Goal: Transaction & Acquisition: Purchase product/service

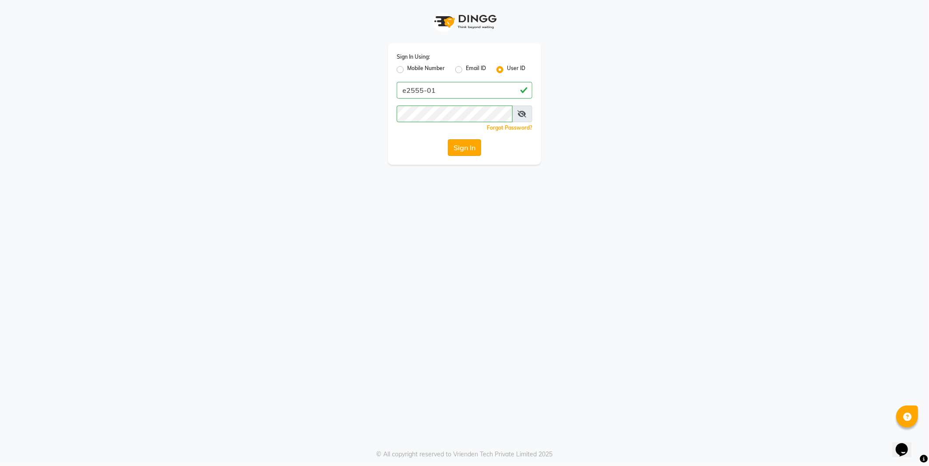
click at [480, 150] on button "Sign In" at bounding box center [464, 147] width 33 height 17
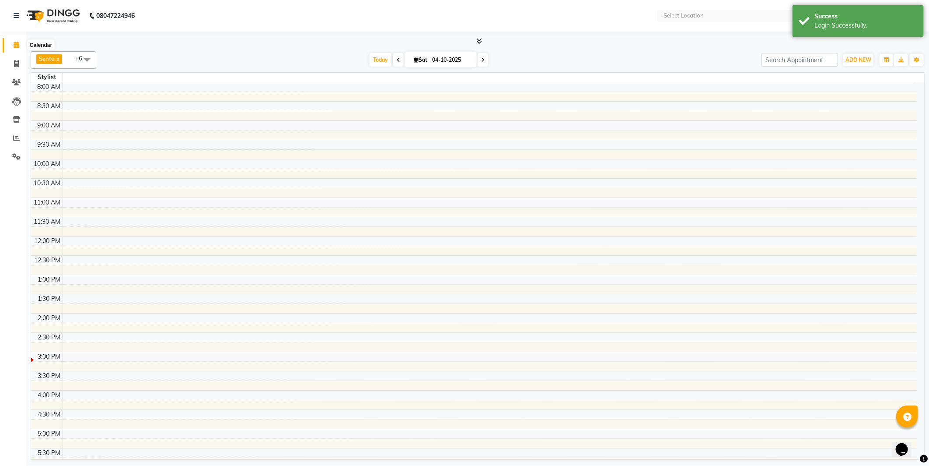
select select "en"
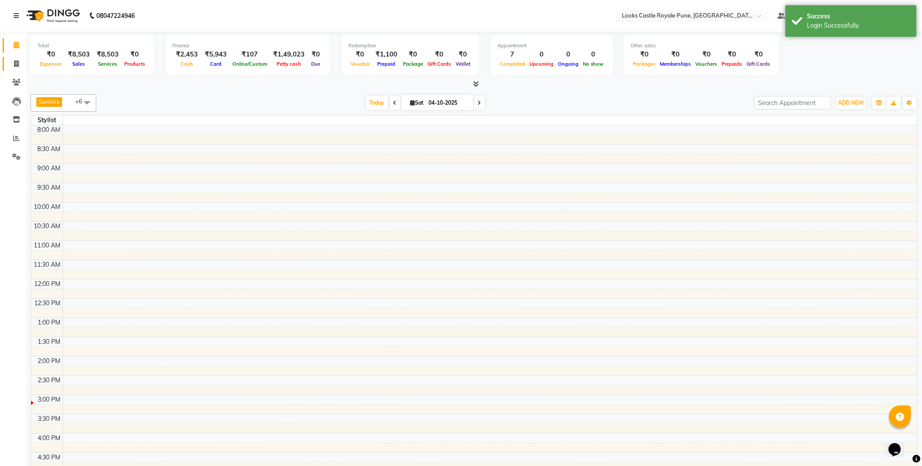
click at [9, 70] on link "Invoice" at bounding box center [13, 64] width 21 height 14
select select "service"
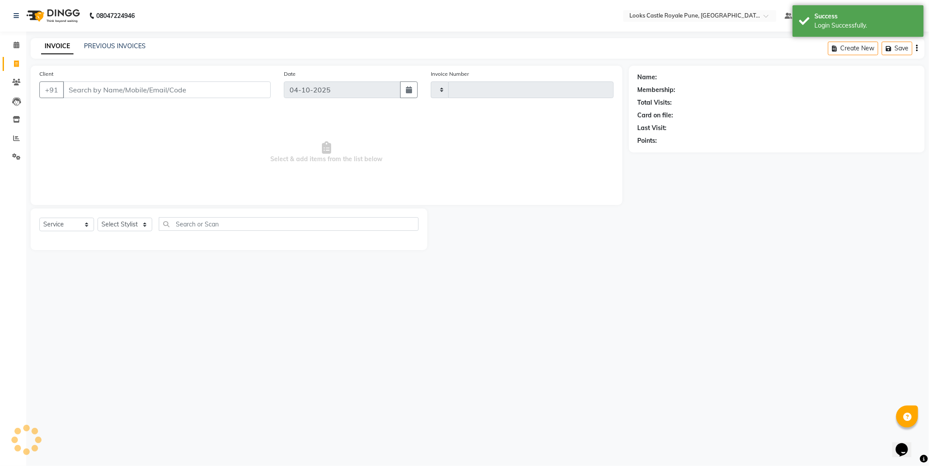
type input "3262"
select select "5915"
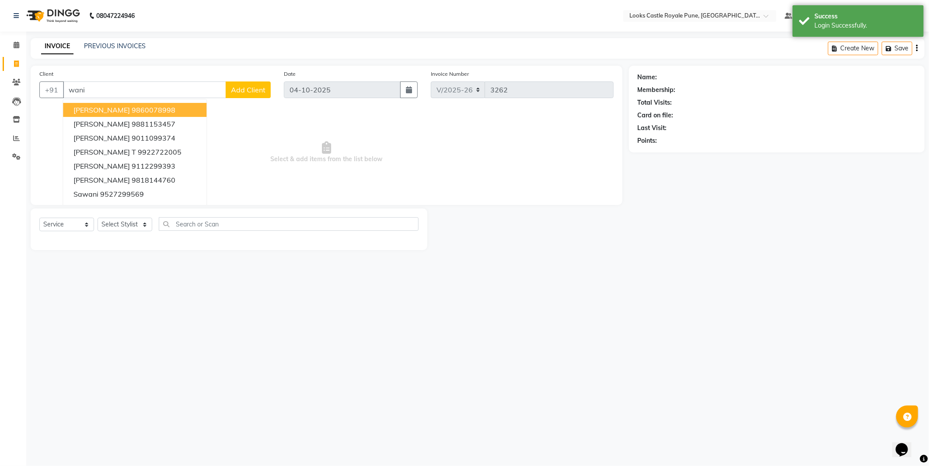
click at [97, 90] on input "wani" at bounding box center [144, 89] width 163 height 17
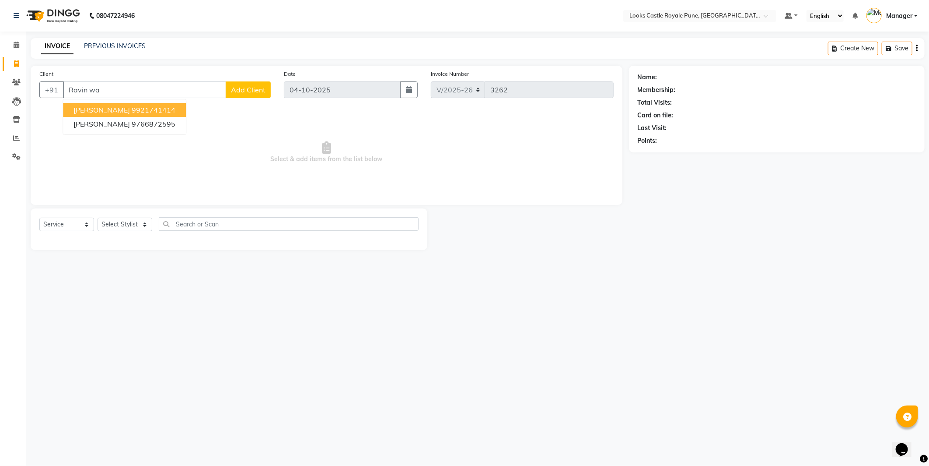
click at [136, 112] on ngb-highlight "9921741414" at bounding box center [154, 109] width 44 height 9
type input "9921741414"
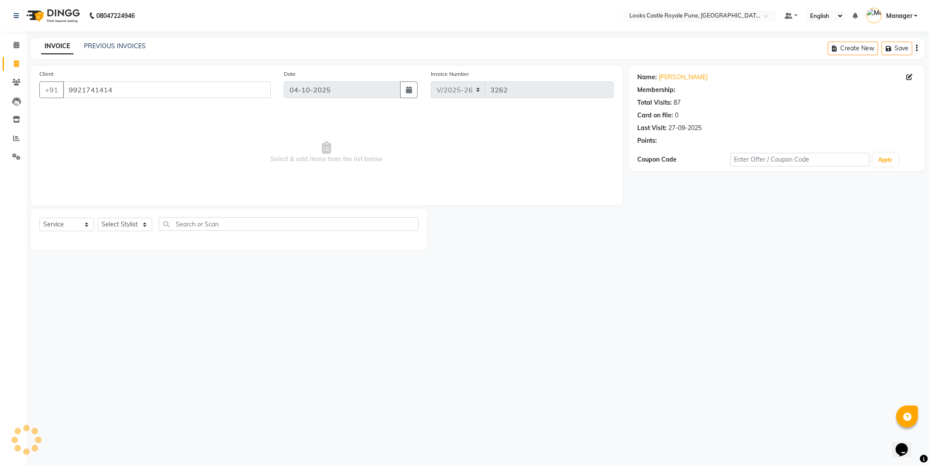
select select "1: Object"
click at [133, 225] on select "Select Stylist Akshay Alisha Amir Anjali Arif Arman Christy Danish Eli Gloria H…" at bounding box center [125, 224] width 55 height 14
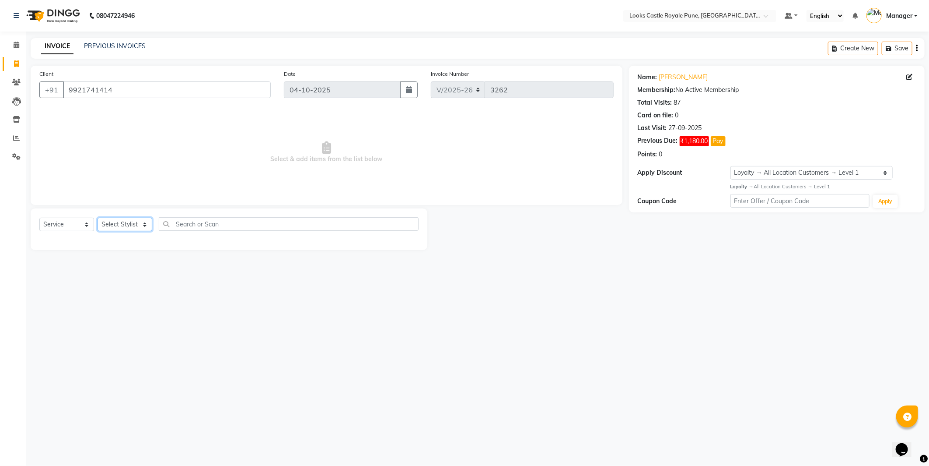
select select "43057"
click at [98, 218] on select "Select Stylist Akshay Alisha Amir Anjali Arif Arman Christy Danish Eli Gloria H…" at bounding box center [125, 224] width 55 height 14
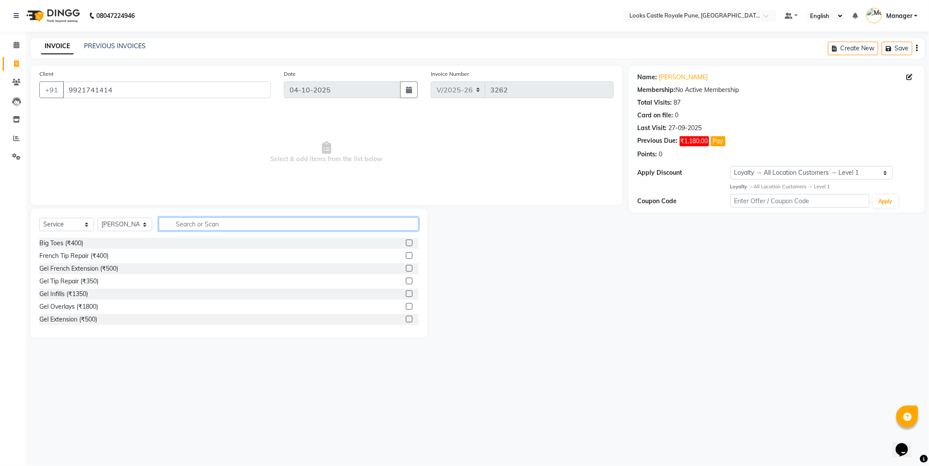
click at [204, 230] on input "text" at bounding box center [289, 224] width 260 height 14
type input "eye"
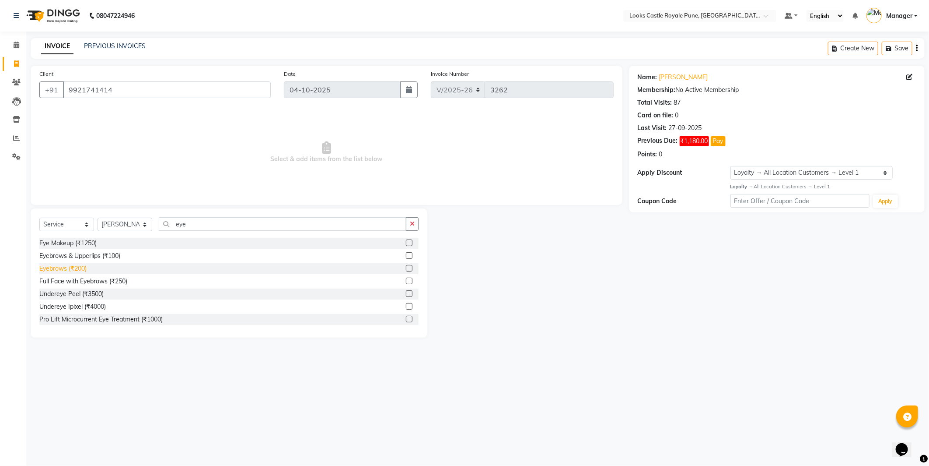
click at [68, 269] on div "Eyebrows (₹200)" at bounding box center [62, 268] width 47 height 9
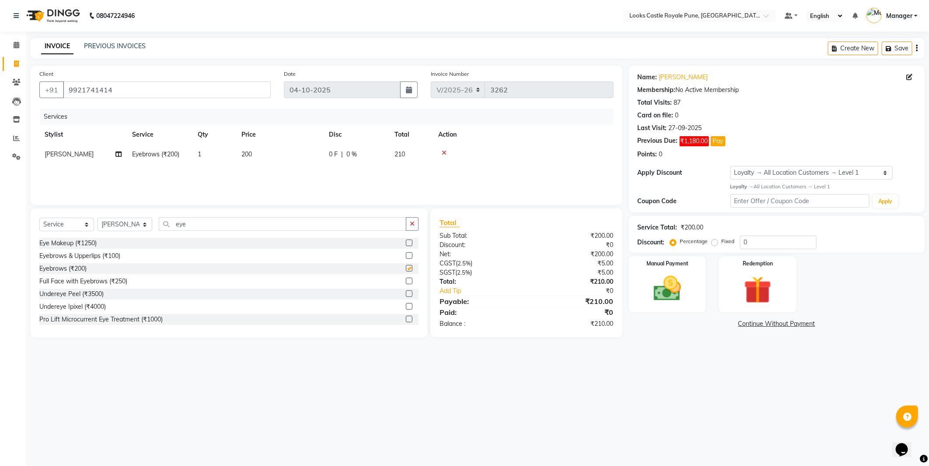
checkbox input "false"
click at [187, 227] on input "eye" at bounding box center [283, 224] width 248 height 14
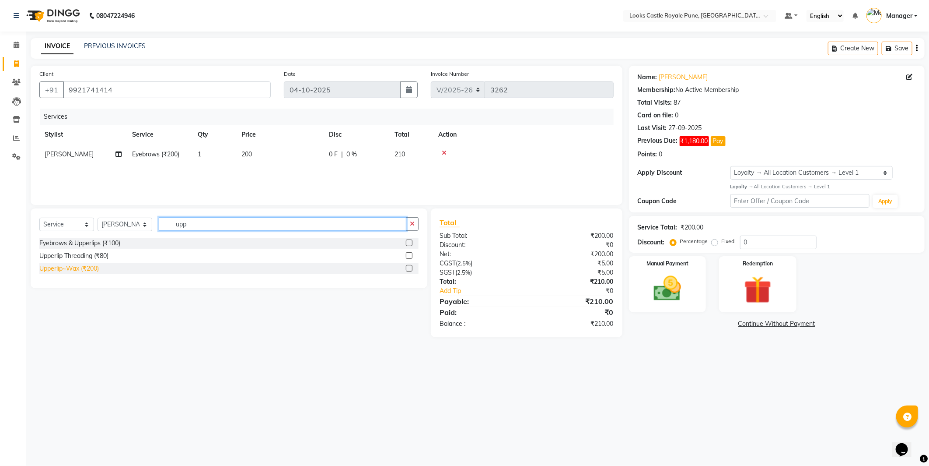
type input "upp"
click at [75, 266] on div "Upperlip~Wax (₹200)" at bounding box center [69, 268] width 60 height 9
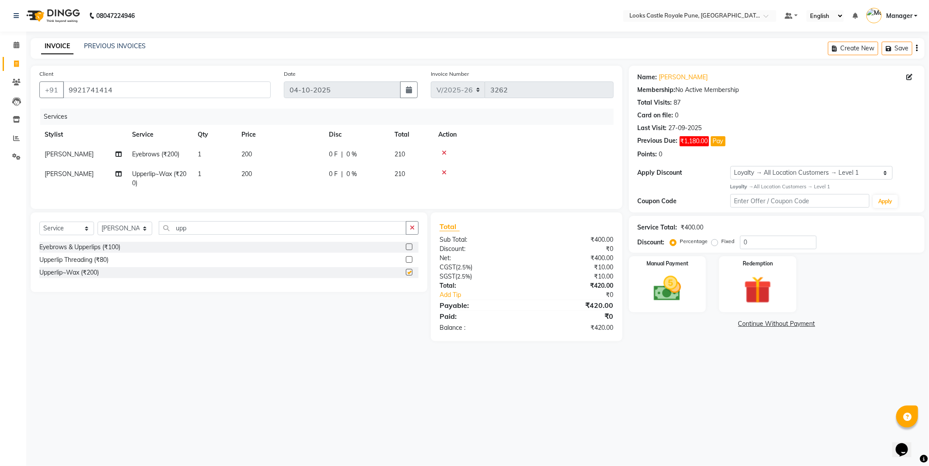
checkbox input "false"
click at [204, 235] on input "upp" at bounding box center [283, 228] width 248 height 14
type input "fore"
click at [89, 250] on div "Forehead Threading (₹100)" at bounding box center [77, 246] width 76 height 9
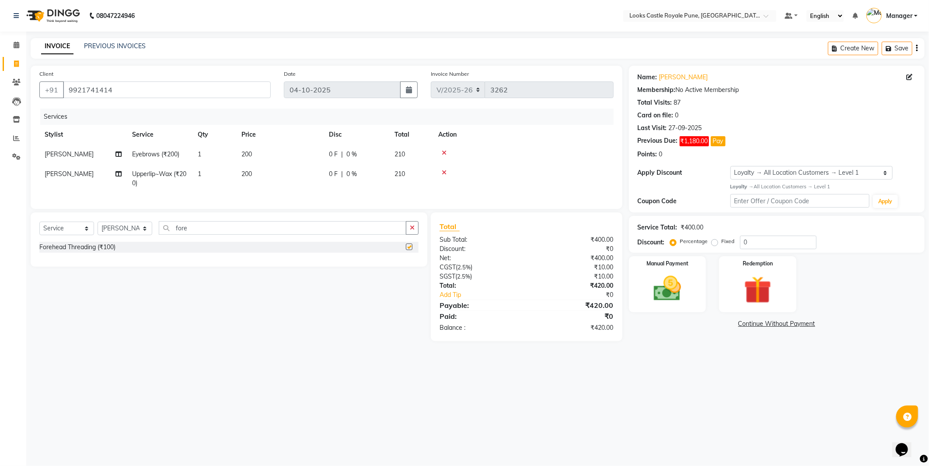
checkbox input "false"
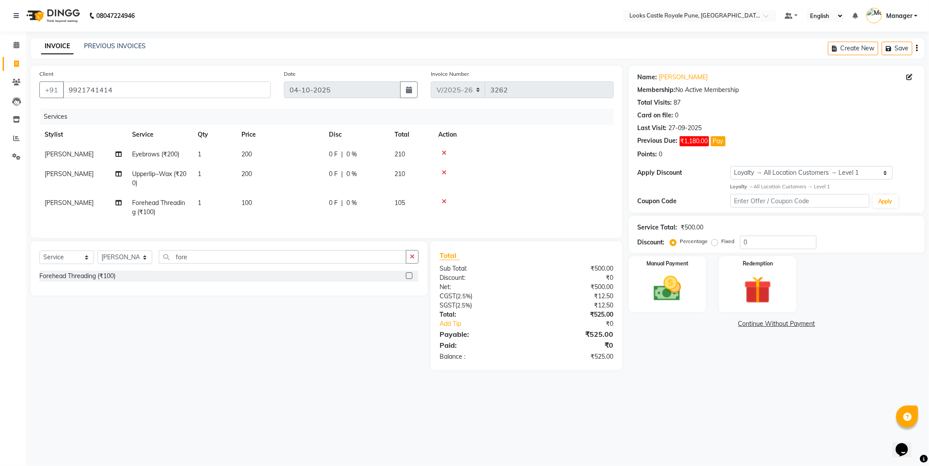
click at [286, 160] on td "200" at bounding box center [280, 154] width 88 height 20
select select "43057"
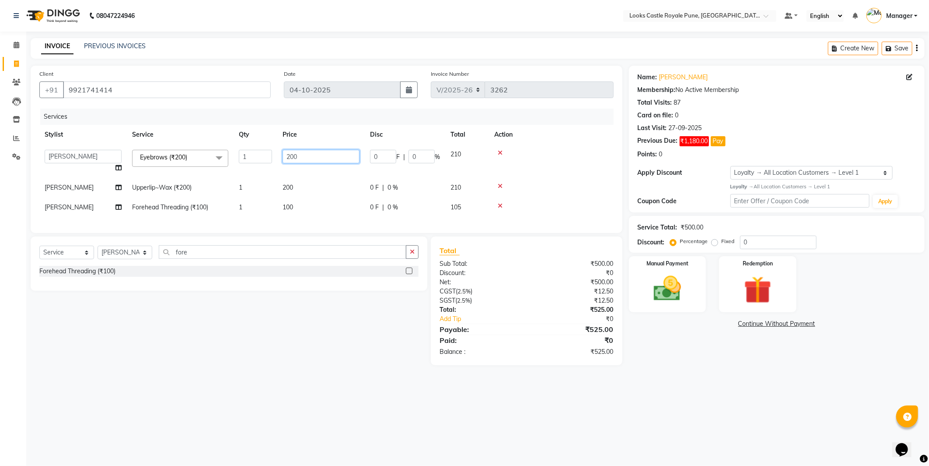
drag, startPoint x: 308, startPoint y: 154, endPoint x: 274, endPoint y: 162, distance: 34.8
click at [274, 162] on tr "Akshay Alisha Amir Anjali Arif Arman Christy Danish Eli Gloria Hafiz Hussain_pd…" at bounding box center [326, 160] width 575 height 33
type input "102"
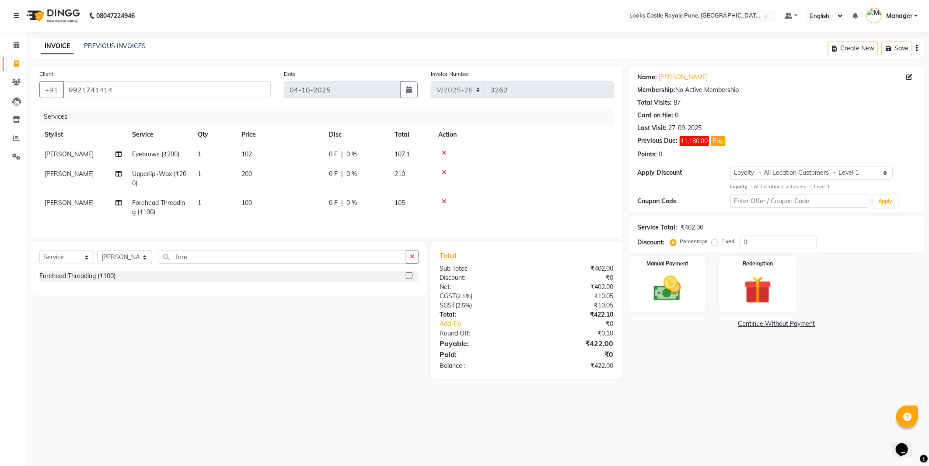
click at [294, 189] on td "200" at bounding box center [280, 178] width 88 height 29
select select "43057"
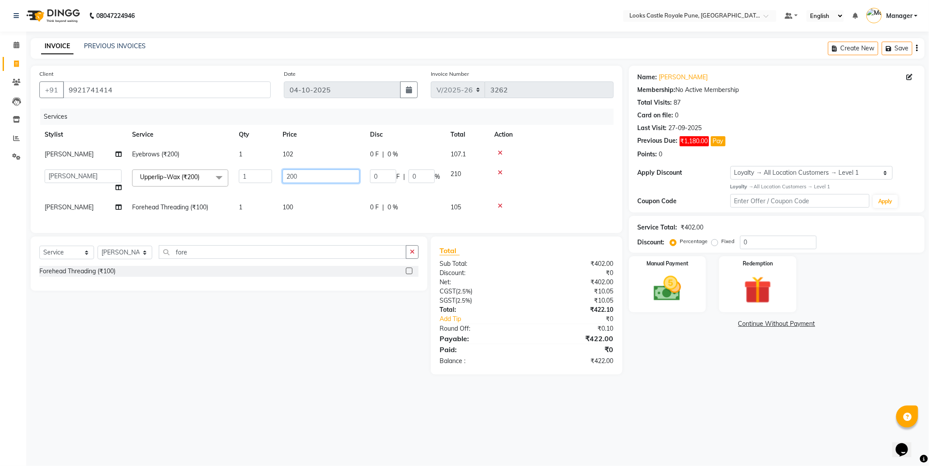
drag, startPoint x: 309, startPoint y: 180, endPoint x: 192, endPoint y: 190, distance: 117.7
click at [192, 190] on tr "Akshay Alisha Amir Anjali Arif Arman Christy Danish Eli Gloria Hafiz Hussain_pd…" at bounding box center [326, 180] width 575 height 33
type input "160"
click at [317, 213] on td "100" at bounding box center [321, 207] width 88 height 20
select select "43057"
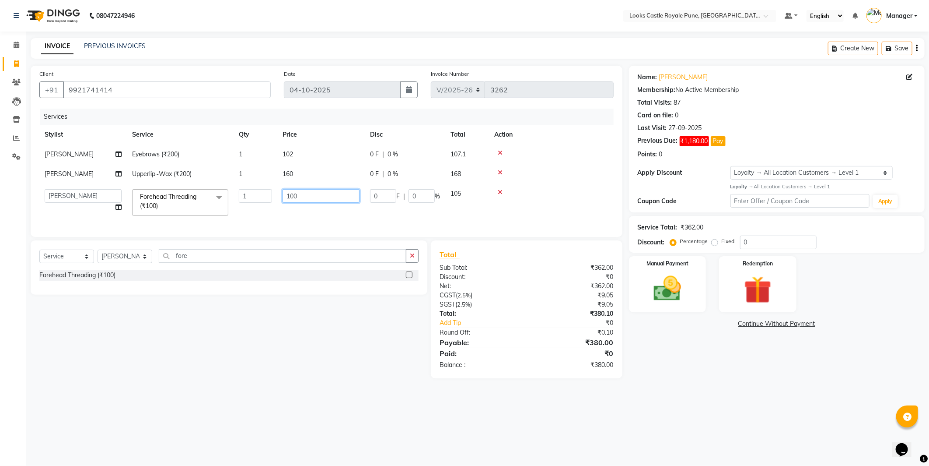
drag, startPoint x: 308, startPoint y: 202, endPoint x: 265, endPoint y: 201, distance: 43.8
click at [265, 201] on tr "Akshay Alisha Amir Anjali Arif Arman Christy Danish Eli Gloria Hafiz Hussain_pd…" at bounding box center [326, 202] width 575 height 37
type input "90"
click at [841, 378] on div "Name: Ravin Wani Membership: No Active Membership Total Visits: 87 Card on file…" at bounding box center [780, 222] width 302 height 312
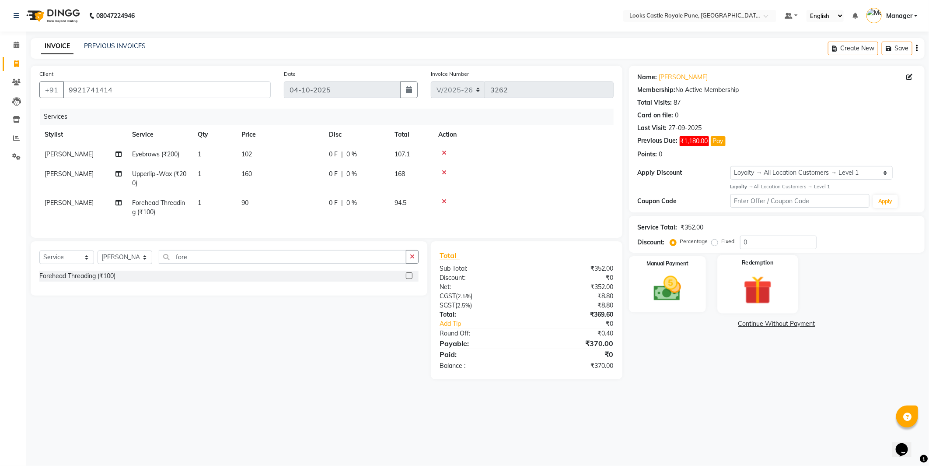
click at [781, 297] on img at bounding box center [758, 289] width 47 height 35
click at [782, 297] on div "Redemption" at bounding box center [758, 284] width 81 height 59
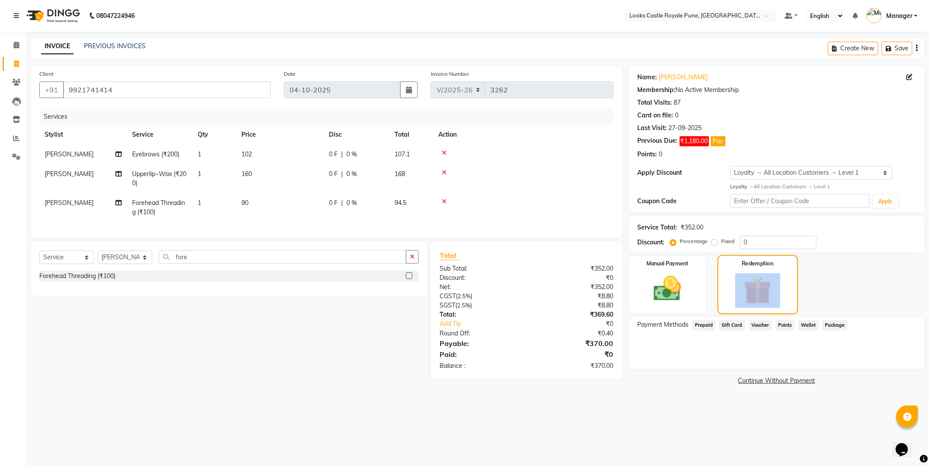
click at [782, 297] on div "Redemption" at bounding box center [758, 284] width 81 height 59
click at [749, 270] on div "Redemption" at bounding box center [758, 284] width 81 height 59
click at [698, 322] on span "Prepaid" at bounding box center [705, 325] width 24 height 10
click at [731, 326] on span "Gift Card" at bounding box center [732, 325] width 26 height 10
click at [779, 326] on span "Points" at bounding box center [785, 325] width 19 height 10
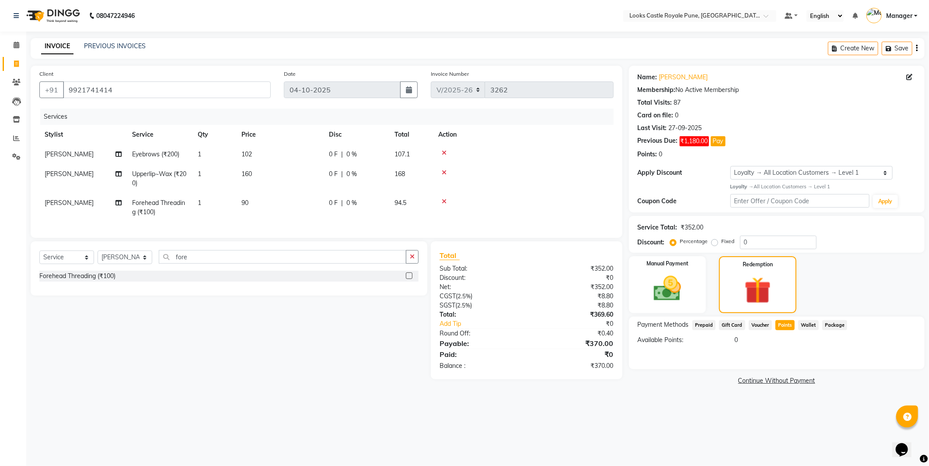
click at [154, 79] on div "Client +91 9921741414" at bounding box center [155, 87] width 245 height 36
click at [694, 316] on div "Payment Methods Prepaid Gift Card Voucher Points Wallet Package Available Point…" at bounding box center [777, 342] width 296 height 53
click at [701, 326] on span "Prepaid" at bounding box center [705, 325] width 24 height 10
click at [143, 85] on input "9921741414" at bounding box center [167, 89] width 208 height 17
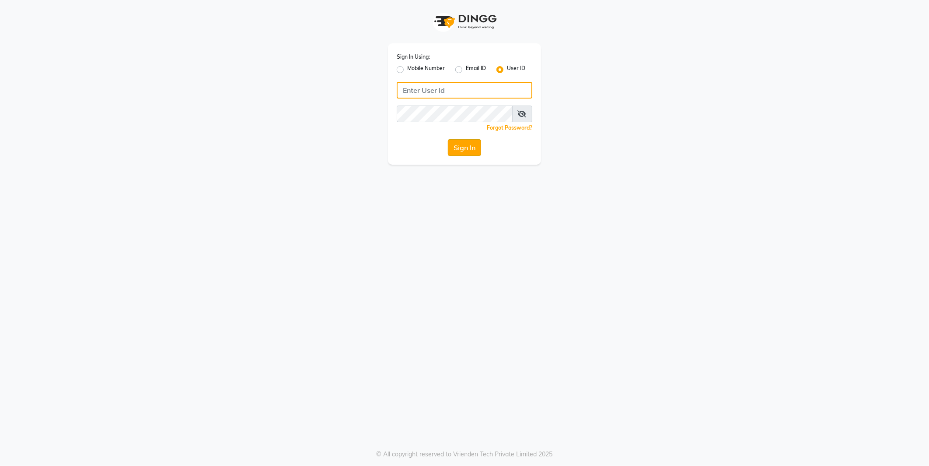
type input "e2555-01"
click at [464, 152] on button "Sign In" at bounding box center [464, 147] width 33 height 17
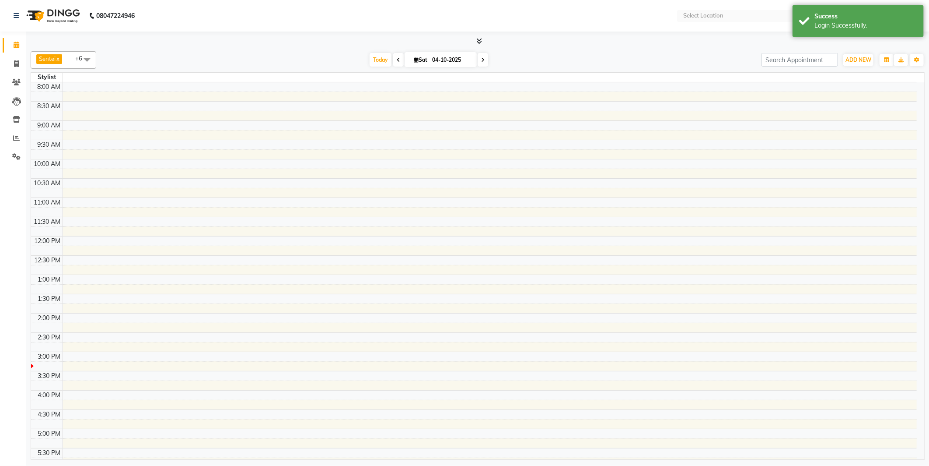
select select "en"
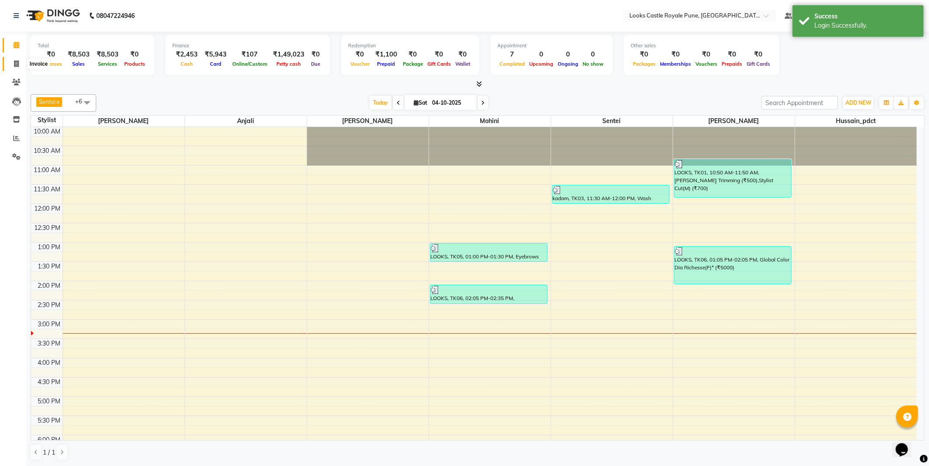
click at [16, 60] on icon at bounding box center [16, 63] width 5 height 7
select select "service"
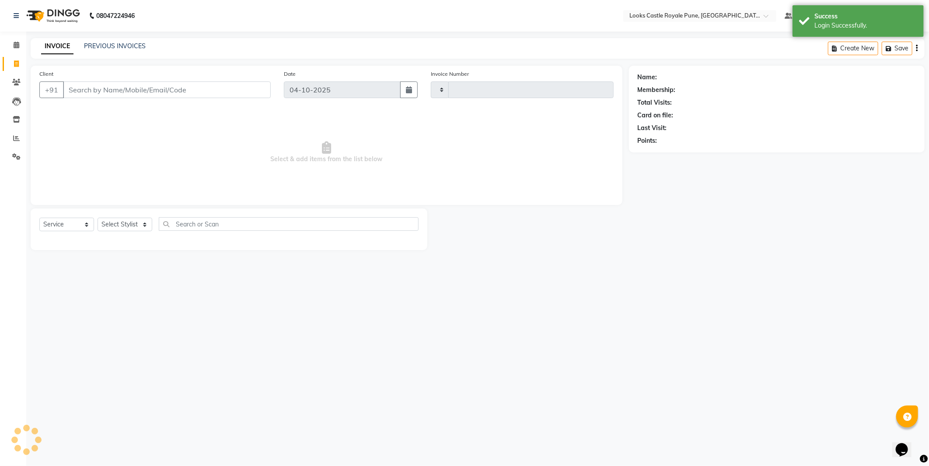
type input "3262"
select select "5915"
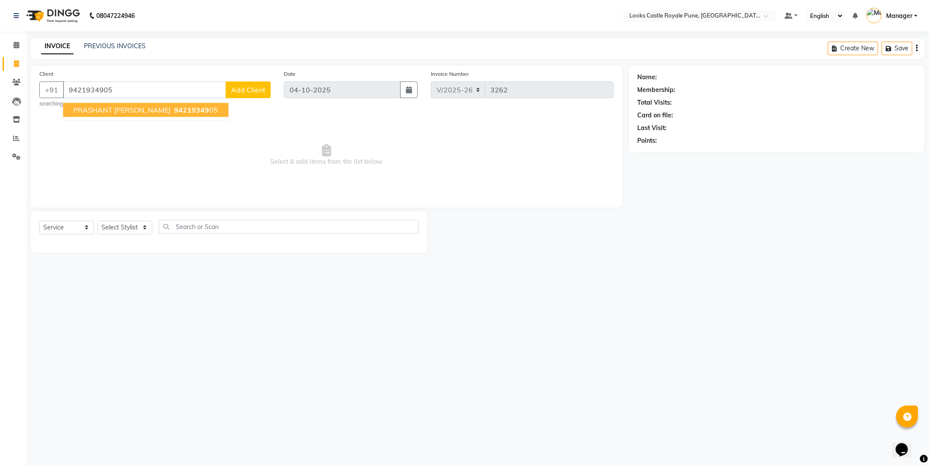
type input "9421934905"
select select "1: Object"
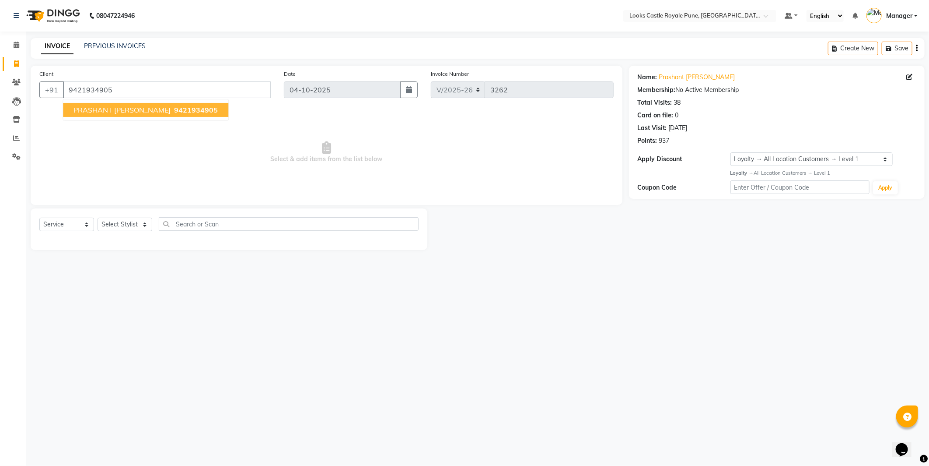
click at [182, 108] on span "9421934905" at bounding box center [196, 109] width 44 height 9
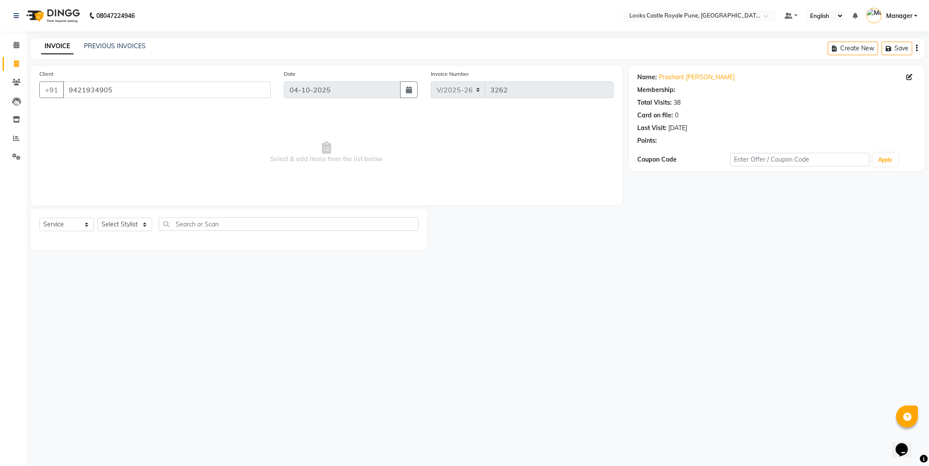
select select "1: Object"
click at [123, 224] on select "Select Stylist Akshay Alisha Amir Anjali Arif Arman Christy Danish Eli Gloria H…" at bounding box center [125, 224] width 55 height 14
select select "43054"
click at [98, 218] on select "Select Stylist Akshay Alisha Amir Anjali Arif Arman Christy Danish Eli Gloria H…" at bounding box center [125, 224] width 55 height 14
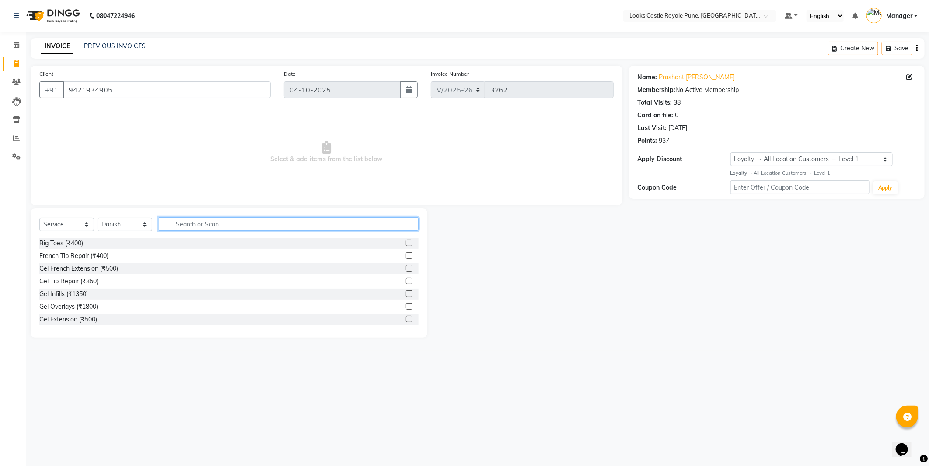
click at [224, 228] on input "text" at bounding box center [289, 224] width 260 height 14
type input "cut"
click at [98, 270] on div "Kids Cut(F) (₹600)" at bounding box center [228, 268] width 379 height 11
click at [56, 269] on div "Kids Cut(F) (₹600)" at bounding box center [64, 268] width 50 height 9
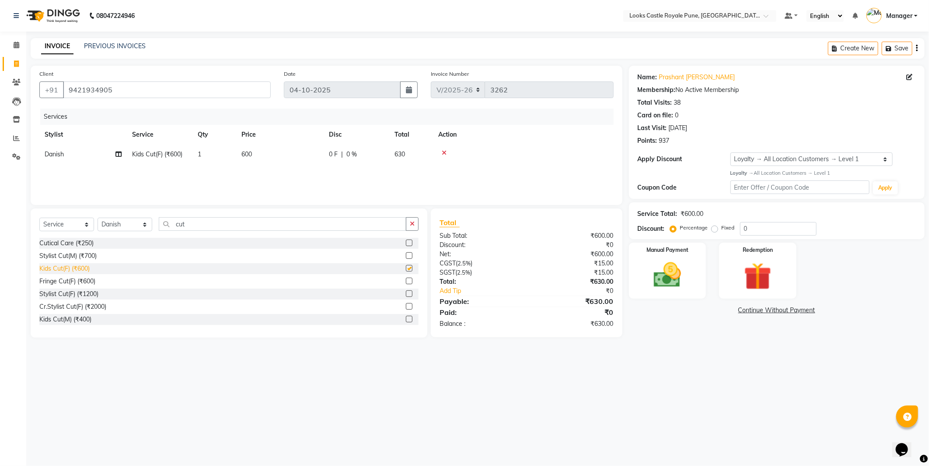
checkbox input "false"
click at [251, 152] on span "600" at bounding box center [247, 154] width 11 height 8
select select "43054"
click at [317, 155] on input "600" at bounding box center [321, 157] width 77 height 14
type input "638"
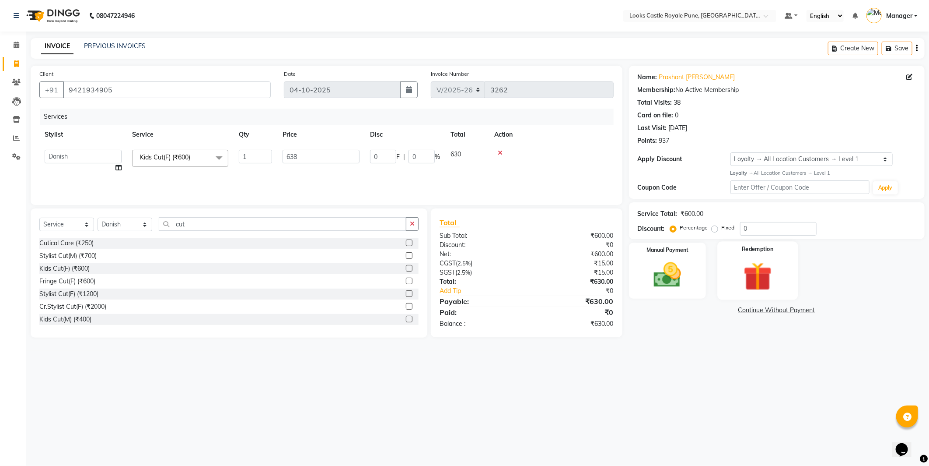
click at [769, 278] on img at bounding box center [758, 276] width 47 height 35
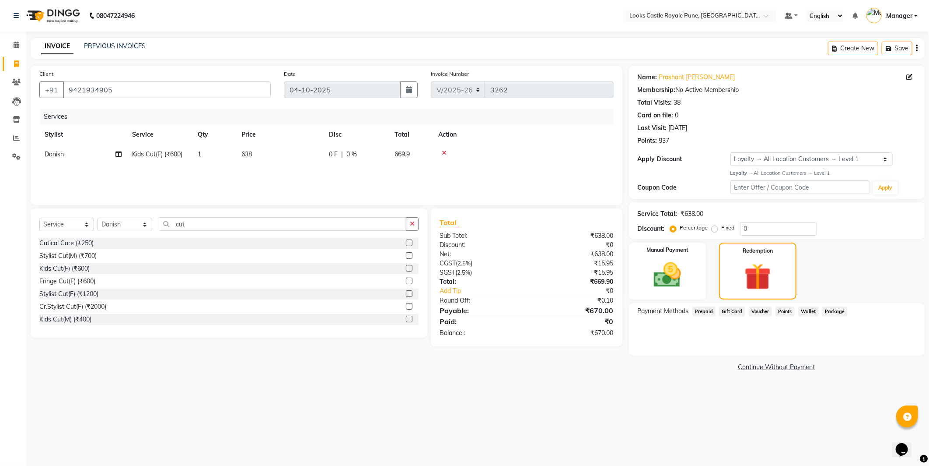
click at [701, 310] on span "Prepaid" at bounding box center [705, 311] width 24 height 10
click at [114, 91] on input "9421934905" at bounding box center [167, 89] width 208 height 17
click at [158, 89] on input "9421934905" at bounding box center [167, 89] width 208 height 17
click at [221, 171] on div "Services Stylist Service Qty Price Disc Total Action Danish Kids Cut(F) (₹600) …" at bounding box center [326, 153] width 575 height 88
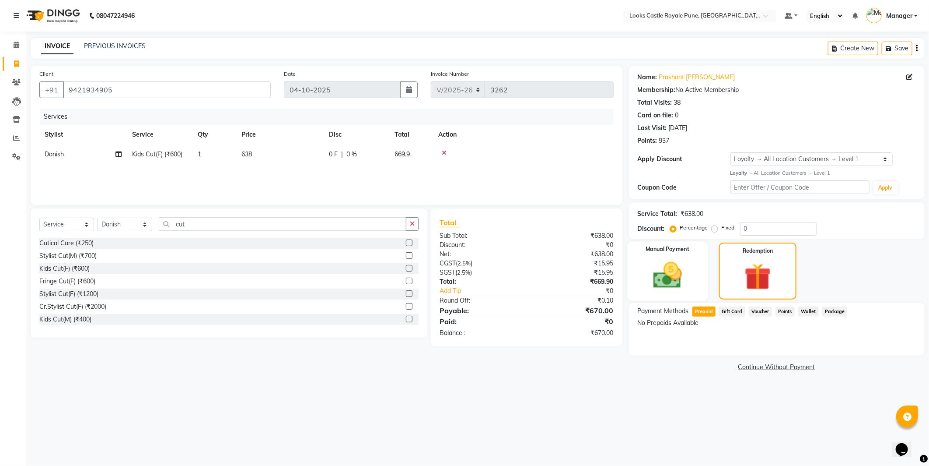
click at [675, 265] on img at bounding box center [668, 275] width 47 height 33
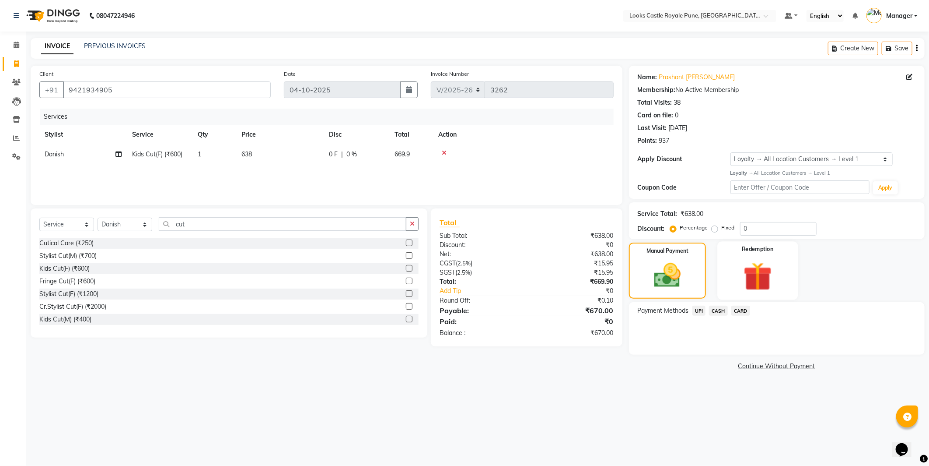
click at [740, 283] on img at bounding box center [758, 276] width 47 height 35
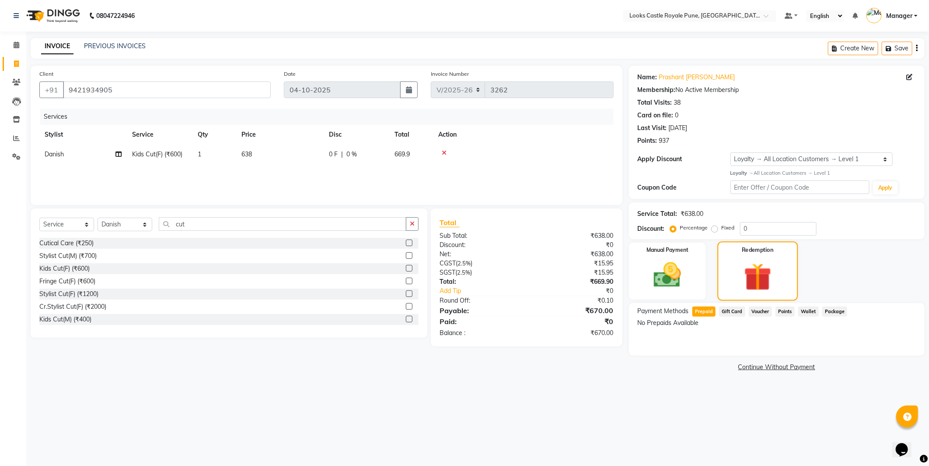
click at [751, 285] on img at bounding box center [758, 276] width 45 height 35
click at [666, 279] on img at bounding box center [668, 275] width 47 height 33
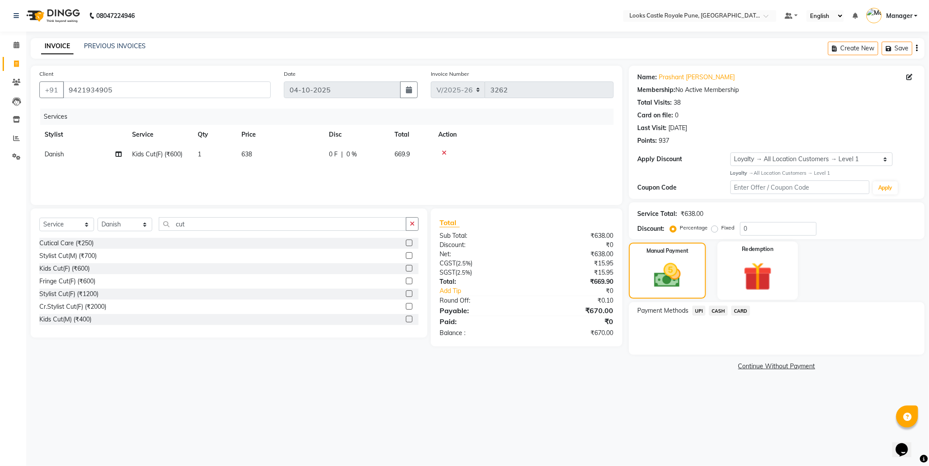
click at [724, 270] on div "Redemption" at bounding box center [758, 270] width 81 height 58
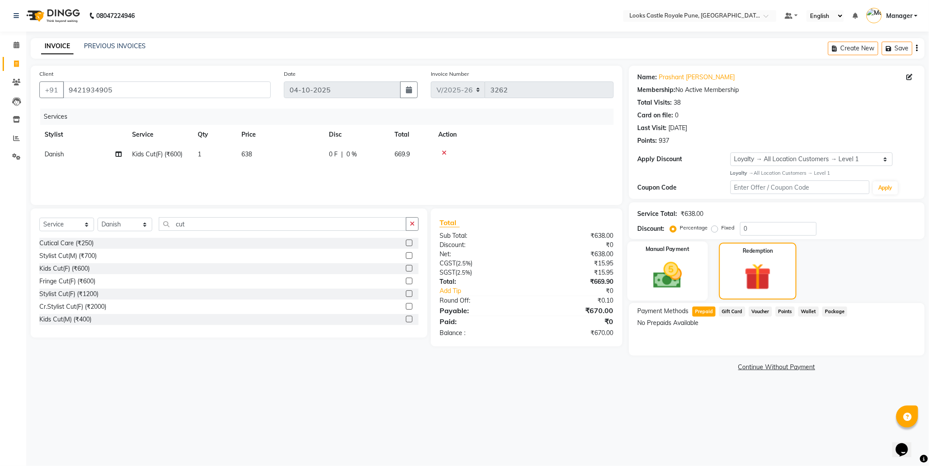
click at [684, 285] on img at bounding box center [668, 275] width 47 height 33
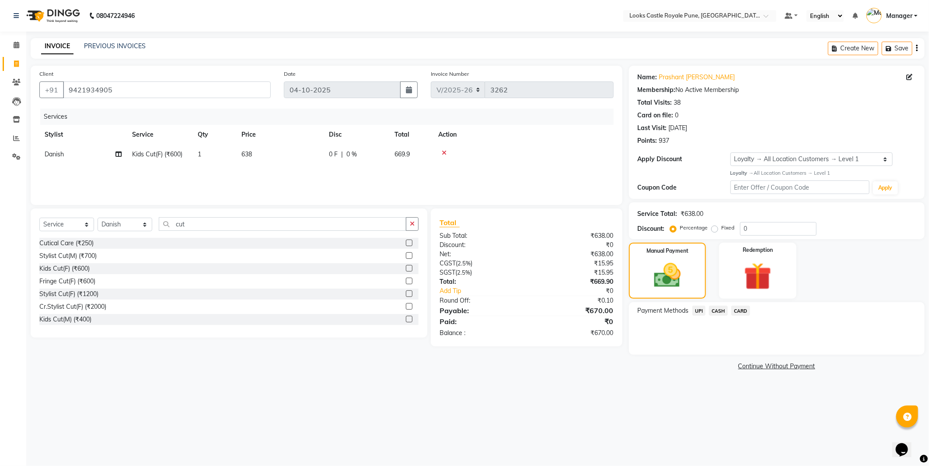
click at [712, 305] on span "CASH" at bounding box center [718, 310] width 19 height 10
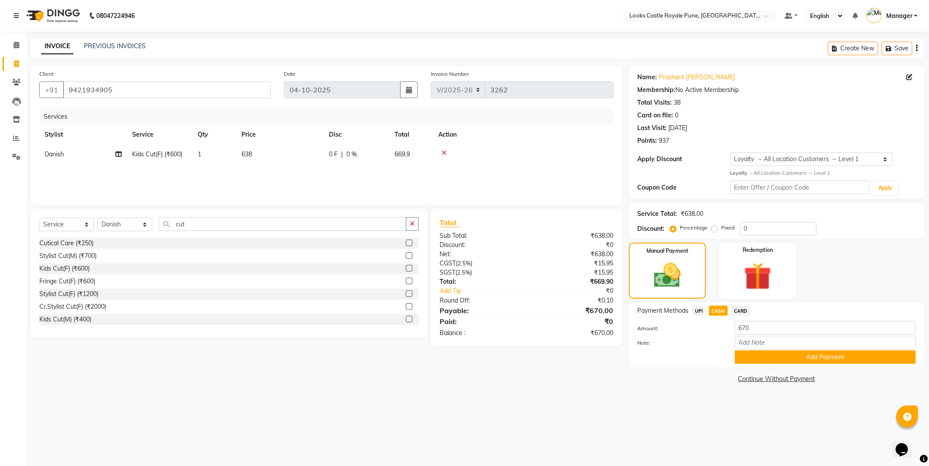
click at [712, 312] on span "CASH" at bounding box center [718, 310] width 19 height 10
click at [698, 310] on span "UPI" at bounding box center [700, 310] width 14 height 10
click at [750, 277] on img at bounding box center [758, 276] width 47 height 35
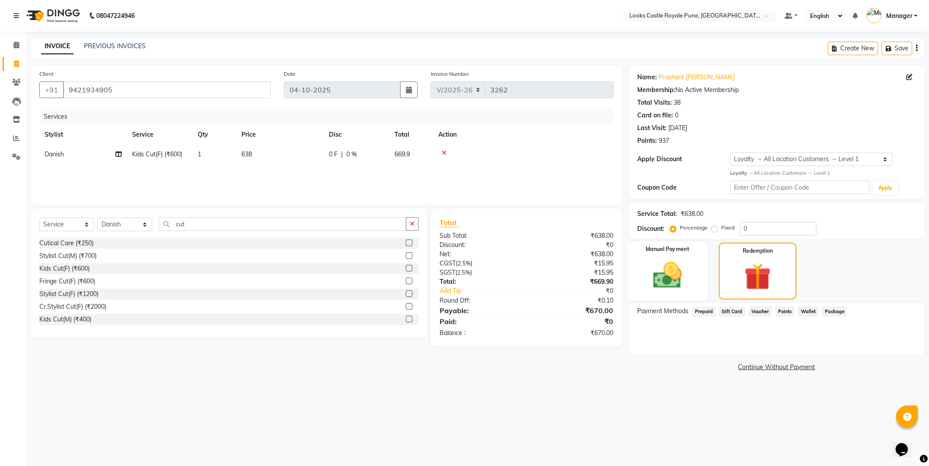
click at [665, 267] on img at bounding box center [668, 275] width 47 height 33
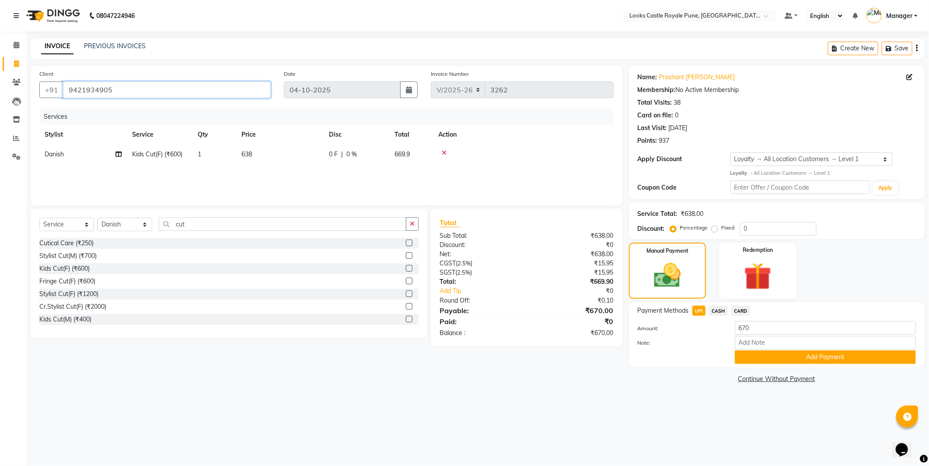
click at [90, 89] on input "9421934905" at bounding box center [167, 89] width 208 height 17
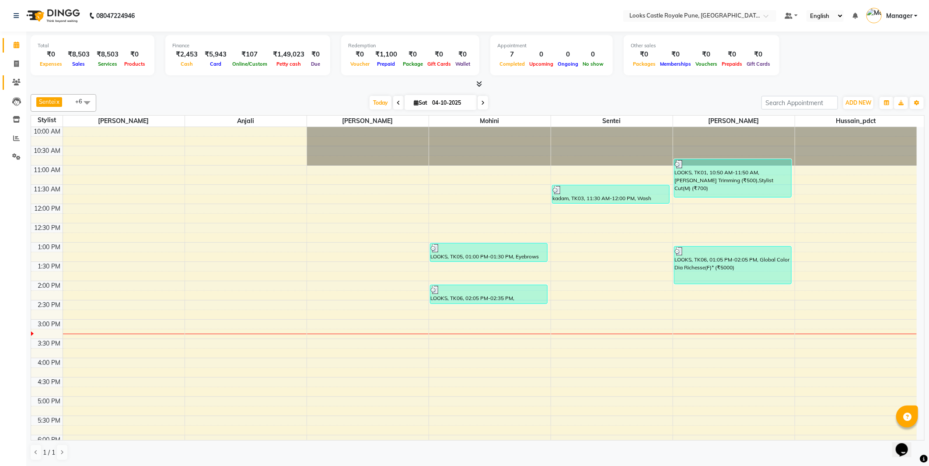
click at [17, 81] on icon at bounding box center [16, 82] width 8 height 7
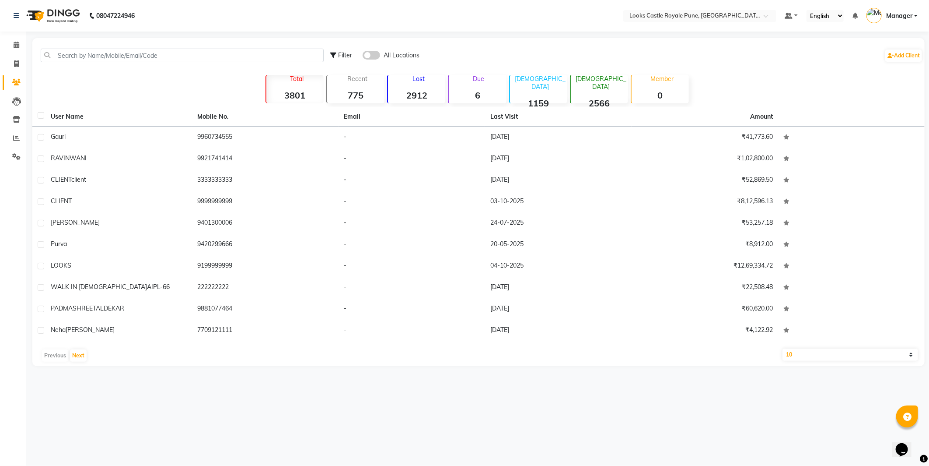
click at [128, 45] on div "Filter All Locations Add Client" at bounding box center [478, 56] width 889 height 28
click at [128, 50] on input "text" at bounding box center [182, 56] width 283 height 14
paste input "9421934905"
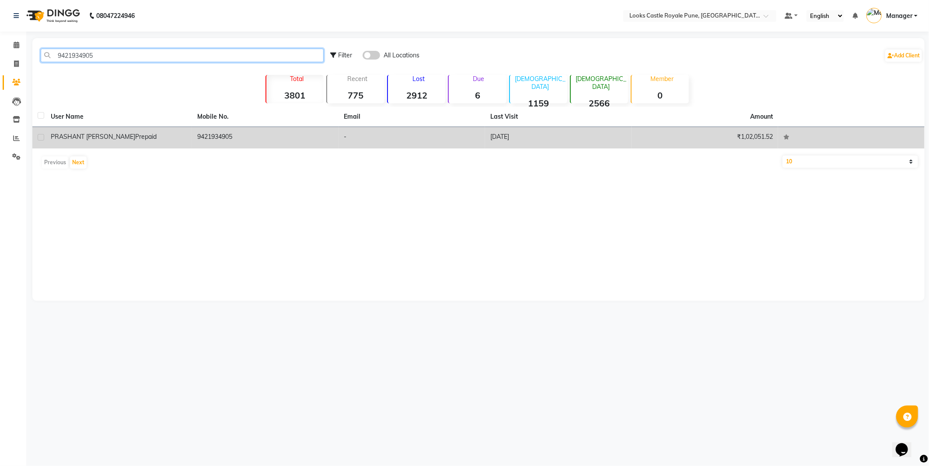
type input "9421934905"
click at [171, 133] on div "PRASHANT [PERSON_NAME]" at bounding box center [119, 136] width 136 height 9
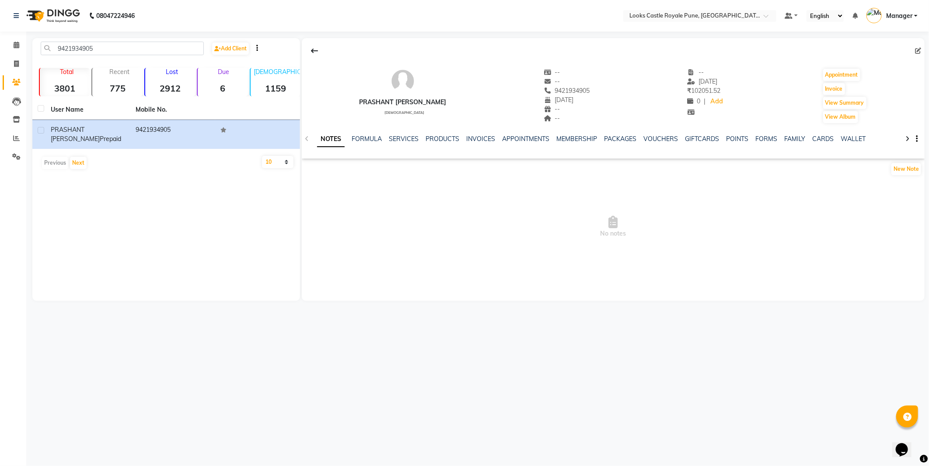
click at [494, 139] on ul "NOTES FORMULA SERVICES PRODUCTS INVOICES APPOINTMENTS MEMBERSHIP PACKAGES VOUCH…" at bounding box center [595, 138] width 556 height 9
click at [479, 133] on div "NOTES FORMULA SERVICES PRODUCTS INVOICES APPOINTMENTS MEMBERSHIP PACKAGES VOUCH…" at bounding box center [613, 139] width 623 height 30
click at [484, 140] on link "INVOICES" at bounding box center [480, 139] width 29 height 8
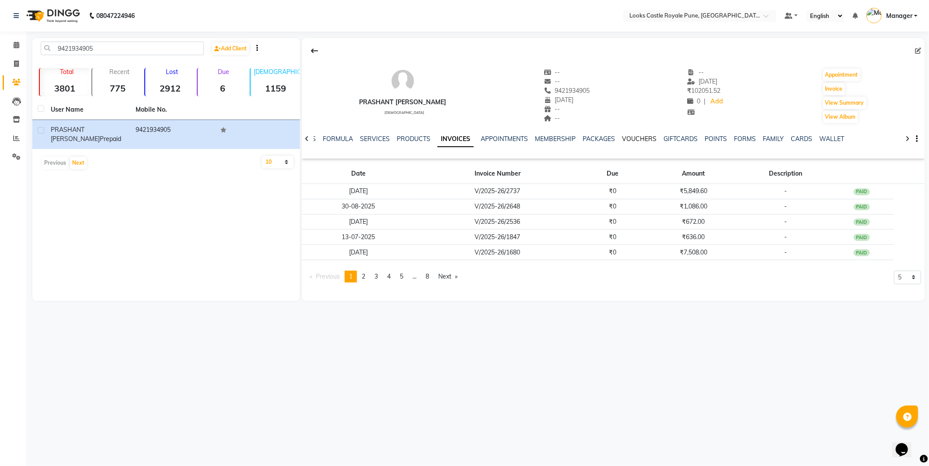
click at [625, 141] on link "VOUCHERS" at bounding box center [639, 139] width 35 height 8
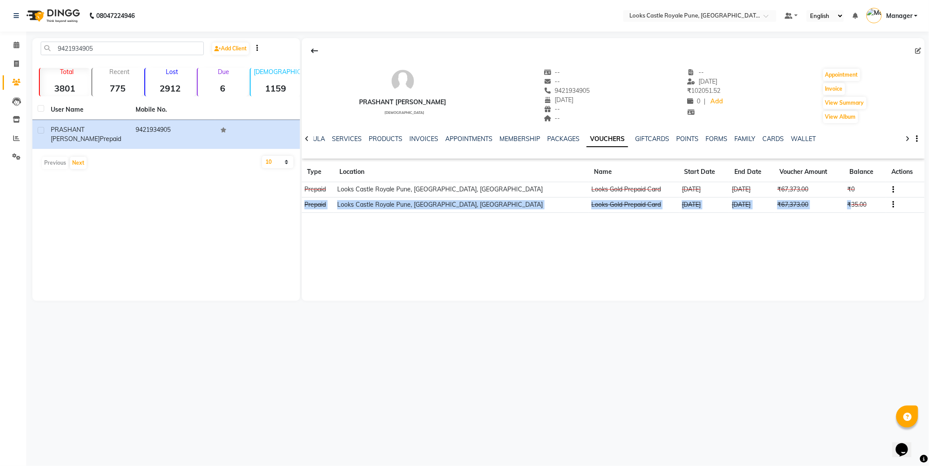
drag, startPoint x: 837, startPoint y: 200, endPoint x: 865, endPoint y: 195, distance: 28.5
click at [865, 195] on tbody "Prepaid Looks Castle Royale Pune, Pune, Maharashtra Looks Gold Prepaid Card 11-…" at bounding box center [613, 197] width 623 height 31
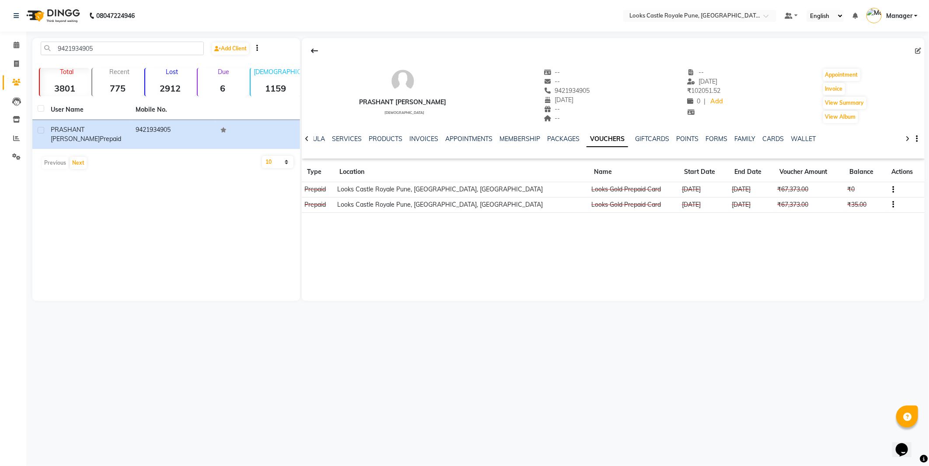
click at [848, 224] on div "PRASHANT DAVE Prepaid male -- -- 9421934905 19-12-1983 -- -- -- 03-09-2025 ₹ 10…" at bounding box center [613, 169] width 623 height 263
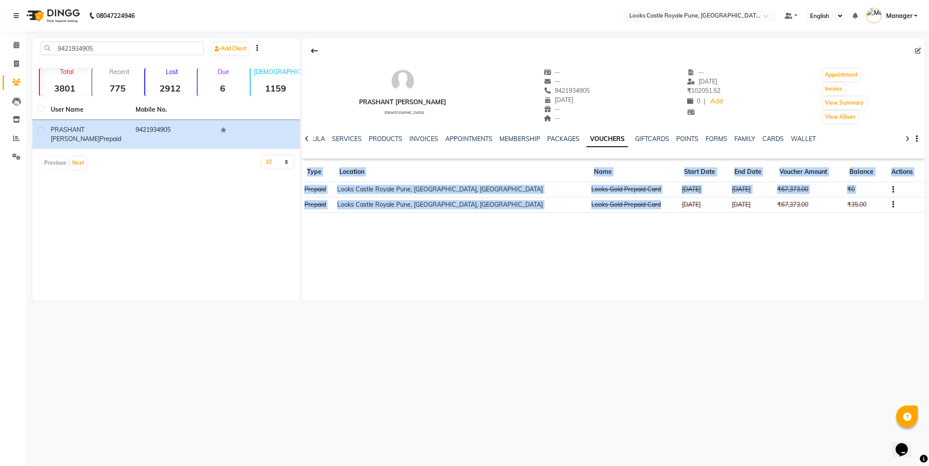
drag, startPoint x: 635, startPoint y: 207, endPoint x: 806, endPoint y: 221, distance: 172.5
click at [806, 221] on div "PRASHANT DAVE Prepaid male -- -- 9421934905 19-12-1983 -- -- -- 03-09-2025 ₹ 10…" at bounding box center [613, 169] width 623 height 263
click at [810, 247] on div "PRASHANT DAVE Prepaid male -- -- 9421934905 19-12-1983 -- -- -- 03-09-2025 ₹ 10…" at bounding box center [613, 169] width 623 height 263
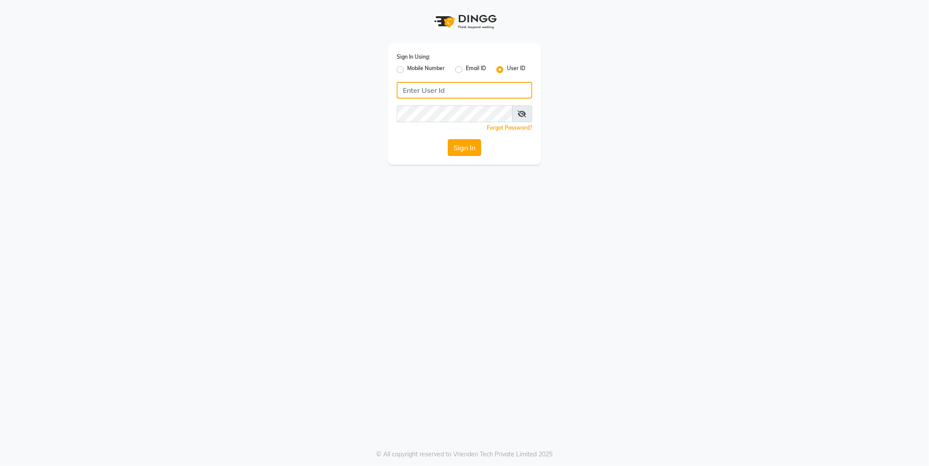
type input "e2555-01"
click at [454, 147] on button "Sign In" at bounding box center [464, 147] width 33 height 17
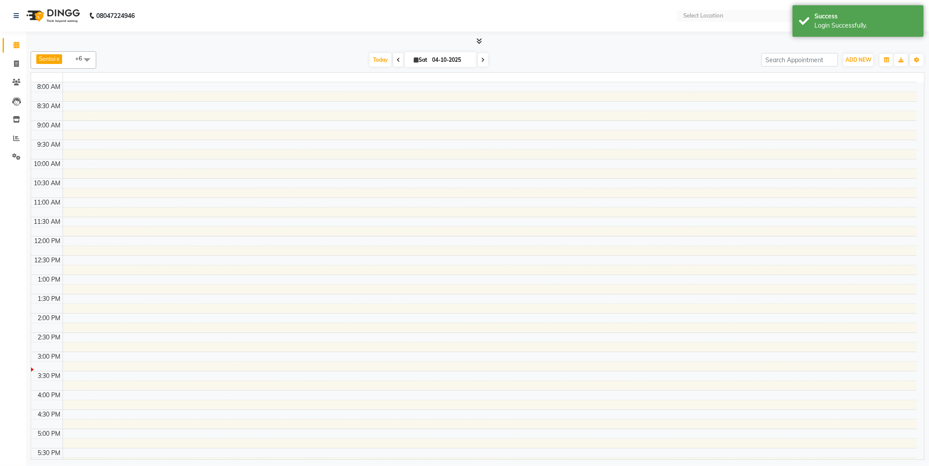
select select "en"
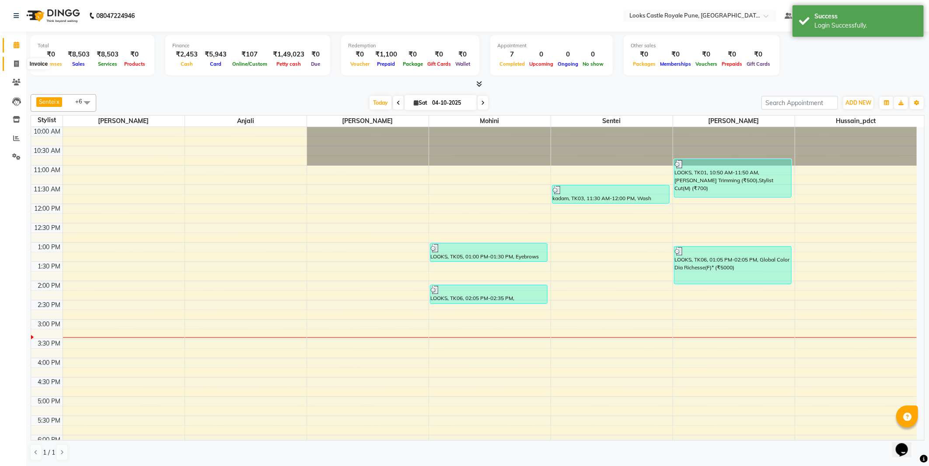
click at [15, 67] on span at bounding box center [16, 64] width 15 height 10
select select "service"
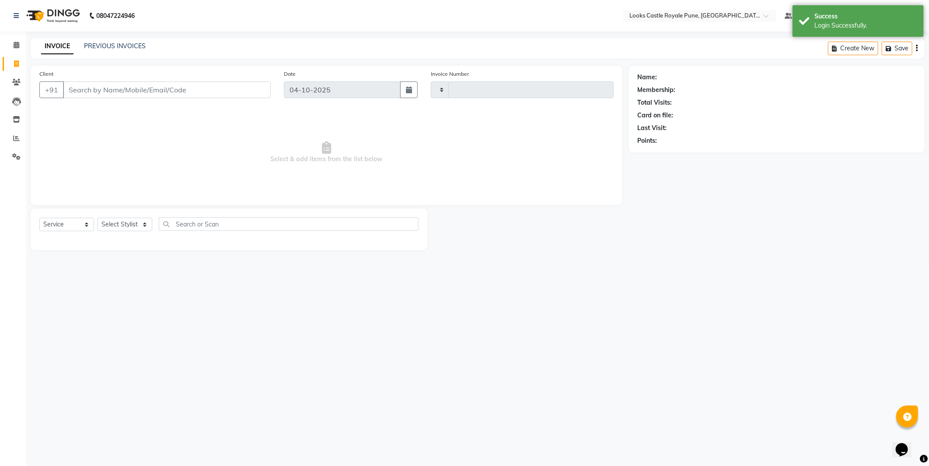
type input "3262"
select select "5915"
click at [90, 88] on input "Client" at bounding box center [167, 89] width 208 height 17
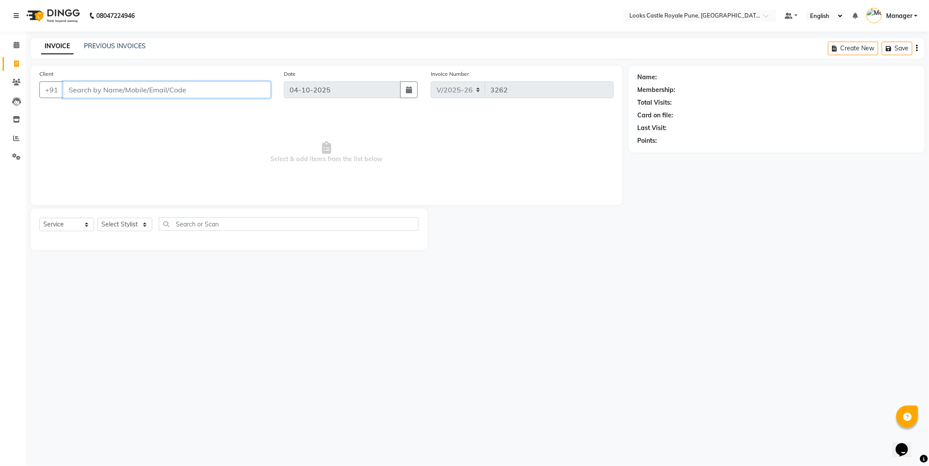
click at [78, 88] on input "Client" at bounding box center [167, 89] width 208 height 17
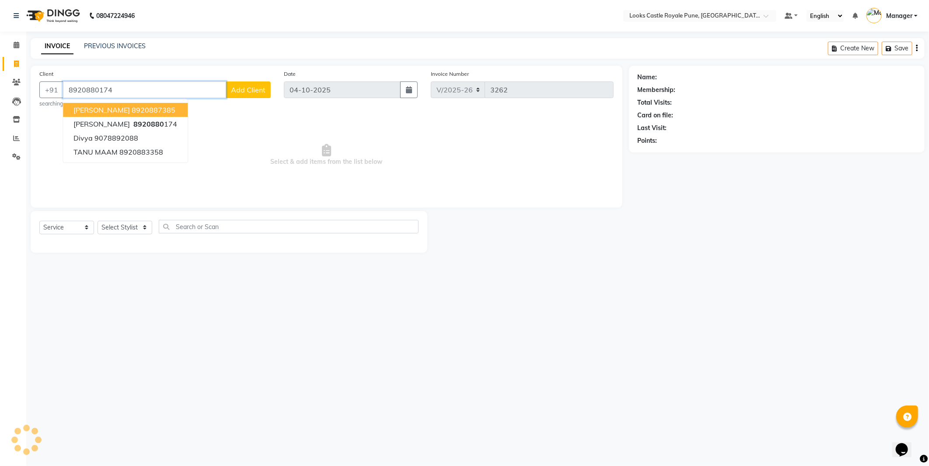
type input "8920880174"
select select "1: Object"
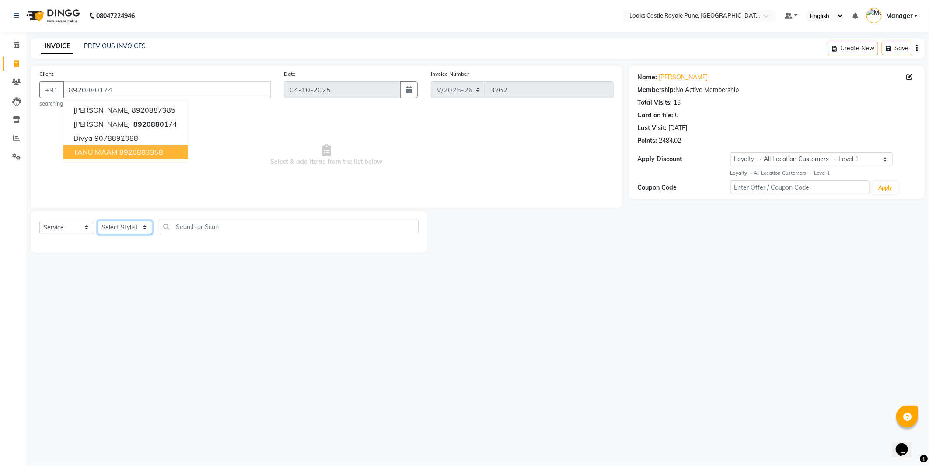
click at [139, 226] on select "Select Stylist Akshay Alisha Amir Anjali Arif Arman Christy Danish Eli Gloria H…" at bounding box center [125, 228] width 55 height 14
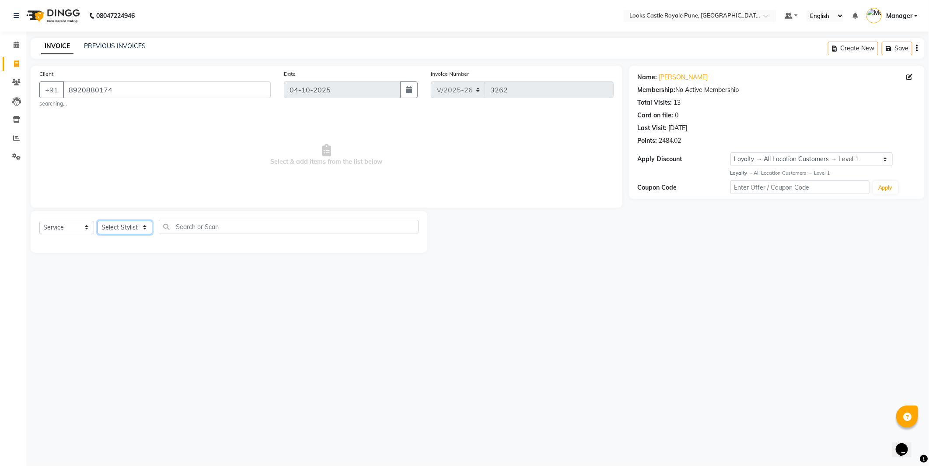
select select "43059"
click at [98, 221] on select "Select Stylist Akshay Alisha Amir Anjali Arif Arman Christy Danish Eli Gloria H…" at bounding box center [125, 228] width 55 height 14
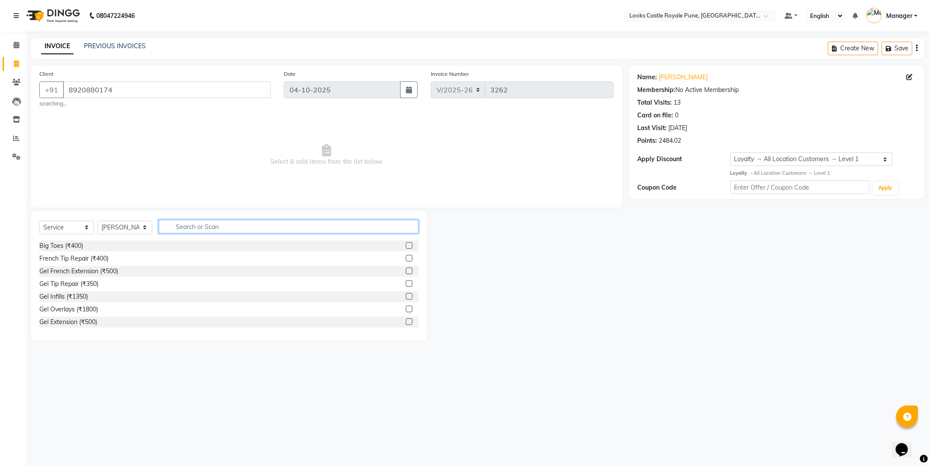
click at [204, 228] on input "text" at bounding box center [289, 227] width 260 height 14
type input "eyebrow"
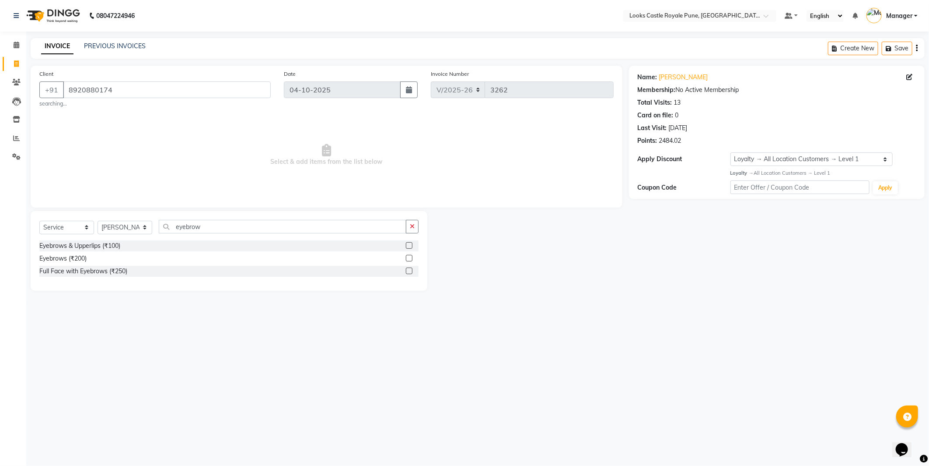
click at [147, 243] on div "Eyebrows & Upperlips (₹100)" at bounding box center [228, 245] width 379 height 11
click at [122, 243] on div "Eyebrows & Upperlips (₹100)" at bounding box center [228, 245] width 379 height 11
click at [115, 248] on div "Eyebrows & Upperlips (₹100)" at bounding box center [79, 245] width 81 height 9
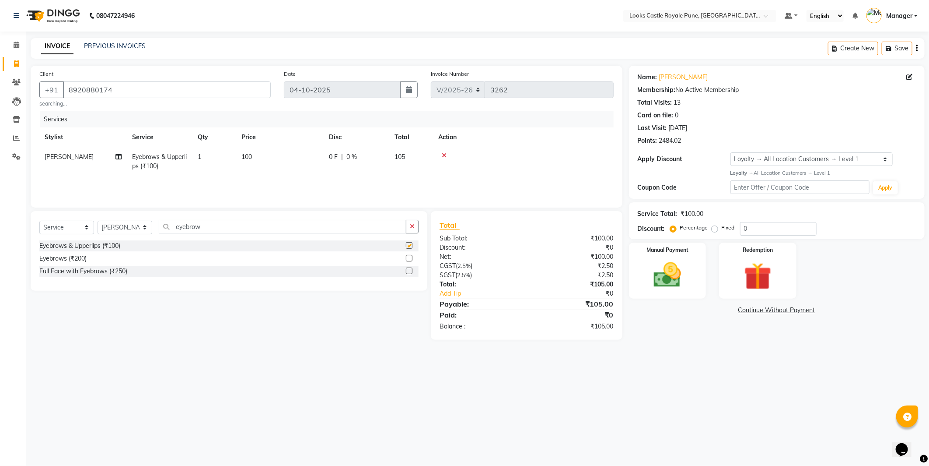
checkbox input "false"
click at [250, 153] on span "100" at bounding box center [247, 157] width 11 height 8
select select "43059"
click at [250, 153] on input "1" at bounding box center [255, 159] width 33 height 14
click at [262, 159] on td "100" at bounding box center [280, 161] width 88 height 29
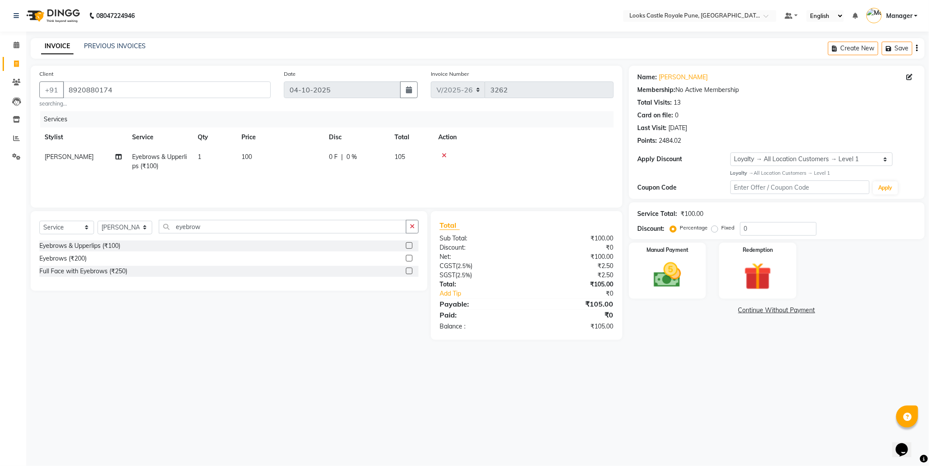
select select "43059"
click at [304, 160] on input "100" at bounding box center [321, 159] width 77 height 14
type input "1"
type input "192"
click at [491, 368] on div "08047224946 Select Location × Looks Castle Royale Pune, Pune, Maharashtra Defau…" at bounding box center [464, 233] width 929 height 466
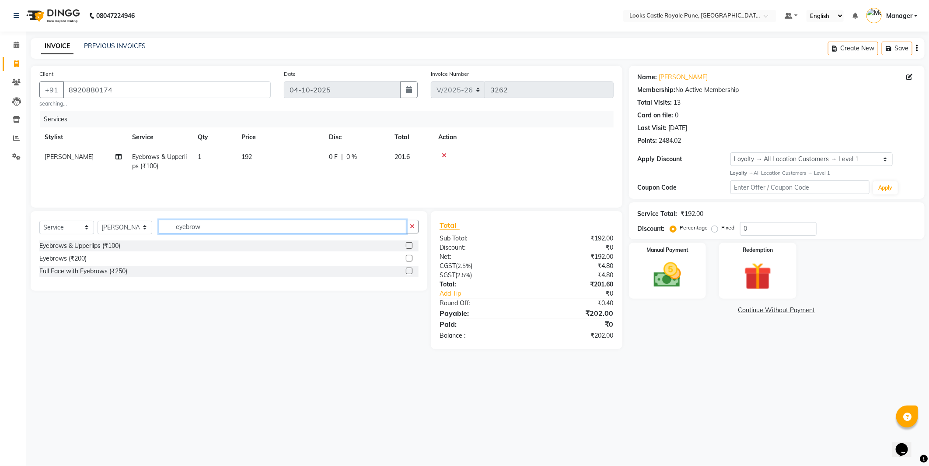
click at [320, 226] on input "eyebrow" at bounding box center [283, 227] width 248 height 14
click at [691, 284] on div "Manual Payment" at bounding box center [667, 270] width 81 height 58
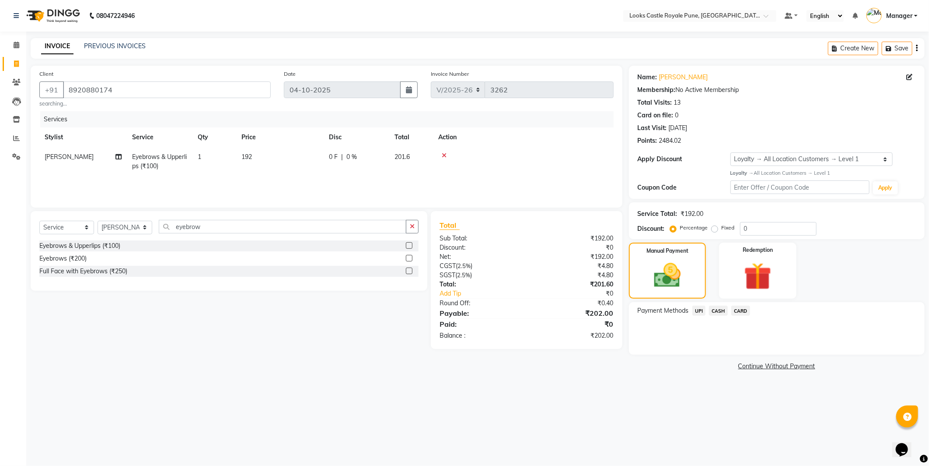
click at [718, 311] on span "CASH" at bounding box center [718, 310] width 19 height 10
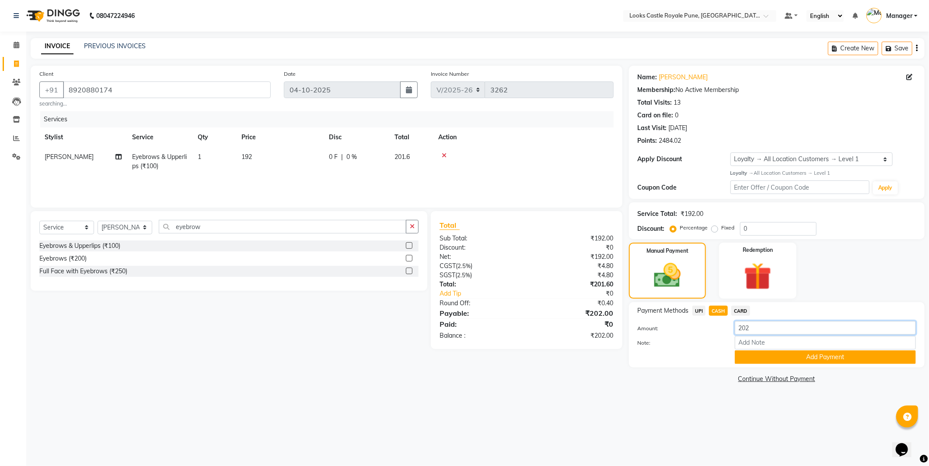
click at [754, 327] on input "202" at bounding box center [825, 328] width 181 height 14
type input "2"
type input "500"
click at [254, 232] on input "eyebrow" at bounding box center [283, 227] width 248 height 14
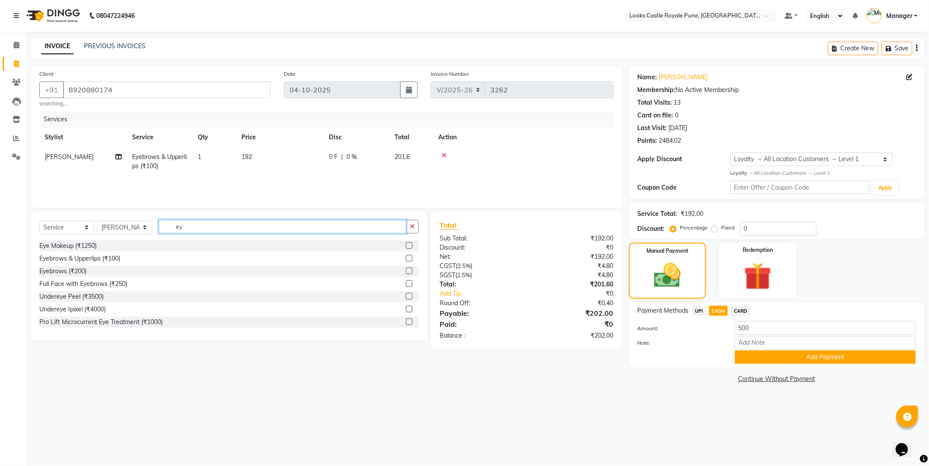
type input "e"
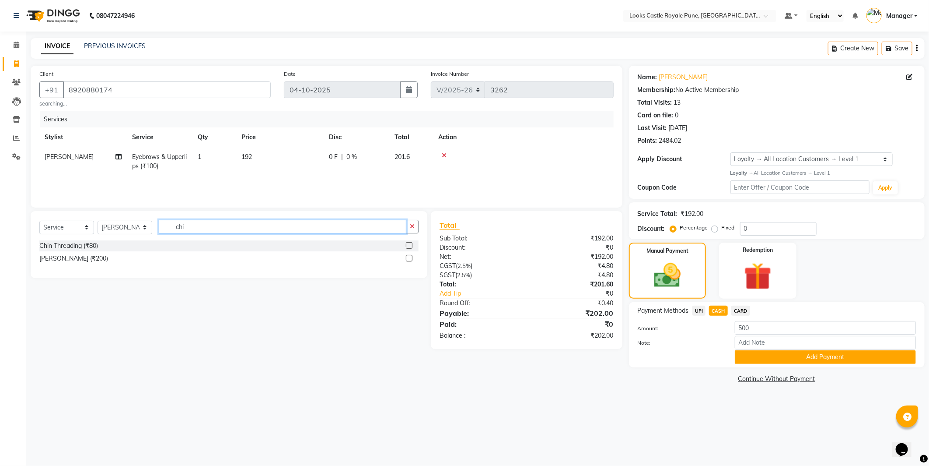
type input "chi"
click at [114, 247] on div "Chin Threading (₹80)" at bounding box center [228, 245] width 379 height 11
click at [94, 247] on div "Chin Threading (₹80)" at bounding box center [68, 245] width 59 height 9
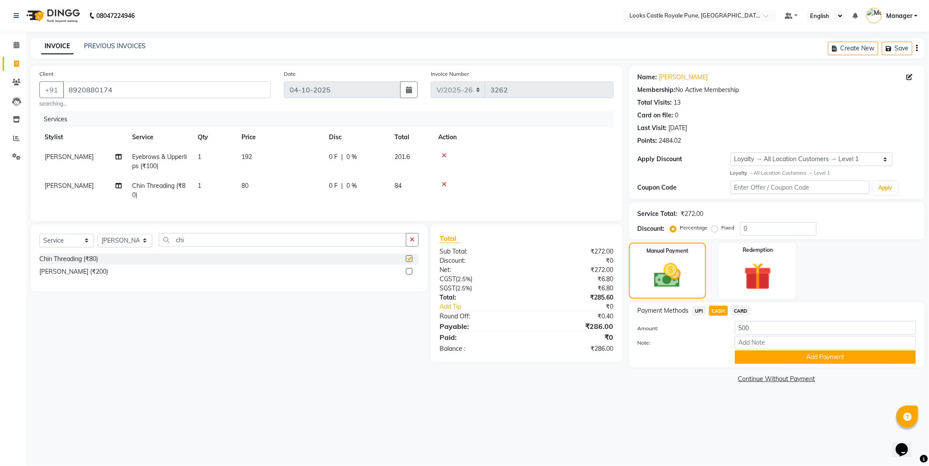
checkbox input "false"
drag, startPoint x: 256, startPoint y: 175, endPoint x: 257, endPoint y: 193, distance: 17.2
click at [257, 193] on tbody "Sunaina Eyebrows & Upperlips (₹100) 1 192 0 F | 0 % 201.6 Sunaina Chin Threadin…" at bounding box center [326, 176] width 575 height 58
click at [259, 290] on div "Select Service Product Membership Package Voucher Prepaid Gift Card Select Styl…" at bounding box center [229, 257] width 397 height 67
click at [250, 189] on td "80" at bounding box center [280, 190] width 88 height 29
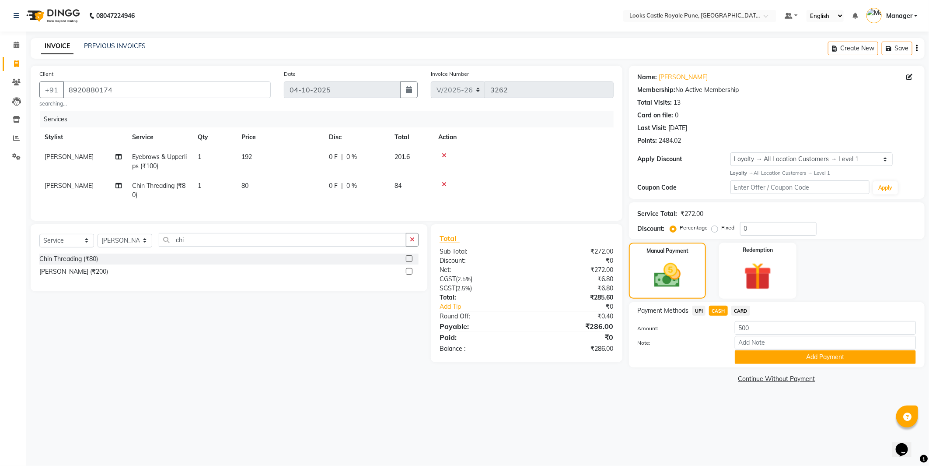
select select "43059"
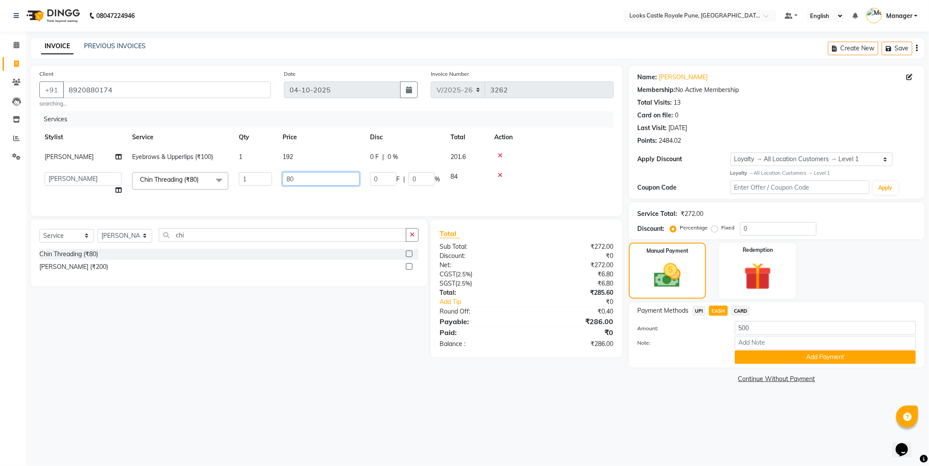
click at [311, 184] on input "80" at bounding box center [321, 179] width 77 height 14
type input "8"
type input "90"
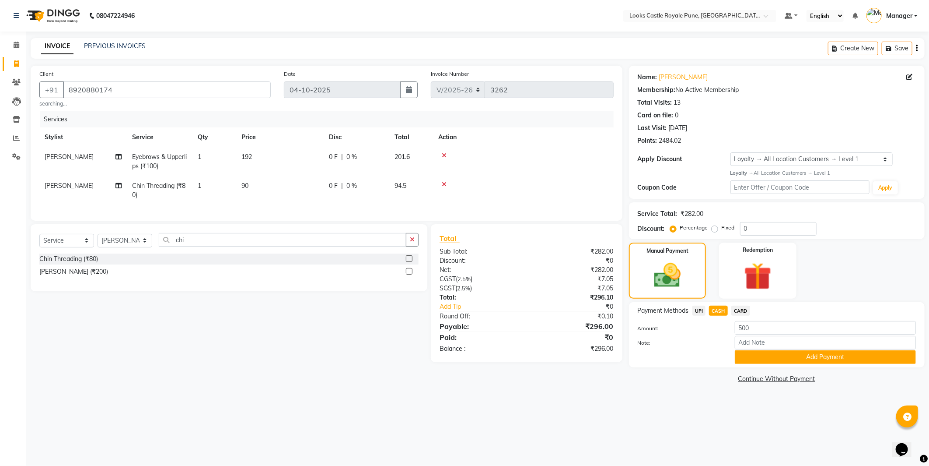
click at [645, 419] on div "08047224946 Select Location × Looks Castle Royale Pune, Pune, Maharashtra Defau…" at bounding box center [464, 233] width 929 height 466
click at [874, 352] on button "Add Payment" at bounding box center [825, 357] width 181 height 14
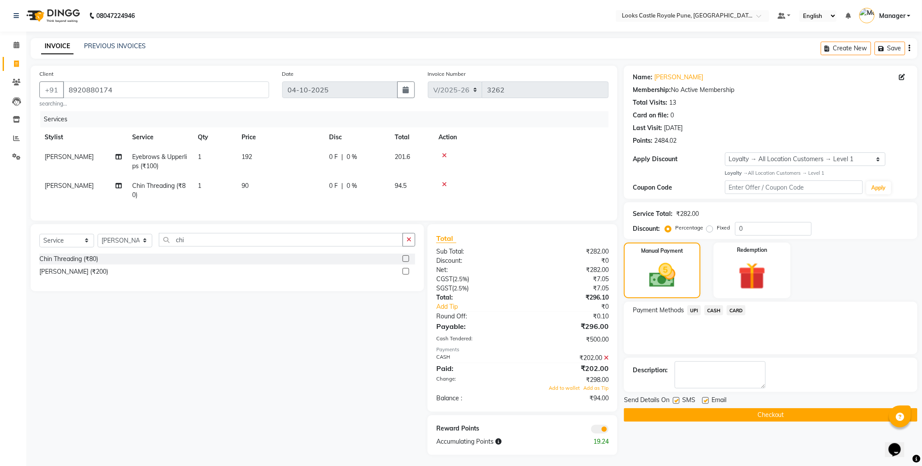
click at [750, 413] on button "Checkout" at bounding box center [771, 415] width 294 height 14
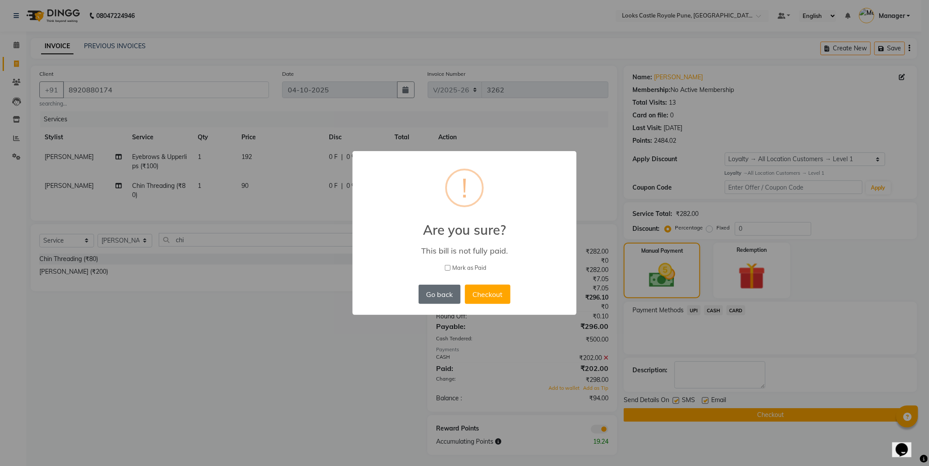
click at [434, 295] on button "Go back" at bounding box center [440, 293] width 42 height 19
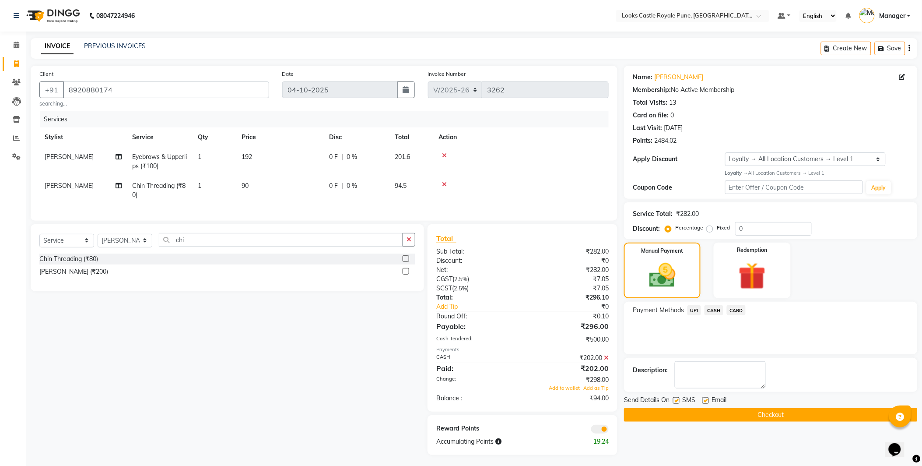
click at [712, 311] on span "CASH" at bounding box center [714, 310] width 19 height 10
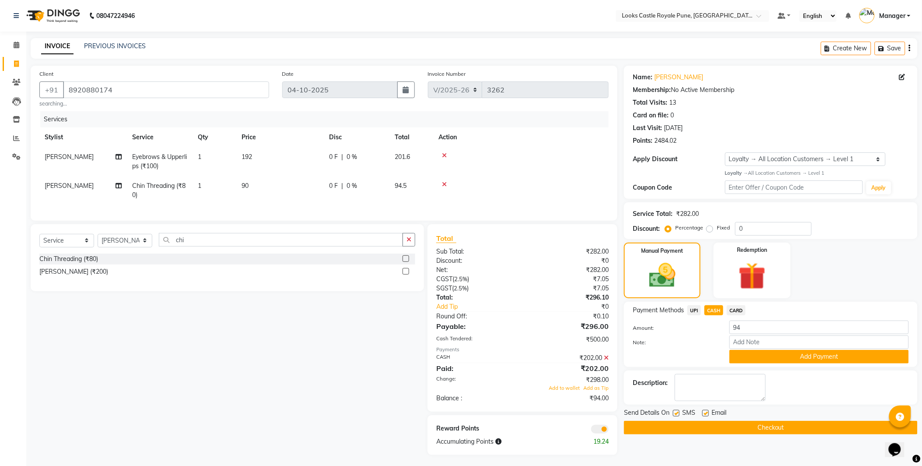
click at [456, 192] on td at bounding box center [520, 190] width 175 height 29
drag, startPoint x: 259, startPoint y: 403, endPoint x: 308, endPoint y: 389, distance: 50.7
click at [273, 400] on div "Select Service Product Membership Package Voucher Prepaid Gift Card Select Styl…" at bounding box center [224, 339] width 400 height 231
click at [736, 426] on button "Checkout" at bounding box center [771, 428] width 294 height 14
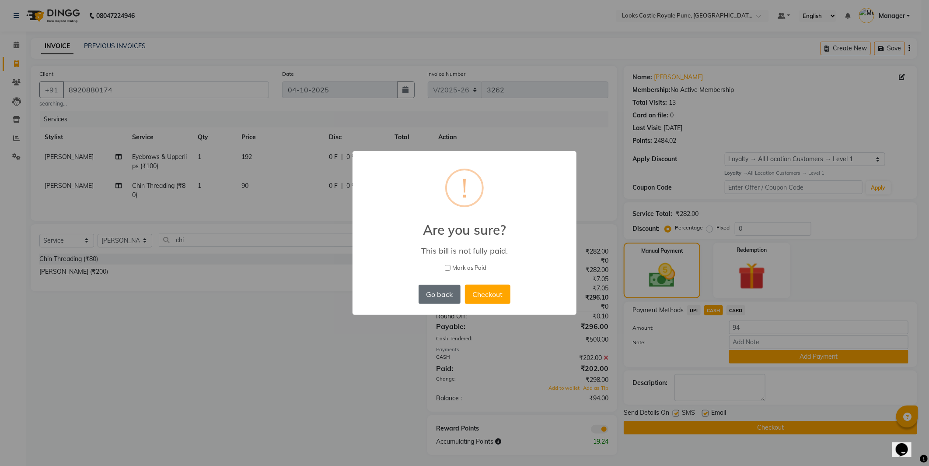
click at [433, 292] on button "Go back" at bounding box center [440, 293] width 42 height 19
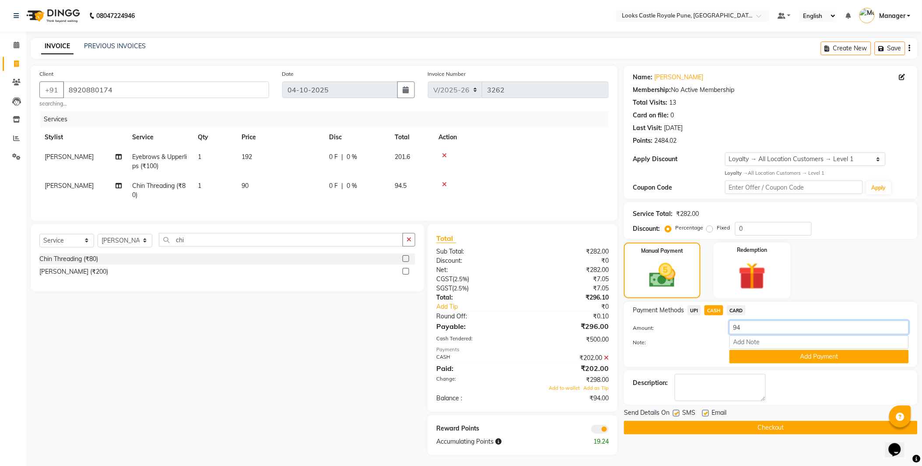
click at [769, 325] on input "94" at bounding box center [818, 327] width 179 height 14
type input "9"
type input "500"
click at [810, 364] on div "Payment Methods UPI CASH CARD Amount: 500 Note: Add Payment" at bounding box center [771, 333] width 294 height 65
click at [808, 359] on button "Add Payment" at bounding box center [818, 357] width 179 height 14
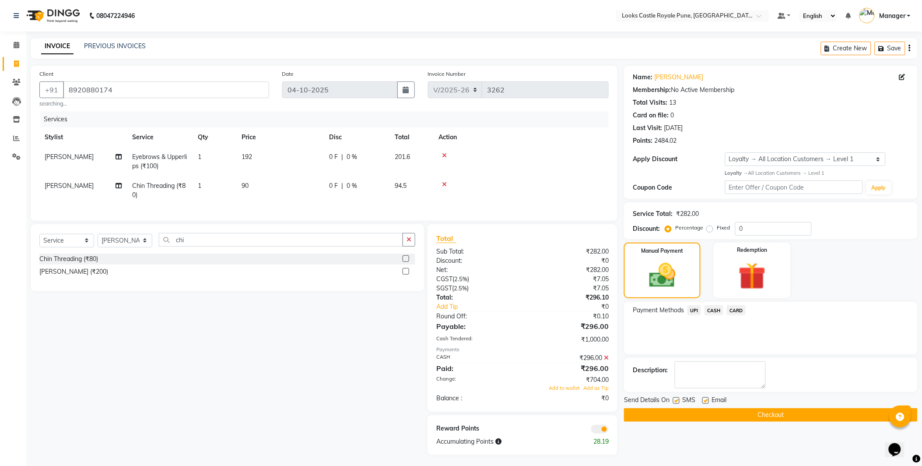
click at [709, 310] on span "CASH" at bounding box center [714, 310] width 19 height 10
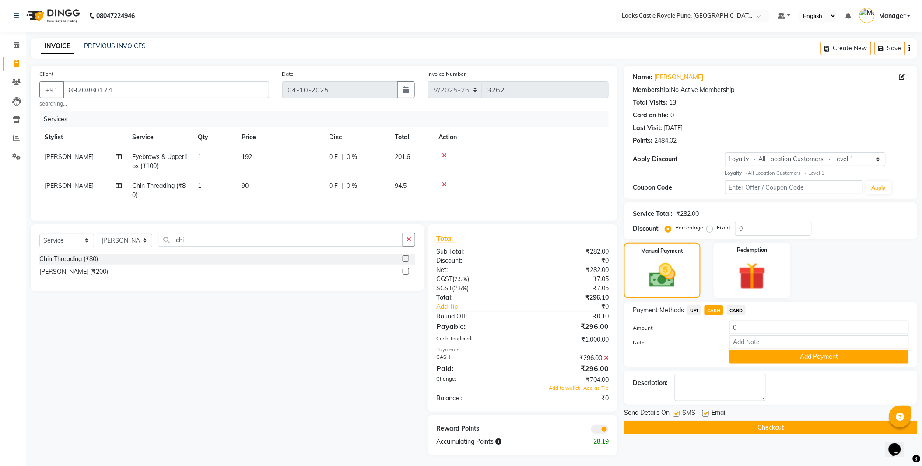
click at [873, 245] on div "Manual Payment Redemption" at bounding box center [770, 270] width 307 height 56
click at [289, 338] on div "Select Service Product Membership Package Voucher Prepaid Gift Card Select Styl…" at bounding box center [224, 339] width 400 height 231
click at [587, 344] on div "₹1,000.00" at bounding box center [568, 339] width 93 height 9
click at [598, 344] on div "₹1,000.00" at bounding box center [568, 339] width 93 height 9
click at [605, 361] on icon at bounding box center [606, 357] width 5 height 6
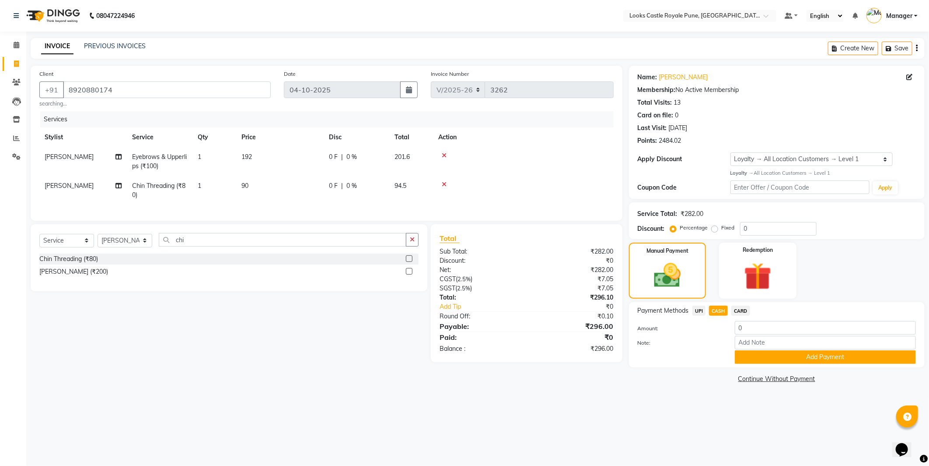
click at [694, 307] on span "UPI" at bounding box center [700, 310] width 14 height 10
type input "296"
click at [710, 308] on span "CASH" at bounding box center [718, 310] width 19 height 10
click at [286, 191] on td "90" at bounding box center [280, 190] width 88 height 29
select select "43059"
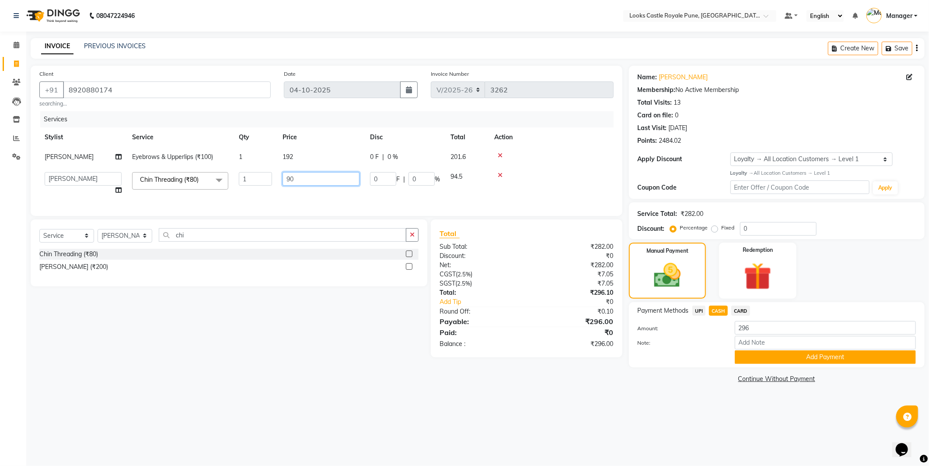
click at [315, 181] on input "90" at bounding box center [321, 179] width 77 height 14
type input "94"
click at [321, 198] on td "94" at bounding box center [321, 183] width 88 height 33
select select "43059"
click at [743, 308] on span "CARD" at bounding box center [741, 310] width 19 height 10
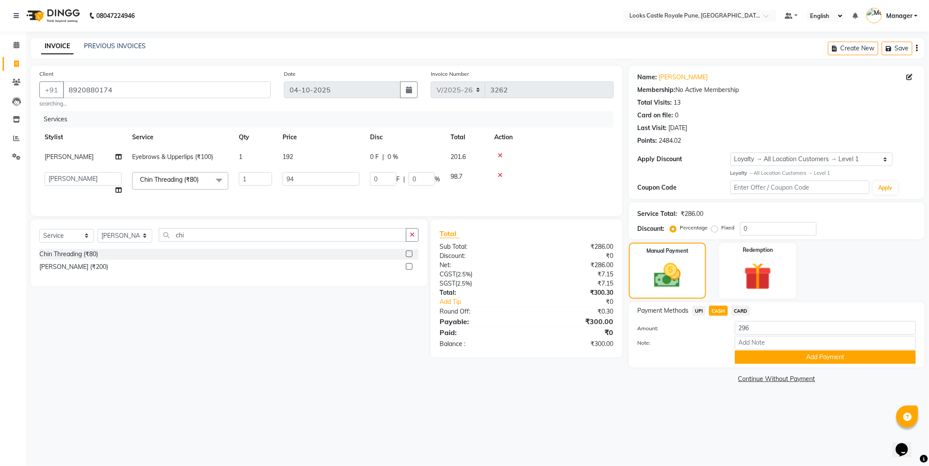
type input "300"
click at [688, 307] on span "Payment Methods" at bounding box center [663, 310] width 51 height 9
click at [699, 308] on span "UPI" at bounding box center [700, 310] width 14 height 10
click at [709, 307] on div "CASH" at bounding box center [717, 311] width 22 height 12
click at [722, 312] on span "CASH" at bounding box center [718, 310] width 19 height 10
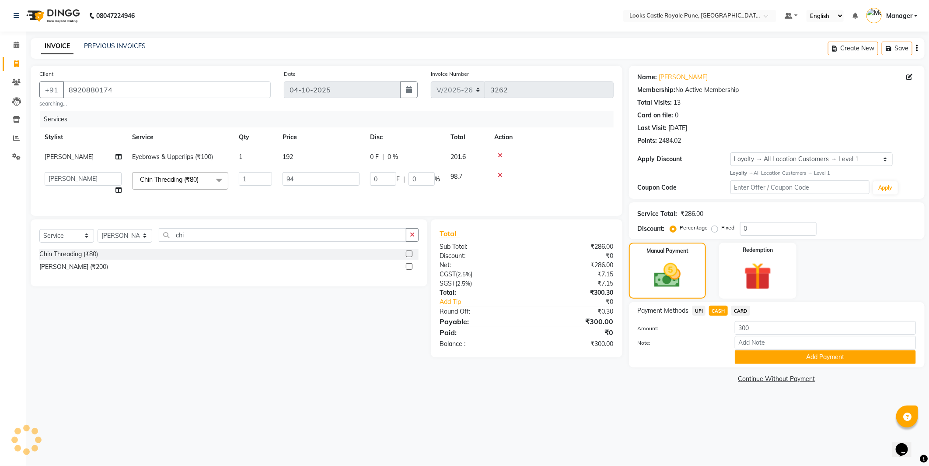
click at [699, 310] on span "UPI" at bounding box center [700, 310] width 14 height 10
click at [796, 356] on button "Add Payment" at bounding box center [825, 357] width 181 height 14
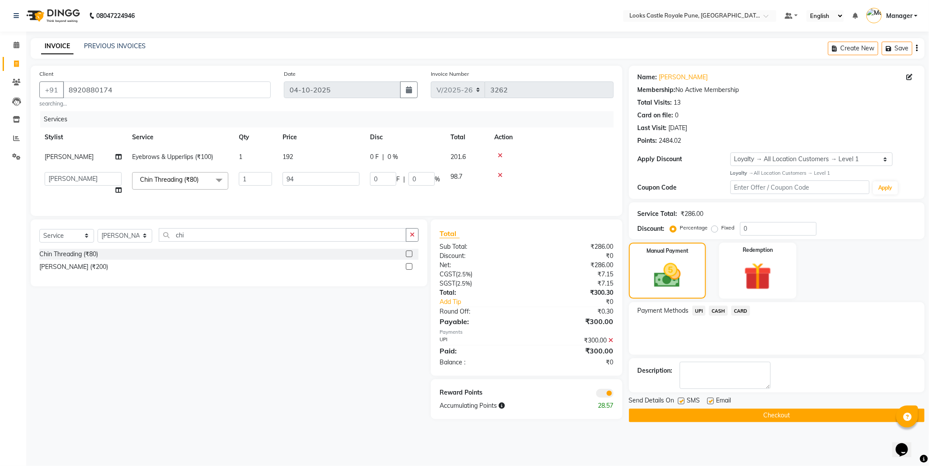
click at [803, 411] on button "Checkout" at bounding box center [777, 415] width 296 height 14
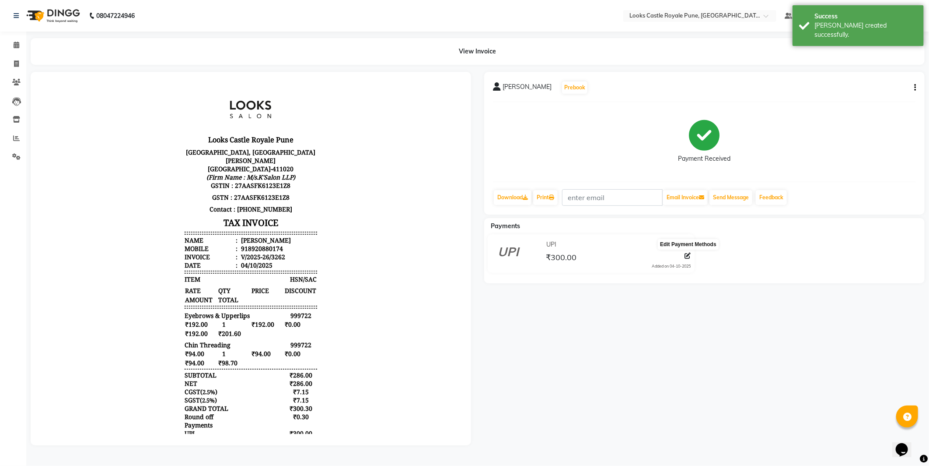
click at [686, 257] on icon at bounding box center [688, 255] width 6 height 6
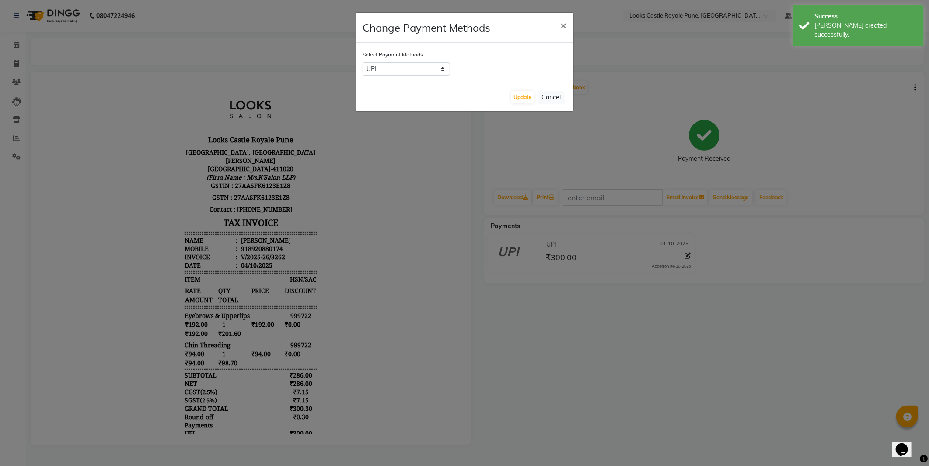
click at [413, 62] on div "Select Payment Methods UPI CASH CARD" at bounding box center [465, 63] width 218 height 40
click at [399, 64] on select "UPI CASH CARD" at bounding box center [407, 69] width 88 height 14
select select "1"
click at [363, 62] on select "UPI CASH CARD" at bounding box center [407, 69] width 88 height 14
click at [527, 91] on button "Update" at bounding box center [523, 97] width 23 height 12
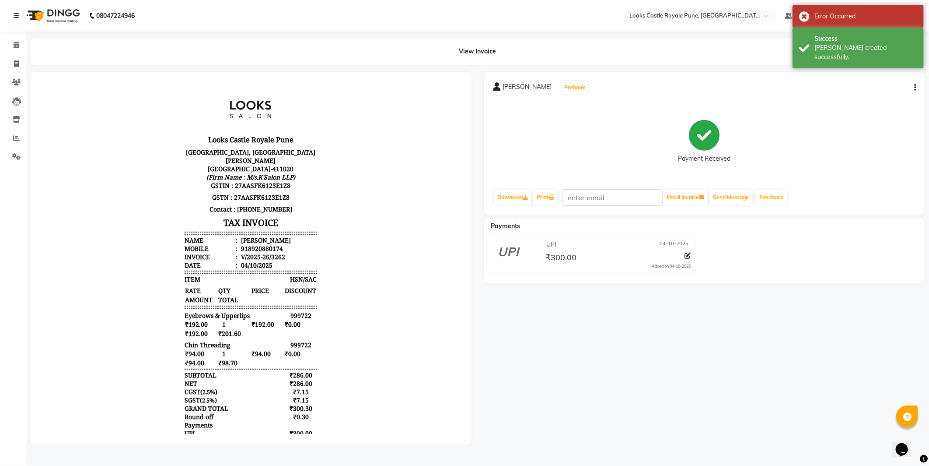
click at [527, 90] on div "Change Payment Methods × Select Payment Methods UPI CASH CARD Update Cancel" at bounding box center [464, 39] width 219 height 99
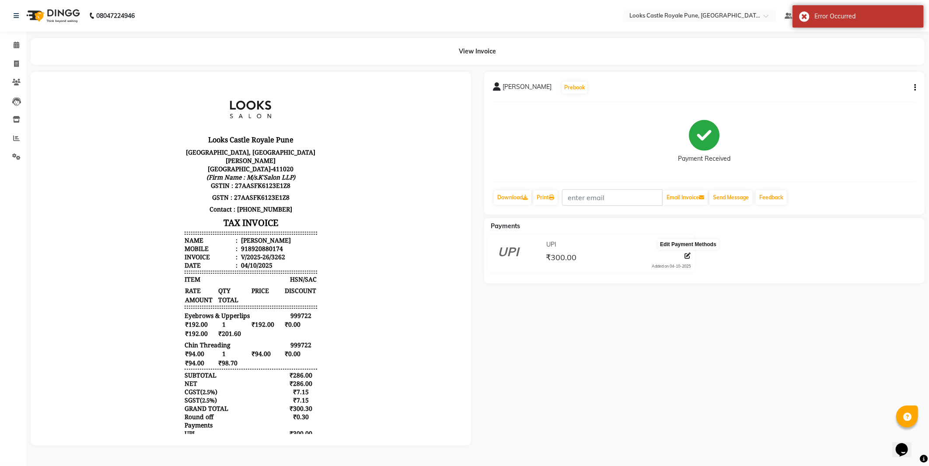
click at [688, 256] on icon at bounding box center [688, 255] width 6 height 6
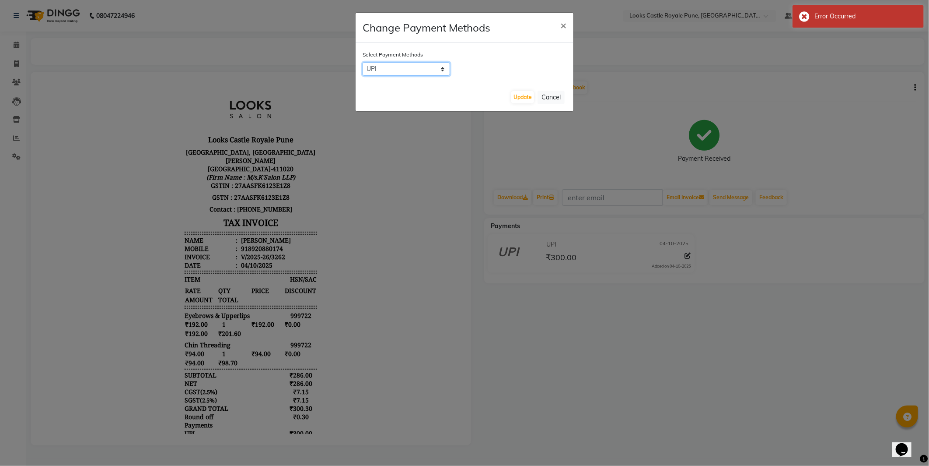
click at [384, 68] on select "UPI CASH CARD" at bounding box center [407, 69] width 88 height 14
select select "1"
click at [363, 62] on select "UPI CASH CARD" at bounding box center [407, 69] width 88 height 14
click at [518, 101] on button "Update" at bounding box center [523, 97] width 23 height 12
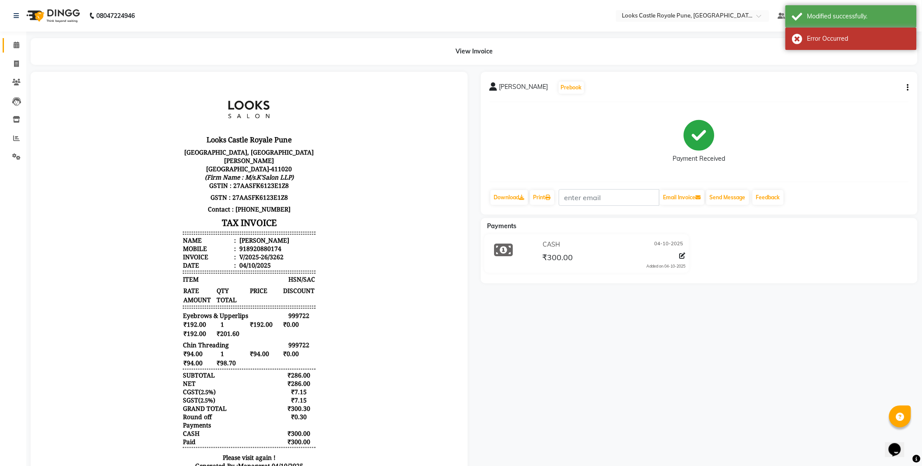
click at [9, 38] on link "Calendar" at bounding box center [13, 45] width 21 height 14
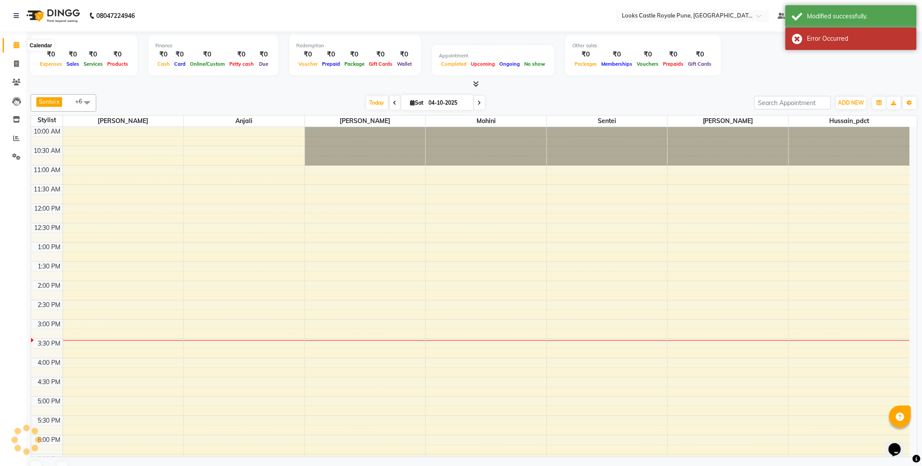
click at [15, 42] on icon at bounding box center [17, 45] width 6 height 7
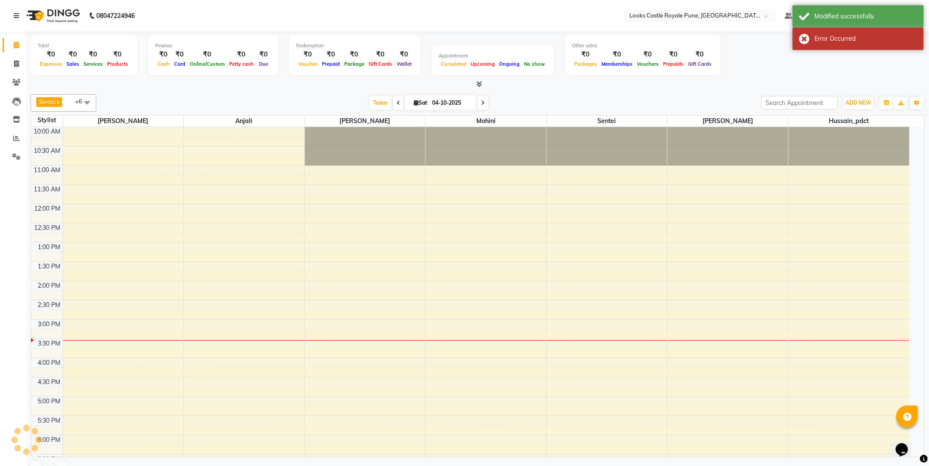
scroll to position [172, 0]
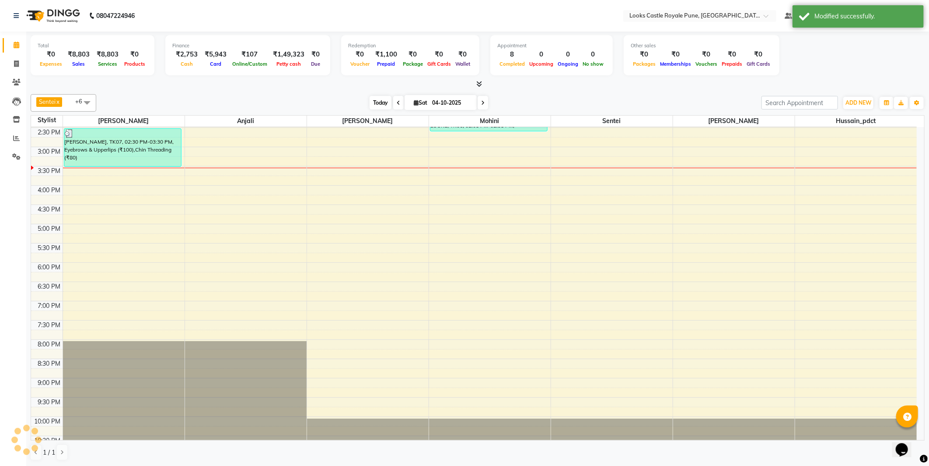
click at [370, 102] on span "Today" at bounding box center [381, 103] width 22 height 14
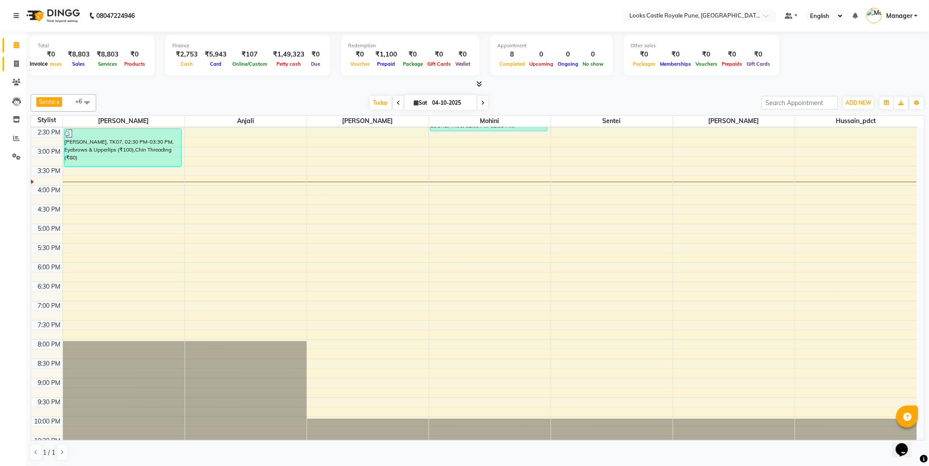
click at [16, 62] on icon at bounding box center [16, 63] width 5 height 7
select select "5915"
select select "service"
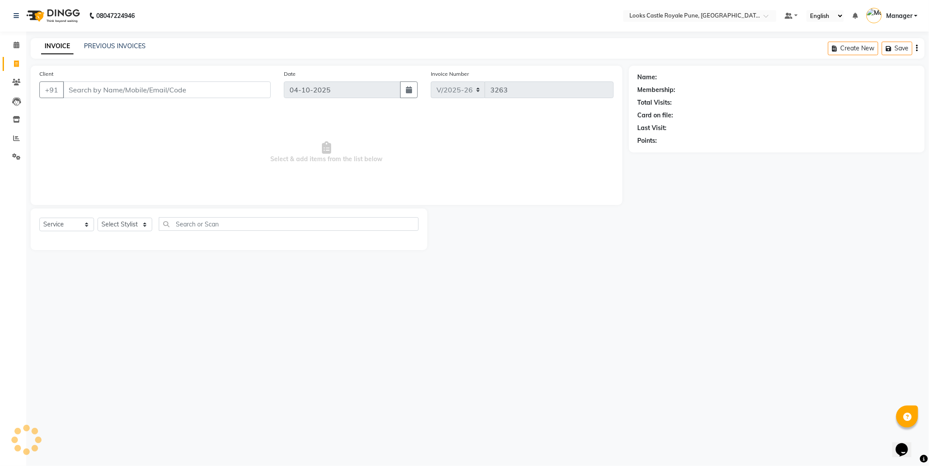
click at [193, 91] on input "Client" at bounding box center [167, 89] width 208 height 17
drag, startPoint x: 67, startPoint y: 89, endPoint x: 121, endPoint y: 98, distance: 54.2
click at [121, 98] on div "+91 8888584449 Add Client" at bounding box center [154, 89] width 231 height 17
type input "8888584449"
click at [257, 83] on button "Add Client" at bounding box center [248, 89] width 45 height 17
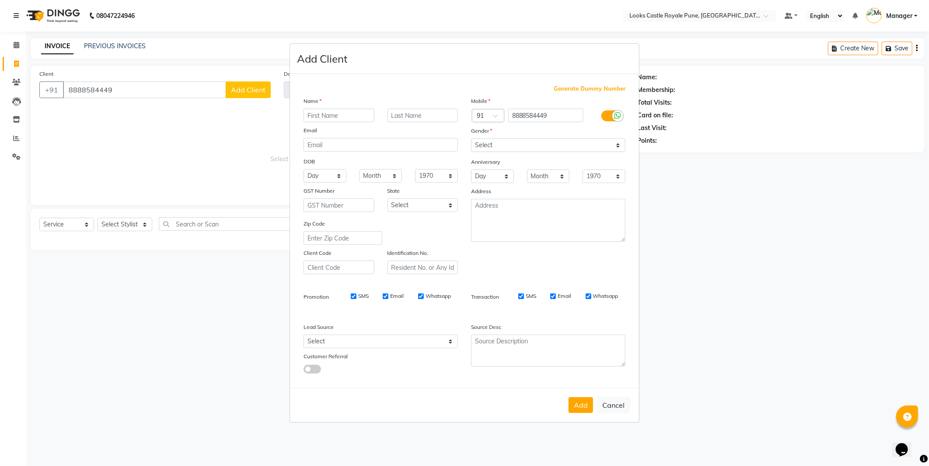
drag, startPoint x: 327, startPoint y: 100, endPoint x: 325, endPoint y: 106, distance: 6.4
click at [328, 105] on div "Name" at bounding box center [381, 102] width 168 height 12
click at [327, 119] on input "text" at bounding box center [339, 116] width 71 height 14
type input "Raveena"
click at [495, 140] on select "Select [DEMOGRAPHIC_DATA] [DEMOGRAPHIC_DATA] Other Prefer Not To Say" at bounding box center [548, 145] width 154 height 14
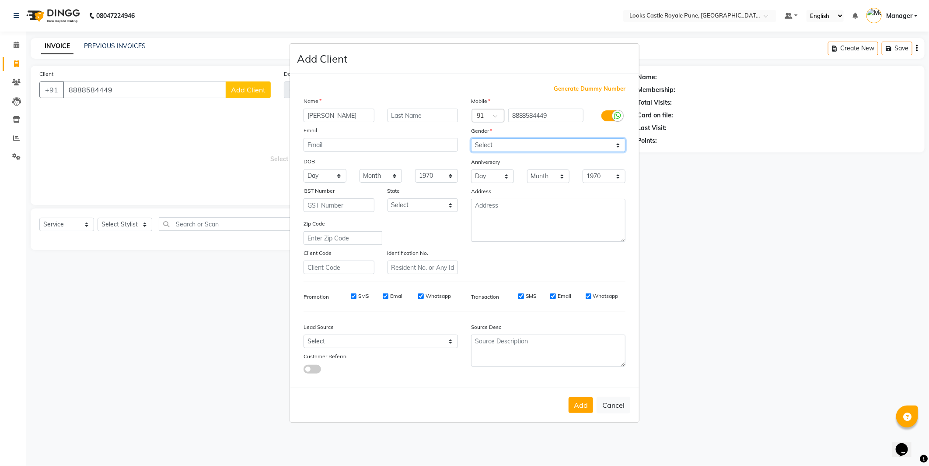
select select "[DEMOGRAPHIC_DATA]"
click at [471, 138] on select "Select [DEMOGRAPHIC_DATA] [DEMOGRAPHIC_DATA] Other Prefer Not To Say" at bounding box center [548, 145] width 154 height 14
click at [580, 400] on button "Add" at bounding box center [581, 405] width 25 height 16
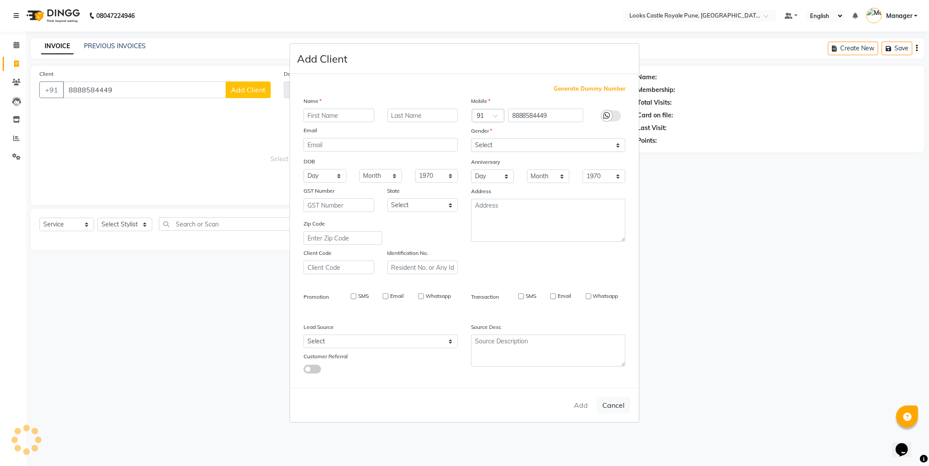
select select
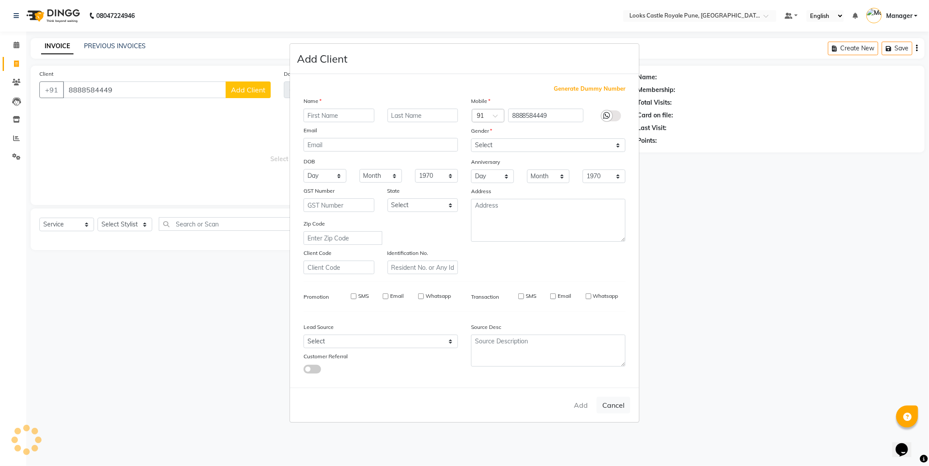
select select
checkbox input "false"
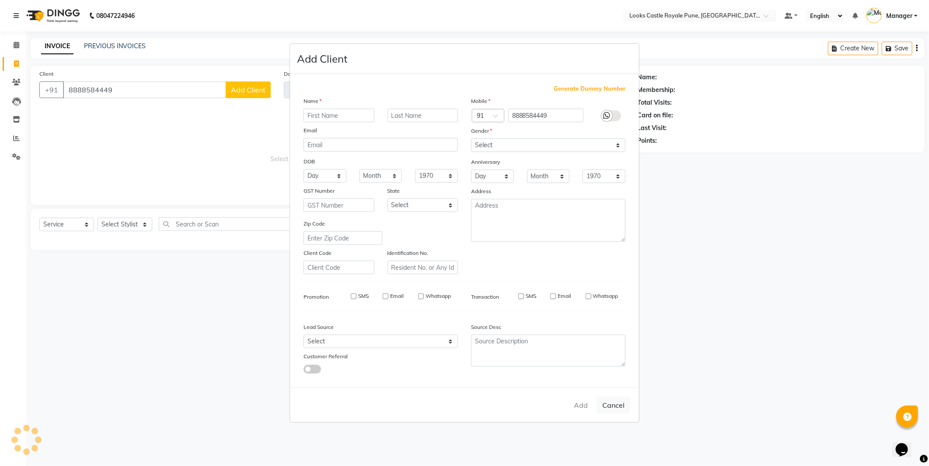
checkbox input "false"
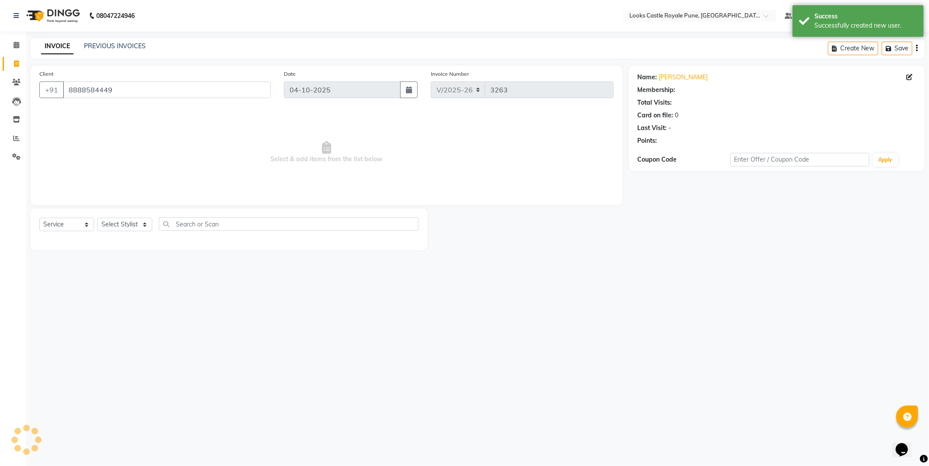
select select "1: Object"
click at [120, 224] on select "Select Stylist Akshay [PERSON_NAME] [PERSON_NAME] [PERSON_NAME] Danish [PERSON_…" at bounding box center [125, 224] width 55 height 14
select select "43053"
click at [98, 218] on select "Select Stylist Akshay Alisha Amir Anjali Arif Arman Christy Danish Eli Gloria H…" at bounding box center [125, 224] width 55 height 14
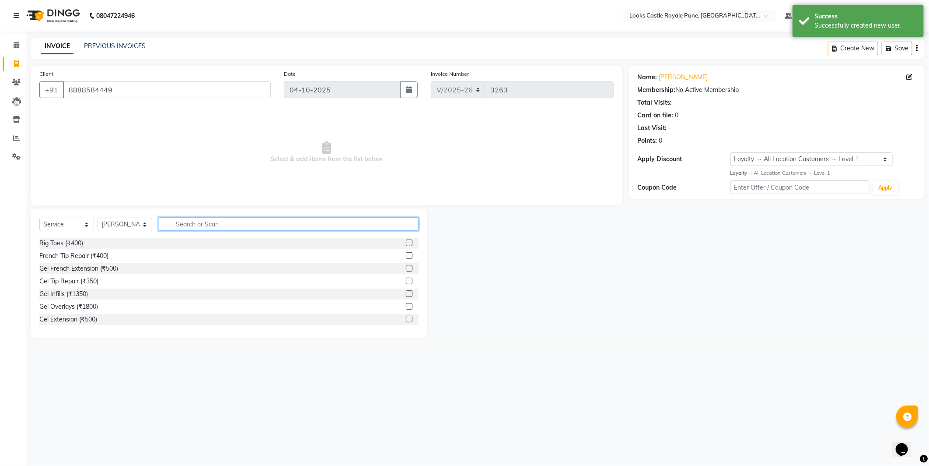
click at [228, 224] on input "text" at bounding box center [289, 224] width 260 height 14
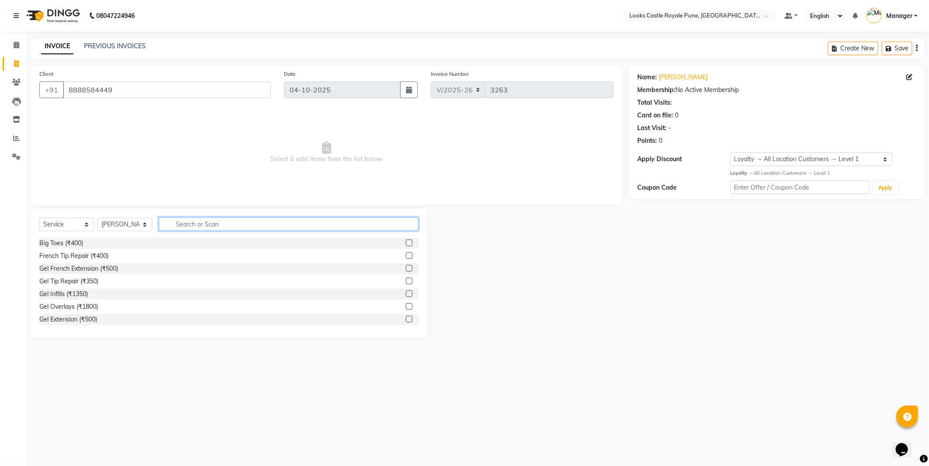
click at [189, 224] on input "text" at bounding box center [289, 224] width 260 height 14
type input "high"
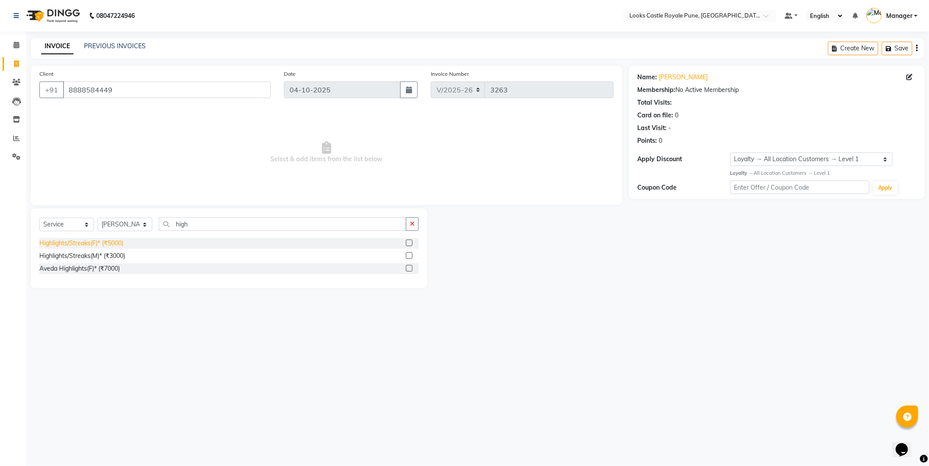
click at [66, 242] on div "Highlights/Streaks(F)* (₹5000)" at bounding box center [81, 242] width 84 height 9
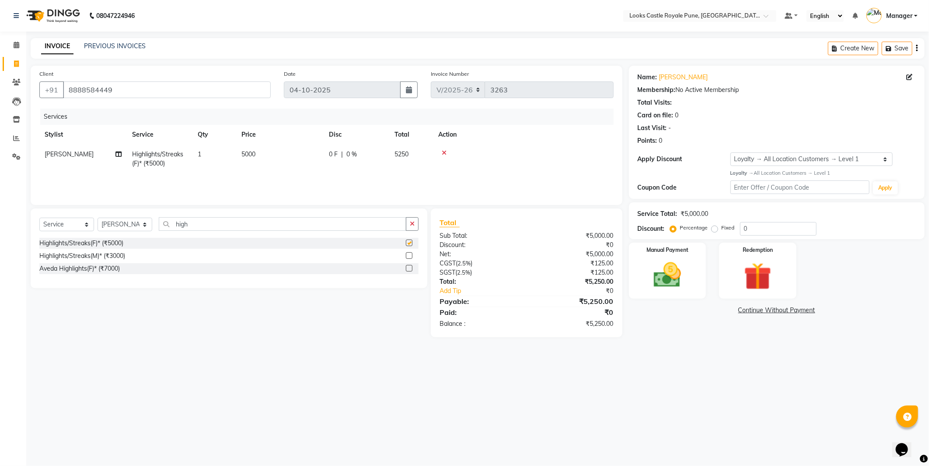
checkbox input "false"
click at [188, 222] on input "high" at bounding box center [283, 224] width 248 height 14
drag, startPoint x: 128, startPoint y: 228, endPoint x: 133, endPoint y: 222, distance: 7.7
click at [128, 227] on select "Select Stylist Akshay [PERSON_NAME] [PERSON_NAME] [PERSON_NAME] Danish [PERSON_…" at bounding box center [125, 224] width 55 height 14
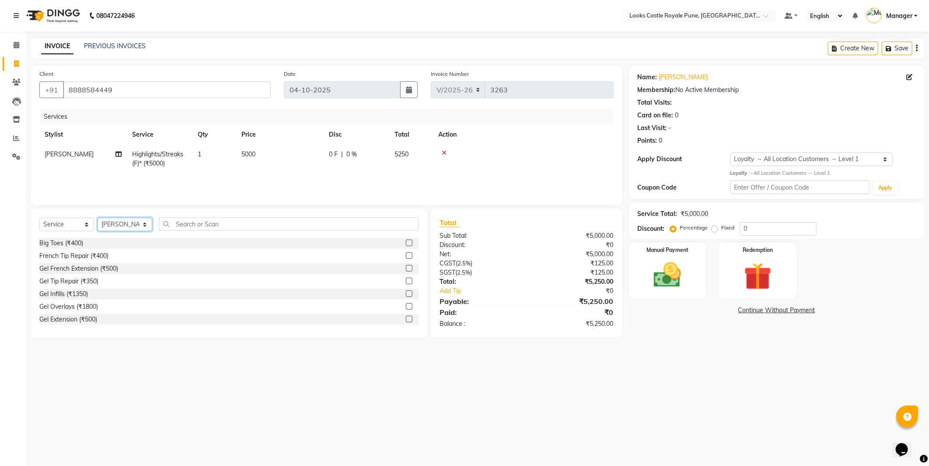
select select "52674"
click at [98, 218] on select "Select Stylist Akshay [PERSON_NAME] [PERSON_NAME] [PERSON_NAME] Danish [PERSON_…" at bounding box center [125, 224] width 55 height 14
click at [220, 222] on input "text" at bounding box center [289, 224] width 260 height 14
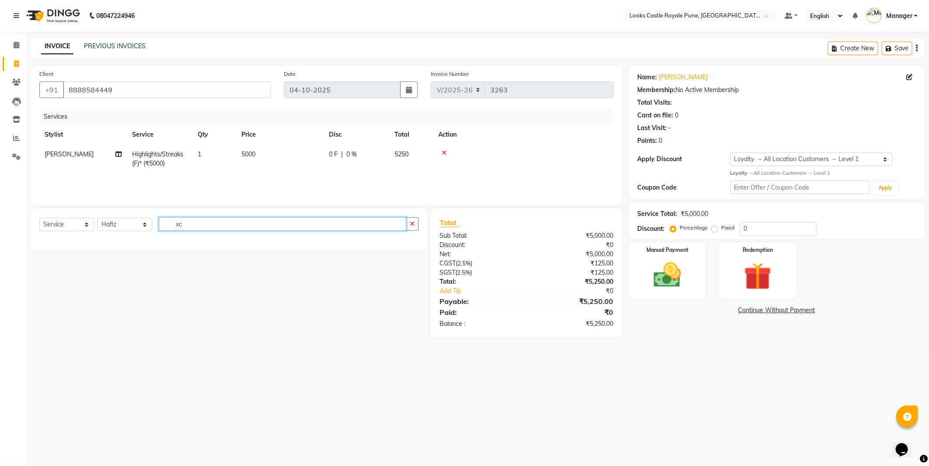
type input "x"
type input "cut"
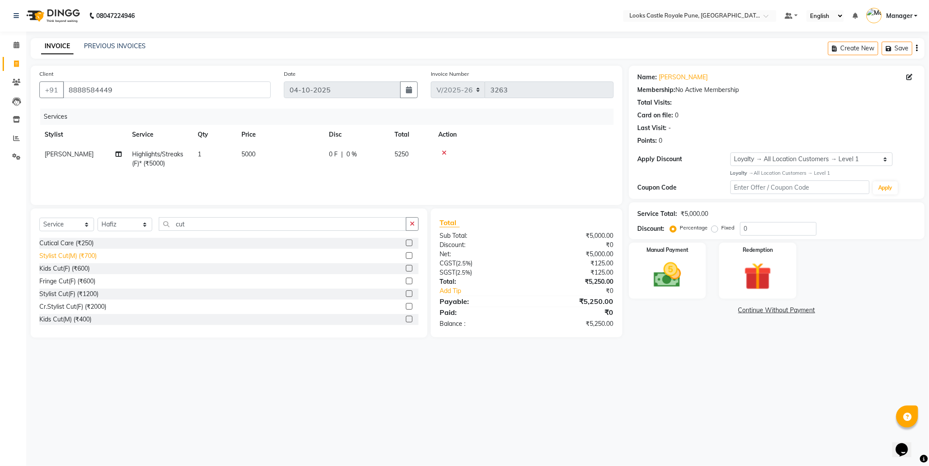
click at [79, 254] on div "Stylist Cut(M) (₹700)" at bounding box center [67, 255] width 57 height 9
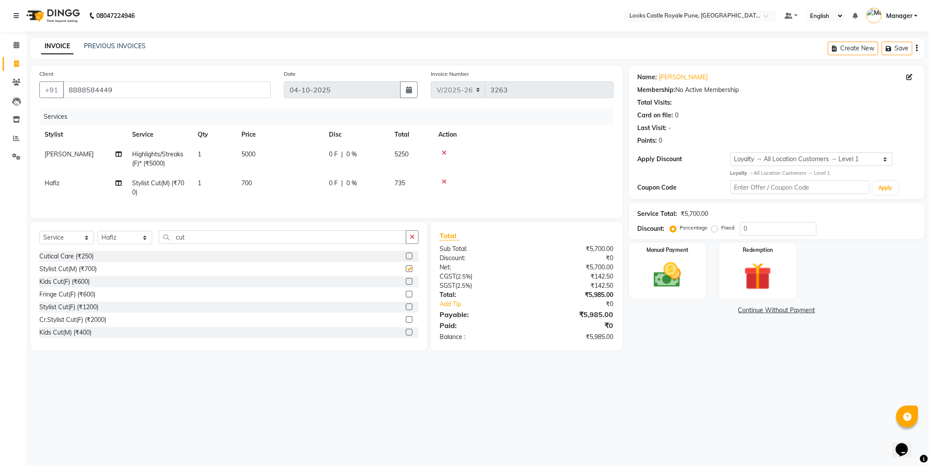
checkbox input "false"
click at [263, 180] on td "700" at bounding box center [280, 187] width 88 height 29
select select "52674"
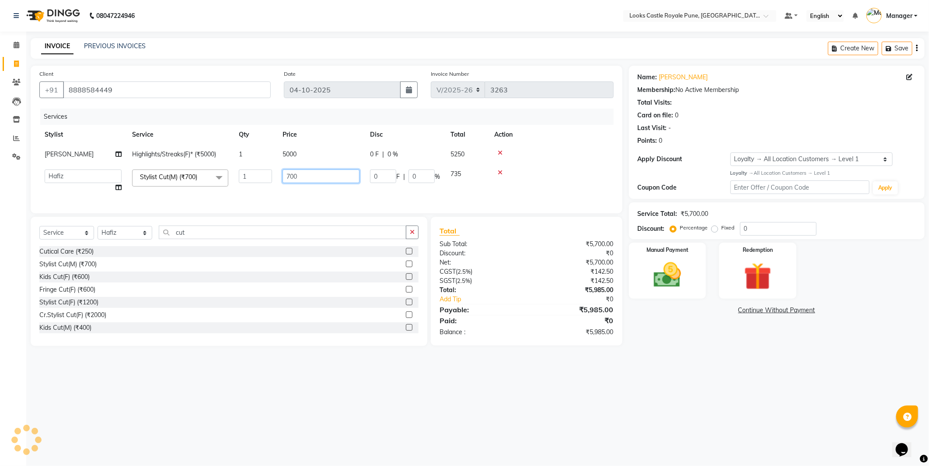
drag, startPoint x: 314, startPoint y: 168, endPoint x: 244, endPoint y: 172, distance: 70.5
click at [244, 172] on tr "Akshay Alisha Amir Anjali Arif Arman Christy Danish Eli Gloria Hafiz Hussain_pd…" at bounding box center [326, 180] width 575 height 33
type input "638"
click at [318, 138] on th "Price" at bounding box center [321, 135] width 88 height 20
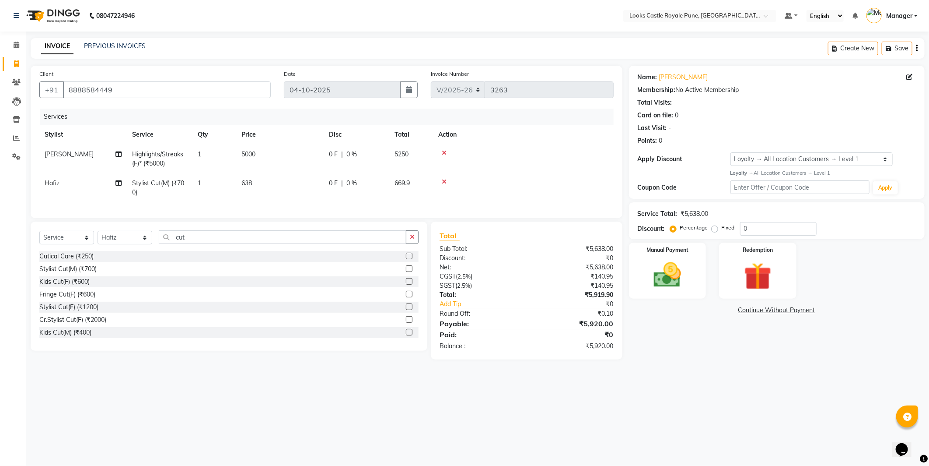
click at [284, 160] on td "5000" at bounding box center [280, 158] width 88 height 29
select select "43053"
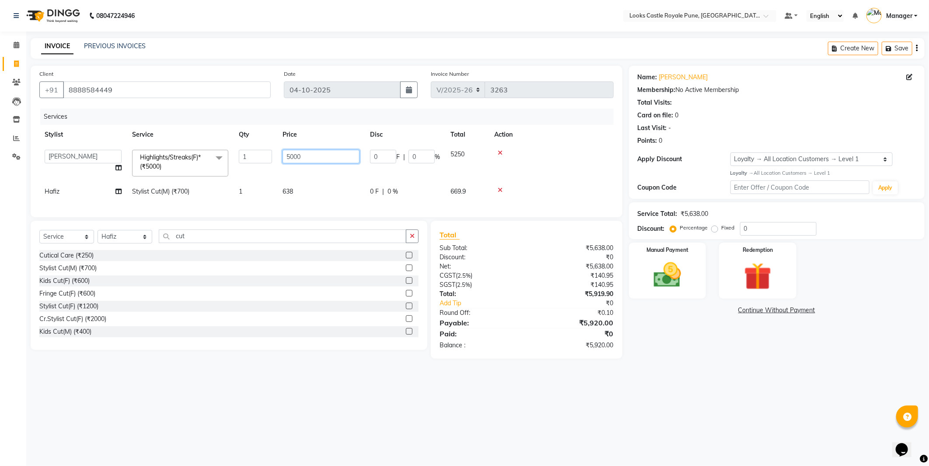
drag, startPoint x: 294, startPoint y: 154, endPoint x: 282, endPoint y: 150, distance: 12.3
click at [283, 150] on input "5000" at bounding box center [321, 157] width 77 height 14
type input "8500"
click at [575, 145] on td at bounding box center [551, 162] width 125 height 37
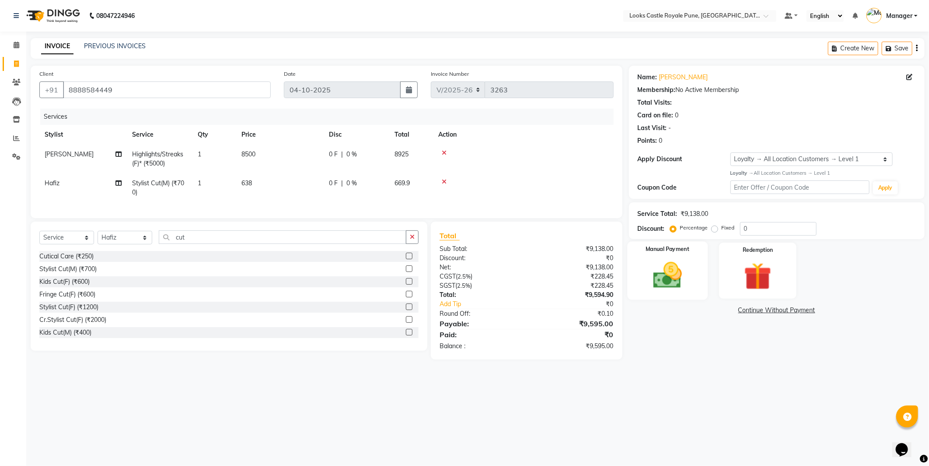
click at [659, 274] on img at bounding box center [668, 275] width 47 height 33
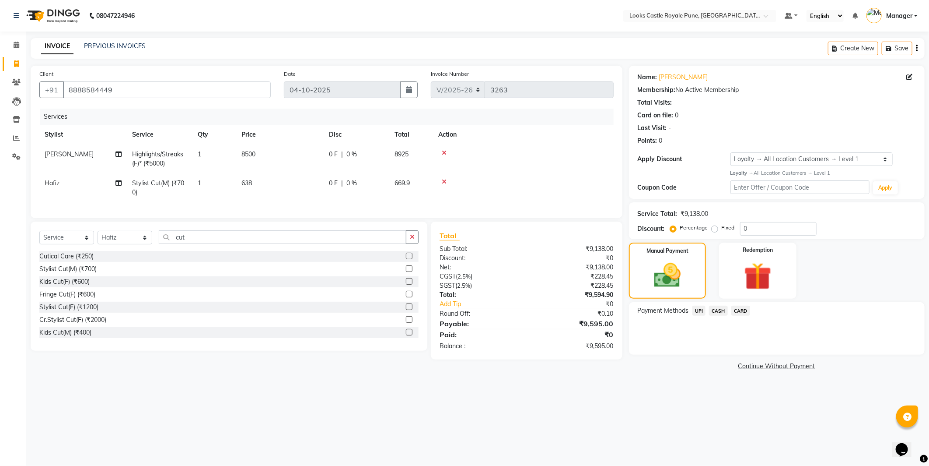
click at [696, 309] on span "UPI" at bounding box center [700, 310] width 14 height 10
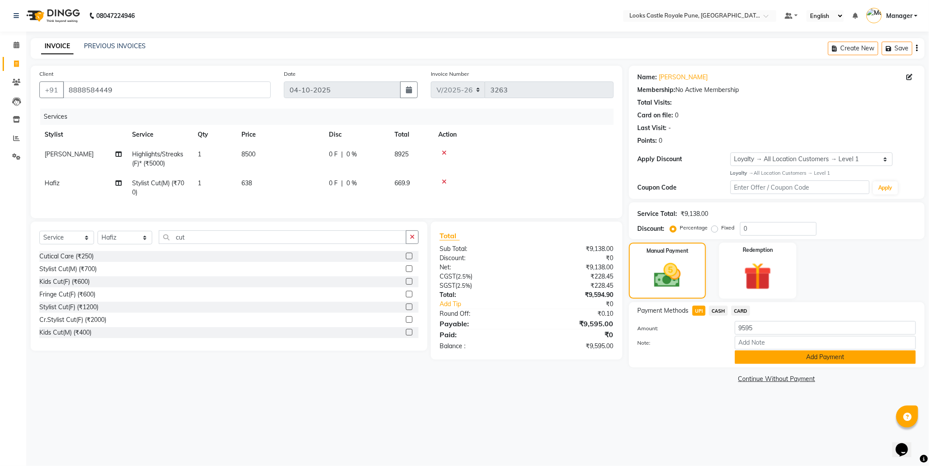
click at [760, 359] on button "Add Payment" at bounding box center [825, 357] width 181 height 14
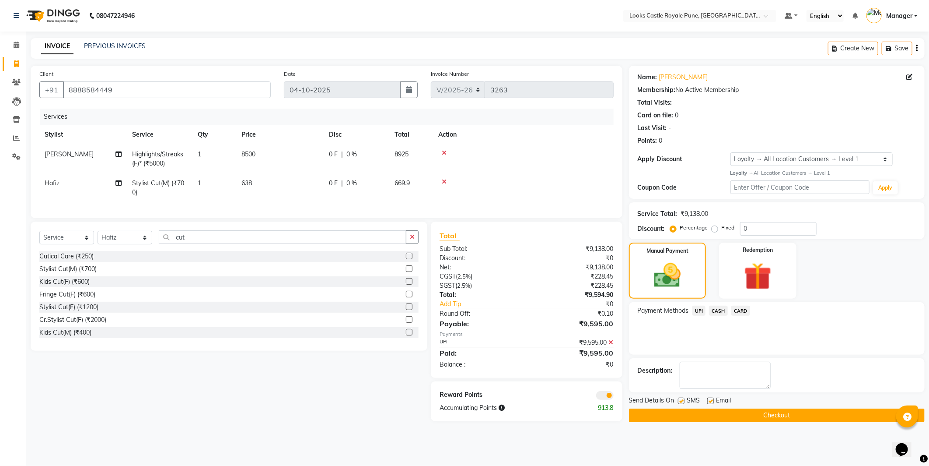
click at [723, 418] on button "Checkout" at bounding box center [777, 415] width 296 height 14
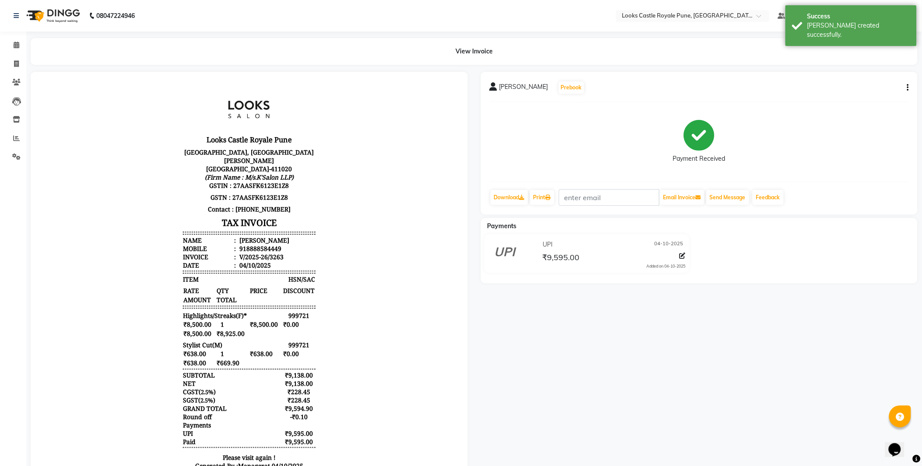
drag, startPoint x: 60, startPoint y: 18, endPoint x: 66, endPoint y: 22, distance: 7.3
click at [60, 18] on img at bounding box center [52, 16] width 60 height 25
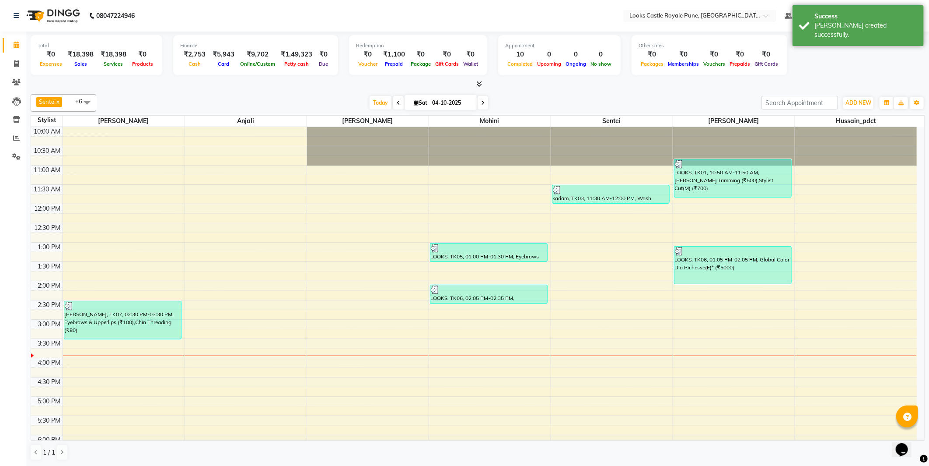
click at [56, 18] on img at bounding box center [52, 16] width 60 height 25
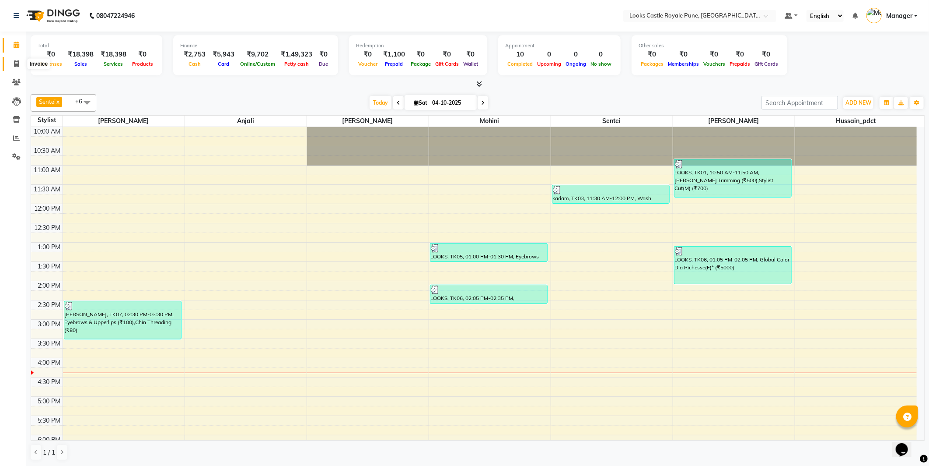
click at [20, 60] on span at bounding box center [16, 64] width 15 height 10
select select "service"
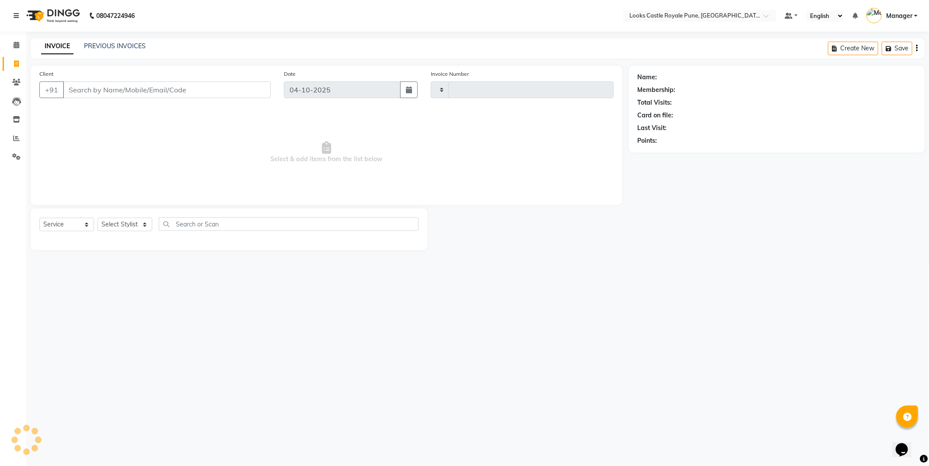
type input "3264"
select select "5915"
drag, startPoint x: 145, startPoint y: 235, endPoint x: 142, endPoint y: 215, distance: 19.5
click at [145, 232] on div "Select Service Product Membership Package Voucher Prepaid Gift Card Select Styl…" at bounding box center [228, 227] width 379 height 21
click at [145, 215] on div "Select Service Product Membership Package Voucher Prepaid Gift Card Select Styl…" at bounding box center [229, 229] width 397 height 42
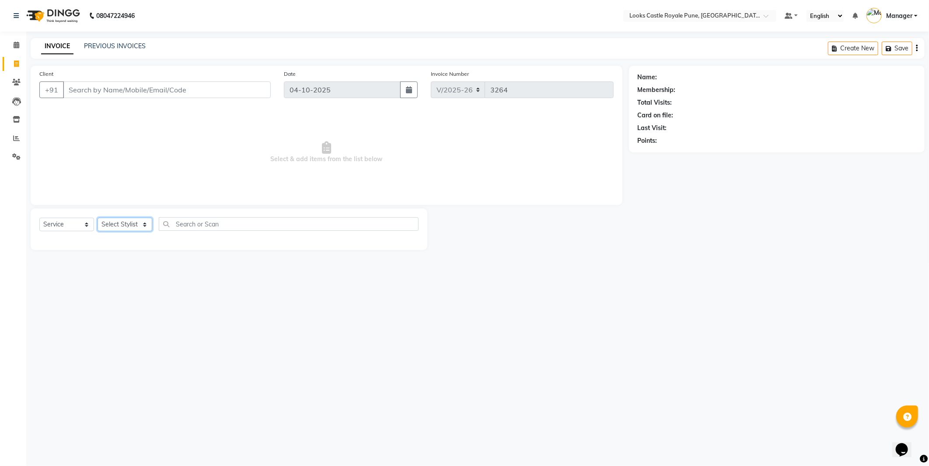
click at [145, 219] on select "Select Stylist" at bounding box center [125, 224] width 55 height 14
select select "44715"
click at [98, 218] on select "Select Stylist Akshay [PERSON_NAME] [PERSON_NAME] [PERSON_NAME] Danish [PERSON_…" at bounding box center [125, 224] width 55 height 14
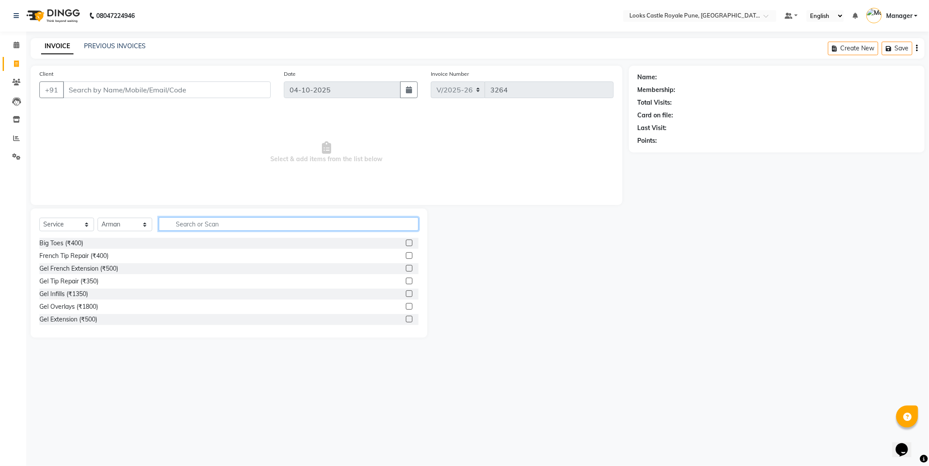
click at [224, 222] on input "text" at bounding box center [289, 224] width 260 height 14
type input "wa"
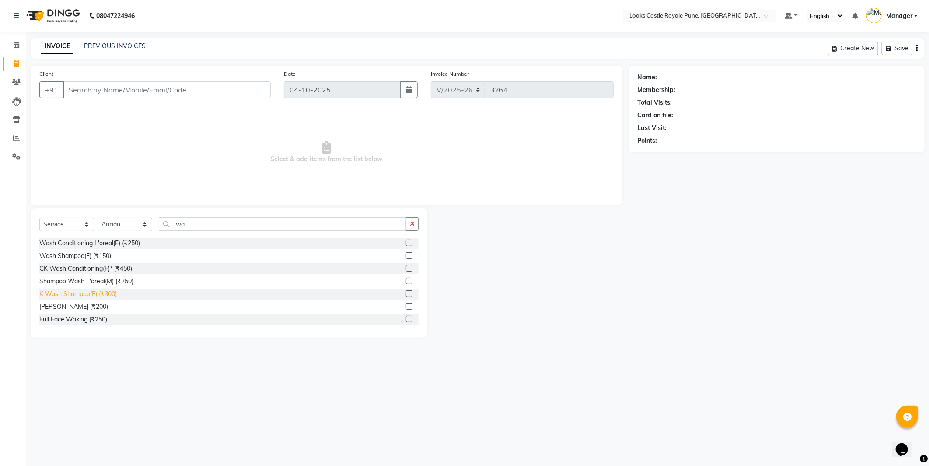
click at [108, 292] on div "K Wash Shampoo(F) (₹300)" at bounding box center [77, 293] width 77 height 9
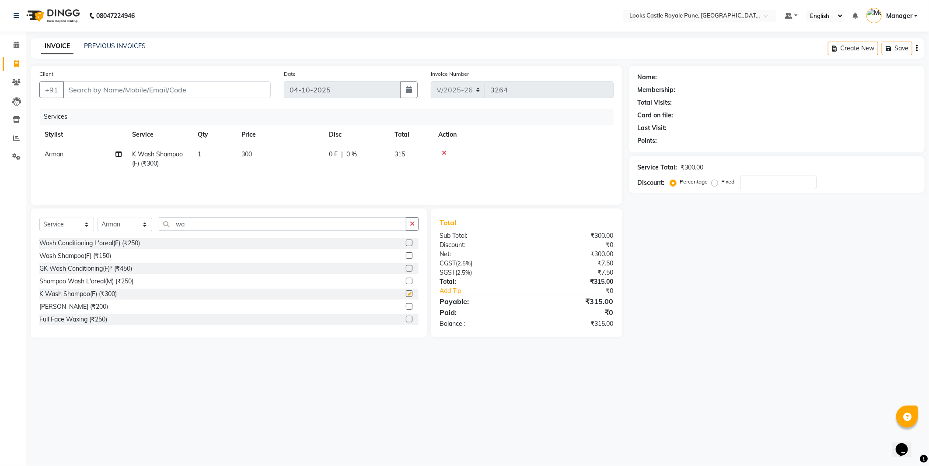
checkbox input "false"
click at [265, 147] on td "300" at bounding box center [280, 158] width 88 height 29
select select "44715"
click at [331, 160] on input "300" at bounding box center [321, 157] width 77 height 14
type input "3"
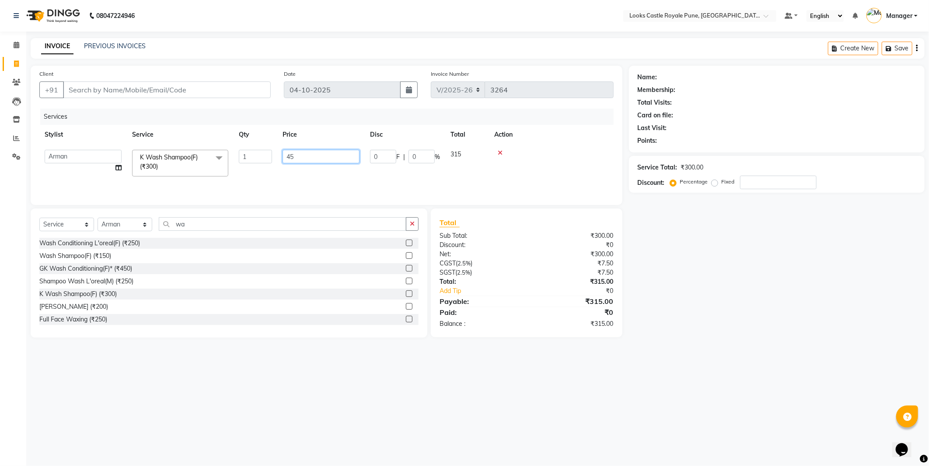
type input "4"
type input "350"
click at [251, 94] on input "Client" at bounding box center [167, 89] width 208 height 17
type input "7"
type input "0"
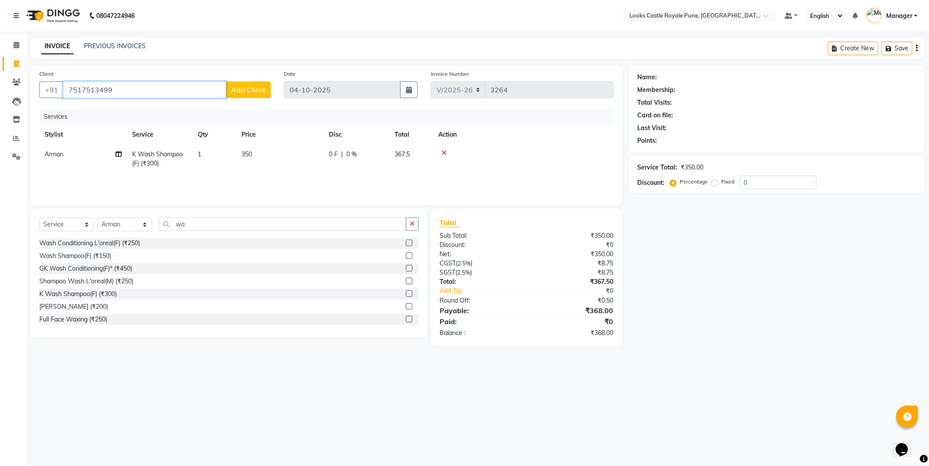
type input "7517513499"
click at [251, 94] on button "Add Client" at bounding box center [248, 89] width 45 height 17
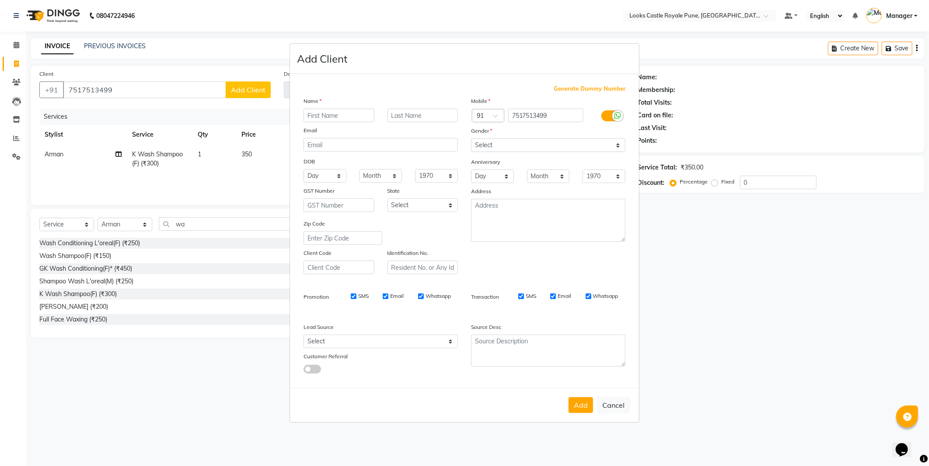
click at [333, 119] on input "text" at bounding box center [339, 116] width 71 height 14
type input "pratic"
click at [451, 205] on select "Select Andaman and Nicobar Islands Andhra Pradesh Arunachal Pradesh Assam Bihar…" at bounding box center [423, 205] width 71 height 14
drag, startPoint x: 564, startPoint y: 146, endPoint x: 571, endPoint y: 140, distance: 9.1
click at [571, 140] on select "Select Male Female Other Prefer Not To Say" at bounding box center [548, 145] width 154 height 14
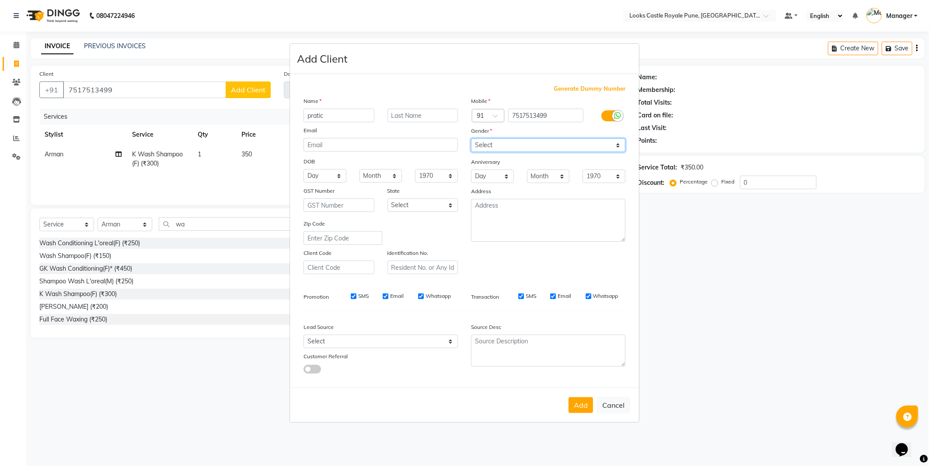
select select "male"
click at [471, 138] on select "Select Male Female Other Prefer Not To Say" at bounding box center [548, 145] width 154 height 14
click at [581, 400] on button "Add" at bounding box center [581, 405] width 25 height 16
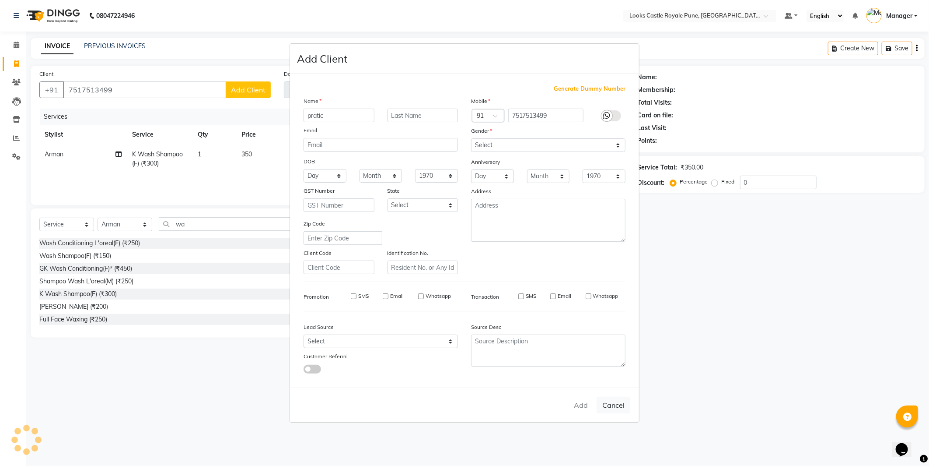
select select
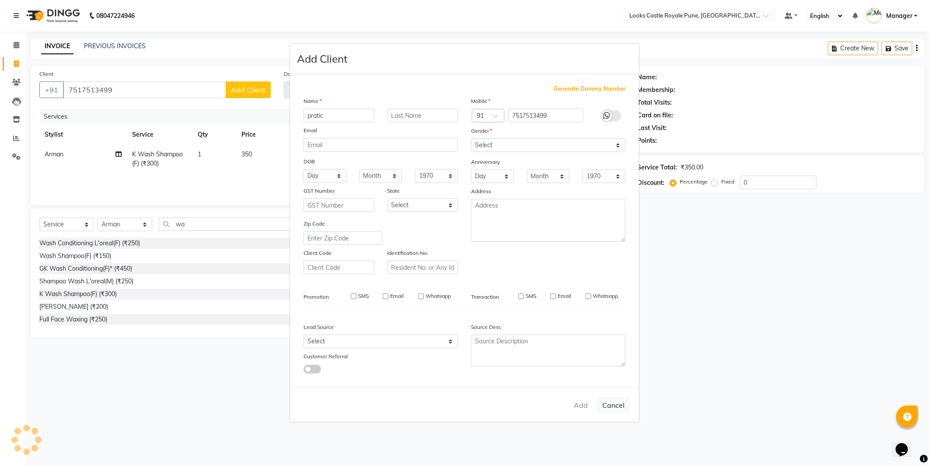
select select
checkbox input "false"
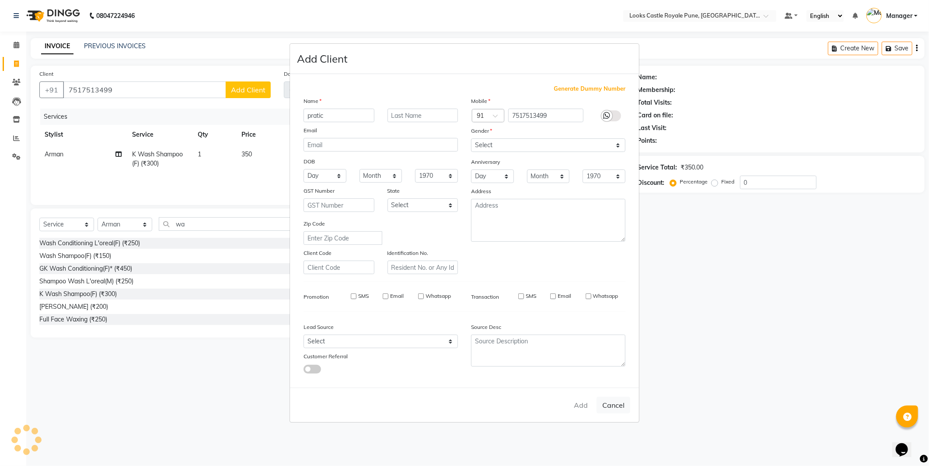
checkbox input "false"
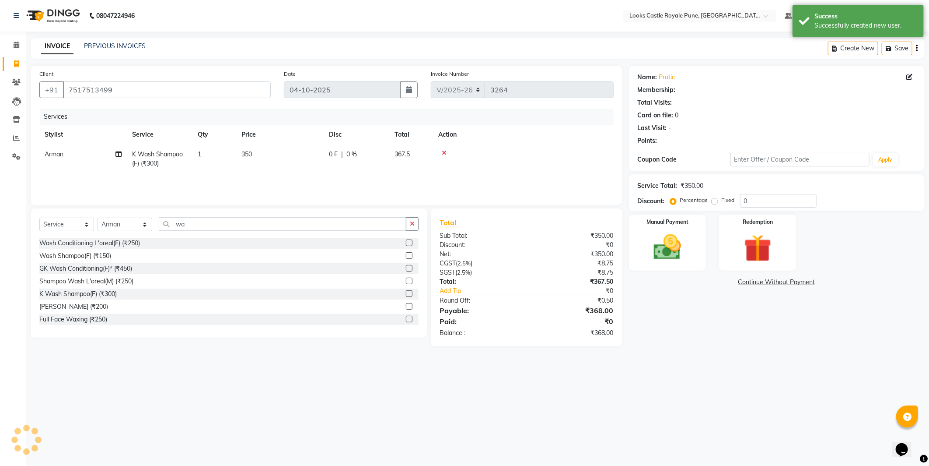
select select "1: Object"
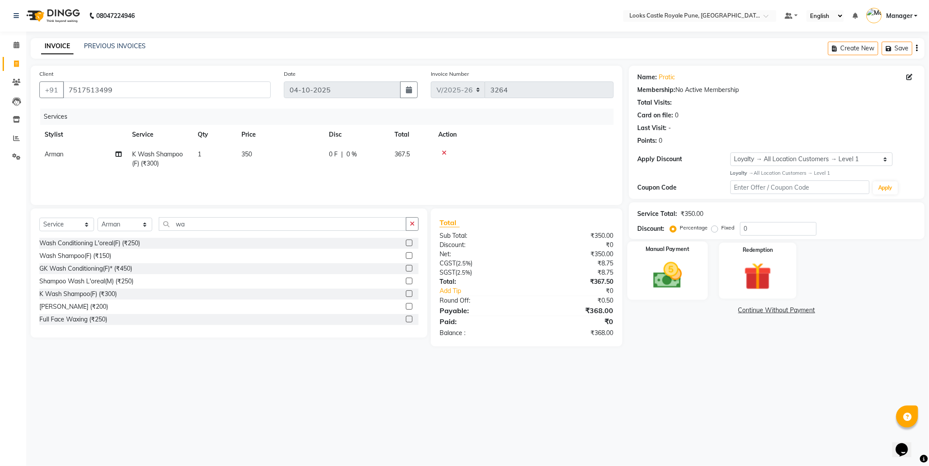
click at [671, 285] on img at bounding box center [668, 275] width 47 height 33
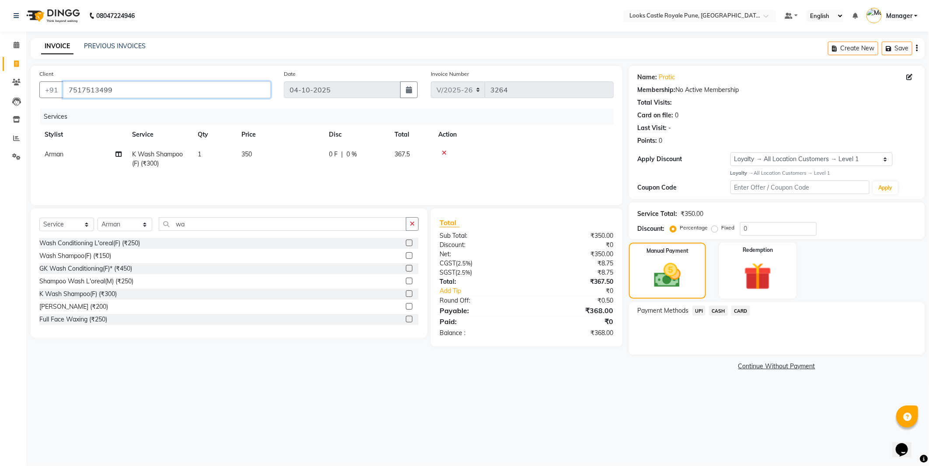
click at [104, 92] on input "7517513499" at bounding box center [167, 89] width 208 height 17
click at [699, 312] on span "UPI" at bounding box center [700, 310] width 14 height 10
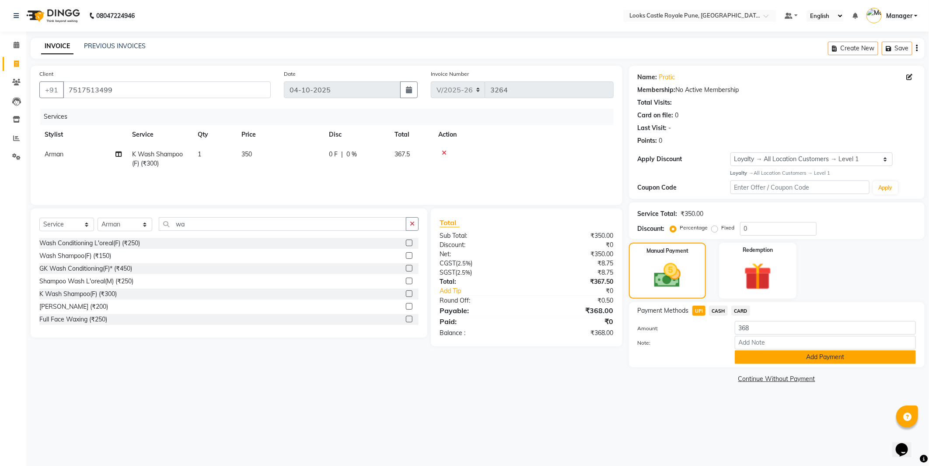
click at [803, 361] on button "Add Payment" at bounding box center [825, 357] width 181 height 14
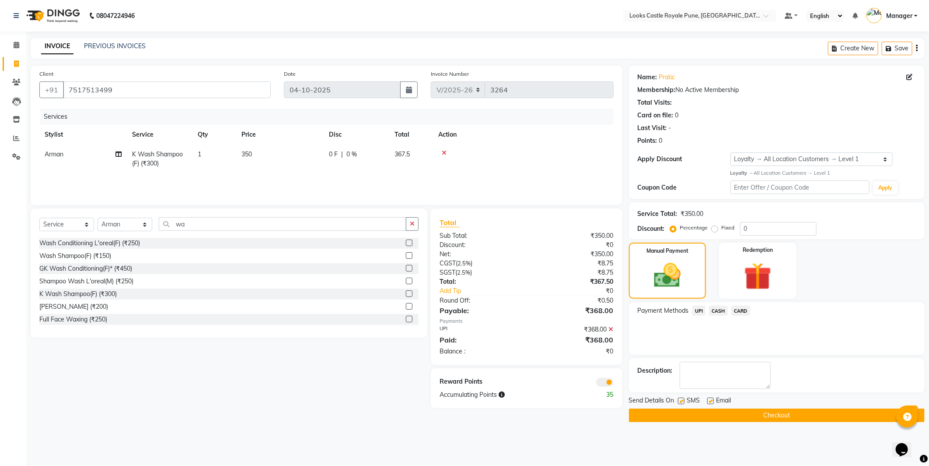
click at [772, 420] on button "Checkout" at bounding box center [777, 415] width 296 height 14
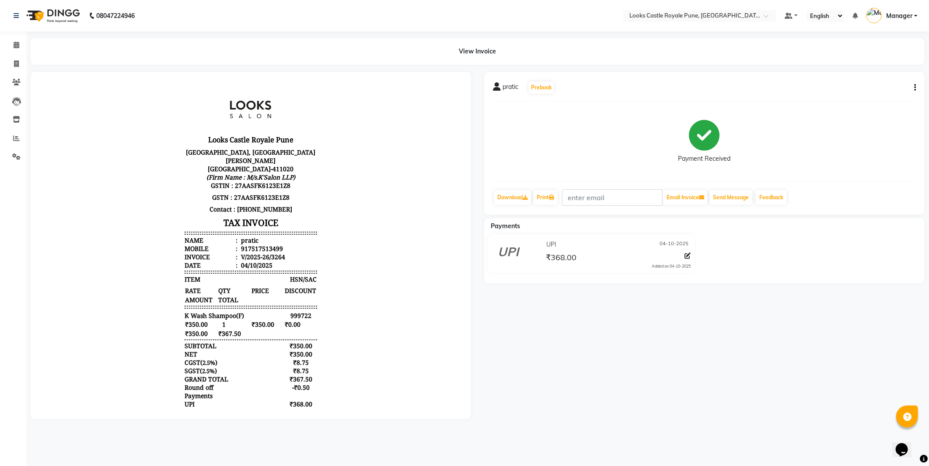
click at [69, 14] on img at bounding box center [52, 16] width 60 height 25
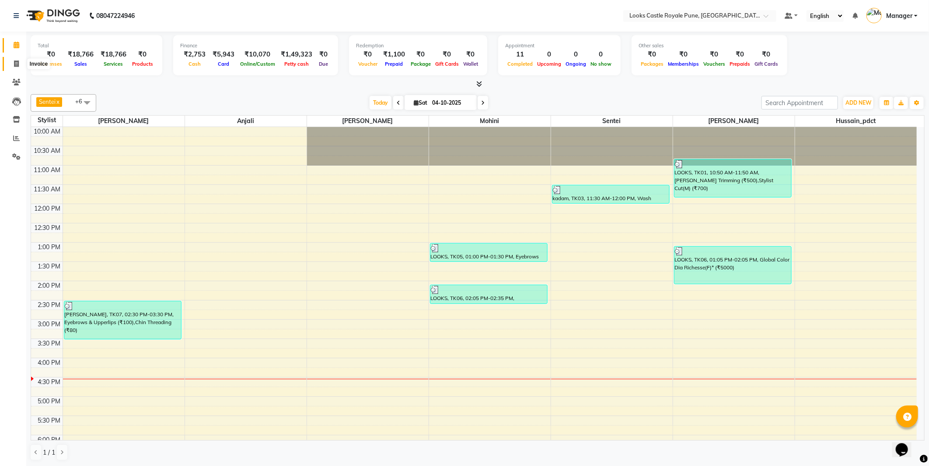
click at [14, 67] on icon at bounding box center [16, 63] width 5 height 7
select select "service"
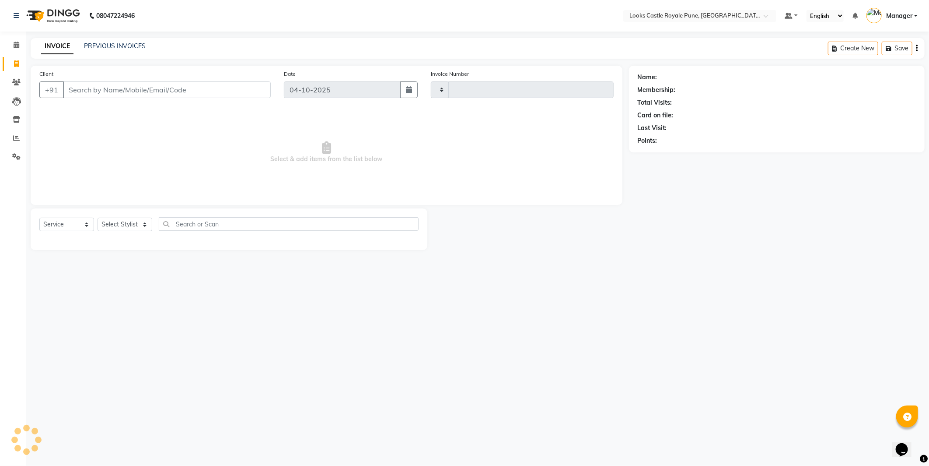
type input "3265"
select select "5915"
click at [87, 84] on input "Client" at bounding box center [167, 89] width 208 height 17
type input "9511652896"
select select "1: Object"
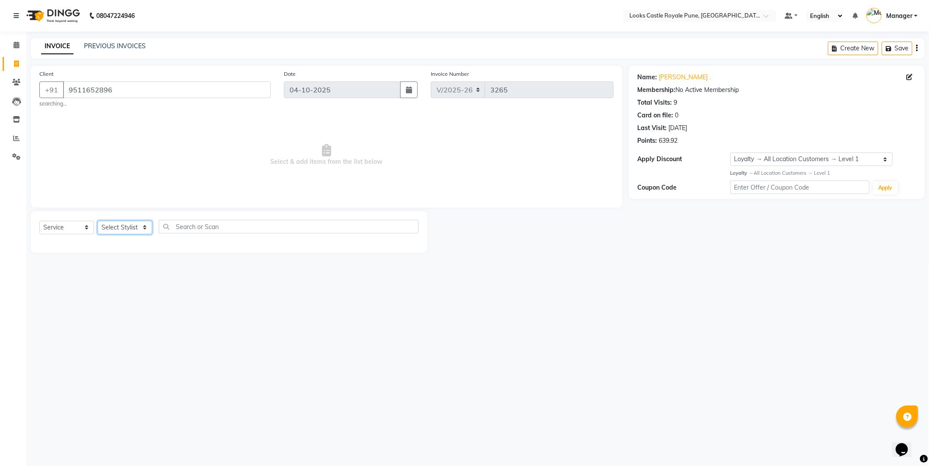
click at [133, 230] on select "Select Stylist Akshay Alisha Amir Anjali Arif Arman Christy Danish Eli Gloria H…" at bounding box center [125, 228] width 55 height 14
select select "43054"
click at [98, 221] on select "Select Stylist Akshay Alisha Amir Anjali Arif Arman Christy Danish Eli Gloria H…" at bounding box center [125, 228] width 55 height 14
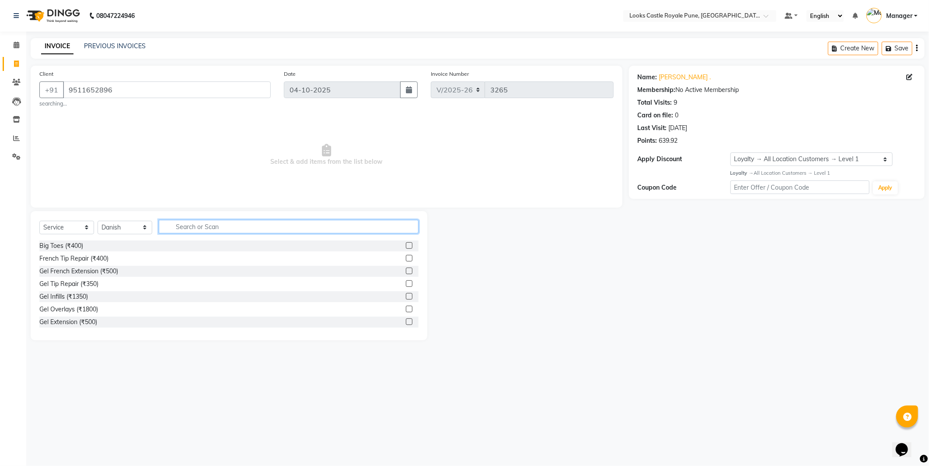
click at [202, 230] on input "text" at bounding box center [289, 227] width 260 height 14
type input "cut"
click at [91, 257] on div "Stylist Cut(M) (₹700)" at bounding box center [67, 258] width 57 height 9
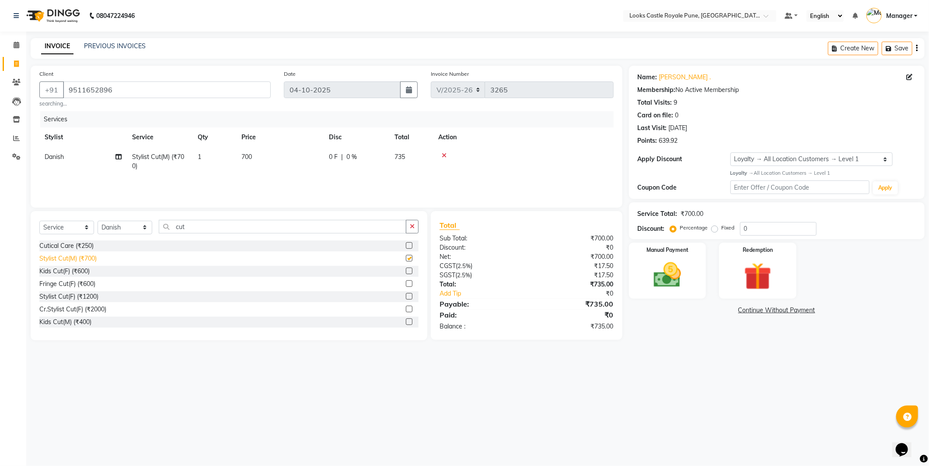
checkbox input "false"
click at [251, 152] on td "700" at bounding box center [280, 161] width 88 height 29
select select "43054"
click at [292, 155] on input "700" at bounding box center [321, 159] width 77 height 14
type input "7"
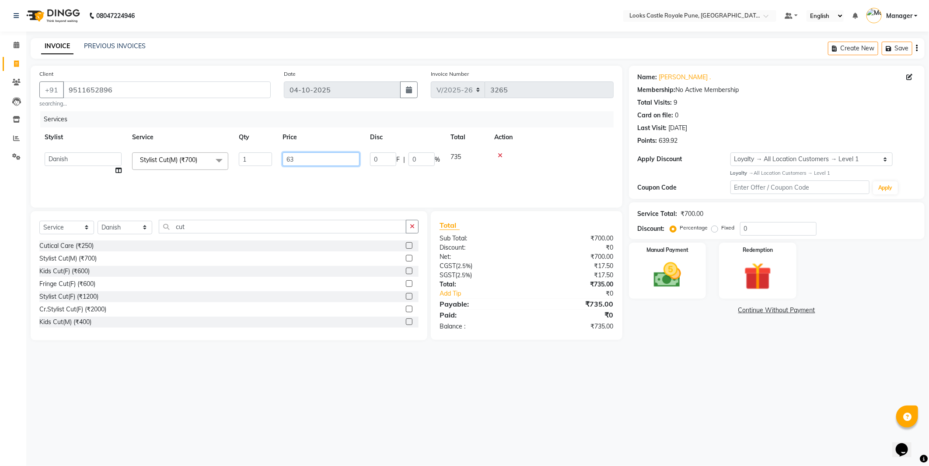
type input "638"
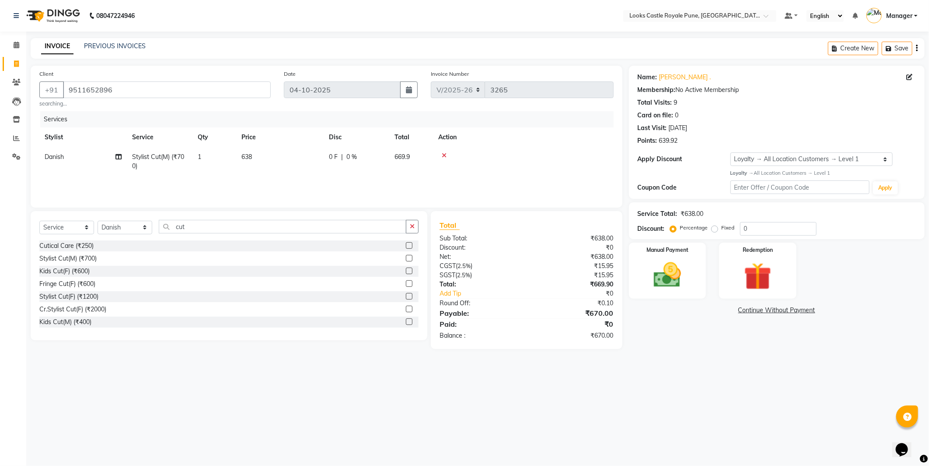
click at [794, 383] on div "08047224946 Select Location × Looks Castle Royale Pune, Pune, Maharashtra Defau…" at bounding box center [464, 233] width 929 height 466
click at [656, 257] on div "Manual Payment" at bounding box center [667, 270] width 81 height 58
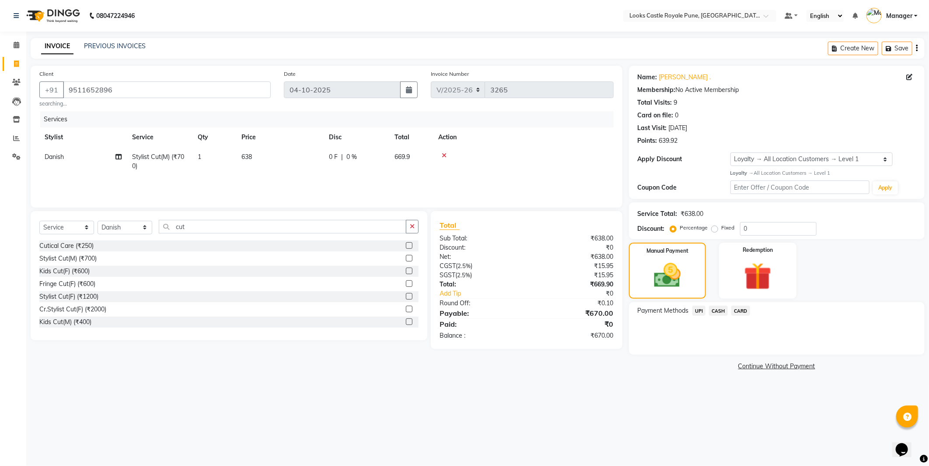
click at [700, 311] on span "UPI" at bounding box center [700, 310] width 14 height 10
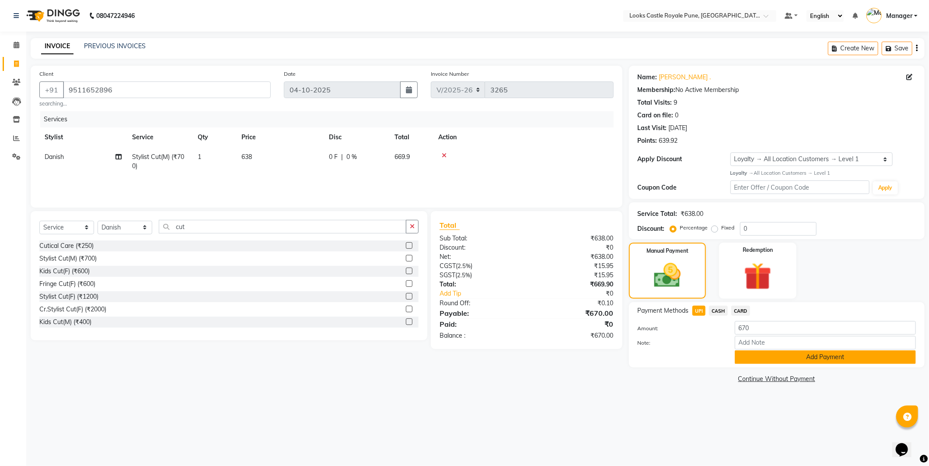
click at [778, 356] on button "Add Payment" at bounding box center [825, 357] width 181 height 14
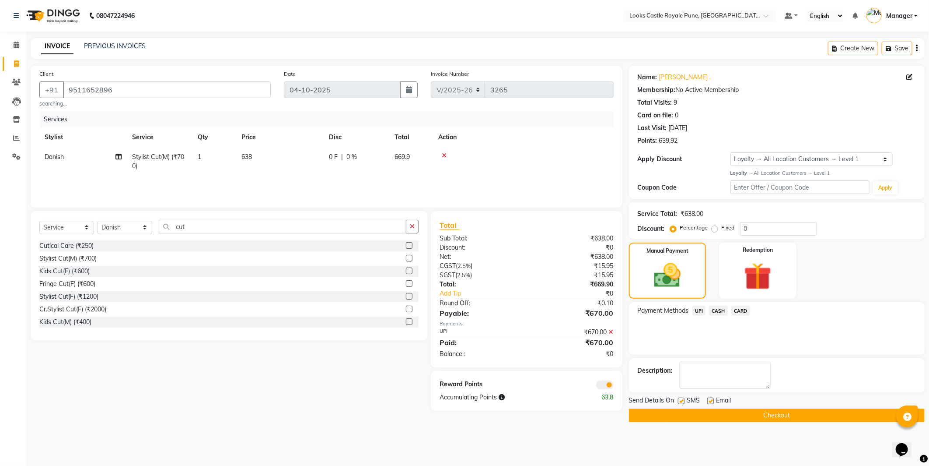
click at [757, 417] on button "Checkout" at bounding box center [777, 415] width 296 height 14
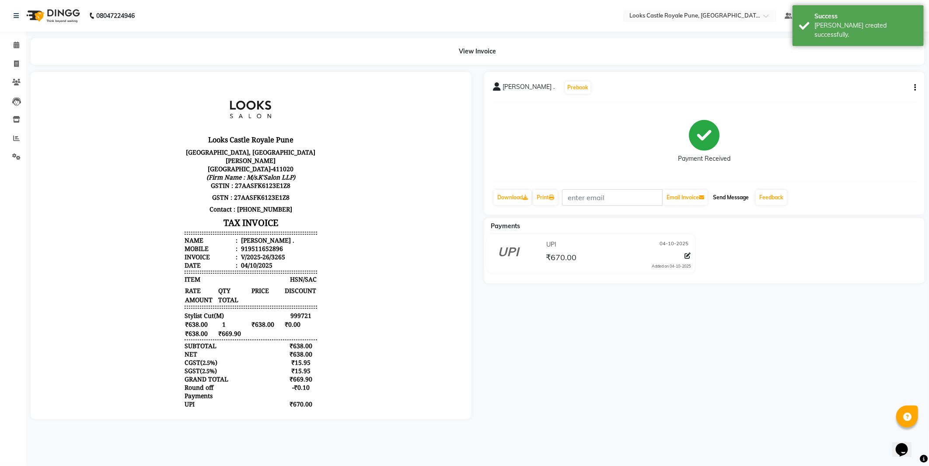
click at [741, 195] on button "Send Message" at bounding box center [731, 197] width 43 height 15
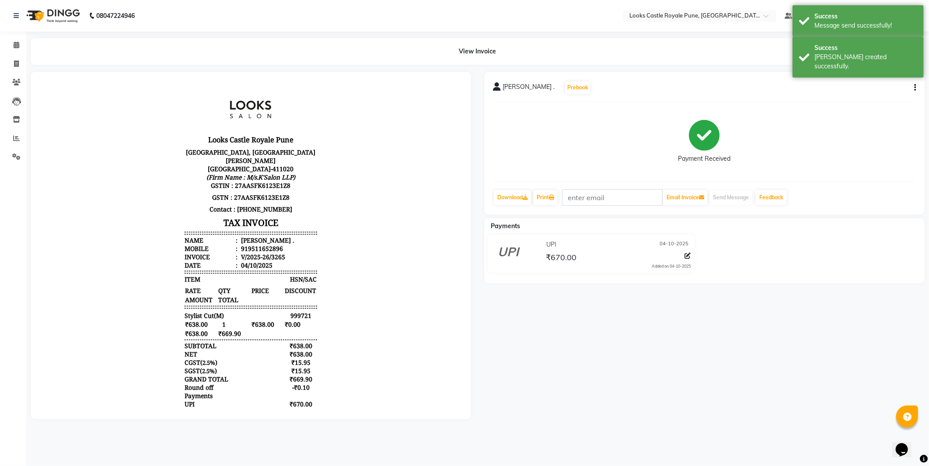
click at [57, 7] on img at bounding box center [52, 16] width 60 height 25
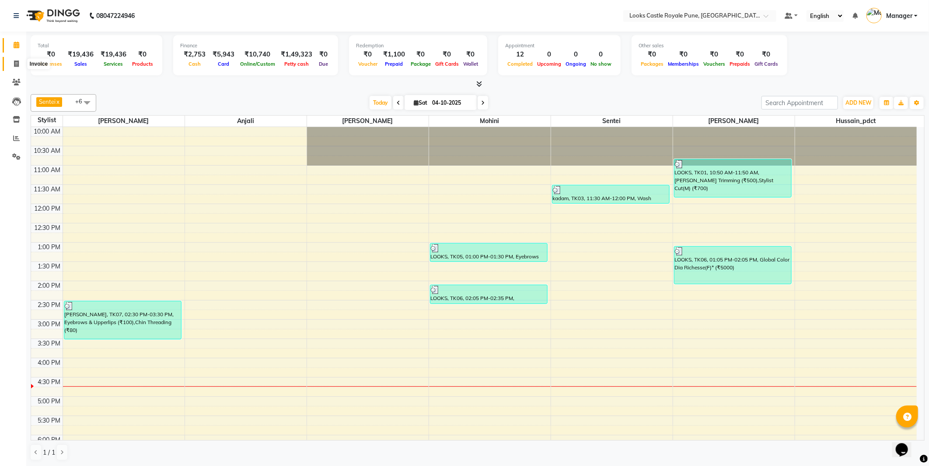
click at [11, 67] on span at bounding box center [16, 64] width 15 height 10
select select "service"
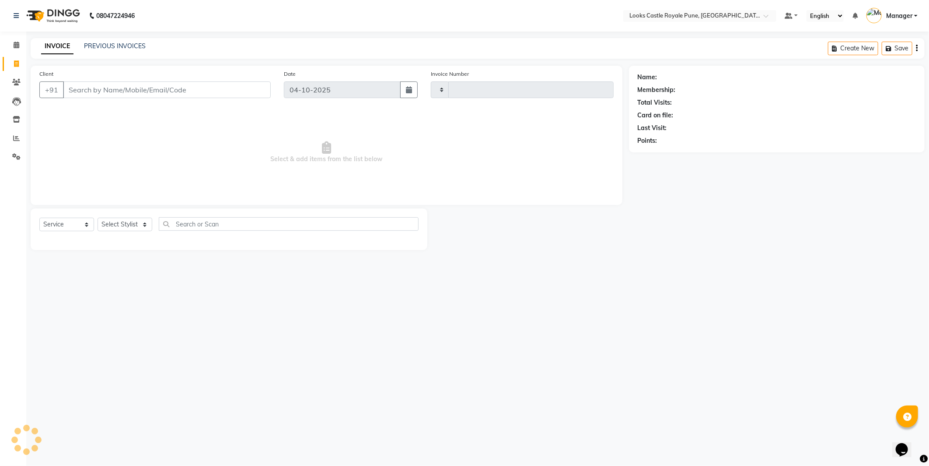
type input "3266"
select select "5915"
click at [133, 228] on select "Select Stylist Akshay Alisha Amir Anjali Arif Arman Christy Danish Eli Gloria H…" at bounding box center [125, 224] width 55 height 14
select select "43051"
click at [98, 218] on select "Select Stylist Akshay Alisha Amir Anjali Arif Arman Christy Danish Eli Gloria H…" at bounding box center [125, 224] width 55 height 14
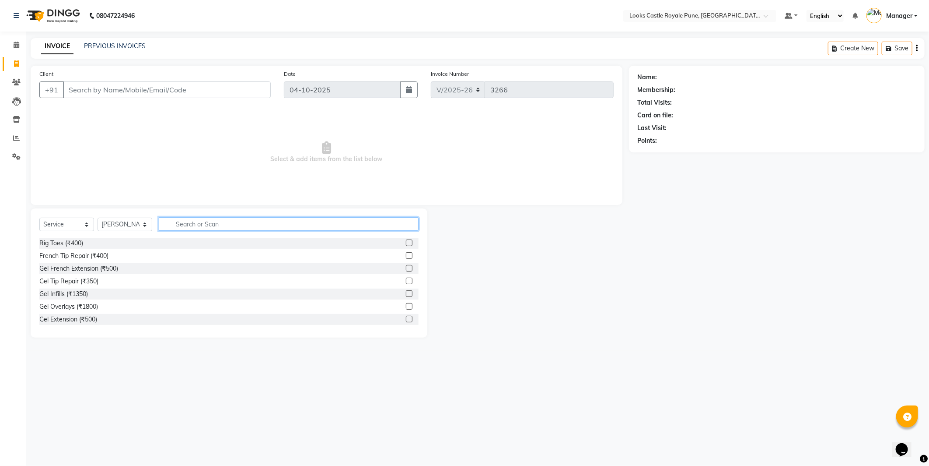
click at [189, 224] on input "text" at bounding box center [289, 224] width 260 height 14
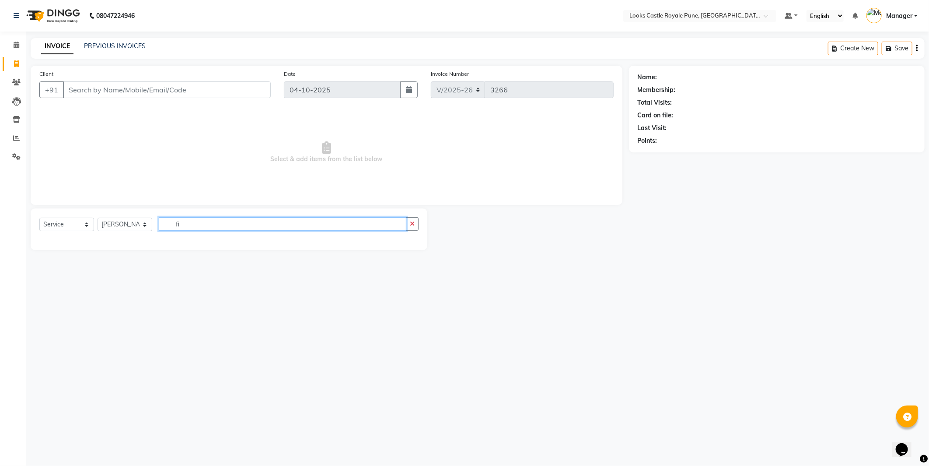
type input "f"
type input "scr"
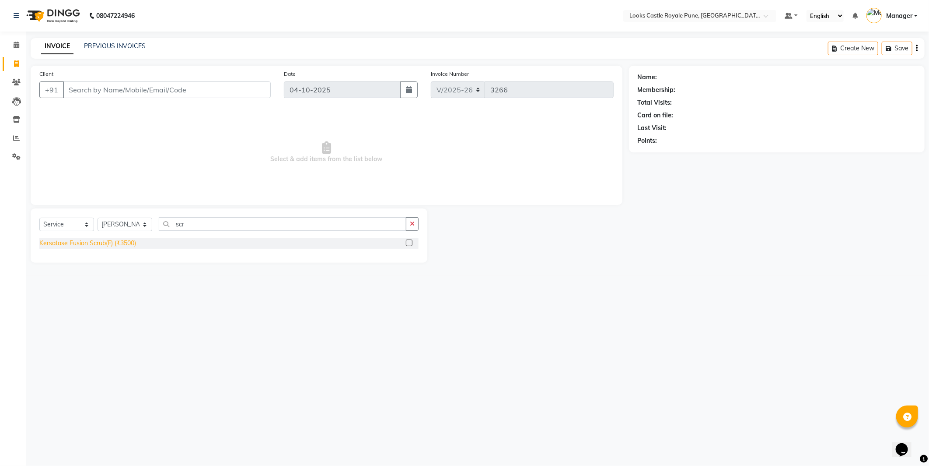
click at [135, 244] on div "Kersatase Fusion Scrub(F) (₹3500)" at bounding box center [87, 242] width 97 height 9
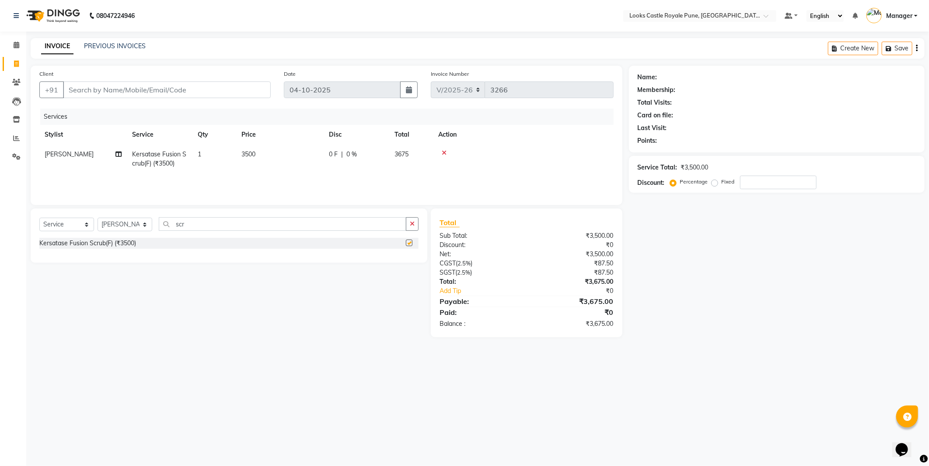
checkbox input "false"
click at [245, 152] on span "3500" at bounding box center [249, 154] width 14 height 8
select select "43051"
drag, startPoint x: 289, startPoint y: 145, endPoint x: 295, endPoint y: 165, distance: 20.6
click at [294, 151] on td "3500" at bounding box center [321, 162] width 88 height 37
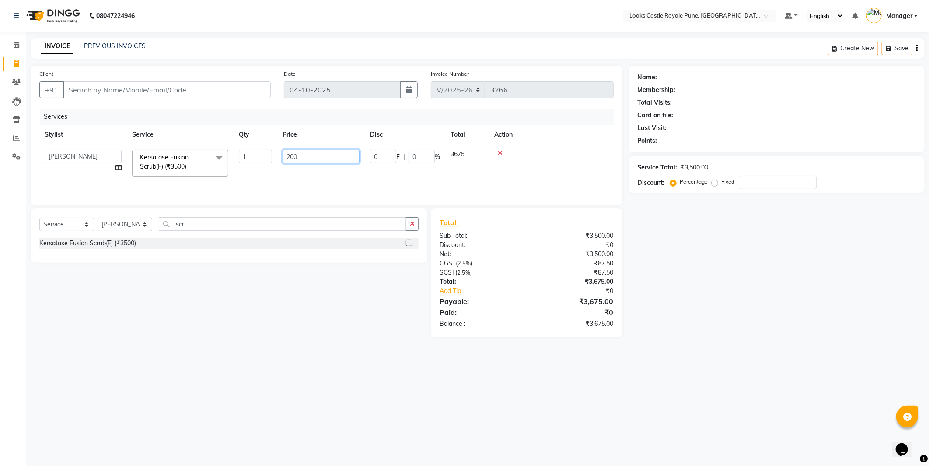
type input "2500"
click at [205, 81] on div "Client +91" at bounding box center [155, 87] width 245 height 36
click at [208, 89] on input "Client" at bounding box center [167, 89] width 208 height 17
type input "8"
type input "0"
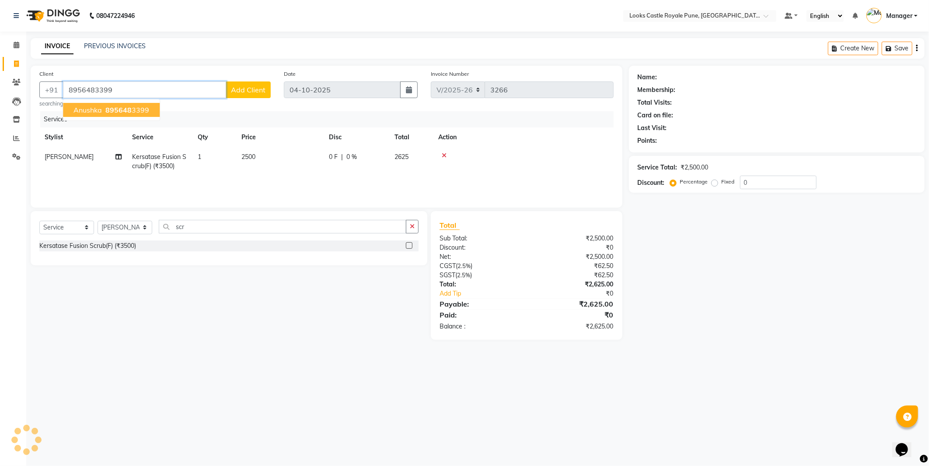
type input "8956483399"
select select "1: Object"
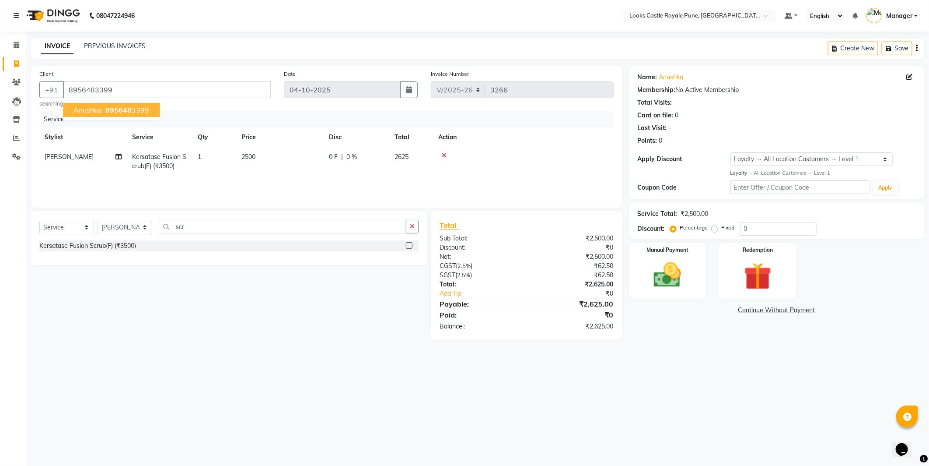
click at [115, 109] on span "895648" at bounding box center [118, 109] width 26 height 9
select select "1: Object"
click at [206, 228] on input "scr" at bounding box center [283, 227] width 248 height 14
click at [652, 409] on div "08047224946 Select Location × Looks Castle Royale Pune, Pune, Maharashtra Defau…" at bounding box center [464, 233] width 929 height 466
click at [682, 278] on img at bounding box center [668, 275] width 47 height 33
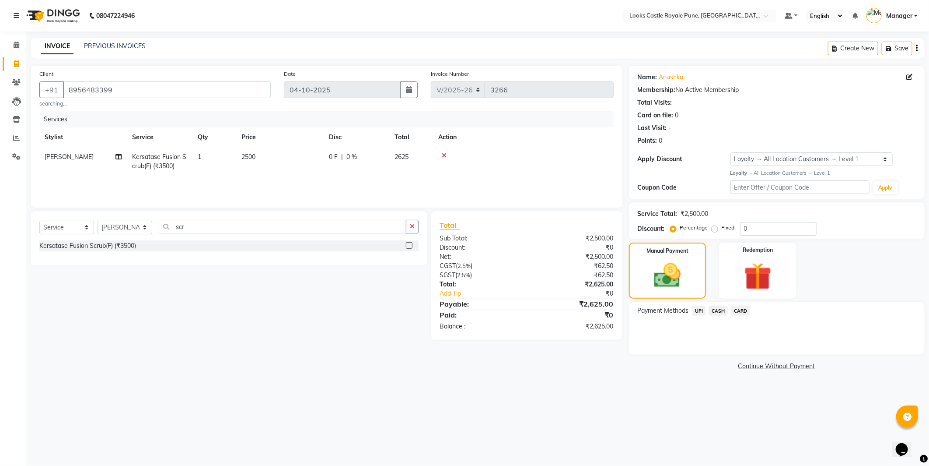
click at [701, 308] on span "UPI" at bounding box center [700, 310] width 14 height 10
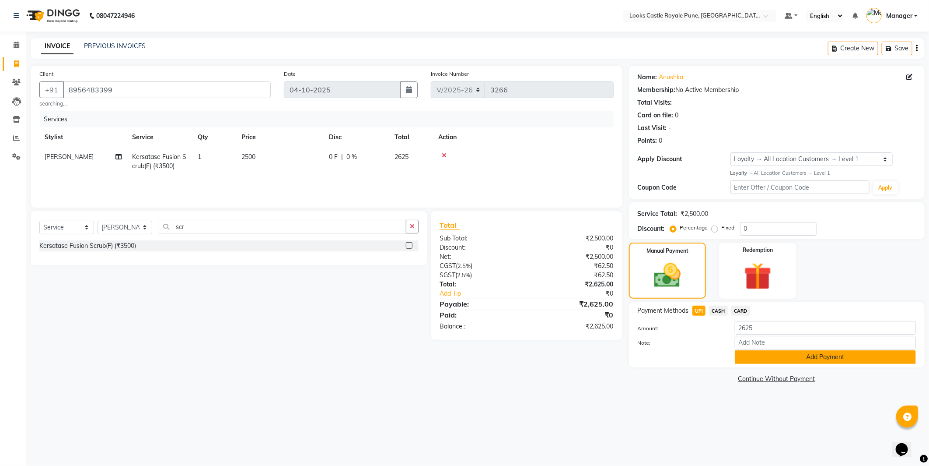
click at [855, 359] on button "Add Payment" at bounding box center [825, 357] width 181 height 14
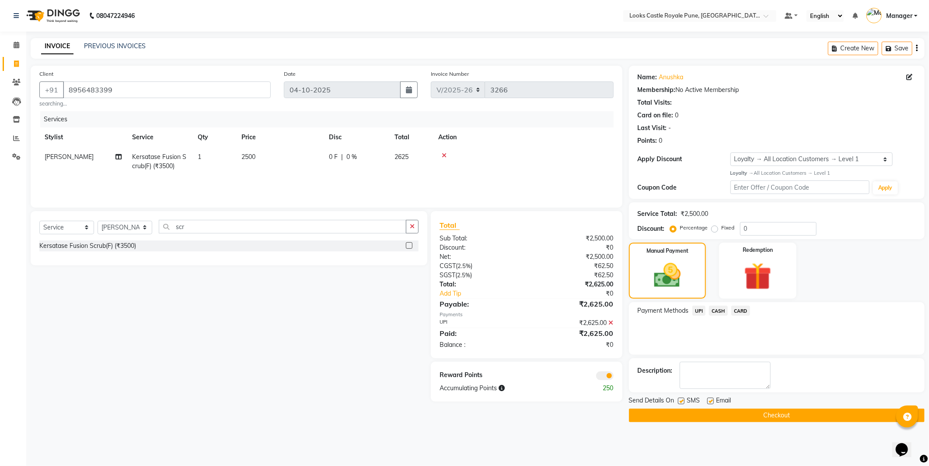
click at [817, 419] on button "Checkout" at bounding box center [777, 415] width 296 height 14
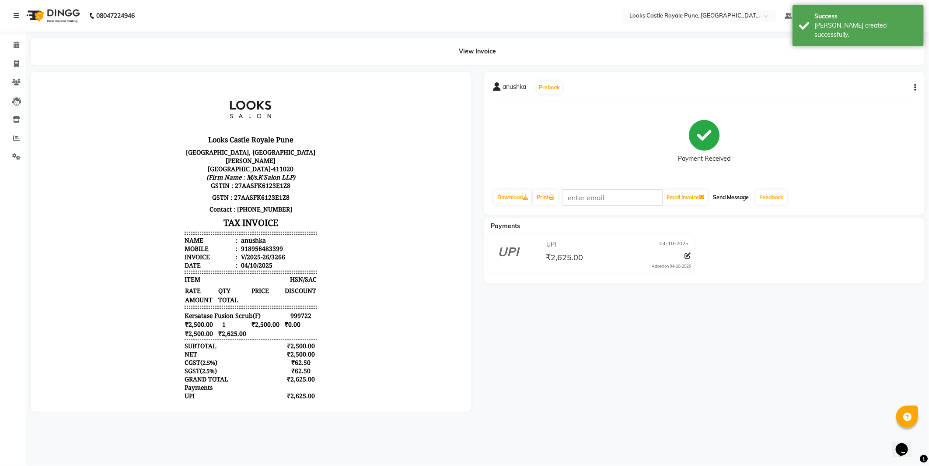
click at [736, 198] on button "Send Message" at bounding box center [731, 197] width 43 height 15
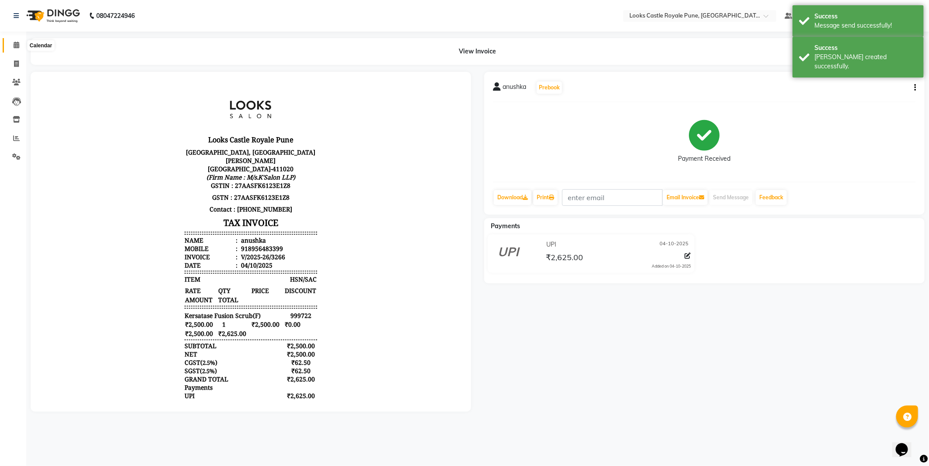
click at [14, 41] on span at bounding box center [16, 45] width 15 height 10
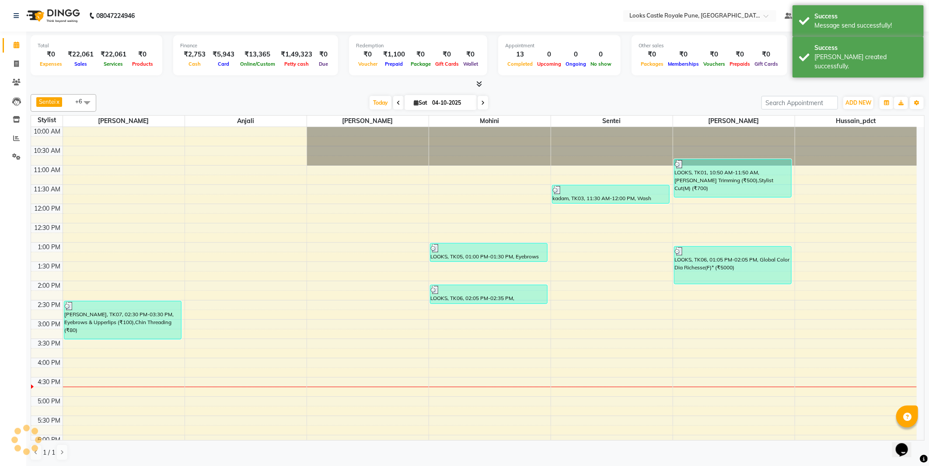
scroll to position [172, 0]
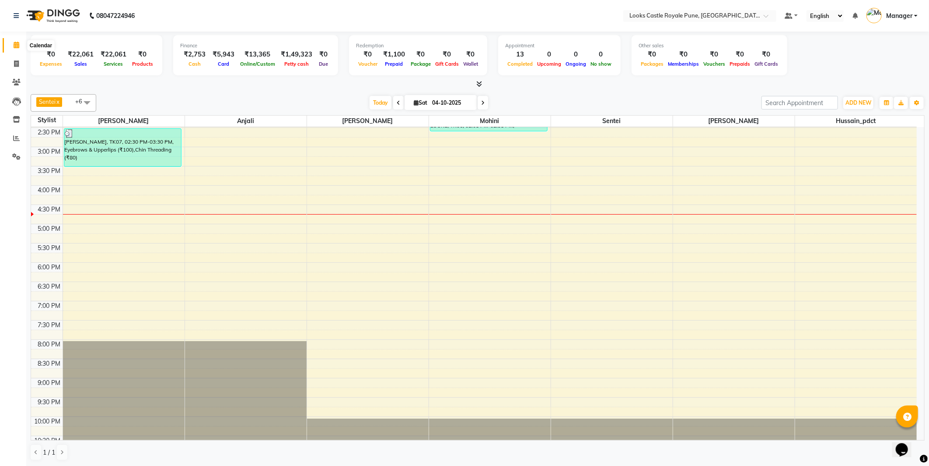
click at [17, 47] on icon at bounding box center [17, 45] width 6 height 7
click at [17, 60] on icon at bounding box center [16, 63] width 5 height 7
select select "service"
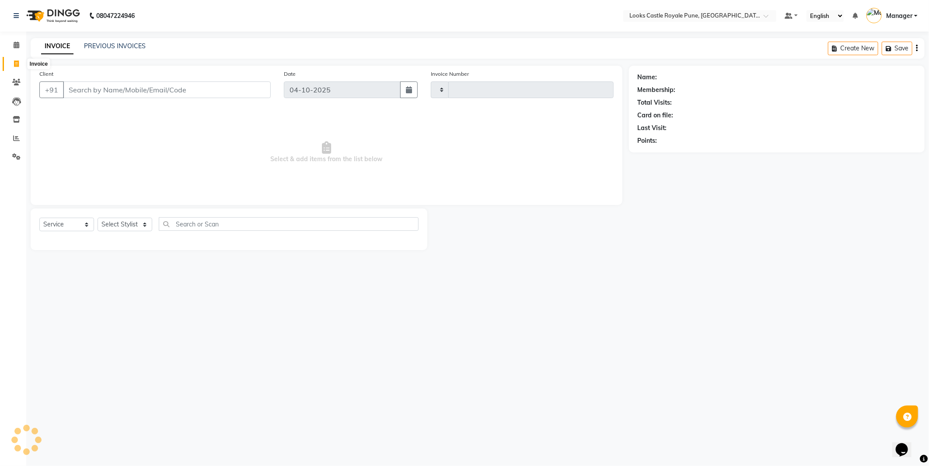
type input "3267"
select select "5915"
drag, startPoint x: 11, startPoint y: 42, endPoint x: 17, endPoint y: 41, distance: 5.4
click at [12, 42] on span at bounding box center [16, 45] width 15 height 10
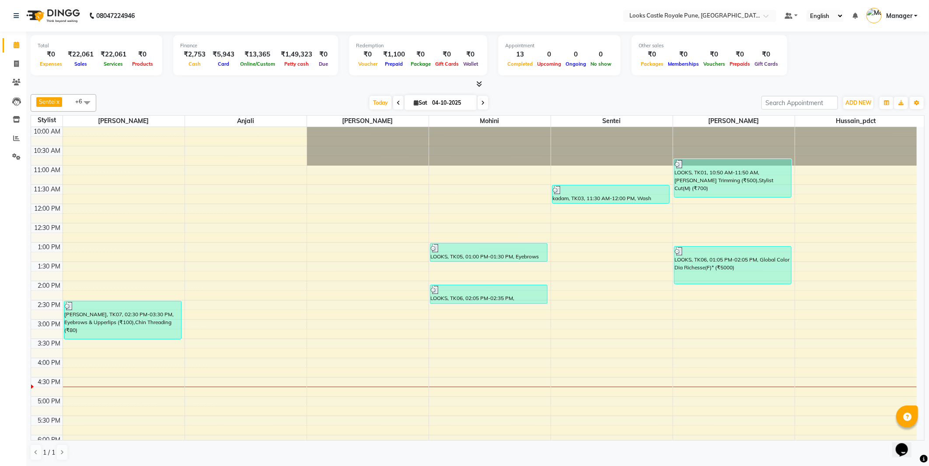
click at [67, 17] on img at bounding box center [52, 16] width 60 height 25
click at [67, 15] on img at bounding box center [52, 16] width 60 height 25
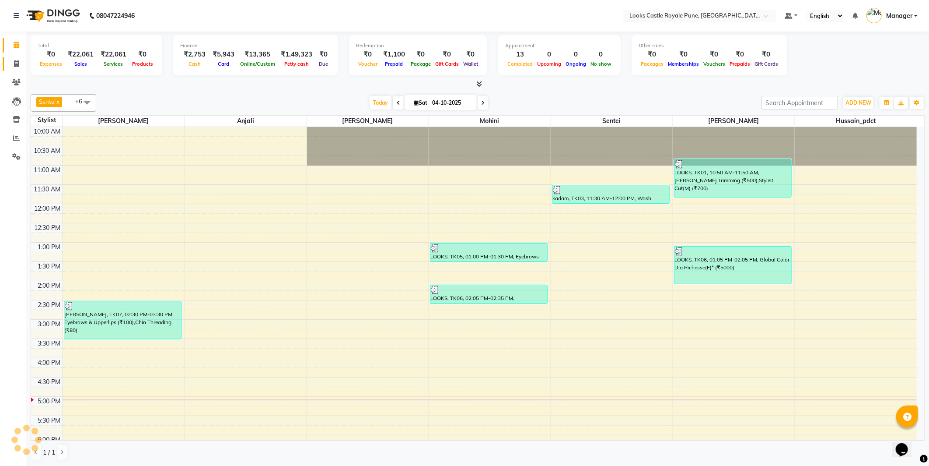
click at [12, 60] on span at bounding box center [16, 64] width 15 height 10
select select "service"
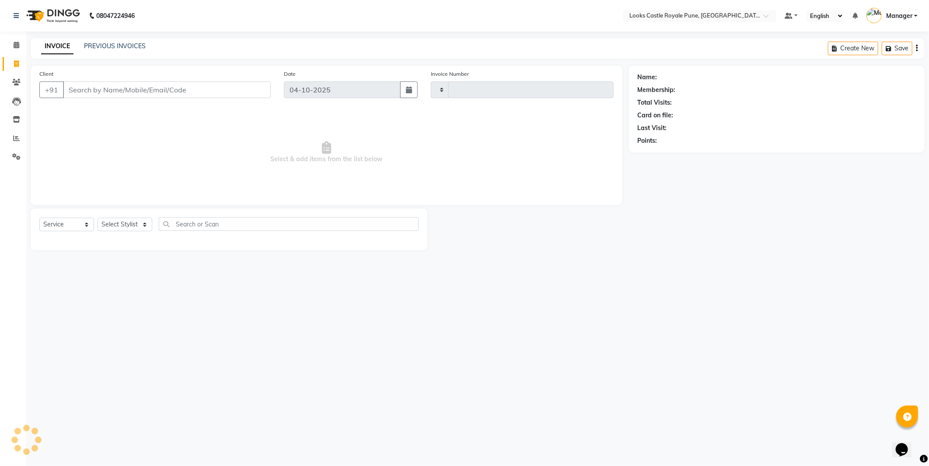
type input "3267"
select select "5915"
click at [181, 84] on input "Client" at bounding box center [167, 89] width 208 height 17
paste input "9960734555"
type input "9960734555"
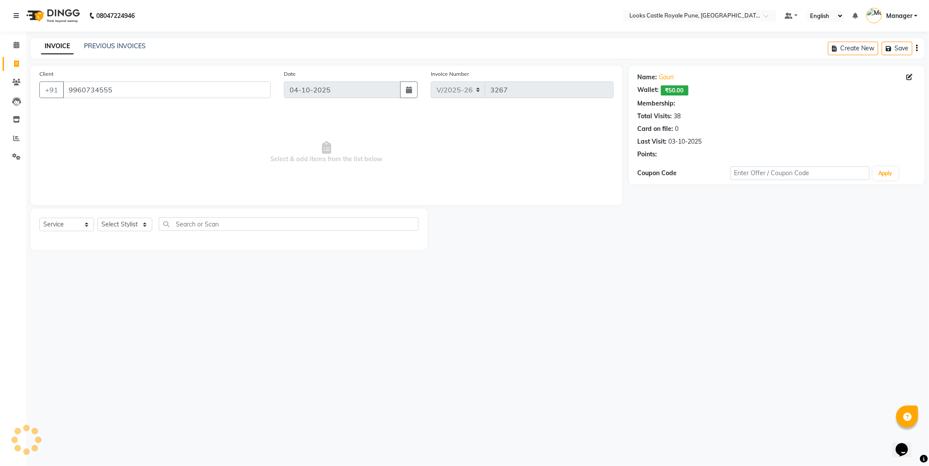
select select "1: Object"
click at [108, 225] on select "Select Stylist Akshay [PERSON_NAME] [PERSON_NAME] [PERSON_NAME] Danish [PERSON_…" at bounding box center [125, 224] width 55 height 14
select select "48815"
click at [98, 218] on select "Select Stylist Akshay [PERSON_NAME] [PERSON_NAME] [PERSON_NAME] Danish [PERSON_…" at bounding box center [125, 224] width 55 height 14
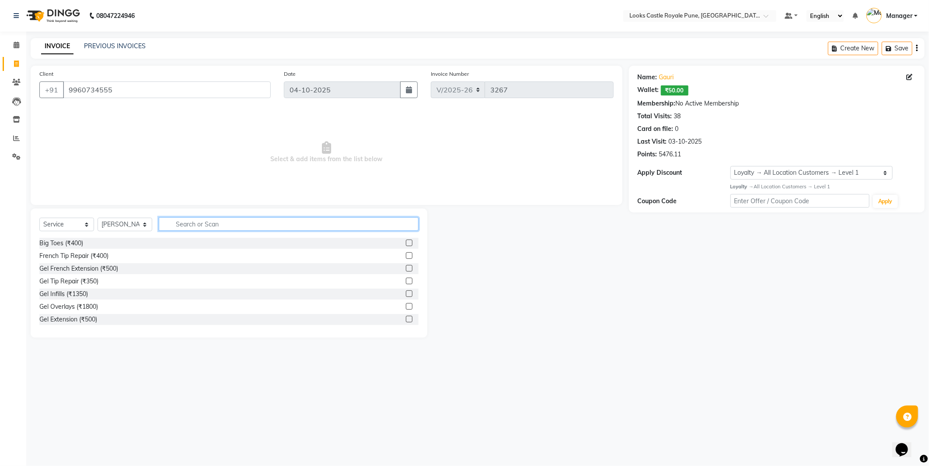
click at [259, 224] on input "text" at bounding box center [289, 224] width 260 height 14
type input "wash"
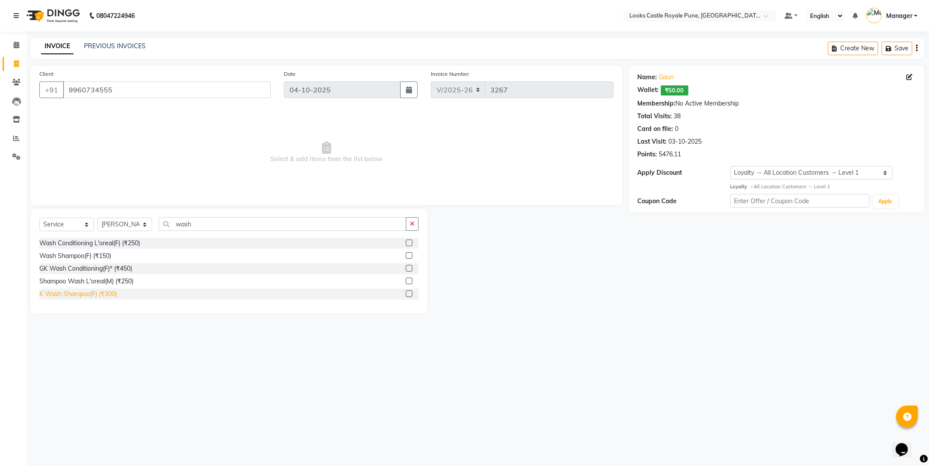
click at [75, 293] on div "K Wash Shampoo(F) (₹300)" at bounding box center [77, 293] width 77 height 9
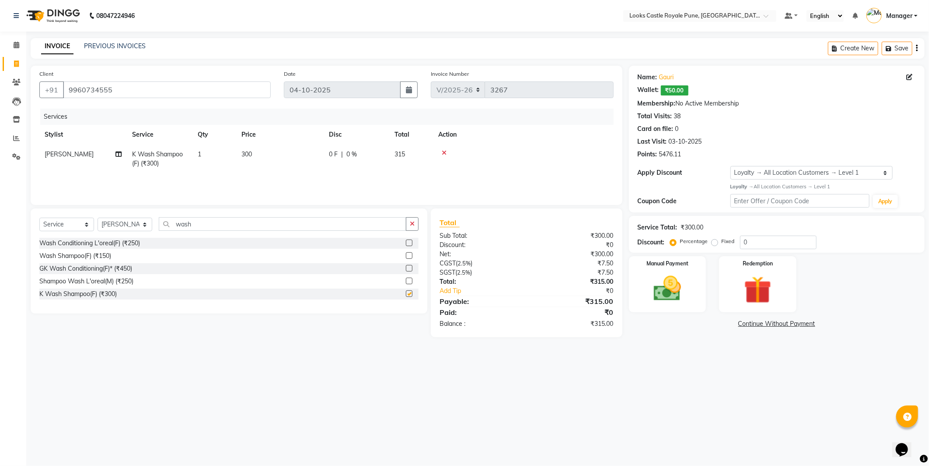
checkbox input "false"
click at [216, 224] on input "wash" at bounding box center [283, 224] width 248 height 14
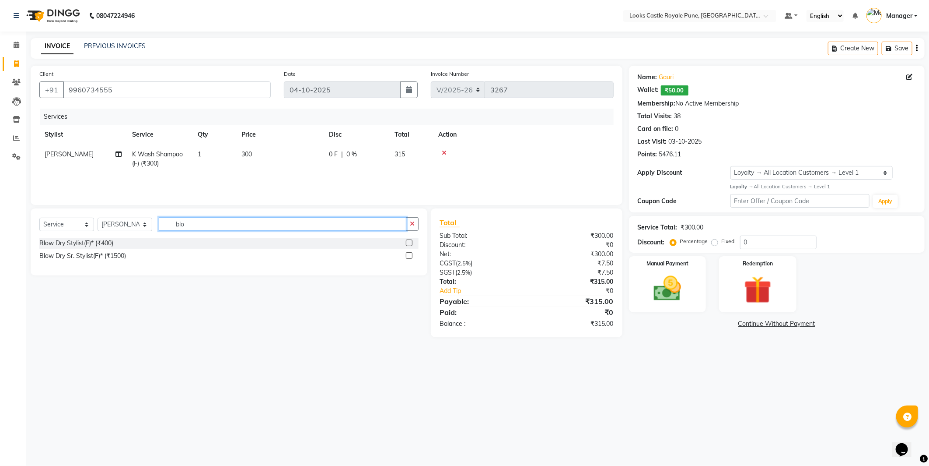
type input "blo"
click at [76, 234] on div "Select Service Product Membership Package Voucher Prepaid Gift Card Select Styl…" at bounding box center [228, 227] width 379 height 21
click at [84, 242] on div "Blow Dry Stylist(F)* (₹400)" at bounding box center [76, 242] width 74 height 9
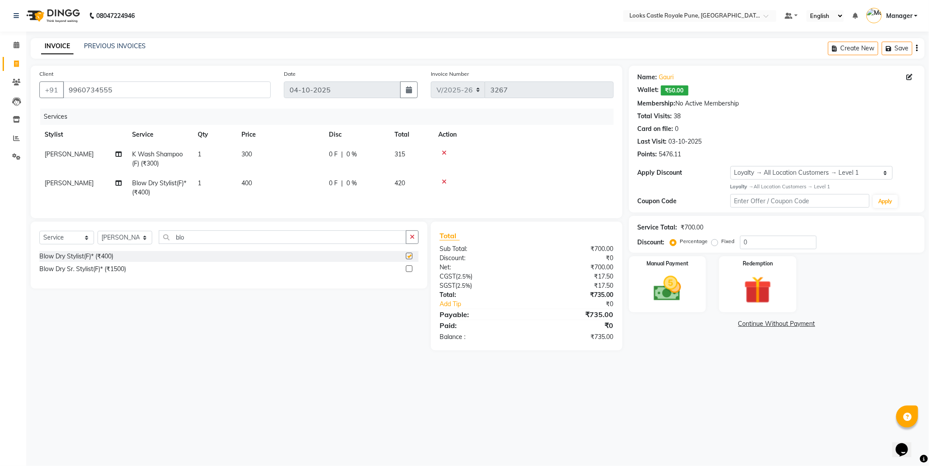
checkbox input "false"
click at [258, 156] on td "300" at bounding box center [280, 158] width 88 height 29
select select "48815"
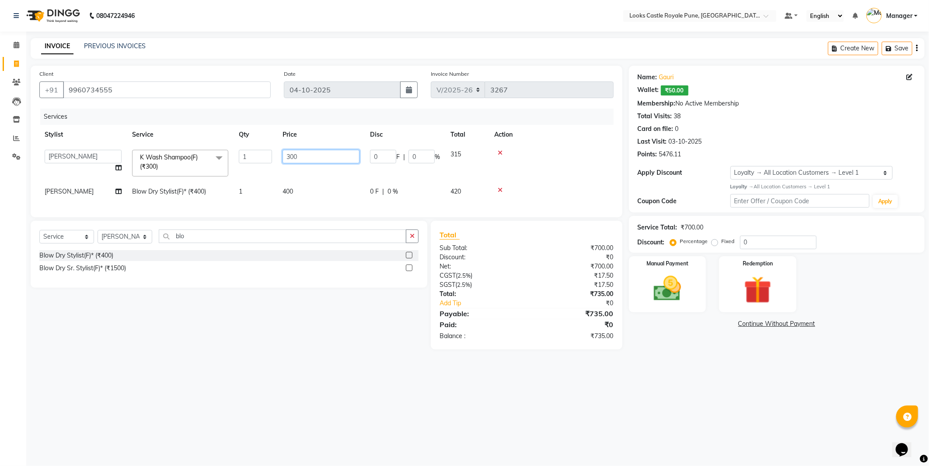
drag, startPoint x: 308, startPoint y: 153, endPoint x: 230, endPoint y: 160, distance: 78.6
click at [230, 160] on tr "Akshay Alisha Amir Anjali Arif Arman Christy Danish Eli Gloria Hafiz Hussain_pd…" at bounding box center [326, 162] width 575 height 37
type input "550"
click at [284, 197] on td "400" at bounding box center [321, 192] width 88 height 20
select select "48815"
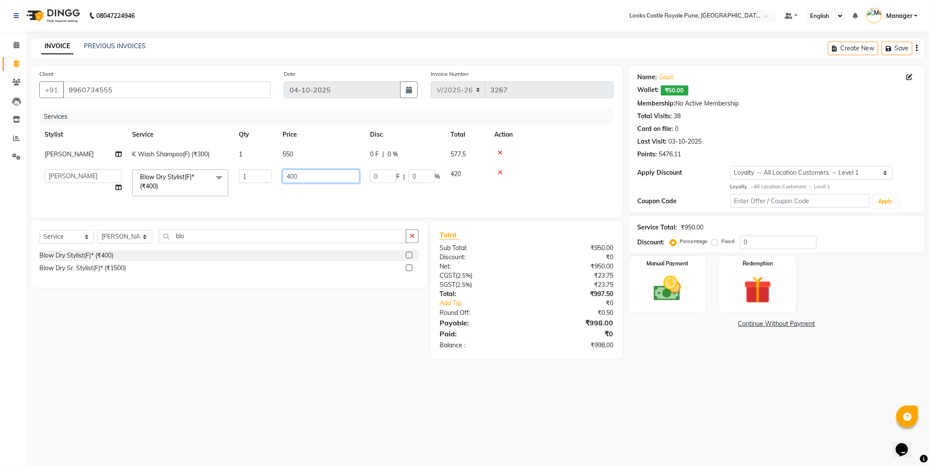
drag, startPoint x: 290, startPoint y: 175, endPoint x: 260, endPoint y: 172, distance: 30.4
click at [260, 172] on tr "Akshay Alisha Amir Anjali Arif Arman Christy Danish Eli Gloria Hafiz Hussain_pd…" at bounding box center [326, 182] width 575 height 37
type input "650"
click at [277, 309] on div "Select Service Product Membership Package Voucher Prepaid Gift Card Select Styl…" at bounding box center [225, 290] width 403 height 138
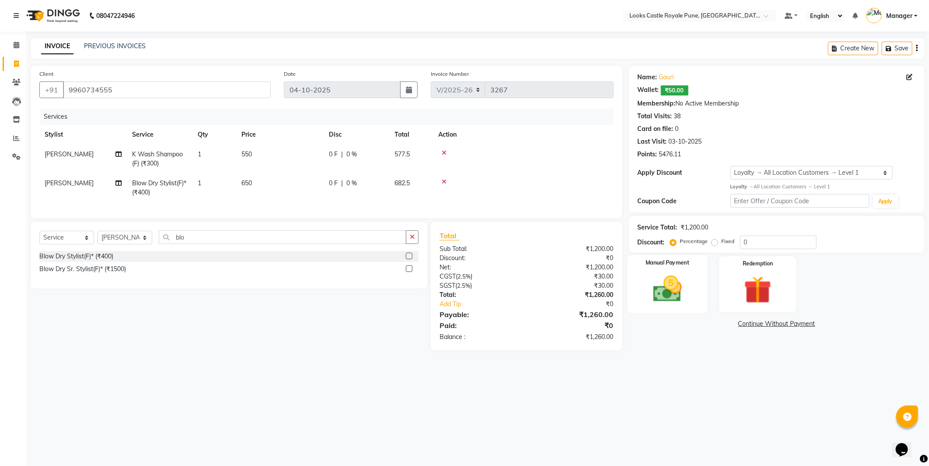
click at [664, 260] on label "Manual Payment" at bounding box center [668, 263] width 44 height 8
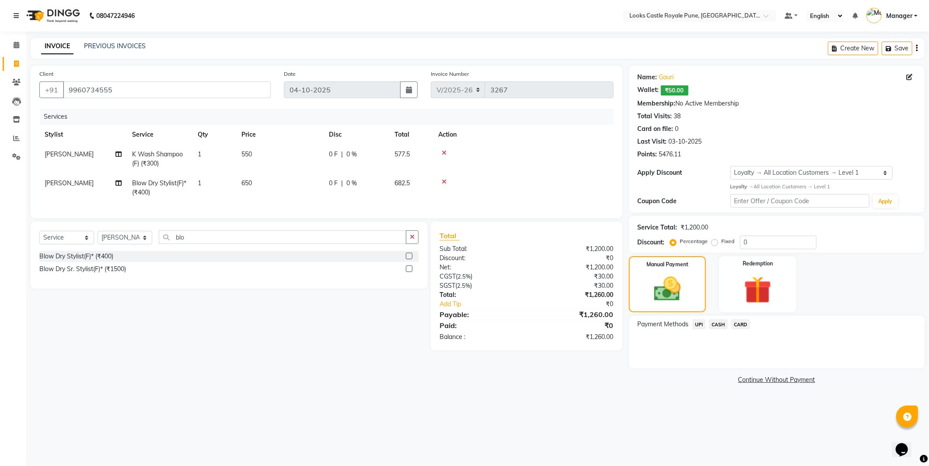
click at [715, 326] on span "CASH" at bounding box center [718, 324] width 19 height 10
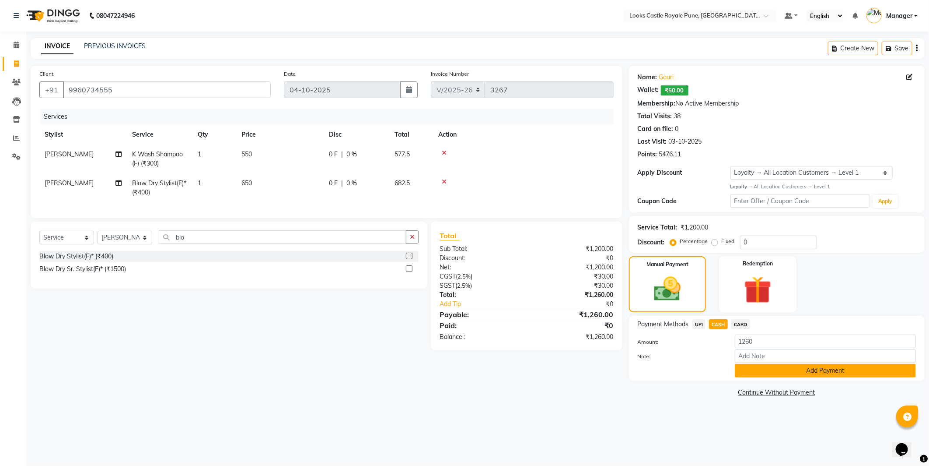
click at [775, 367] on button "Add Payment" at bounding box center [825, 371] width 181 height 14
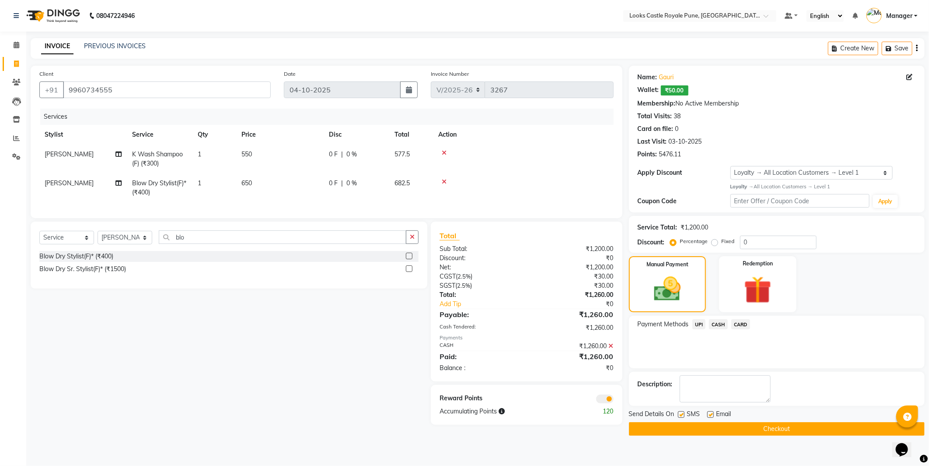
click at [740, 422] on button "Checkout" at bounding box center [777, 429] width 296 height 14
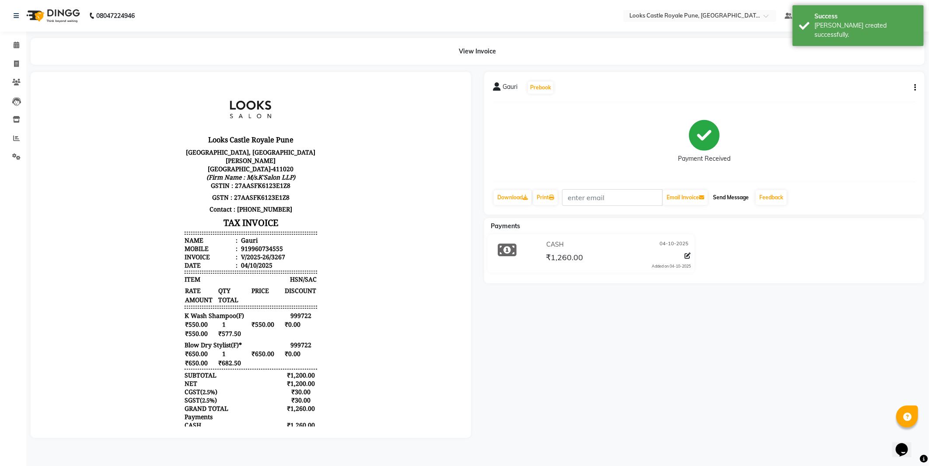
click at [735, 199] on button "Send Message" at bounding box center [731, 197] width 43 height 15
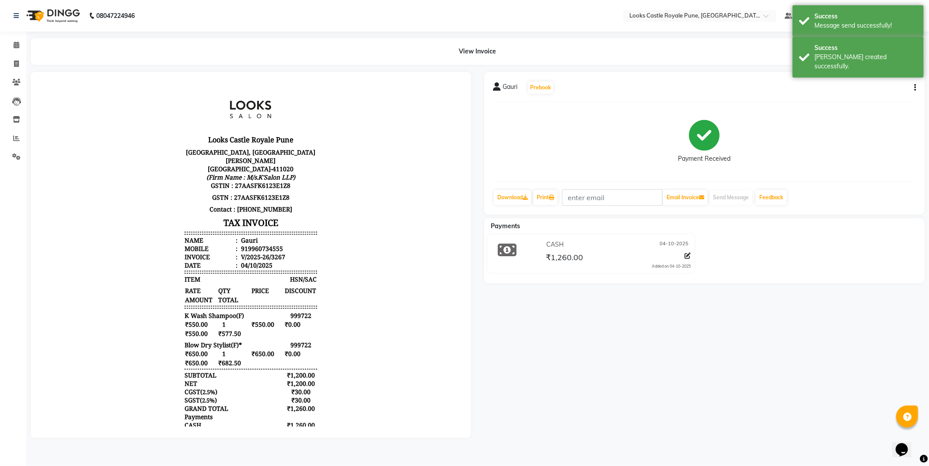
click at [80, 11] on img at bounding box center [52, 16] width 60 height 25
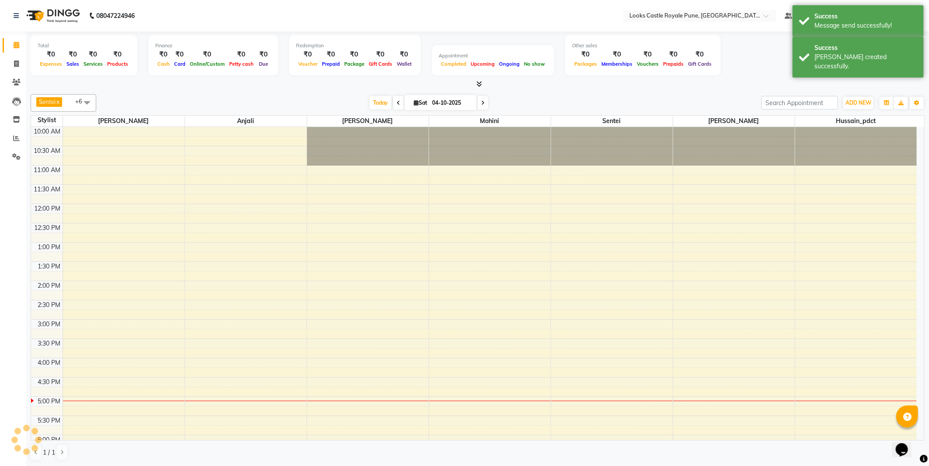
scroll to position [172, 0]
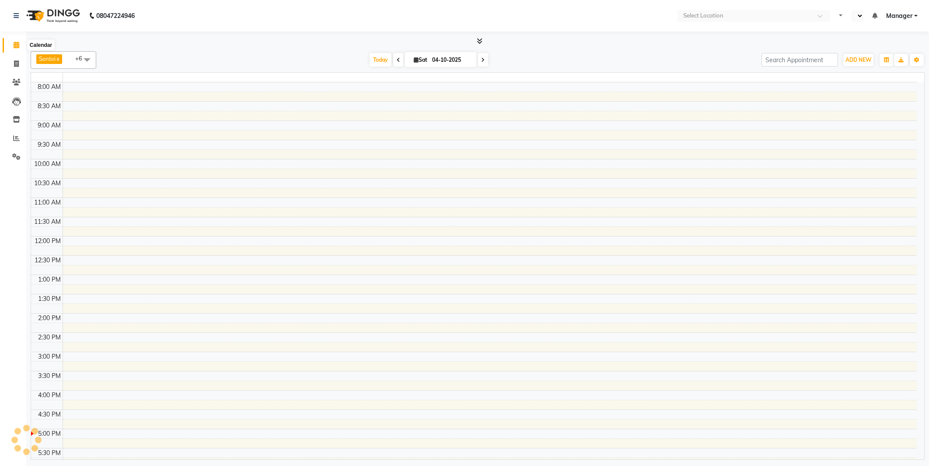
select select "en"
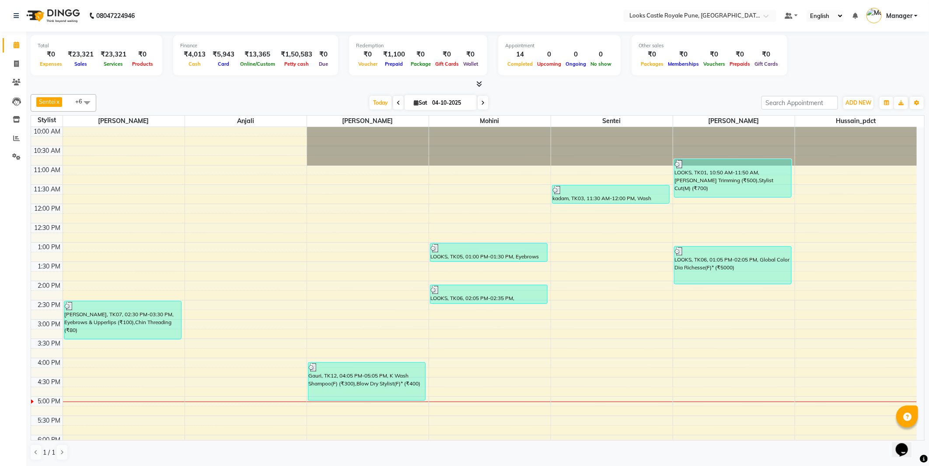
drag, startPoint x: 231, startPoint y: 57, endPoint x: 273, endPoint y: 47, distance: 43.6
click at [273, 47] on div "Finance ₹4,013 Cash ₹5,943 Card ₹13,365 Online/Custom ₹1,50,583 [PERSON_NAME] c…" at bounding box center [255, 55] width 165 height 40
click at [251, 85] on div at bounding box center [478, 84] width 894 height 9
click at [40, 0] on nav "08047224946 Select Location × Looks Castle Royale Pune, [GEOGRAPHIC_DATA], [GEO…" at bounding box center [464, 16] width 929 height 32
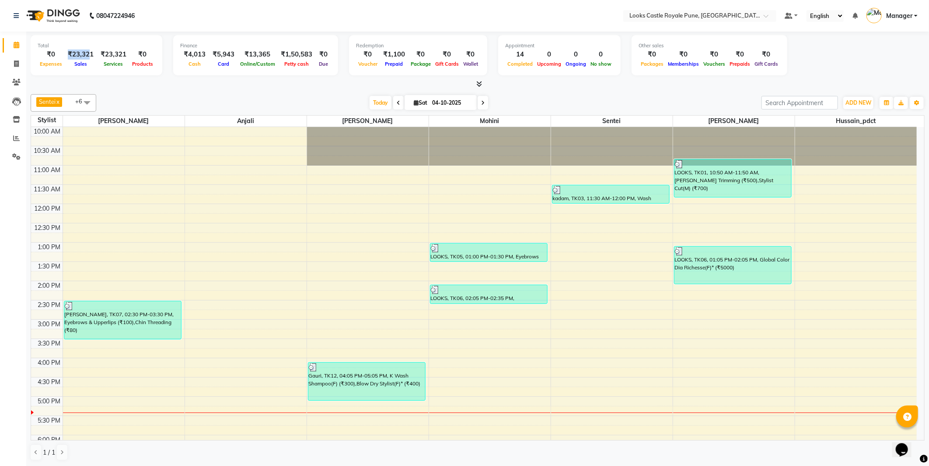
click at [89, 54] on div "₹23,321" at bounding box center [80, 54] width 33 height 10
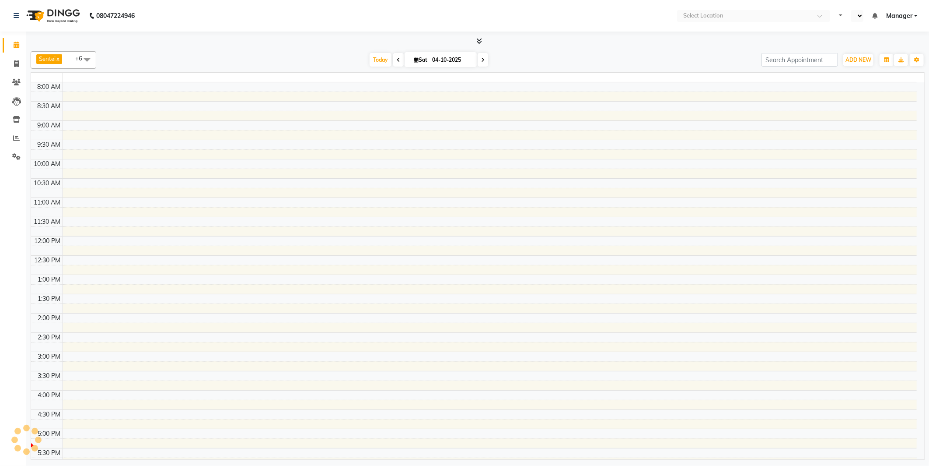
select select "en"
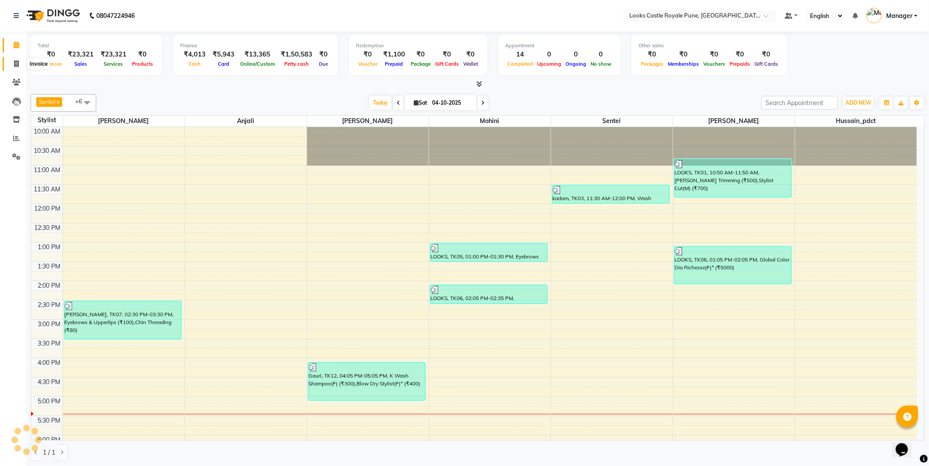
click at [11, 59] on span at bounding box center [16, 64] width 15 height 10
select select "5915"
select select "service"
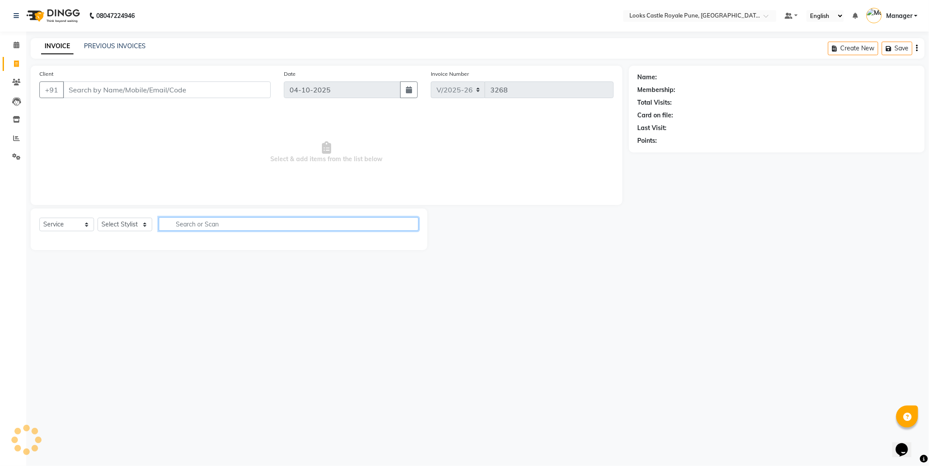
click at [199, 225] on input "text" at bounding box center [289, 224] width 260 height 14
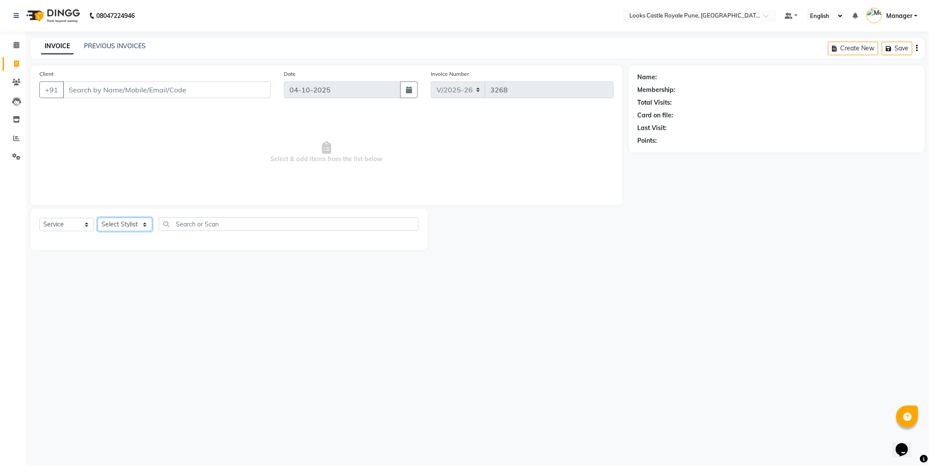
click at [124, 226] on select "Select Stylist Akshay [PERSON_NAME] [PERSON_NAME] [PERSON_NAME] Danish [PERSON_…" at bounding box center [125, 224] width 55 height 14
select select "91917"
click at [98, 218] on select "Select Stylist Akshay Alisha Amir Anjali Arif Arman Christy Danish Eli Gloria H…" at bounding box center [125, 224] width 55 height 14
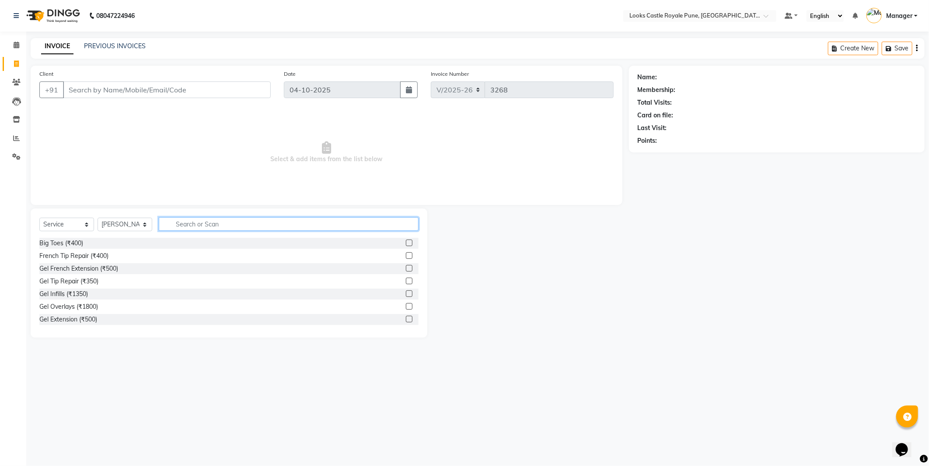
click at [212, 225] on input "text" at bounding box center [289, 224] width 260 height 14
type input "was"
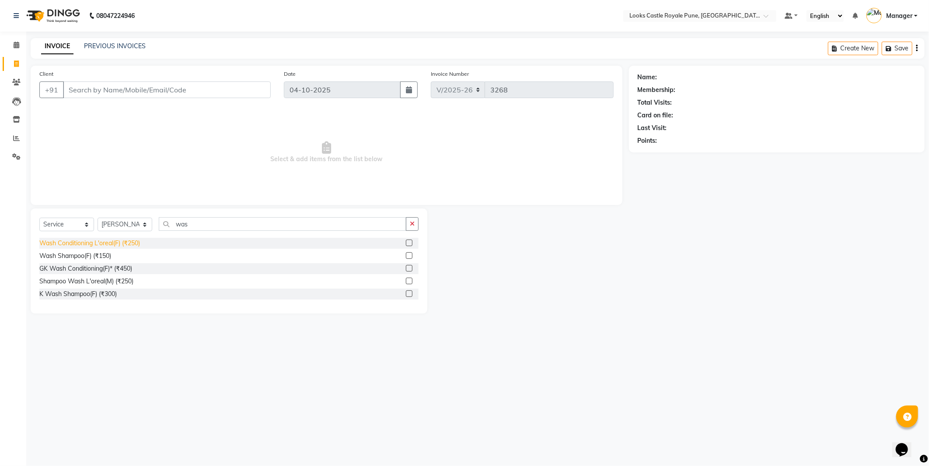
click at [80, 243] on div "Wash Conditioning L'oreal(F) (₹250)" at bounding box center [89, 242] width 101 height 9
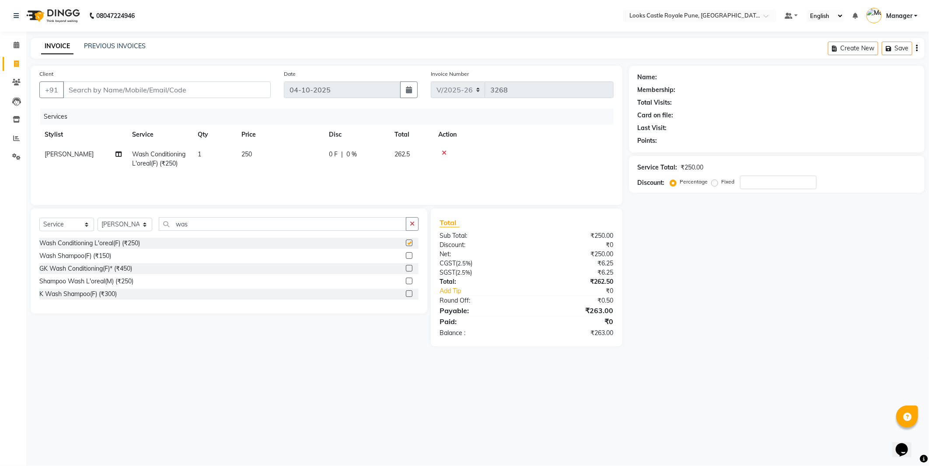
checkbox input "false"
click at [252, 91] on input "Client" at bounding box center [167, 89] width 208 height 17
type input "8"
type input "0"
type input "8349971700"
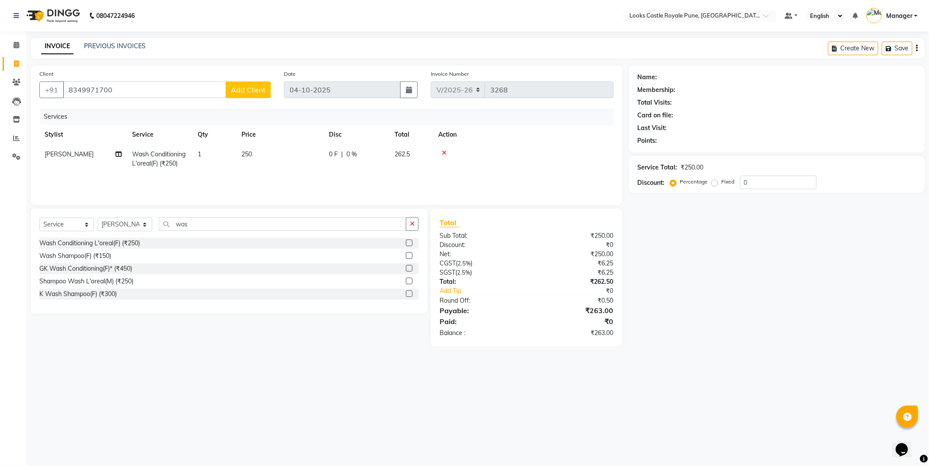
click at [263, 92] on span "Add Client" at bounding box center [248, 89] width 35 height 9
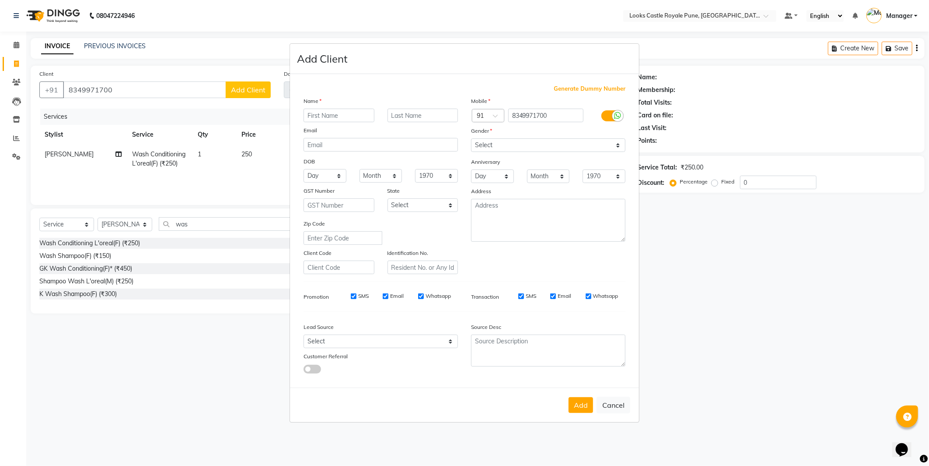
click at [325, 112] on input "text" at bounding box center [339, 116] width 71 height 14
type input "mansi"
click at [615, 143] on select "Select Male Female Other Prefer Not To Say" at bounding box center [548, 145] width 154 height 14
select select "female"
click at [471, 138] on select "Select Male Female Other Prefer Not To Say" at bounding box center [548, 145] width 154 height 14
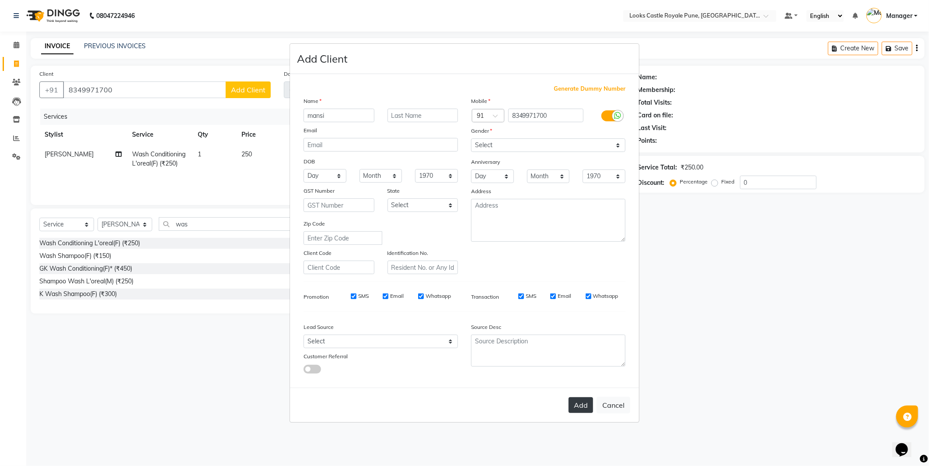
click at [581, 404] on button "Add" at bounding box center [581, 405] width 25 height 16
select select
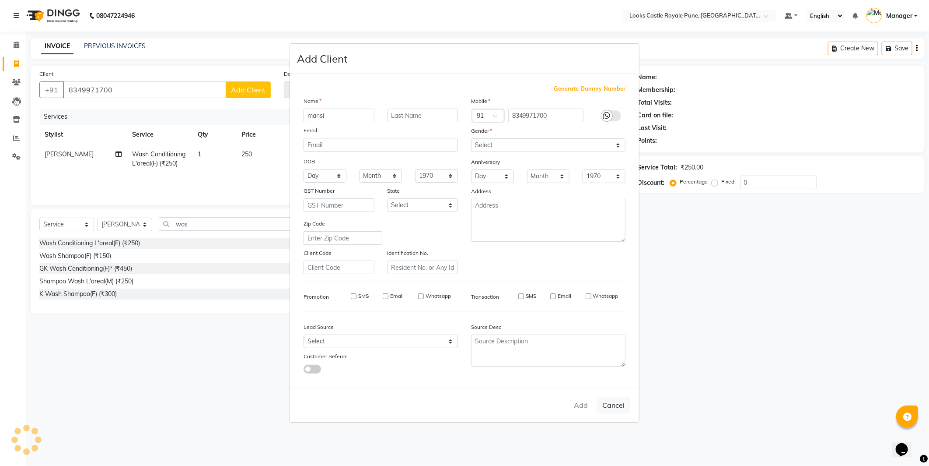
select select
checkbox input "false"
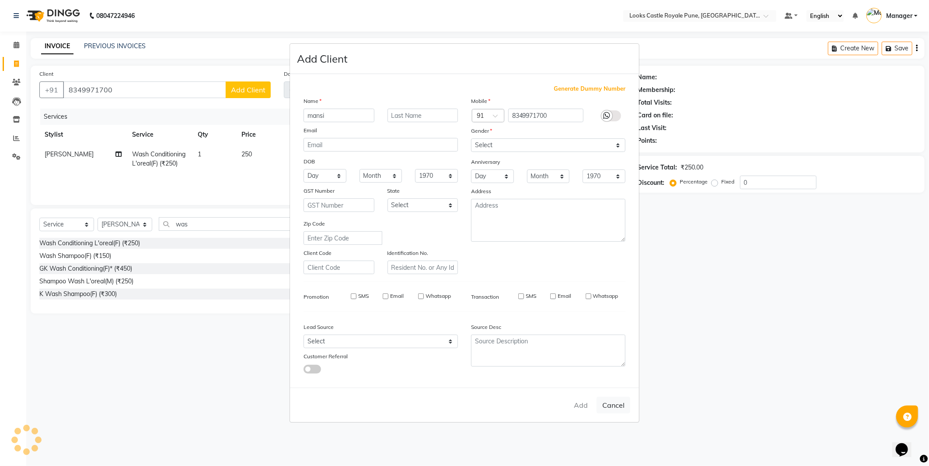
checkbox input "false"
select select "1: Object"
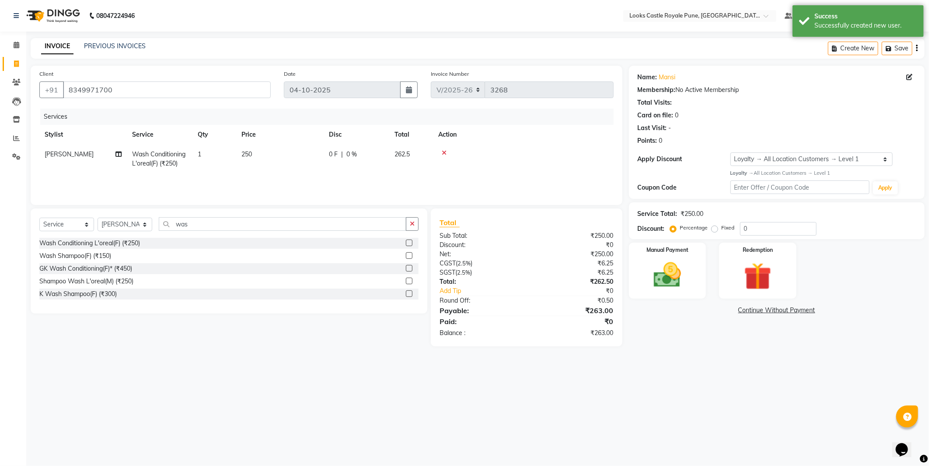
click at [252, 151] on span "250" at bounding box center [247, 154] width 11 height 8
select select "91917"
click at [299, 159] on input "250" at bounding box center [321, 157] width 77 height 14
type input "2"
type input "450"
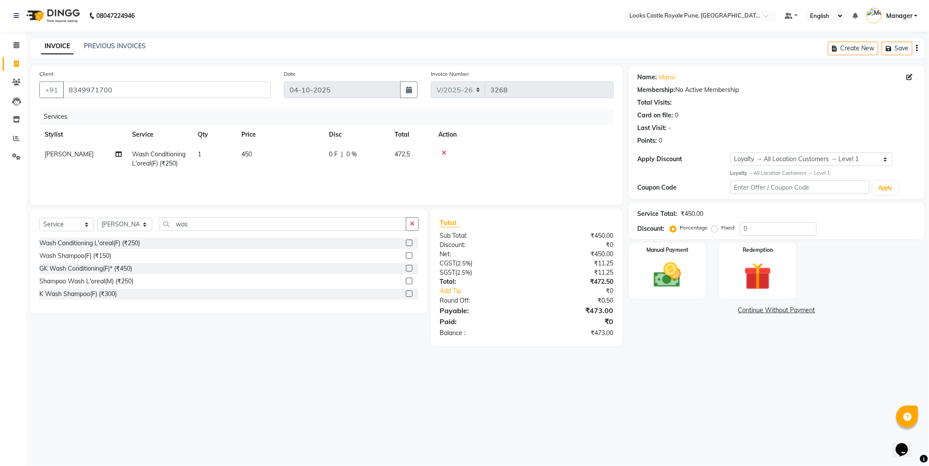
drag, startPoint x: 134, startPoint y: 491, endPoint x: 687, endPoint y: 391, distance: 562.0
click at [687, 391] on div "08047224946 Select Location × Looks Castle Royale Pune, Pune, Maharashtra Defau…" at bounding box center [464, 233] width 929 height 466
drag, startPoint x: 639, startPoint y: 264, endPoint x: 652, endPoint y: 301, distance: 38.9
click at [643, 277] on div "Manual Payment" at bounding box center [667, 270] width 77 height 56
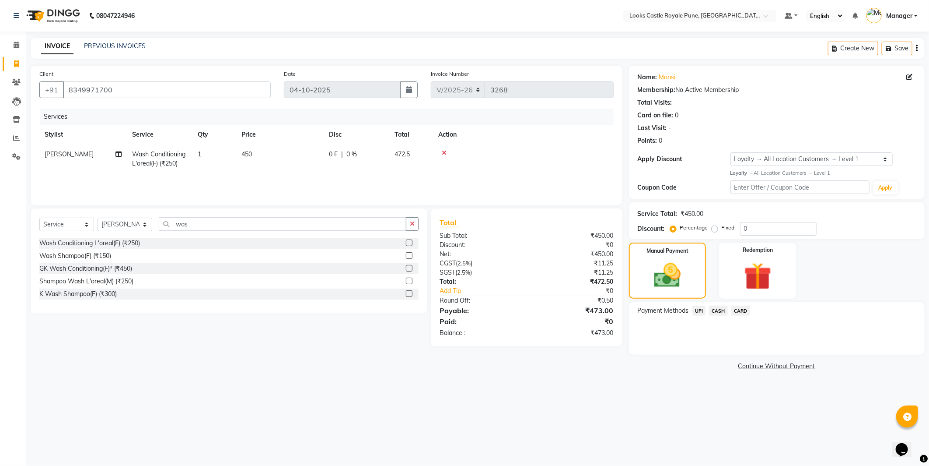
click at [699, 313] on span "UPI" at bounding box center [700, 310] width 14 height 10
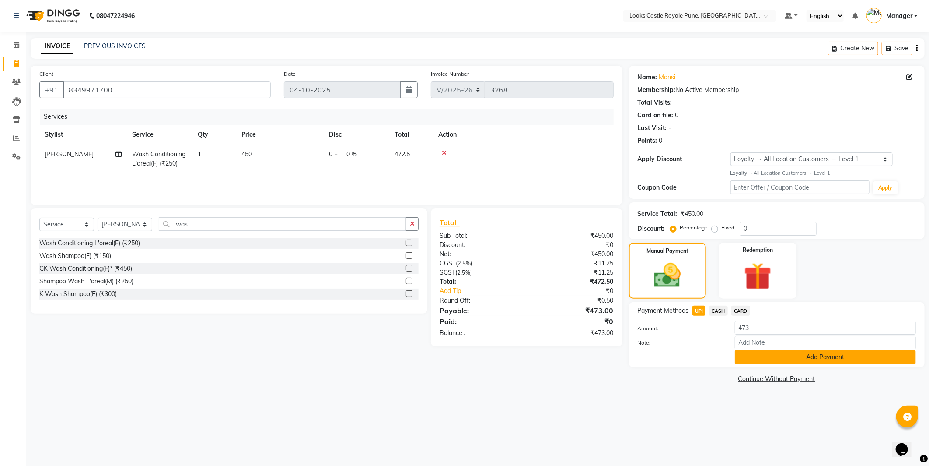
click at [782, 361] on button "Add Payment" at bounding box center [825, 357] width 181 height 14
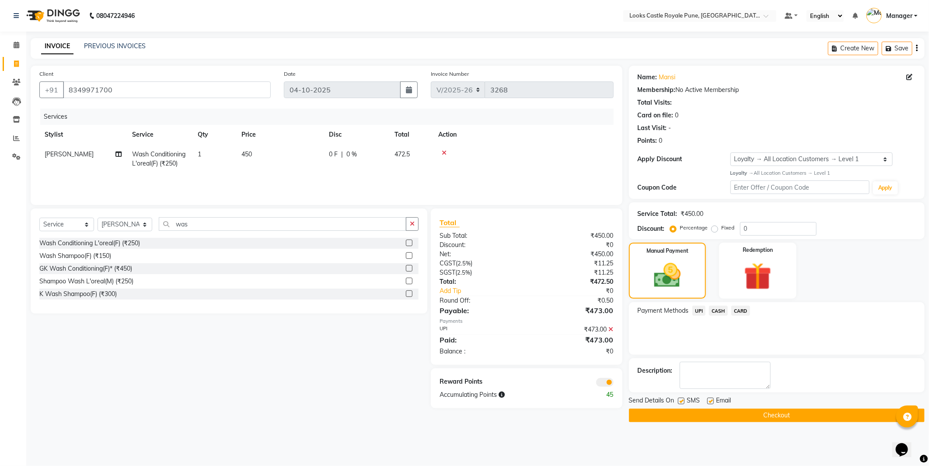
click at [772, 416] on button "Checkout" at bounding box center [777, 415] width 296 height 14
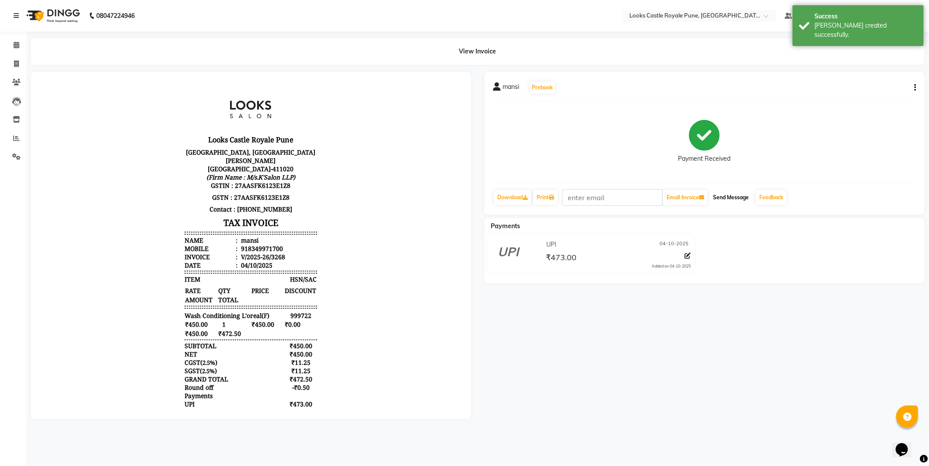
click at [736, 197] on button "Send Message" at bounding box center [731, 197] width 43 height 15
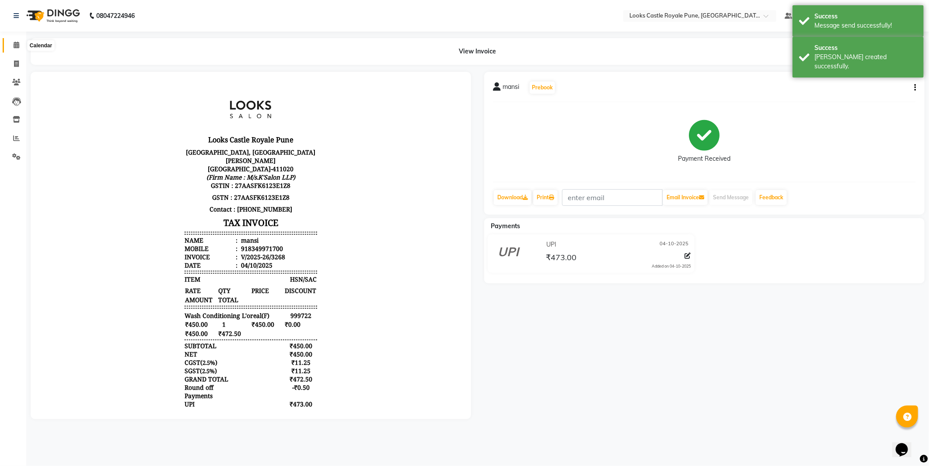
click at [18, 42] on icon at bounding box center [17, 45] width 6 height 7
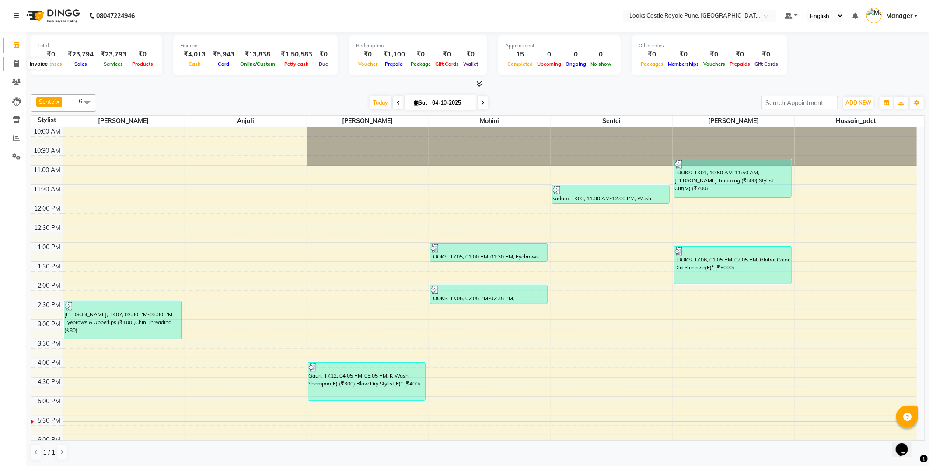
click at [14, 68] on span at bounding box center [16, 64] width 15 height 10
select select "service"
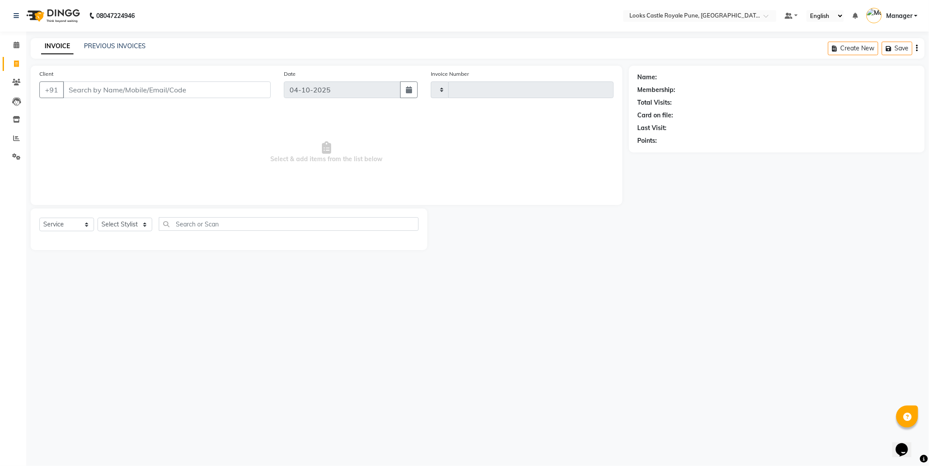
type input "3269"
select select "5915"
click at [132, 219] on select "Select Stylist" at bounding box center [125, 224] width 55 height 14
click at [402, 283] on div "08047224946 Select Location × Looks Castle Royale Pune, Pune, Maharashtra Defau…" at bounding box center [464, 233] width 929 height 466
click at [15, 41] on span at bounding box center [16, 45] width 15 height 10
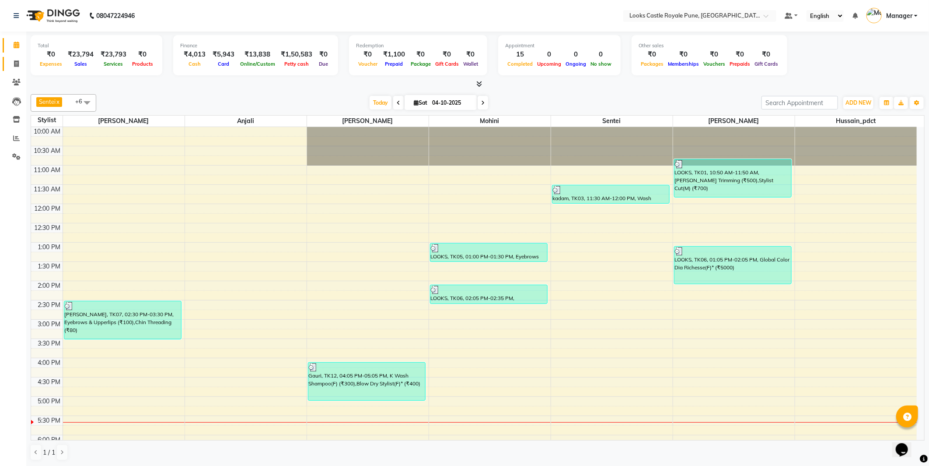
click at [12, 70] on link "Invoice" at bounding box center [13, 64] width 21 height 14
select select "5915"
select select "service"
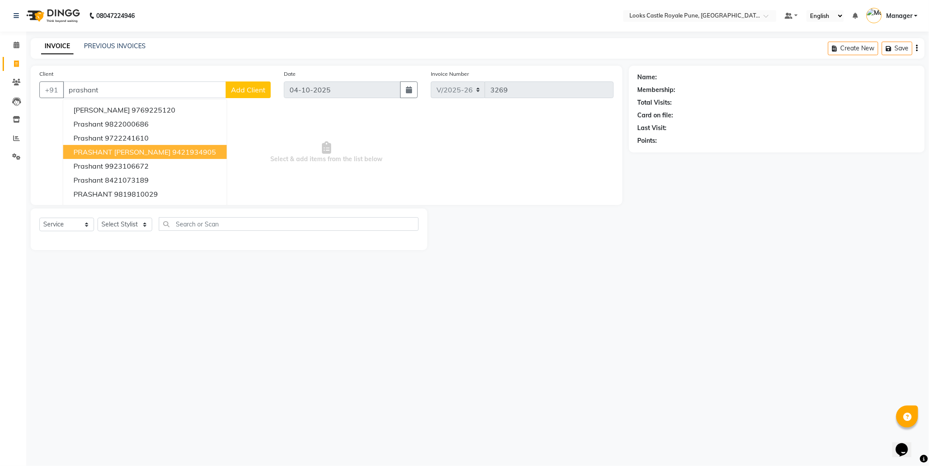
click at [103, 152] on span "PRASHANT DAVE Prepaid" at bounding box center [122, 151] width 97 height 9
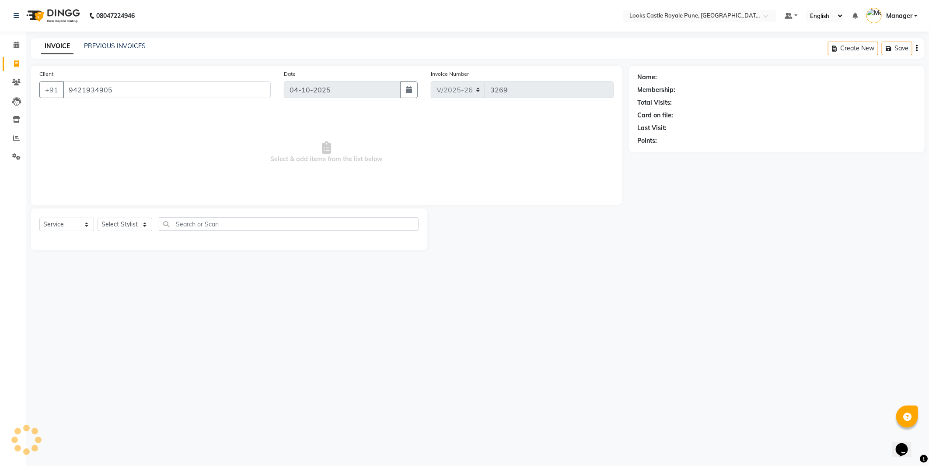
type input "9421934905"
select select "1: Object"
click at [133, 225] on select "Select Stylist Akshay [PERSON_NAME] [PERSON_NAME] [PERSON_NAME] Danish [PERSON_…" at bounding box center [125, 224] width 55 height 14
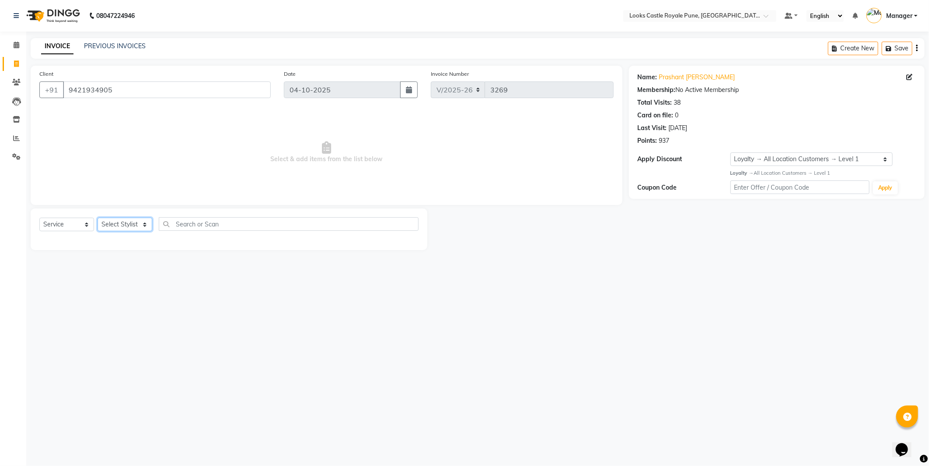
select select "43054"
click at [98, 218] on select "Select Stylist Akshay [PERSON_NAME] [PERSON_NAME] [PERSON_NAME] Danish [PERSON_…" at bounding box center [125, 224] width 55 height 14
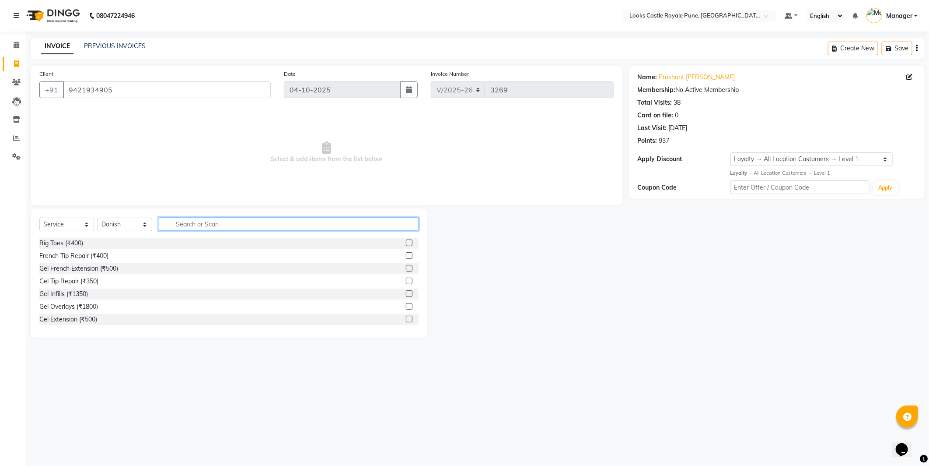
click at [191, 219] on input "text" at bounding box center [289, 224] width 260 height 14
type input "cut"
click at [93, 255] on div "Stylist Cut(M) (₹700)" at bounding box center [67, 255] width 57 height 9
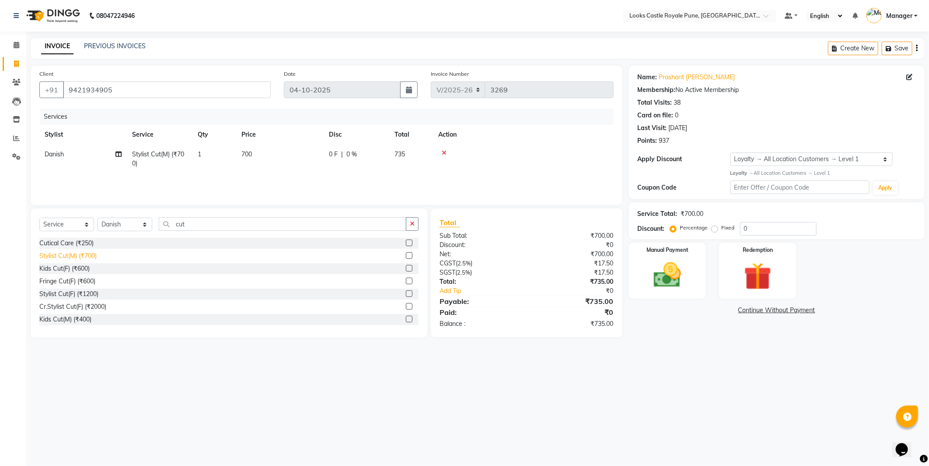
click at [93, 255] on div "Stylist Cut(M) (₹700)" at bounding box center [67, 255] width 57 height 9
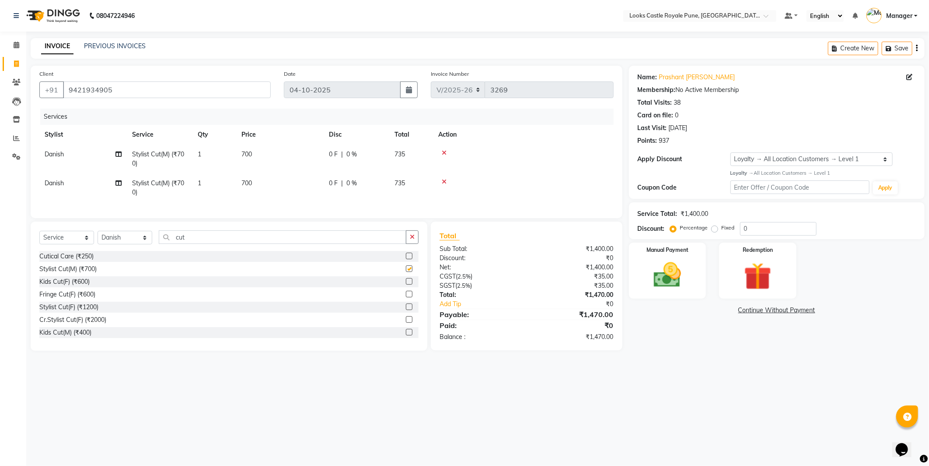
checkbox input "false"
click at [273, 165] on td "700" at bounding box center [280, 158] width 88 height 29
select select "43054"
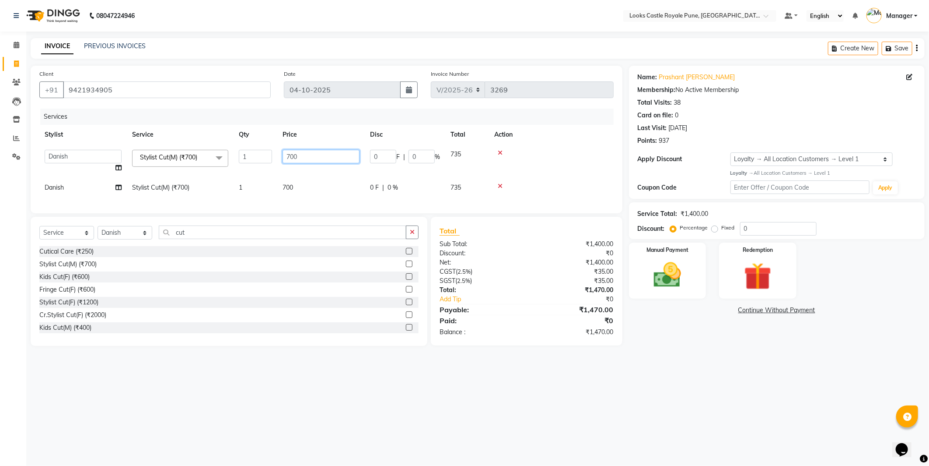
click at [306, 154] on input "700" at bounding box center [321, 157] width 77 height 14
click at [307, 154] on input "700" at bounding box center [321, 157] width 77 height 14
type input "636"
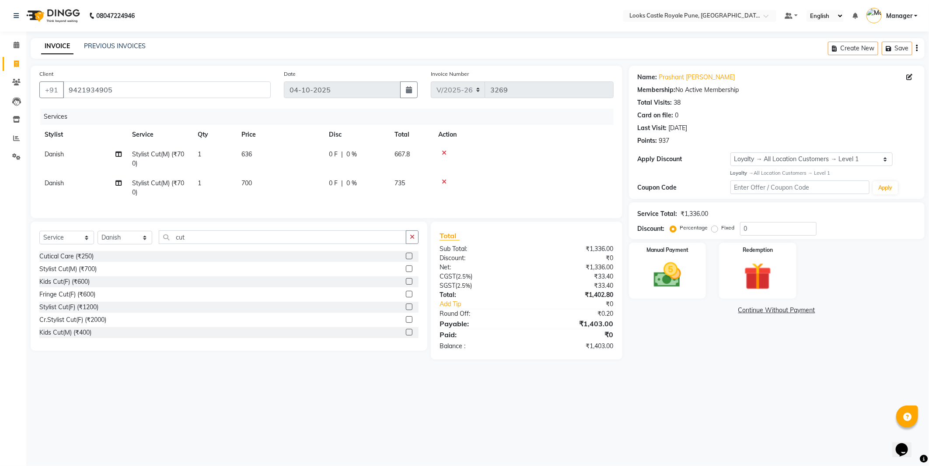
click at [318, 173] on tbody "Danish Stylist Cut(M) (₹700) 1 636 0 F | 0 % 667.8 Danish Stylist Cut(M) (₹700)…" at bounding box center [326, 173] width 575 height 58
click at [316, 174] on td "700" at bounding box center [280, 187] width 88 height 29
select select "43054"
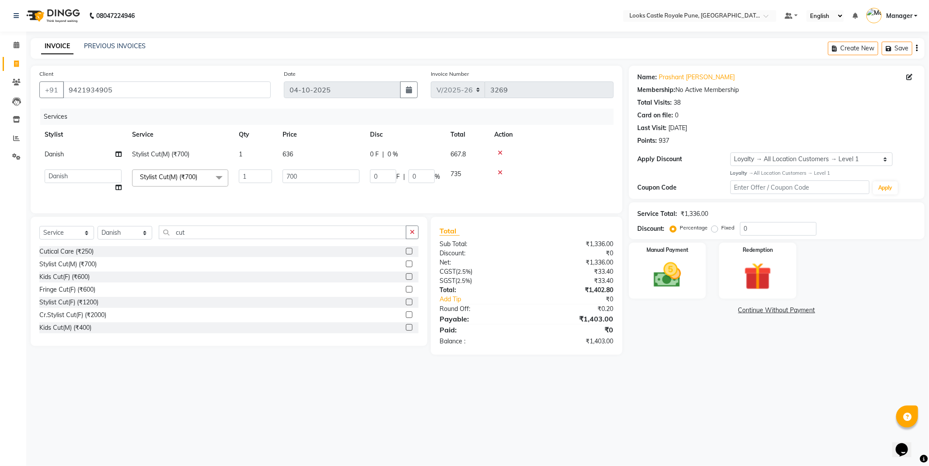
click at [317, 184] on td "700" at bounding box center [321, 180] width 88 height 33
drag, startPoint x: 316, startPoint y: 173, endPoint x: 184, endPoint y: 190, distance: 133.3
click at [184, 190] on tr "Akshay Alisha Amir Anjali Arif Arman Christy Danish Eli Gloria Hafiz Hussain_pd…" at bounding box center [326, 180] width 575 height 33
type input "638"
click at [302, 160] on td "636" at bounding box center [321, 154] width 88 height 20
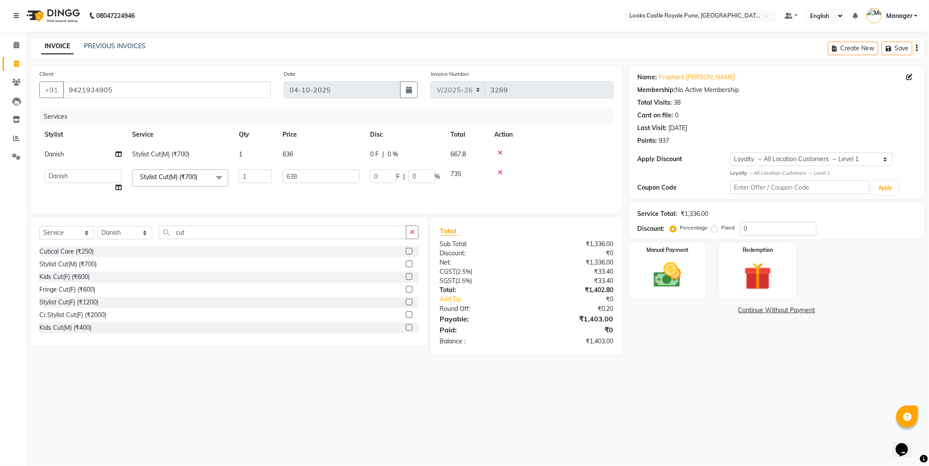
select select "43054"
click at [308, 158] on input "636" at bounding box center [321, 157] width 77 height 14
type input "638"
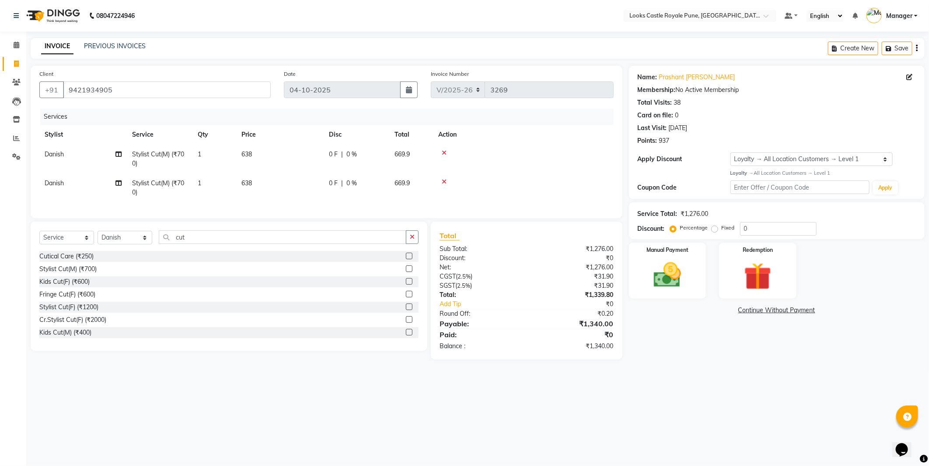
click at [744, 406] on div "08047224946 Select Location × Looks Castle Royale Pune, Pune, Maharashtra Defau…" at bounding box center [464, 233] width 929 height 466
click at [690, 270] on img at bounding box center [668, 275] width 47 height 33
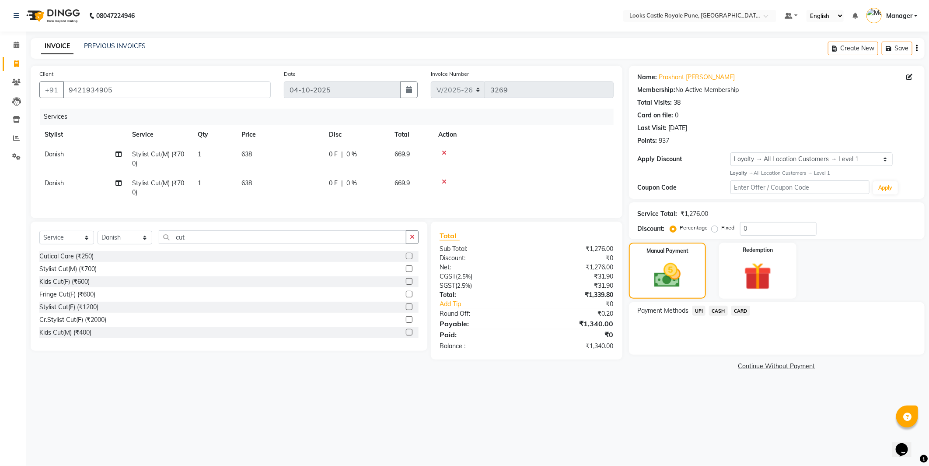
click at [701, 308] on span "UPI" at bounding box center [700, 310] width 14 height 10
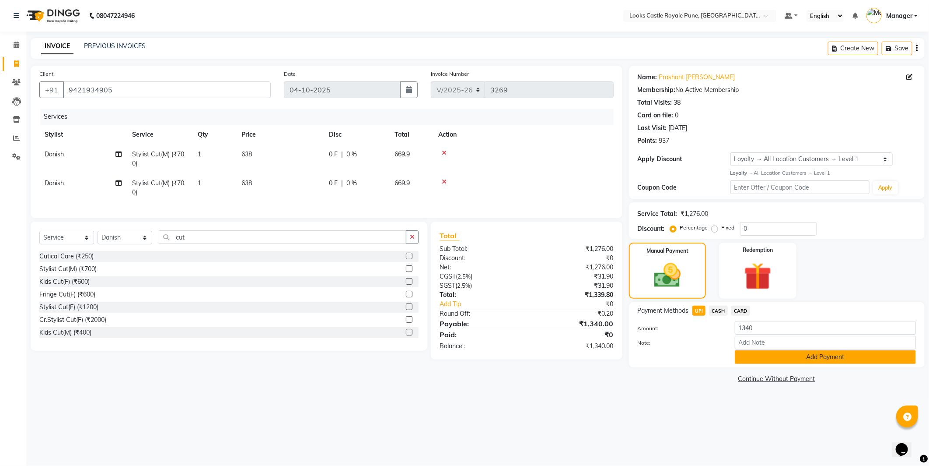
click at [803, 351] on button "Add Payment" at bounding box center [825, 357] width 181 height 14
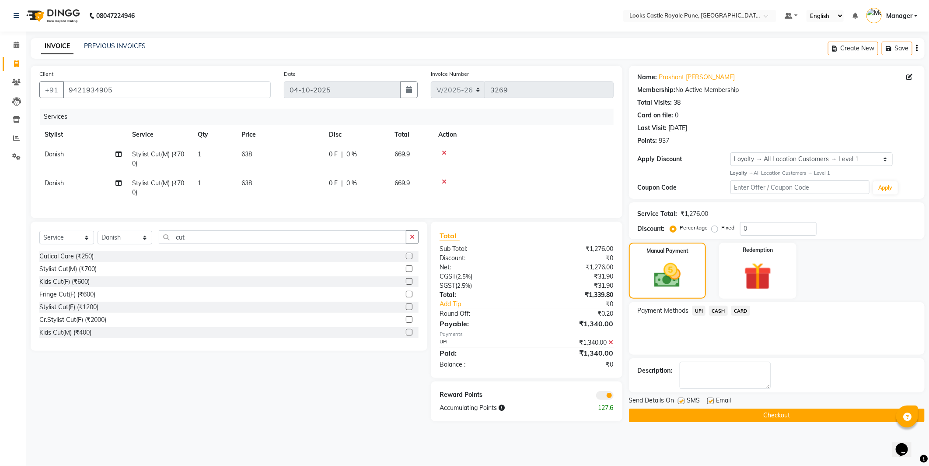
click at [807, 413] on button "Checkout" at bounding box center [777, 415] width 296 height 14
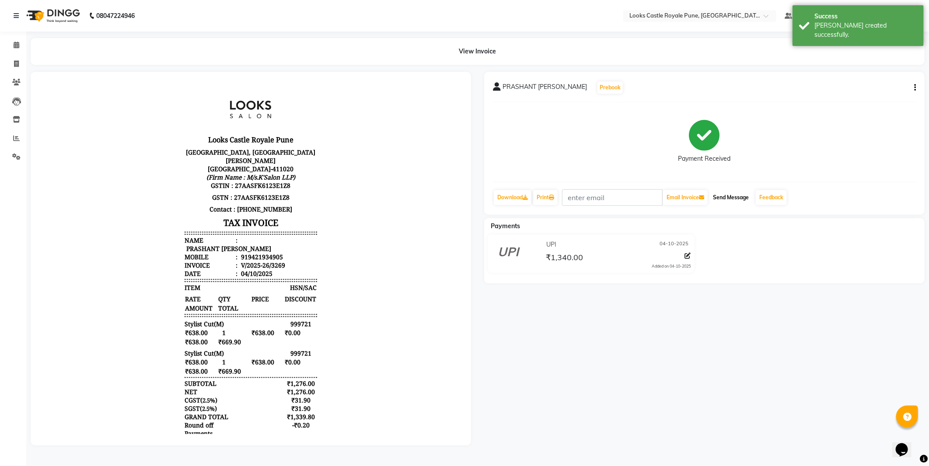
click at [744, 190] on button "Send Message" at bounding box center [731, 197] width 43 height 15
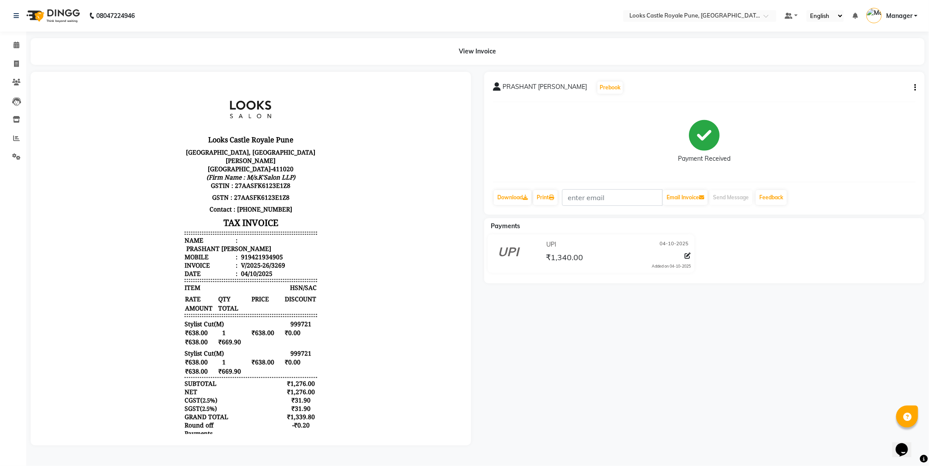
drag, startPoint x: 57, startPoint y: 10, endPoint x: 55, endPoint y: 3, distance: 7.2
click at [57, 9] on img at bounding box center [52, 16] width 60 height 25
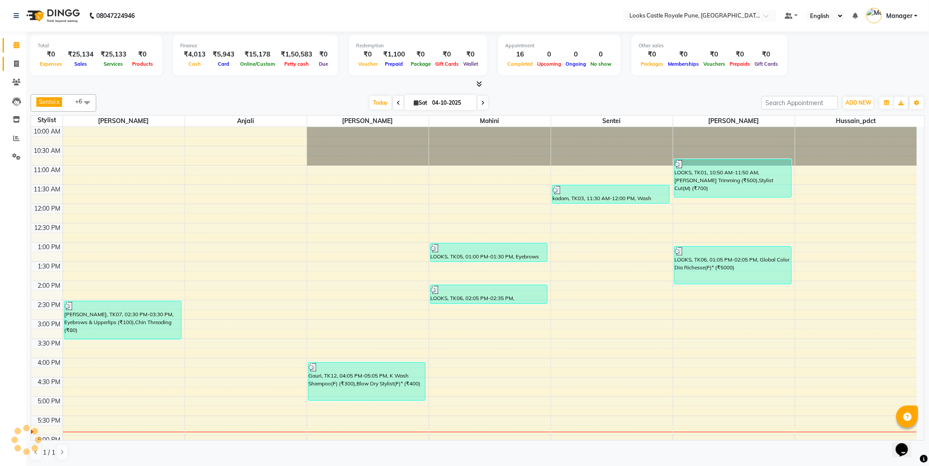
click at [14, 68] on span at bounding box center [16, 64] width 15 height 10
select select "service"
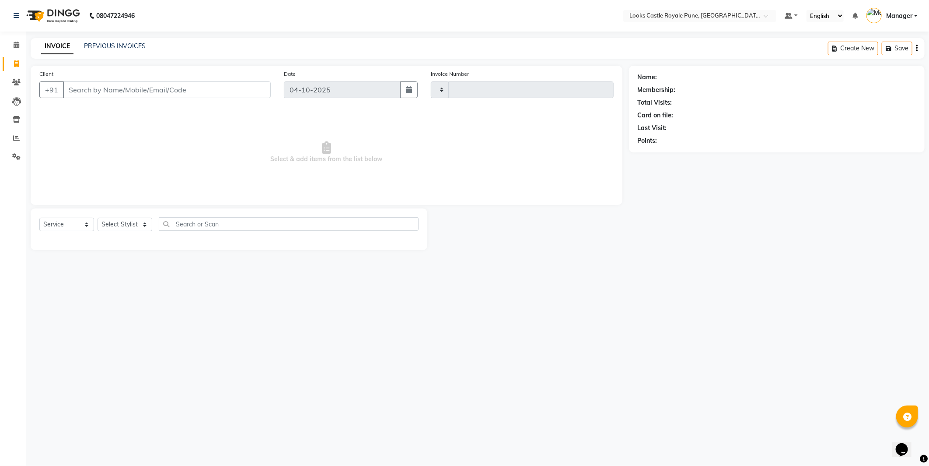
type input "3270"
select select "5915"
click at [129, 223] on select "Select Stylist" at bounding box center [125, 224] width 55 height 14
select select "43059"
click at [98, 218] on select "Select Stylist Akshay Alisha Amir Anjali Arif Arman Christy Danish Eli Gloria H…" at bounding box center [125, 224] width 55 height 14
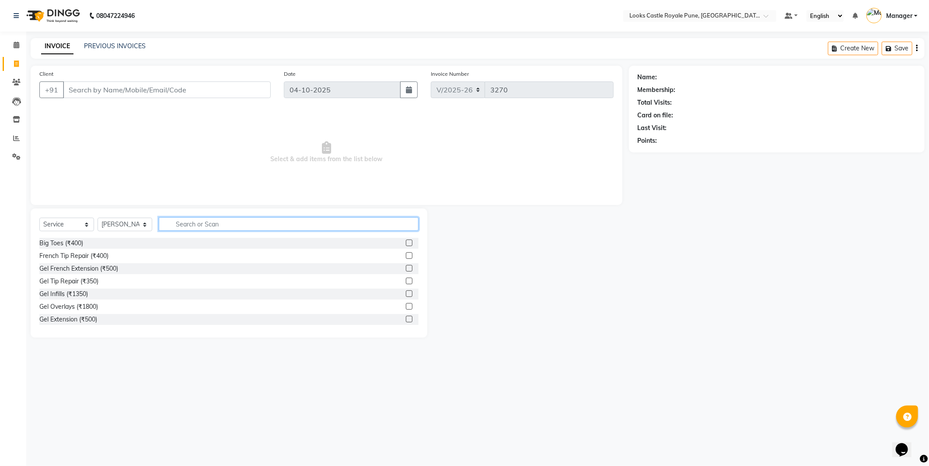
click at [230, 222] on input "text" at bounding box center [289, 224] width 260 height 14
type input "eye"
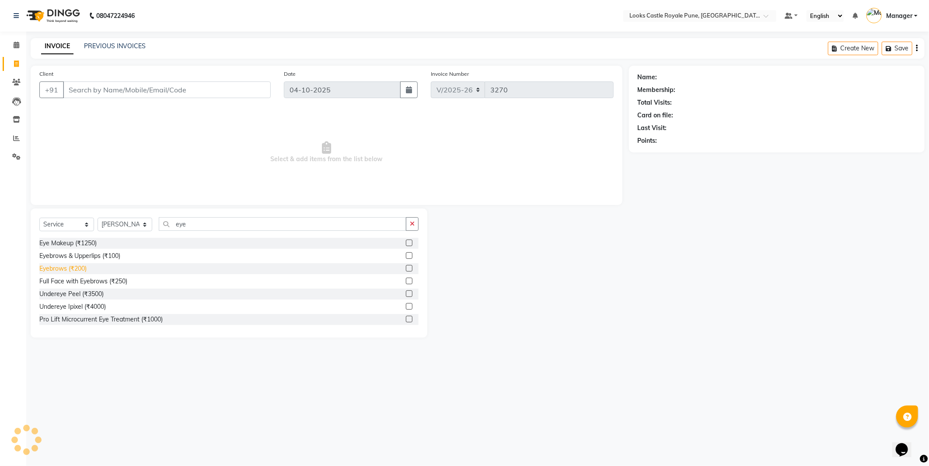
click at [69, 269] on div "Eyebrows (₹200)" at bounding box center [62, 268] width 47 height 9
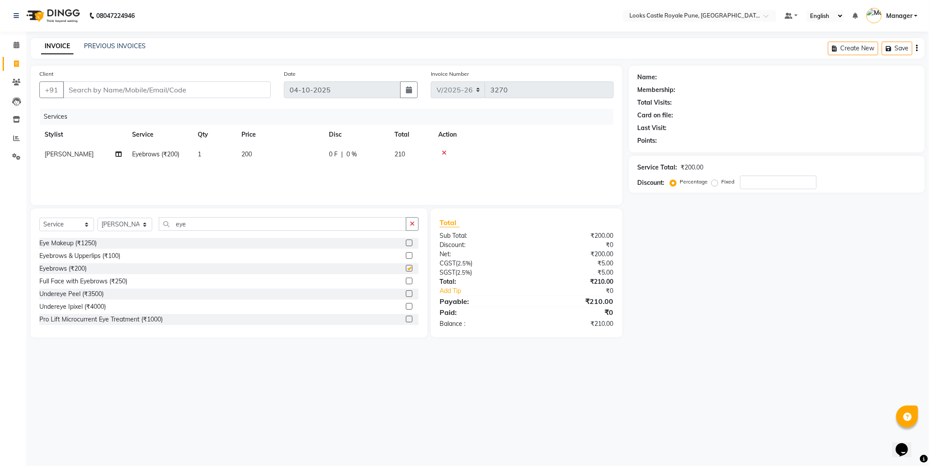
checkbox input "false"
click at [228, 221] on input "eye" at bounding box center [283, 224] width 248 height 14
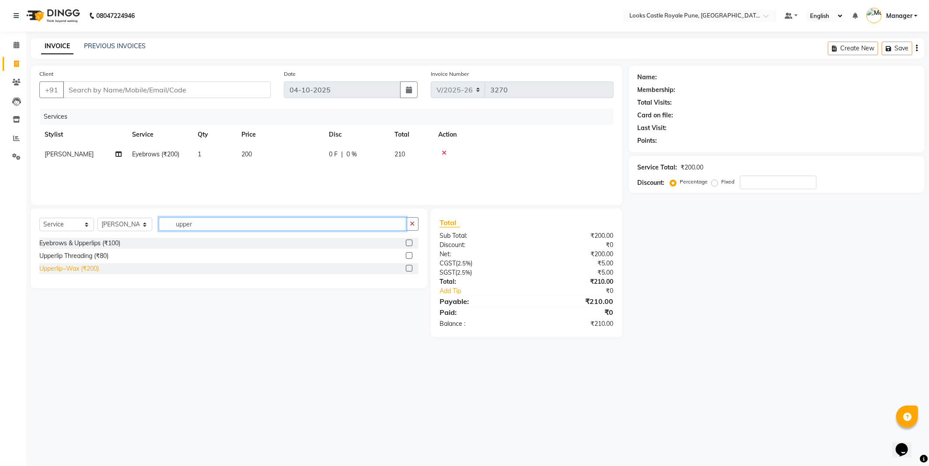
type input "upper"
click at [63, 264] on div "Upperlip~Wax (₹200)" at bounding box center [69, 268] width 60 height 9
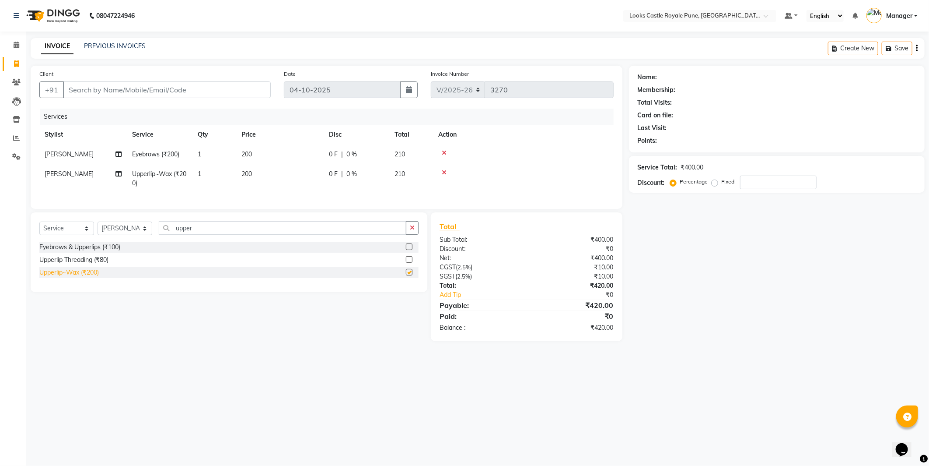
checkbox input "false"
click at [267, 143] on th "Price" at bounding box center [280, 135] width 88 height 20
click at [281, 160] on td "200" at bounding box center [280, 154] width 88 height 20
select select "43059"
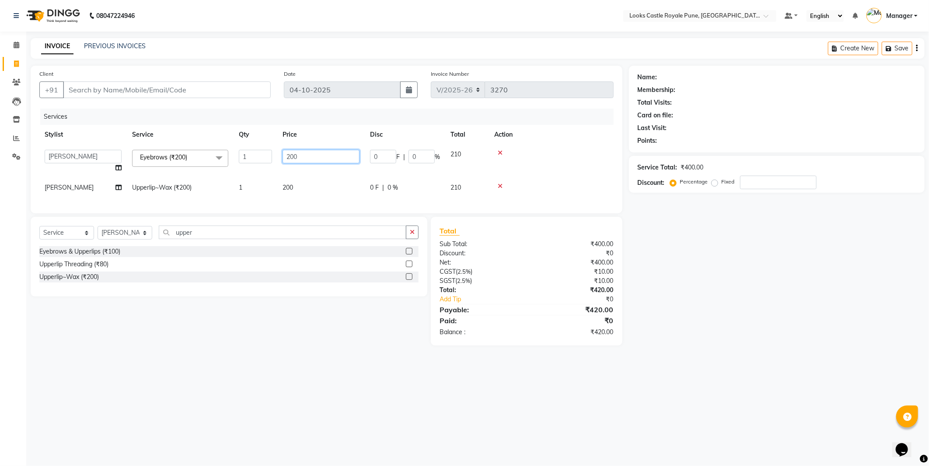
drag, startPoint x: 302, startPoint y: 160, endPoint x: 279, endPoint y: 158, distance: 22.8
click at [279, 158] on td "200" at bounding box center [321, 160] width 88 height 33
type input "102"
click at [308, 184] on td "200" at bounding box center [321, 188] width 88 height 20
select select "43059"
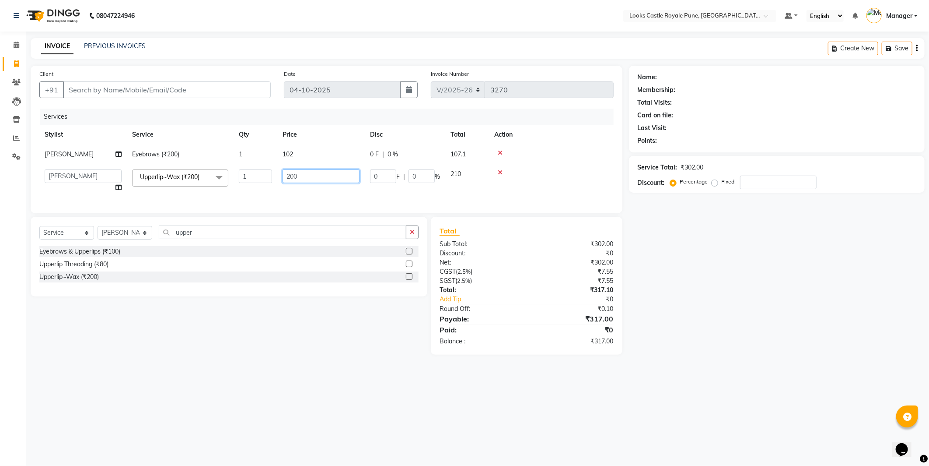
drag, startPoint x: 308, startPoint y: 171, endPoint x: 282, endPoint y: 178, distance: 26.6
click at [283, 178] on input "200" at bounding box center [321, 176] width 77 height 14
type input "160"
click at [433, 190] on tr "Akshay Alisha Amir Anjali Arif Arman Christy Danish Eli Gloria Hafiz Hussain_pd…" at bounding box center [326, 180] width 575 height 33
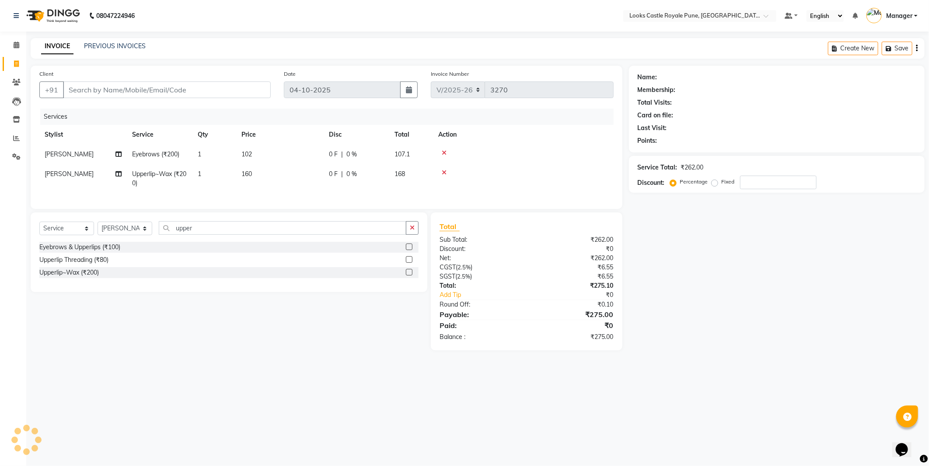
click at [433, 190] on td at bounding box center [523, 178] width 181 height 29
click at [460, 182] on td at bounding box center [523, 178] width 181 height 29
click at [155, 86] on input "Client" at bounding box center [167, 89] width 208 height 17
click at [368, 309] on div "Select Service Product Membership Package Voucher Prepaid Gift Card Select Styl…" at bounding box center [225, 281] width 403 height 138
click at [107, 91] on input "Client" at bounding box center [167, 89] width 208 height 17
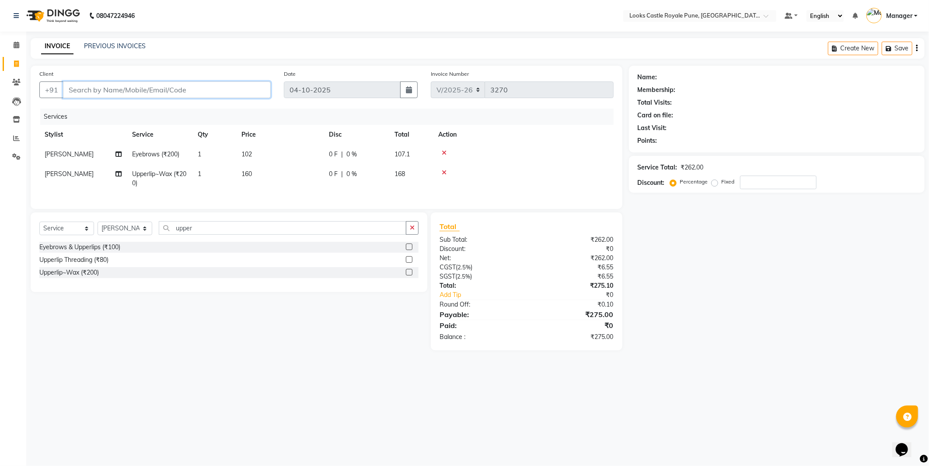
click at [91, 92] on input "Client" at bounding box center [167, 89] width 208 height 17
type input "9"
type input "0"
type input "9999999999999"
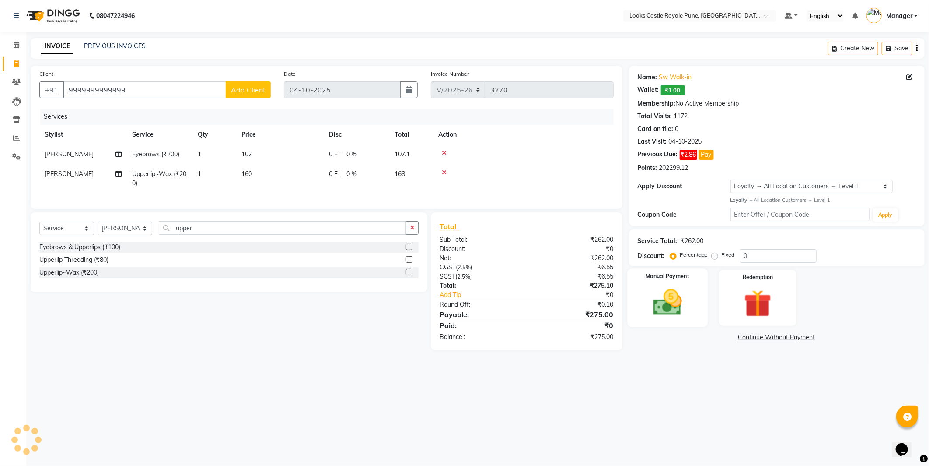
click at [670, 304] on img at bounding box center [668, 302] width 47 height 33
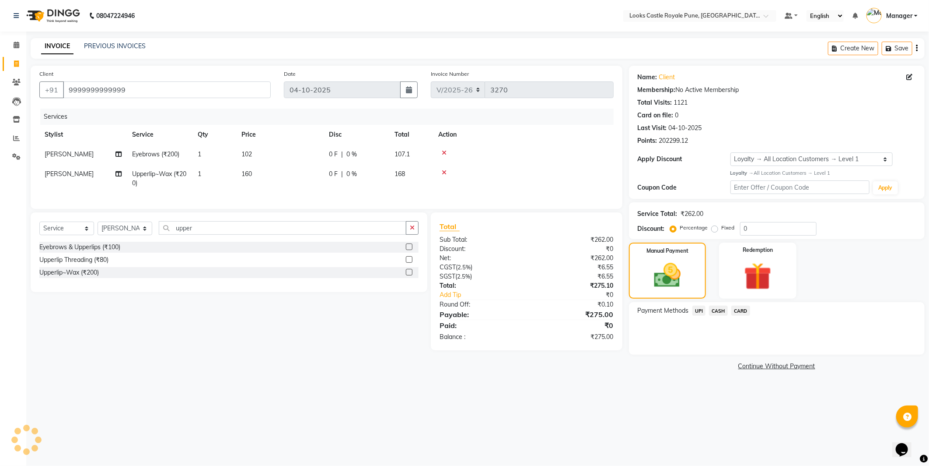
select select "1: Object"
click at [744, 307] on span "CARD" at bounding box center [741, 310] width 19 height 10
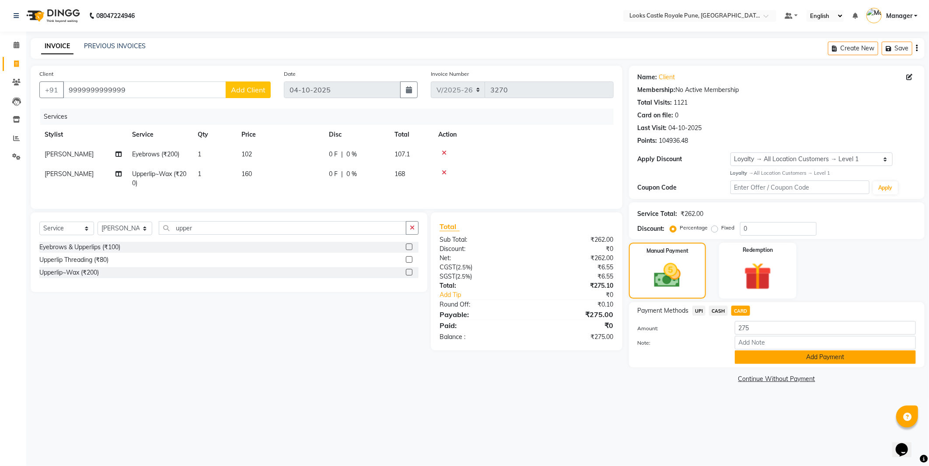
click at [773, 360] on button "Add Payment" at bounding box center [825, 357] width 181 height 14
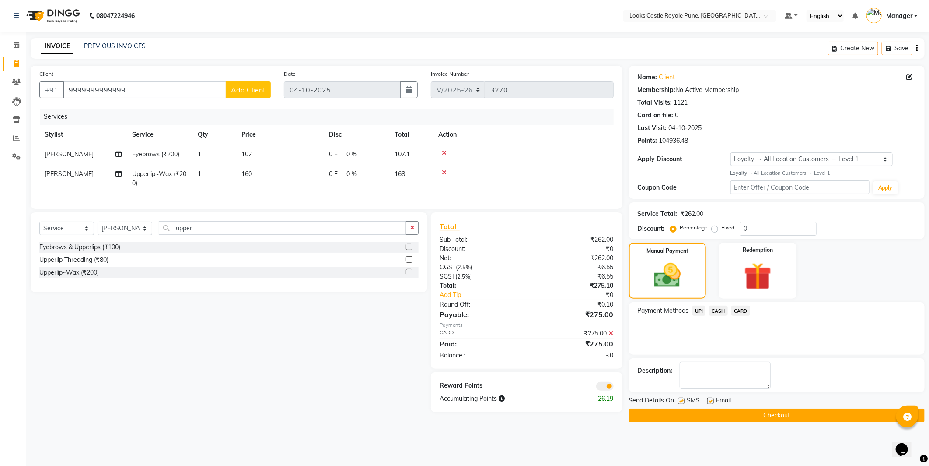
click at [723, 419] on button "Checkout" at bounding box center [777, 415] width 296 height 14
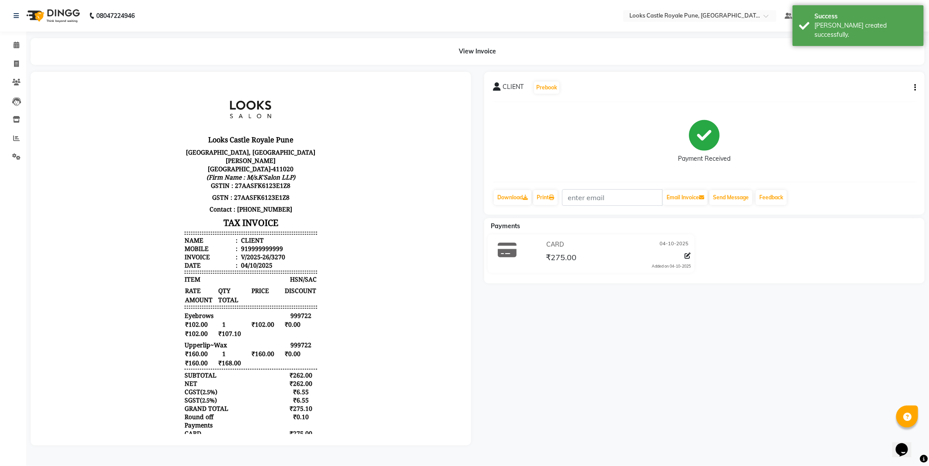
click at [67, 20] on img at bounding box center [52, 16] width 60 height 25
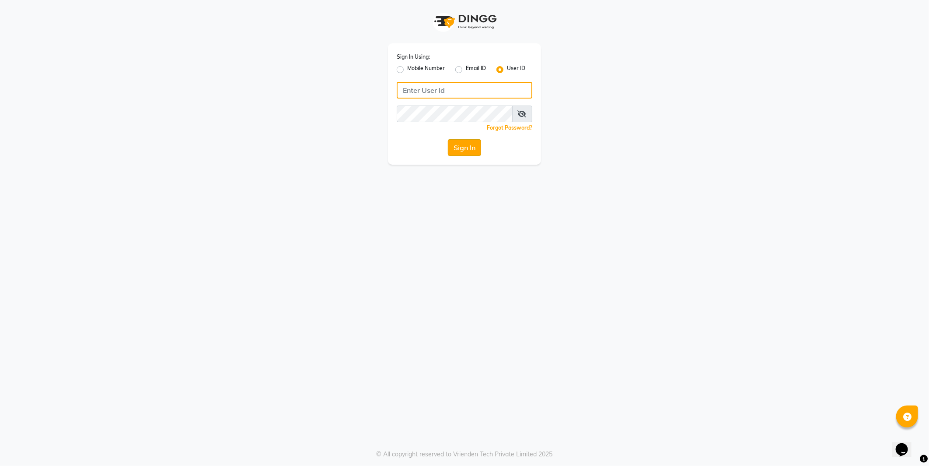
type input "e2555-01"
click at [473, 142] on button "Sign In" at bounding box center [464, 147] width 33 height 17
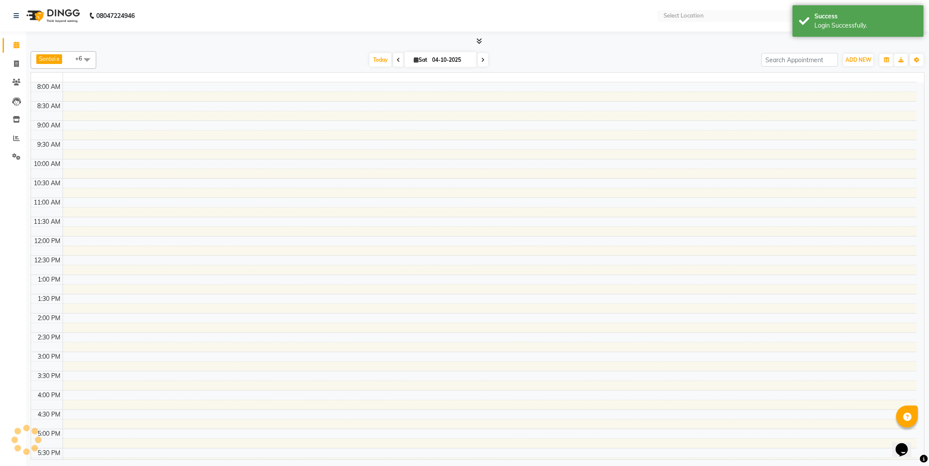
select select "en"
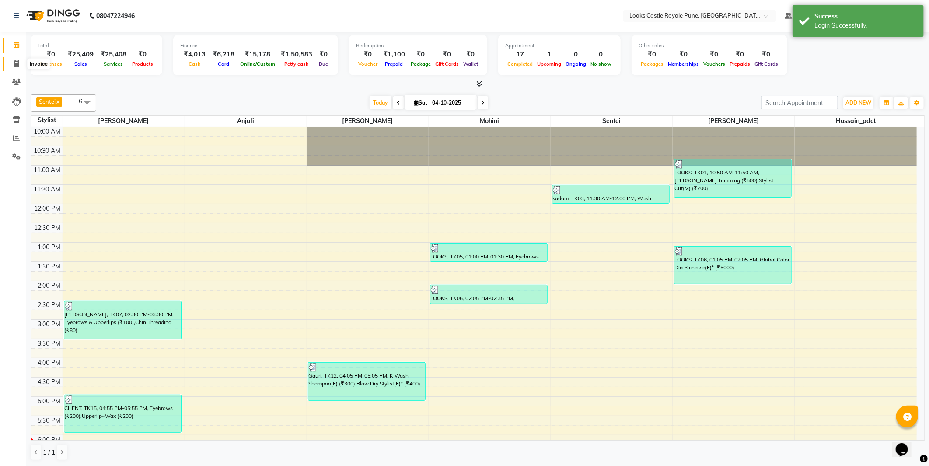
click at [16, 63] on icon at bounding box center [16, 63] width 5 height 7
select select "5915"
select select "service"
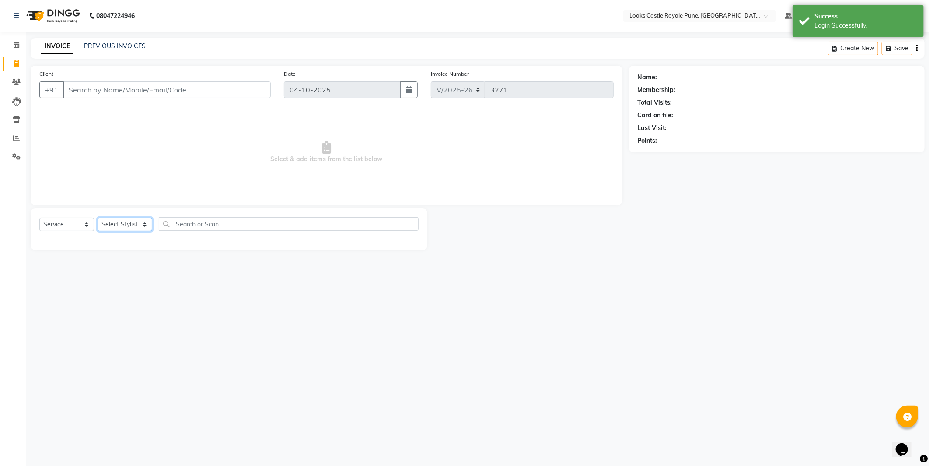
click at [121, 231] on select "Select Stylist Akshay [PERSON_NAME] [PERSON_NAME] [PERSON_NAME] Danish [PERSON_…" at bounding box center [125, 224] width 55 height 14
select select "43049"
click at [98, 218] on select "Select Stylist Akshay [PERSON_NAME] [PERSON_NAME] [PERSON_NAME] Danish [PERSON_…" at bounding box center [125, 224] width 55 height 14
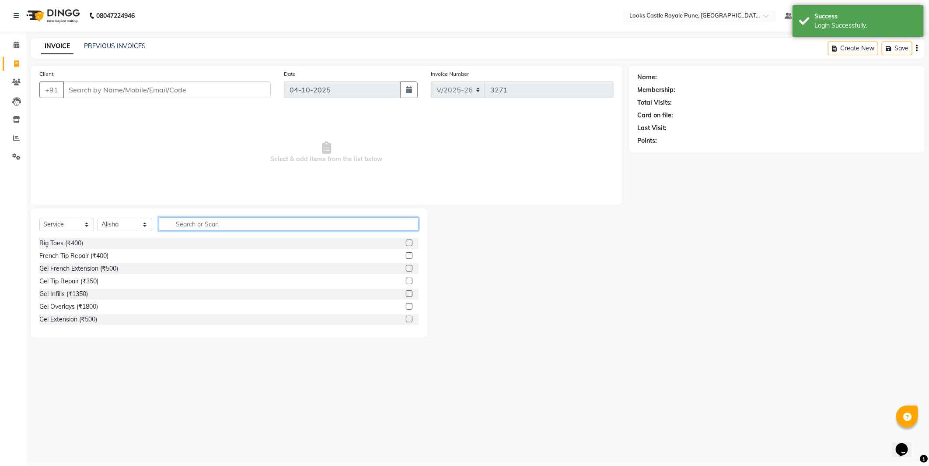
click at [200, 220] on input "text" at bounding box center [289, 224] width 260 height 14
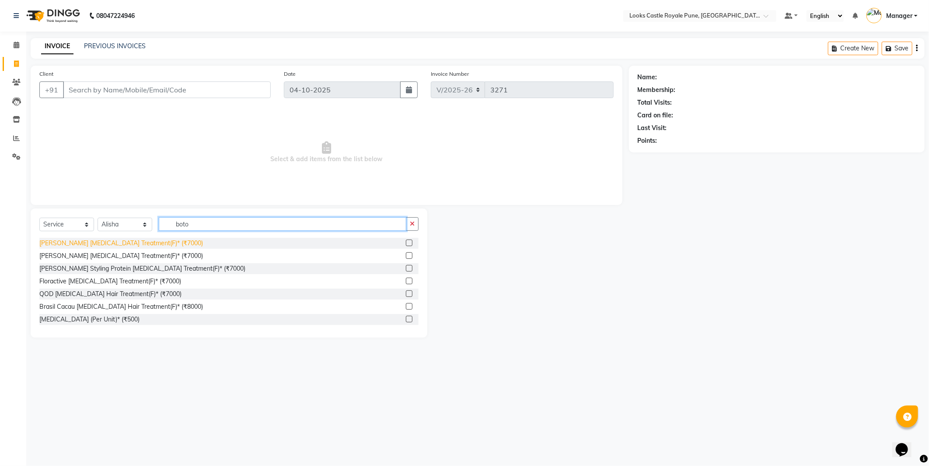
type input "boto"
click at [98, 243] on div "[PERSON_NAME] [MEDICAL_DATA] Treatment(F)* (₹7000)" at bounding box center [121, 242] width 164 height 9
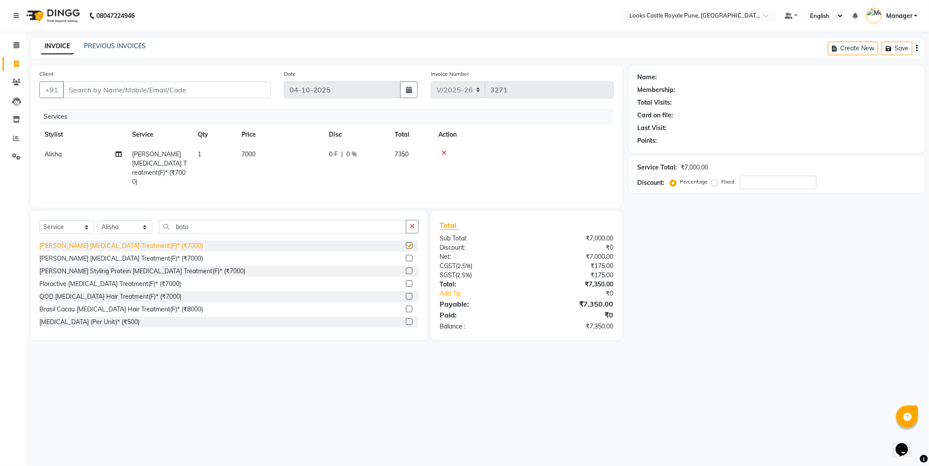
checkbox input "false"
click at [269, 156] on td "7000" at bounding box center [280, 167] width 88 height 47
select select "43049"
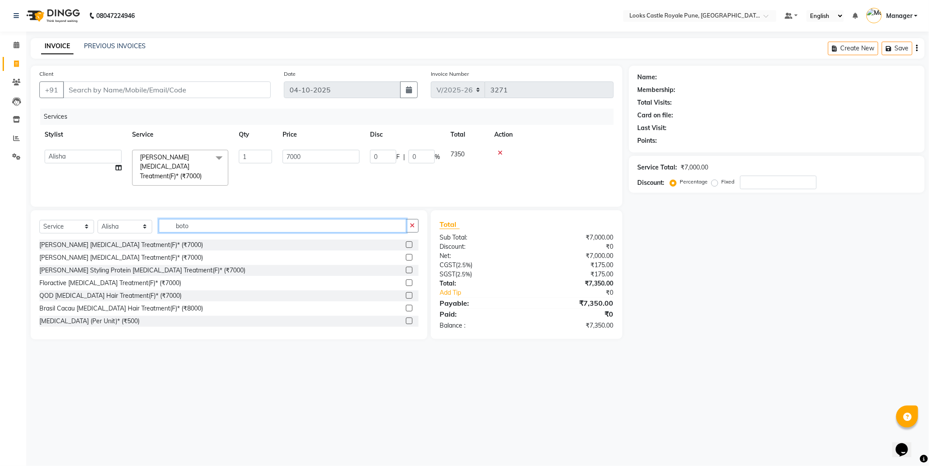
click at [223, 225] on input "boto" at bounding box center [283, 226] width 248 height 14
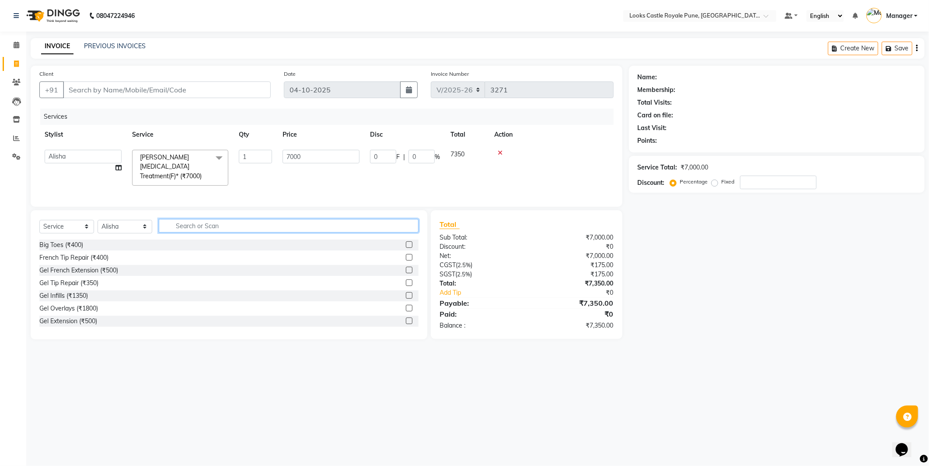
paste input "9049407345"
type input "9049407345"
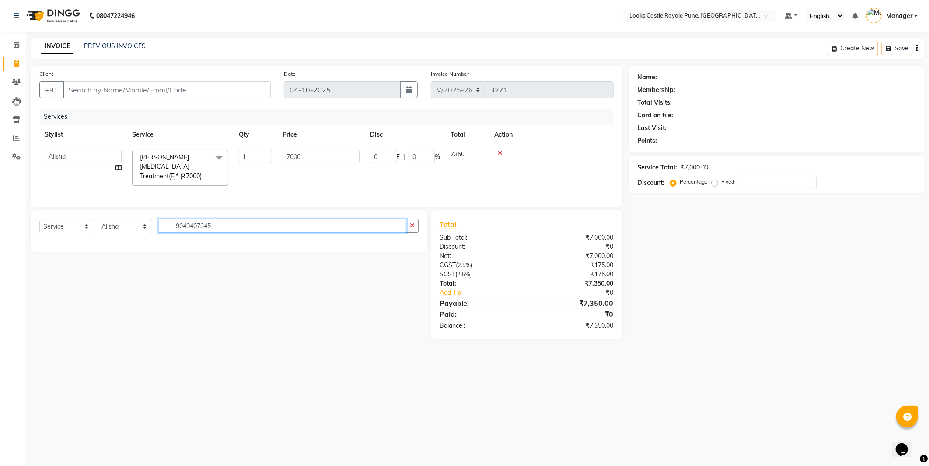
click at [245, 221] on input "9049407345" at bounding box center [283, 226] width 248 height 14
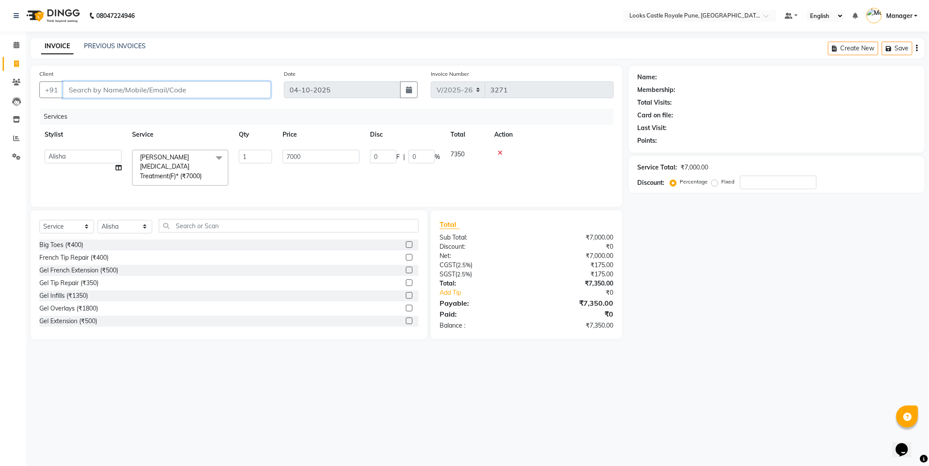
click at [133, 92] on input "Client" at bounding box center [167, 89] width 208 height 17
paste input "9049407345"
type input "9049407345"
type input "0"
type input "9049407345"
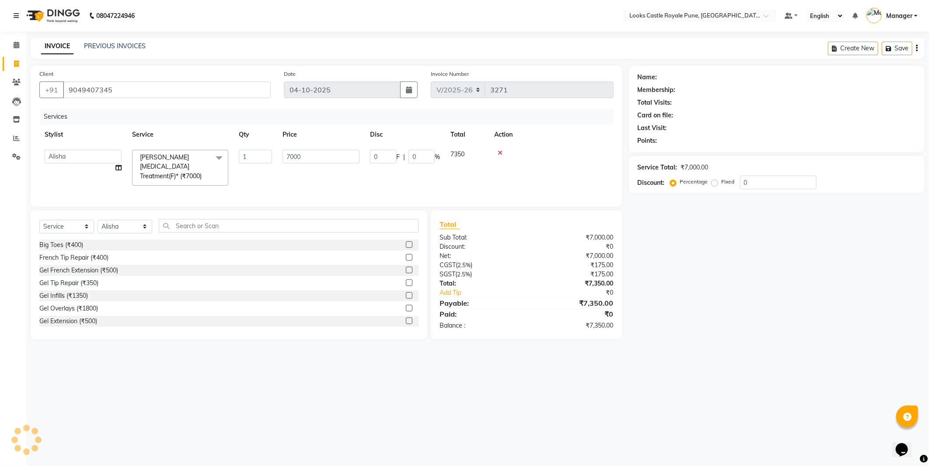
select select "1: Object"
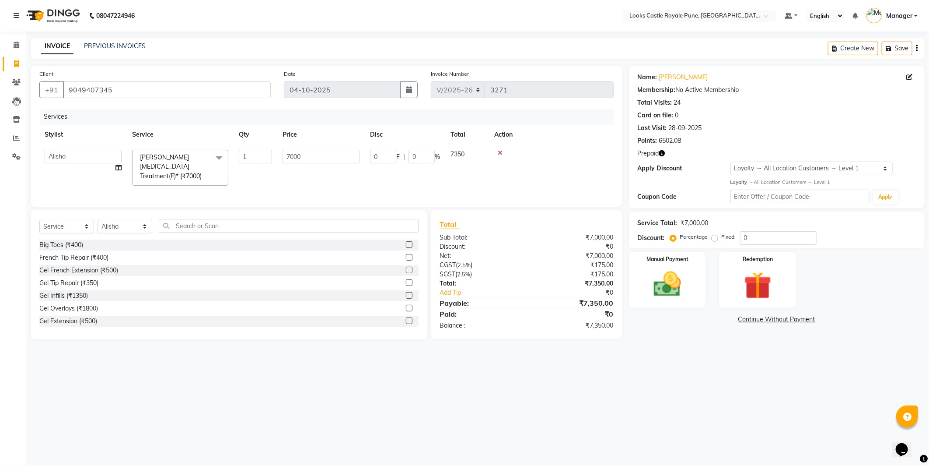
click at [333, 144] on td "7000" at bounding box center [321, 167] width 88 height 46
click at [303, 158] on input "7000" at bounding box center [321, 157] width 77 height 14
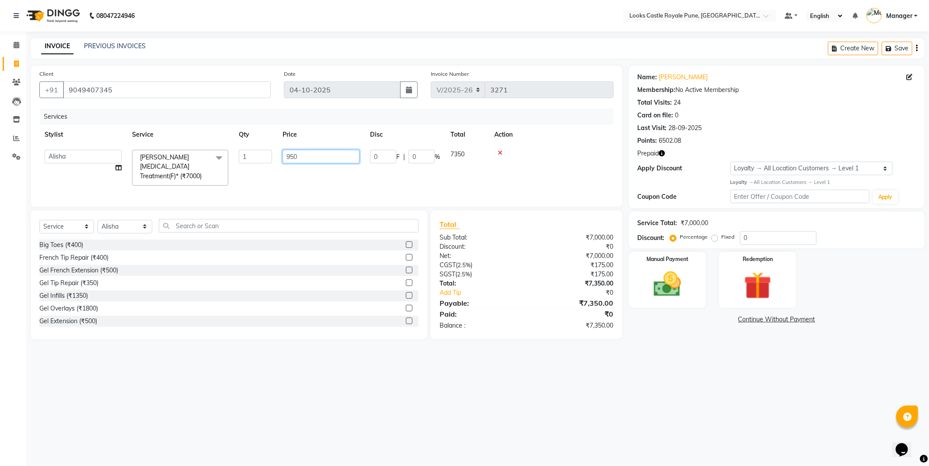
type input "9500"
click at [169, 224] on input "text" at bounding box center [289, 226] width 260 height 14
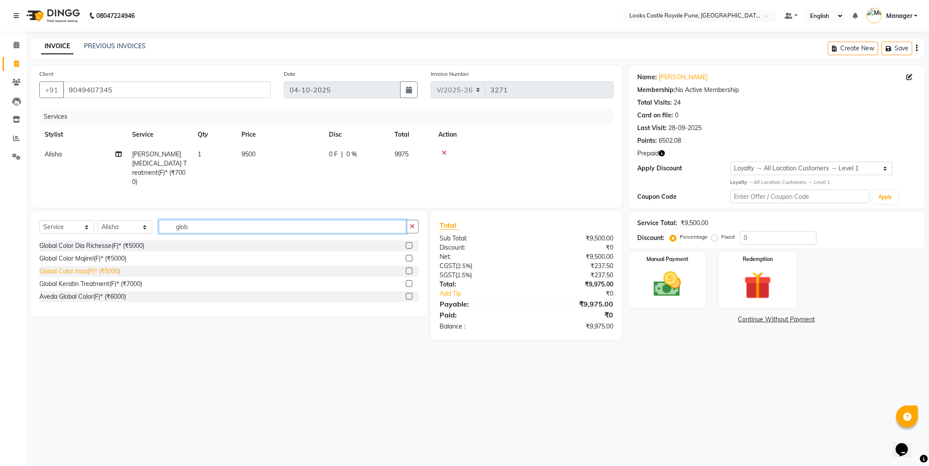
type input "glob"
click at [88, 270] on div "Global Color Inoa(F)* (₹5000)" at bounding box center [79, 270] width 81 height 9
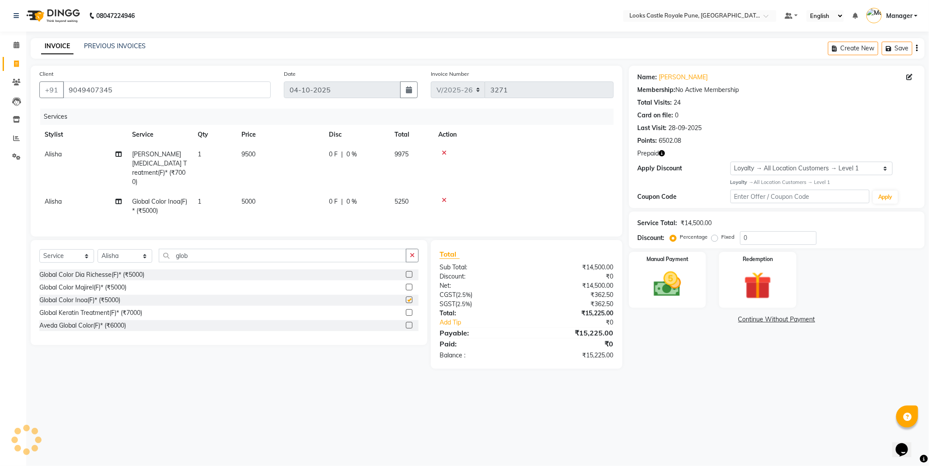
checkbox input "false"
click at [195, 256] on input "glob" at bounding box center [283, 256] width 248 height 14
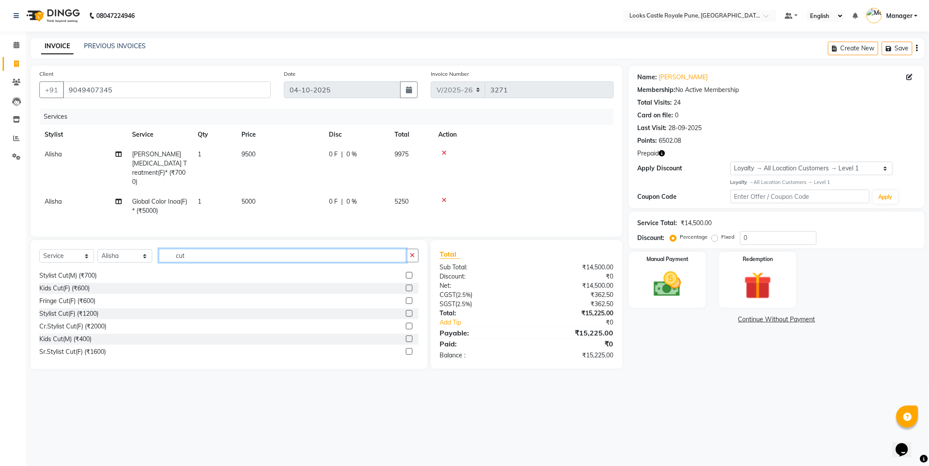
scroll to position [13, 0]
type input "cut"
click at [61, 349] on div "Sr.Stylist Cut(F) (₹1600)" at bounding box center [72, 350] width 67 height 9
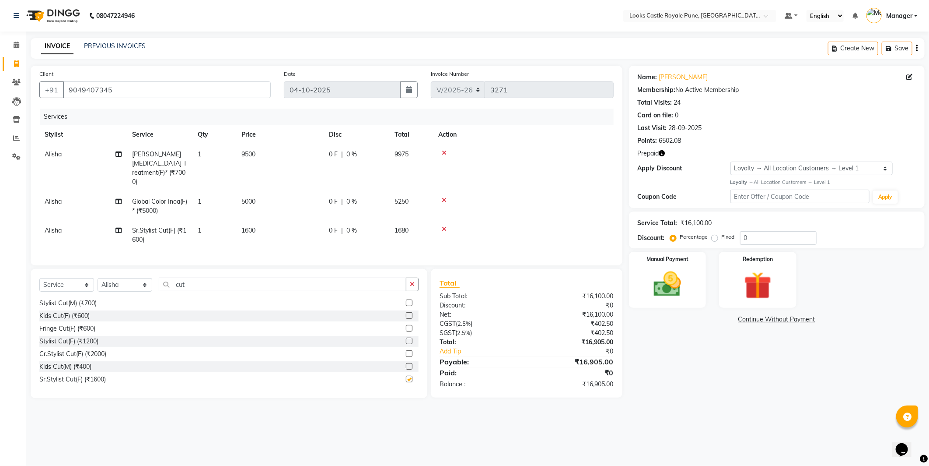
checkbox input "false"
click at [281, 226] on td "1600" at bounding box center [280, 235] width 88 height 29
select select "43049"
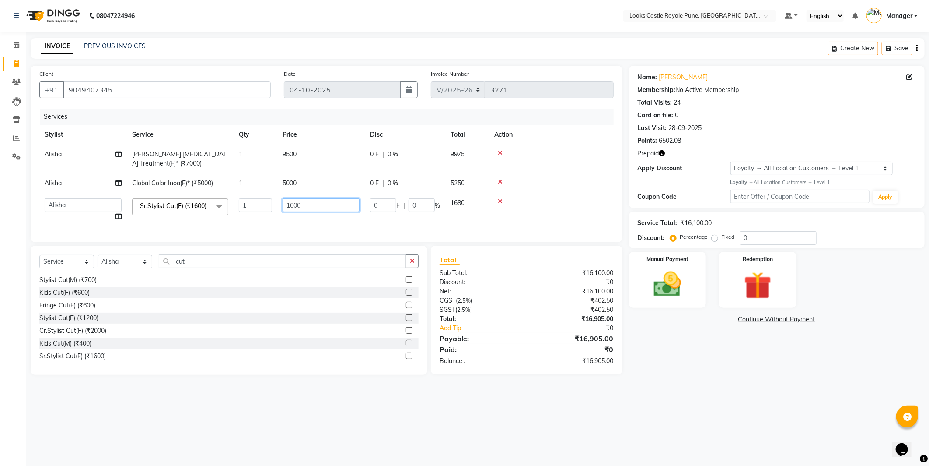
drag, startPoint x: 306, startPoint y: 203, endPoint x: 290, endPoint y: 204, distance: 16.2
click at [290, 204] on input "1600" at bounding box center [321, 205] width 77 height 14
type input "1500"
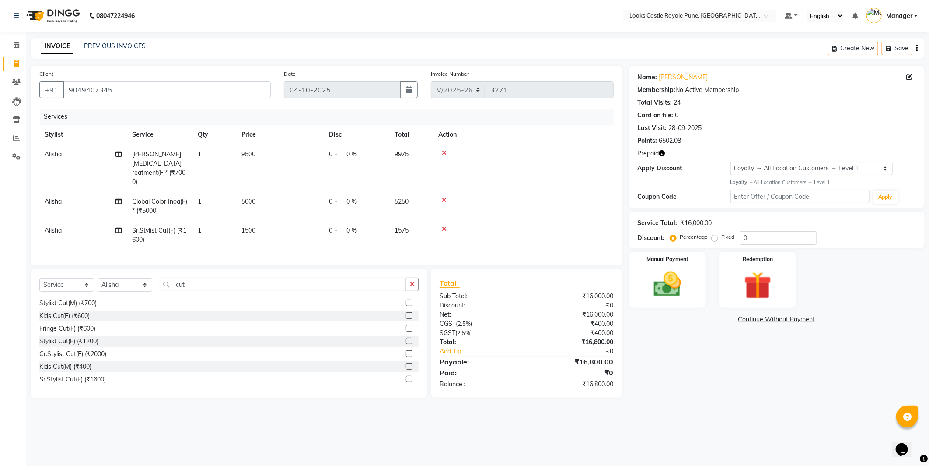
click at [292, 401] on div "08047224946 Select Location × Looks Castle Royale Pune, Pune, Maharashtra Defau…" at bounding box center [464, 233] width 929 height 466
click at [256, 192] on td "5000" at bounding box center [280, 206] width 88 height 29
select select "43049"
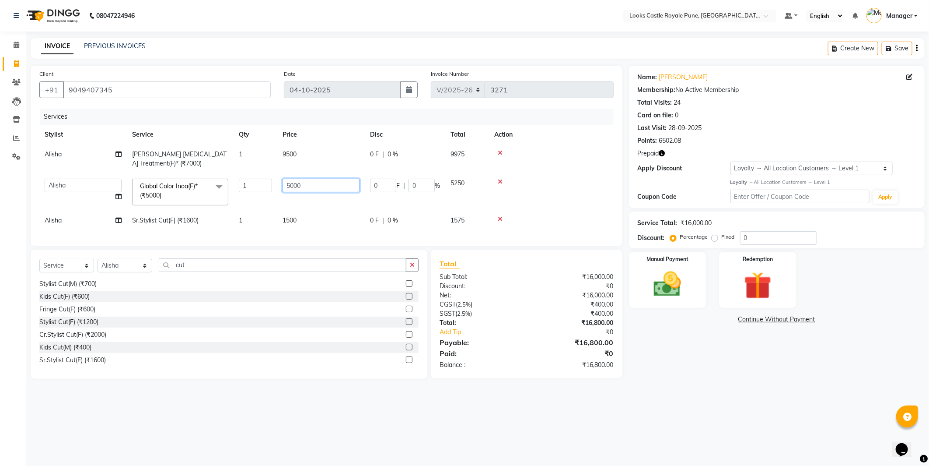
drag, startPoint x: 302, startPoint y: 186, endPoint x: 275, endPoint y: 189, distance: 27.4
click at [275, 189] on tr "Akshay Alisha Amir Anjali Arif Arman Christy Danish Eli Gloria Hafiz Hussain_pd…" at bounding box center [326, 191] width 575 height 37
type input "6500"
click at [929, 436] on html "08047224946 Select Location × Looks Castle Royale Pune, Pune, Maharashtra Defau…" at bounding box center [464, 233] width 929 height 466
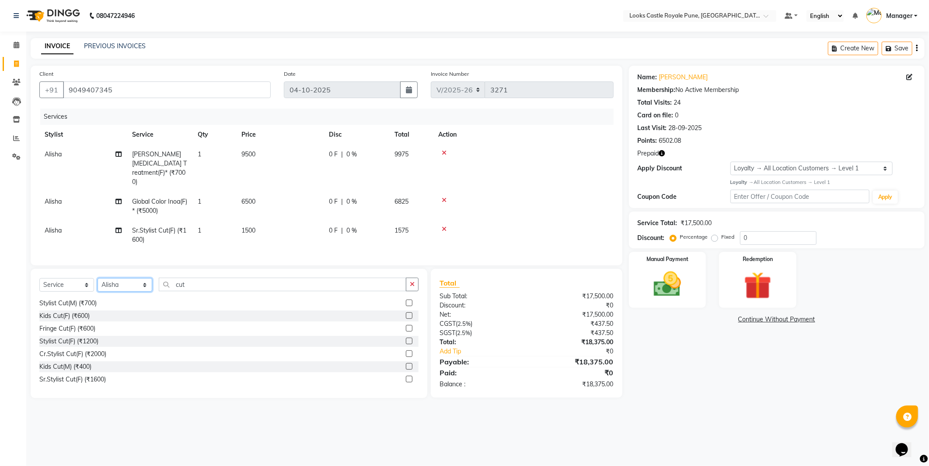
click at [127, 279] on select "Select Stylist Akshay [PERSON_NAME] [PERSON_NAME] [PERSON_NAME] Danish [PERSON_…" at bounding box center [125, 285] width 55 height 14
select select "43060"
click at [98, 278] on select "Select Stylist Akshay [PERSON_NAME] [PERSON_NAME] [PERSON_NAME] Danish [PERSON_…" at bounding box center [125, 285] width 55 height 14
click at [188, 287] on input "cut" at bounding box center [283, 284] width 248 height 14
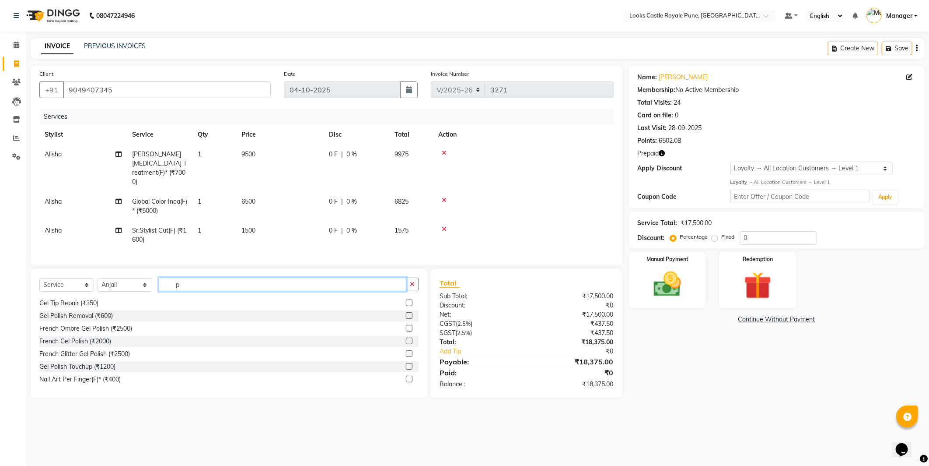
scroll to position [0, 0]
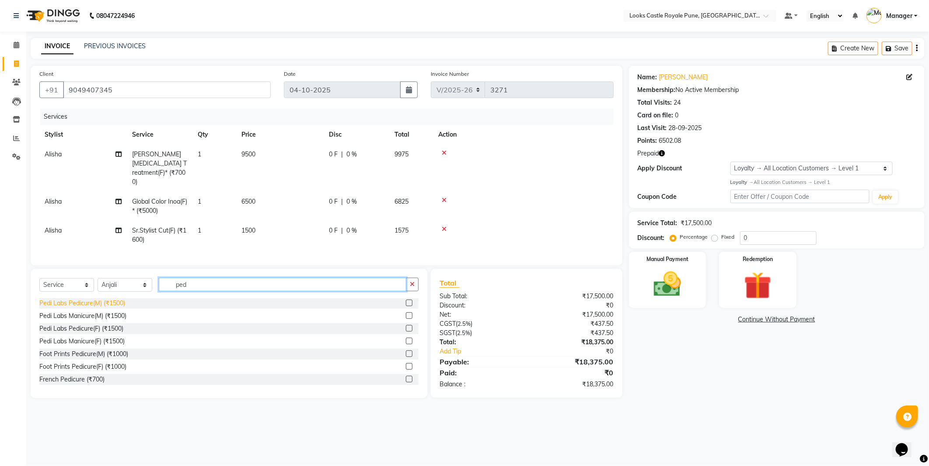
type input "ped"
click at [79, 300] on div "Pedi Labs Pedicure(M) (₹1500)" at bounding box center [82, 302] width 86 height 9
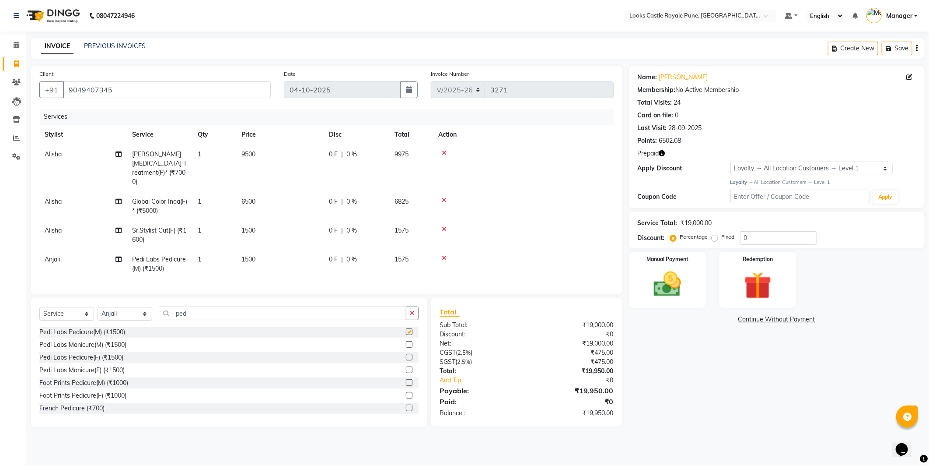
checkbox input "false"
click at [277, 249] on td "1500" at bounding box center [280, 263] width 88 height 29
select select "43060"
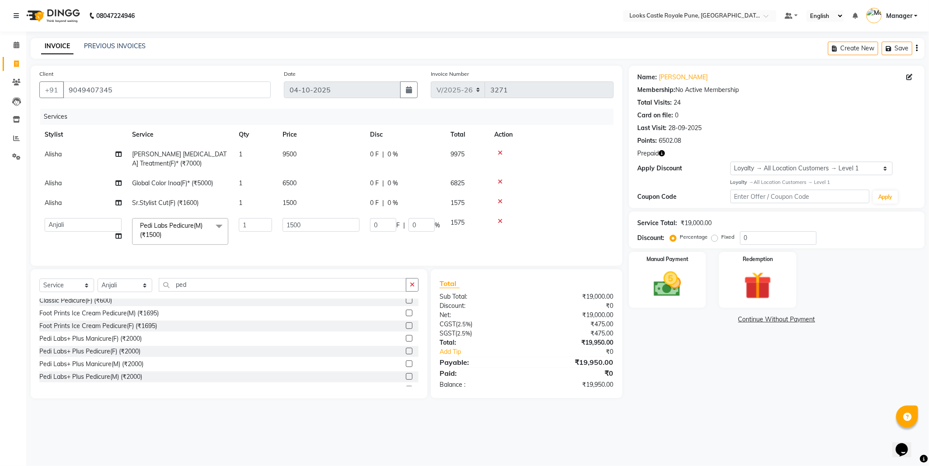
scroll to position [105, 0]
click at [107, 367] on div "Pedi Labs+ Plus Manicure(M) (₹2000)" at bounding box center [91, 363] width 104 height 9
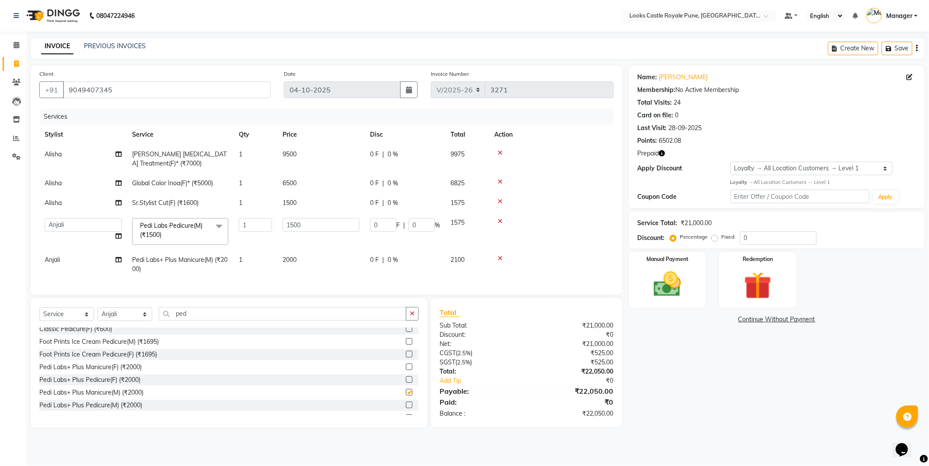
checkbox input "false"
click at [303, 267] on td "2000" at bounding box center [321, 264] width 88 height 29
select select "43060"
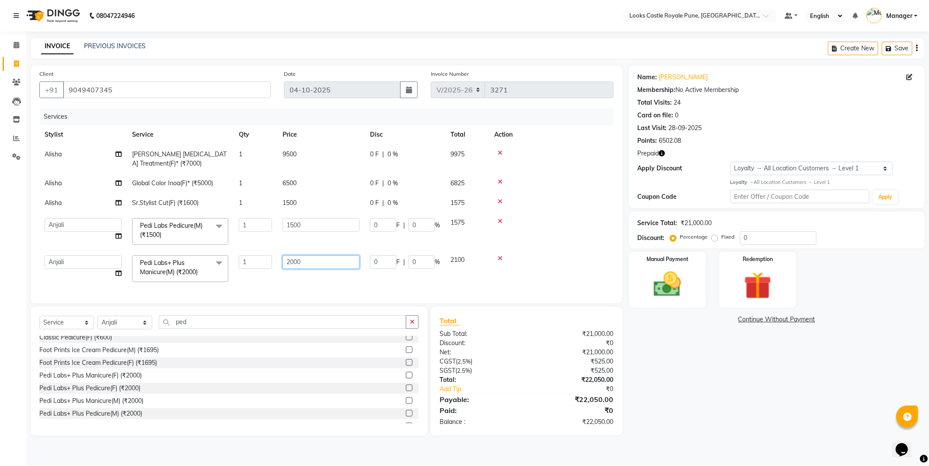
drag, startPoint x: 312, startPoint y: 260, endPoint x: 291, endPoint y: 259, distance: 20.6
click at [291, 259] on input "2000" at bounding box center [321, 262] width 77 height 14
type input "2500"
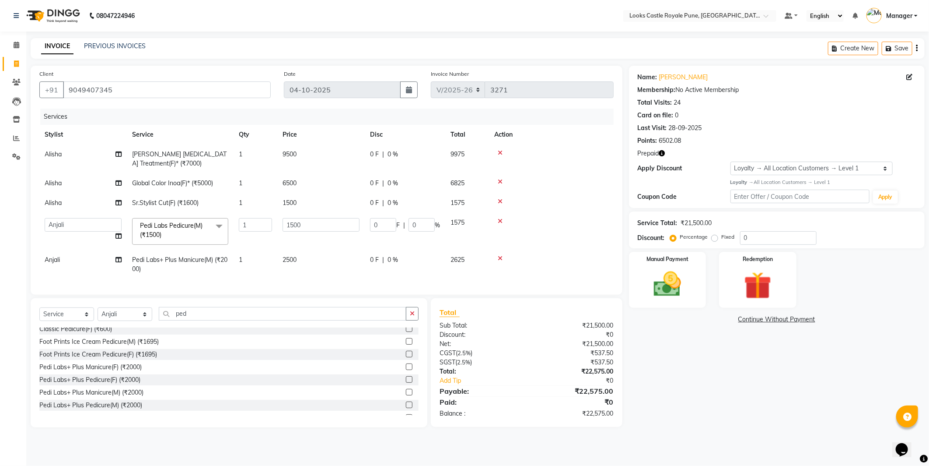
click at [548, 274] on td at bounding box center [551, 264] width 125 height 29
click at [500, 224] on icon at bounding box center [500, 221] width 5 height 6
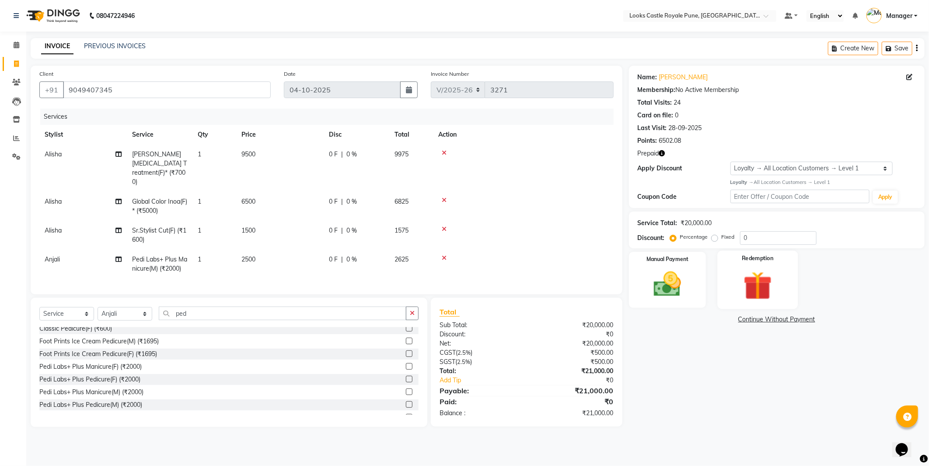
click at [766, 274] on img at bounding box center [758, 285] width 47 height 35
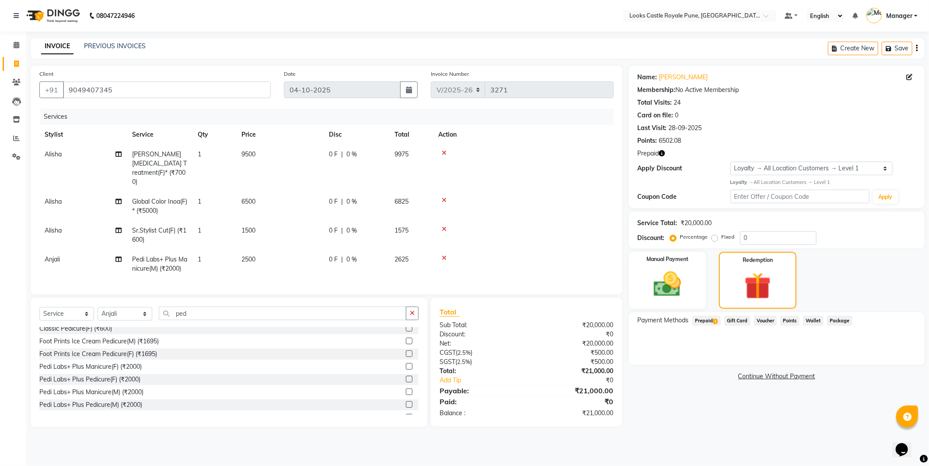
click at [267, 194] on td "6500" at bounding box center [280, 206] width 88 height 29
select select "43049"
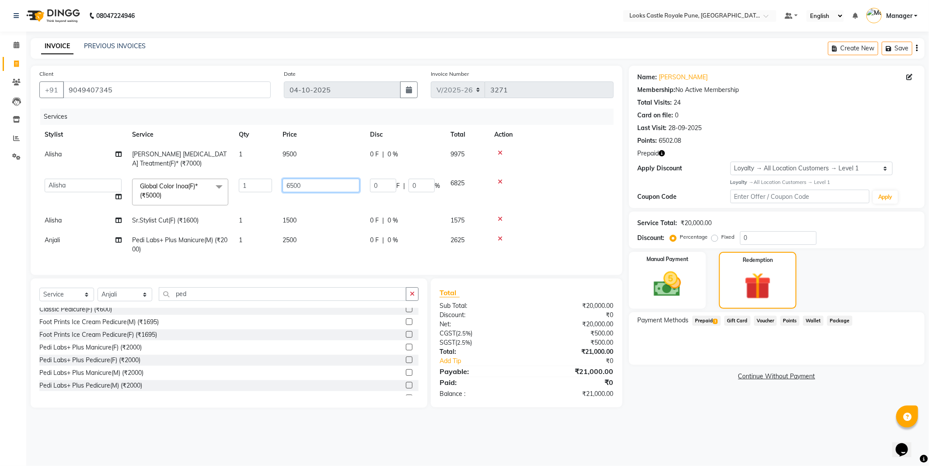
click at [289, 188] on input "6500" at bounding box center [321, 186] width 77 height 14
type input "5500"
click at [554, 188] on td at bounding box center [551, 191] width 125 height 37
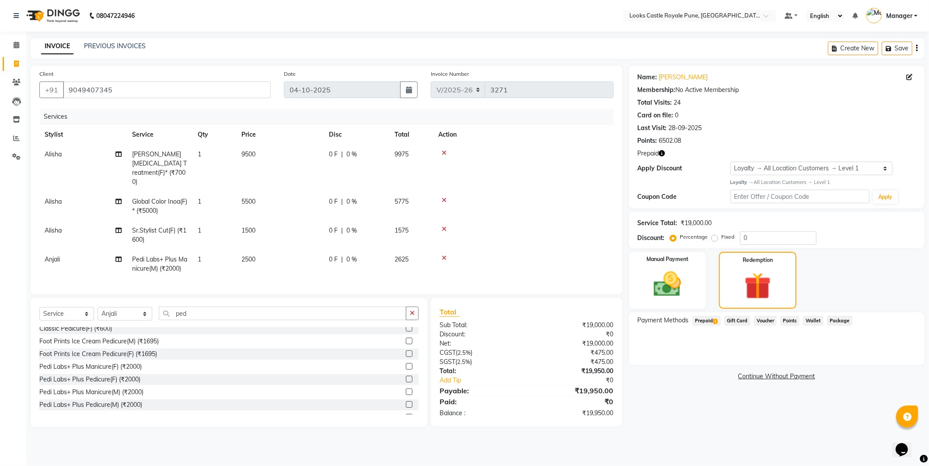
click at [712, 316] on span "Prepaid 1" at bounding box center [707, 321] width 28 height 10
drag, startPoint x: 887, startPoint y: 356, endPoint x: 870, endPoint y: 357, distance: 16.7
click at [886, 356] on button "Add" at bounding box center [896, 355] width 32 height 15
click at [675, 346] on button "Send OTP" at bounding box center [662, 348] width 46 height 15
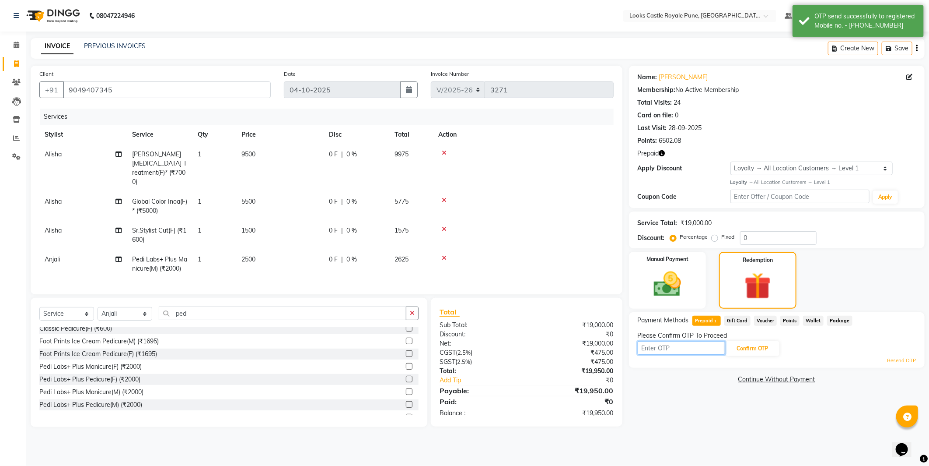
click at [675, 346] on input "text" at bounding box center [682, 348] width 88 height 14
click at [665, 394] on div "Name: Hemangi Kulkarni Membership: No Active Membership Total Visits: 24 Card o…" at bounding box center [780, 246] width 302 height 361
click at [653, 344] on input "text" at bounding box center [682, 348] width 88 height 14
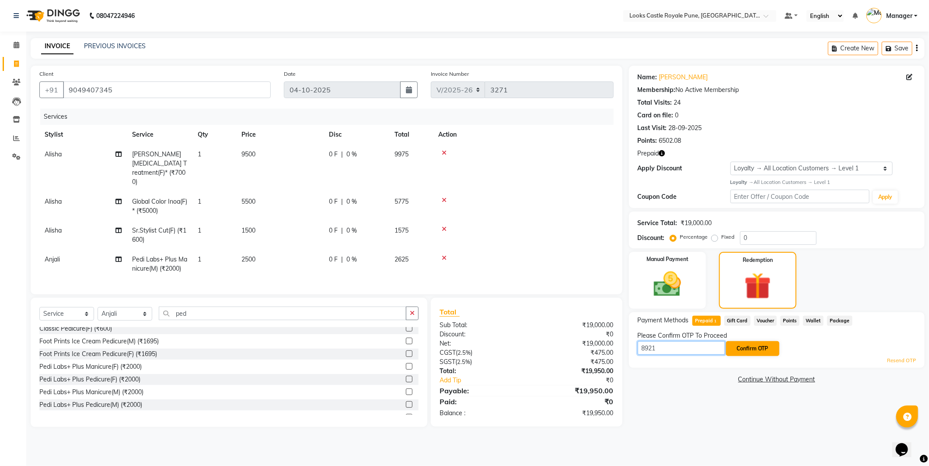
type input "8921"
click at [757, 348] on button "Confirm OTP" at bounding box center [752, 348] width 53 height 15
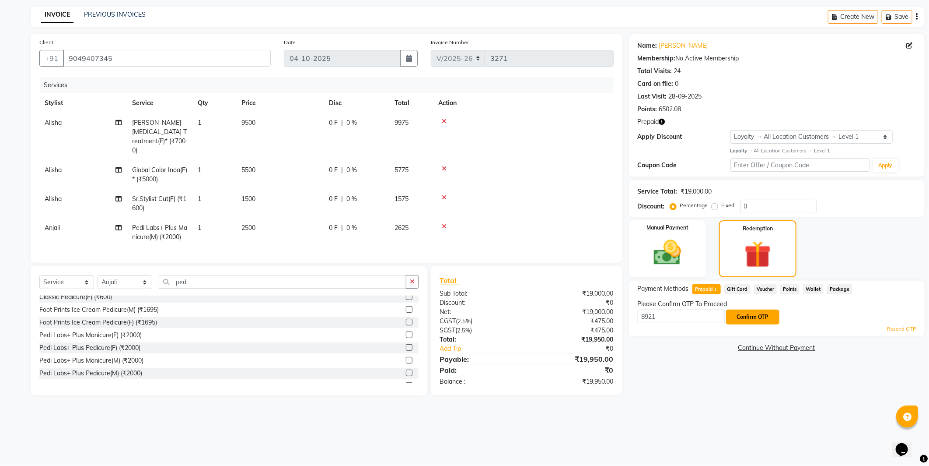
click at [746, 312] on button "Confirm OTP" at bounding box center [752, 316] width 53 height 15
click at [758, 316] on button "Confirm OTP" at bounding box center [752, 316] width 53 height 15
click at [756, 312] on button "Confirm OTP" at bounding box center [752, 316] width 53 height 15
click at [742, 313] on button "Confirm OTP" at bounding box center [752, 316] width 53 height 15
click at [755, 322] on button "Confirm OTP" at bounding box center [752, 316] width 53 height 15
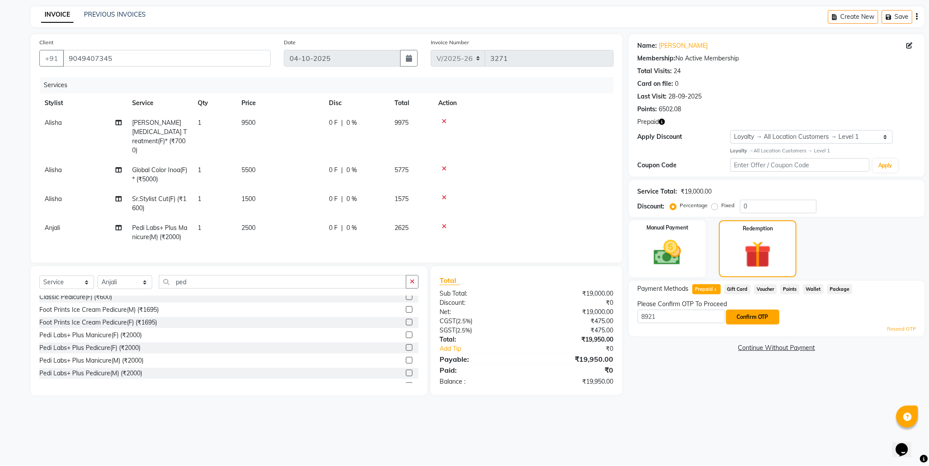
click at [751, 315] on button "Confirm OTP" at bounding box center [752, 316] width 53 height 15
click at [760, 303] on div "Please Confirm OTP To Proceed" at bounding box center [777, 303] width 278 height 9
click at [760, 318] on button "Confirm OTP" at bounding box center [752, 316] width 53 height 15
click at [742, 313] on button "Confirm OTP" at bounding box center [752, 316] width 53 height 15
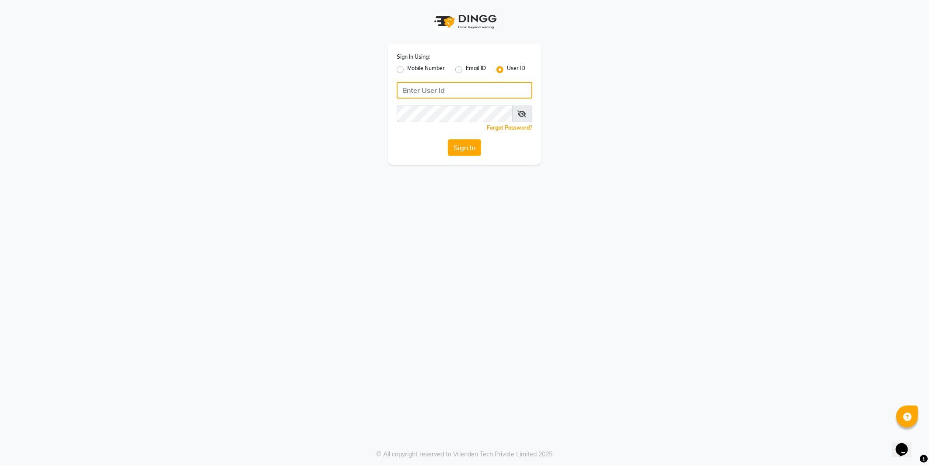
type input "e2555-01"
click at [465, 137] on div "Sign In Using: Mobile Number Email ID User ID e2555-01 Remember me Forgot Passw…" at bounding box center [464, 103] width 153 height 121
click at [469, 147] on button "Sign In" at bounding box center [464, 147] width 33 height 17
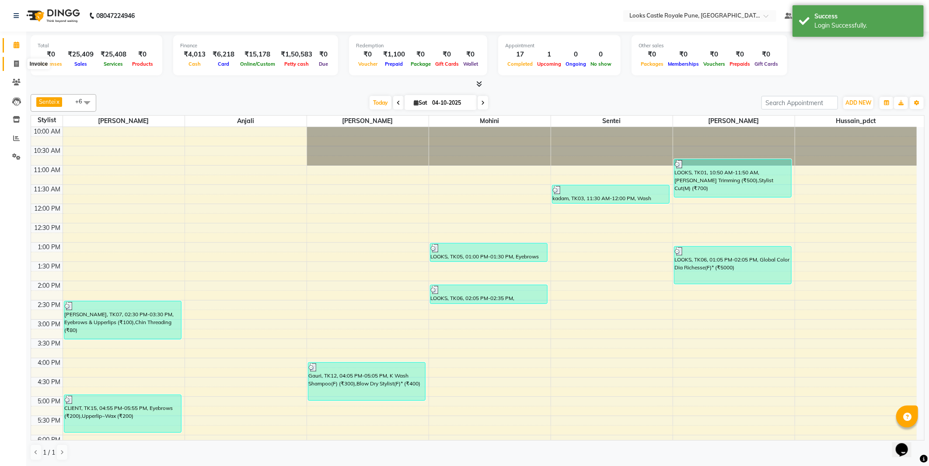
click at [16, 66] on icon at bounding box center [16, 63] width 5 height 7
select select "5915"
select select "service"
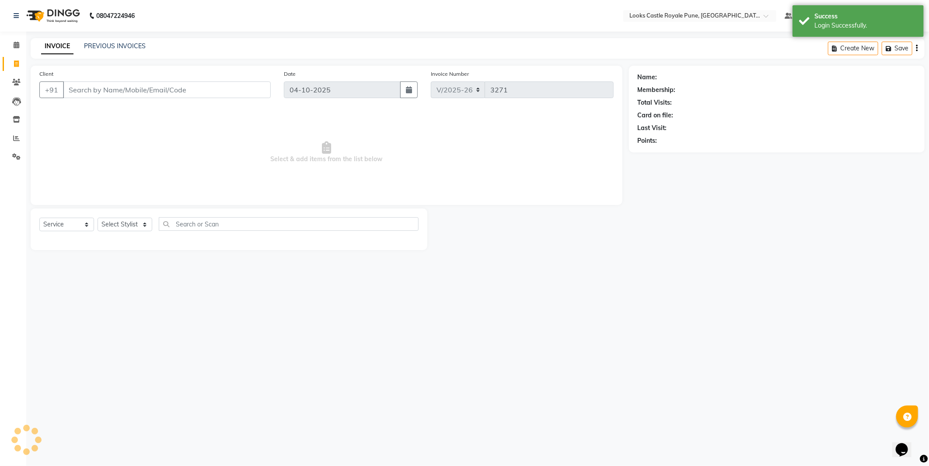
click at [165, 90] on input "Client" at bounding box center [167, 89] width 208 height 17
type input "9049407345"
select select "1: Object"
click at [120, 217] on div "Select Service Product Membership Package Voucher Prepaid Gift Card Select Styl…" at bounding box center [228, 227] width 379 height 21
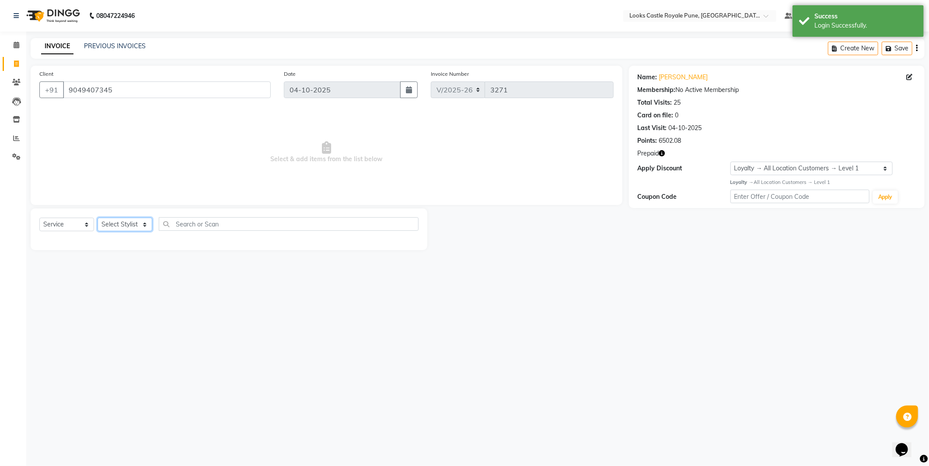
click at [133, 227] on select "Select Stylist" at bounding box center [125, 224] width 55 height 14
select select "43049"
click at [98, 218] on select "Select Stylist Akshay [PERSON_NAME] [PERSON_NAME] [PERSON_NAME] Danish [PERSON_…" at bounding box center [125, 224] width 55 height 14
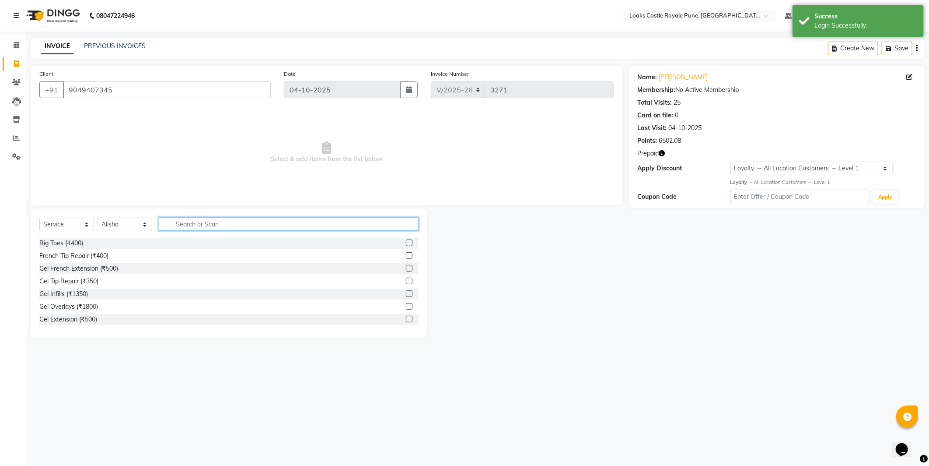
click at [261, 219] on input "text" at bounding box center [289, 224] width 260 height 14
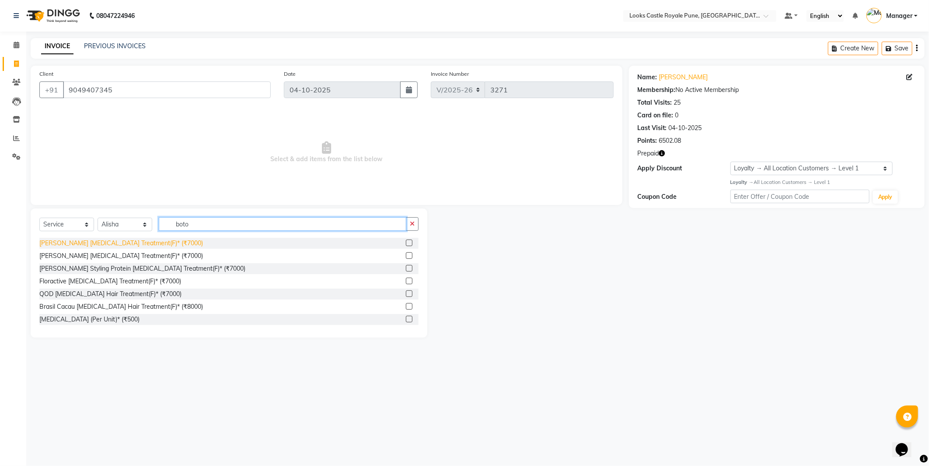
type input "boto"
click at [105, 241] on div "[PERSON_NAME] [MEDICAL_DATA] Treatment(F)* (₹7000)" at bounding box center [121, 242] width 164 height 9
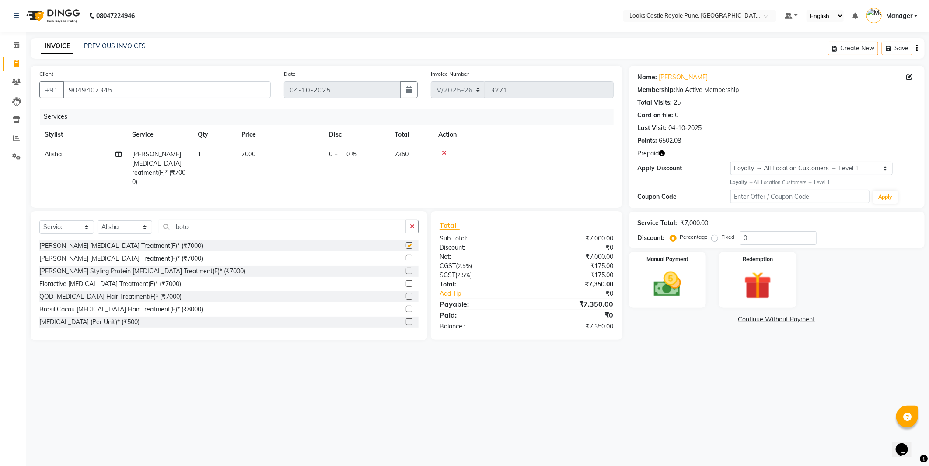
checkbox input "false"
click at [204, 221] on input "boto" at bounding box center [283, 227] width 248 height 14
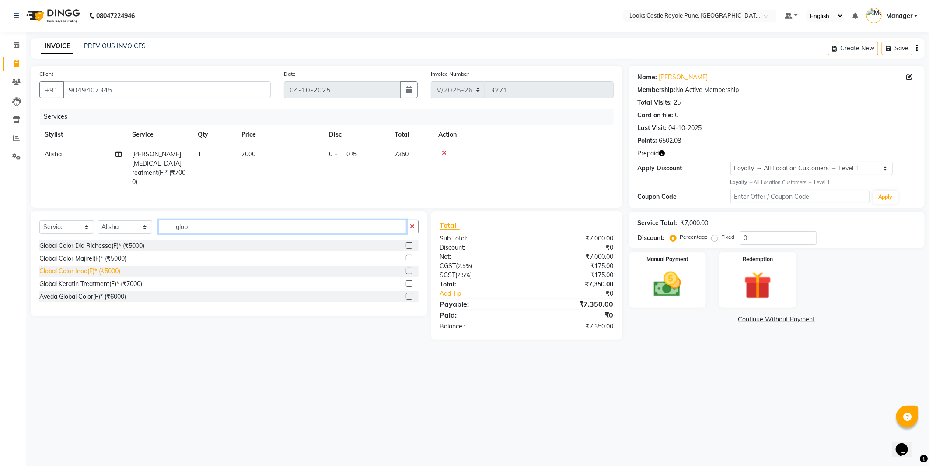
type input "glob"
click at [80, 268] on div "Global Color Inoa(F)* (₹5000)" at bounding box center [79, 270] width 81 height 9
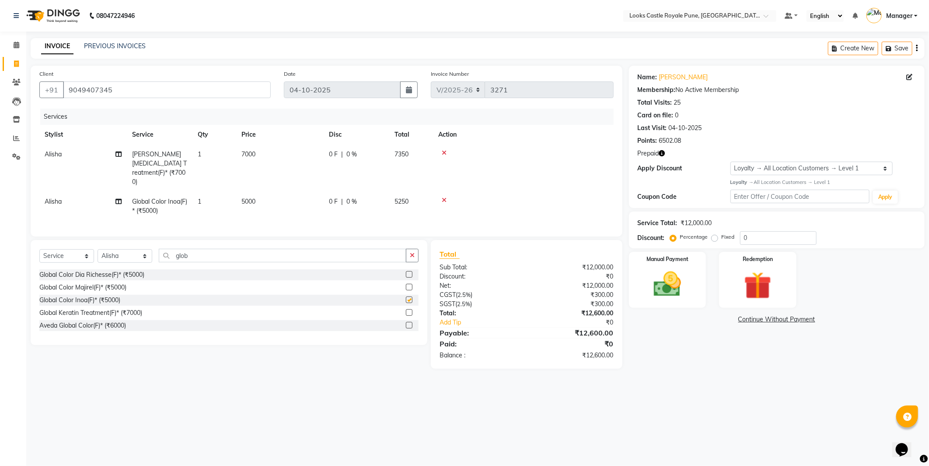
checkbox input "false"
click at [197, 250] on input "glob" at bounding box center [283, 256] width 248 height 14
click at [198, 250] on input "glob" at bounding box center [283, 256] width 248 height 14
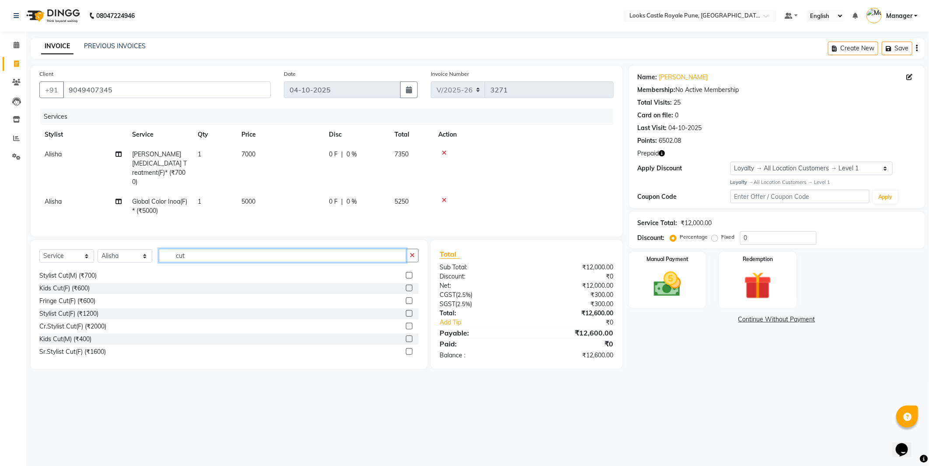
scroll to position [13, 0]
type input "cut"
click at [65, 348] on div "Sr.Stylist Cut(F) (₹1600)" at bounding box center [72, 350] width 67 height 9
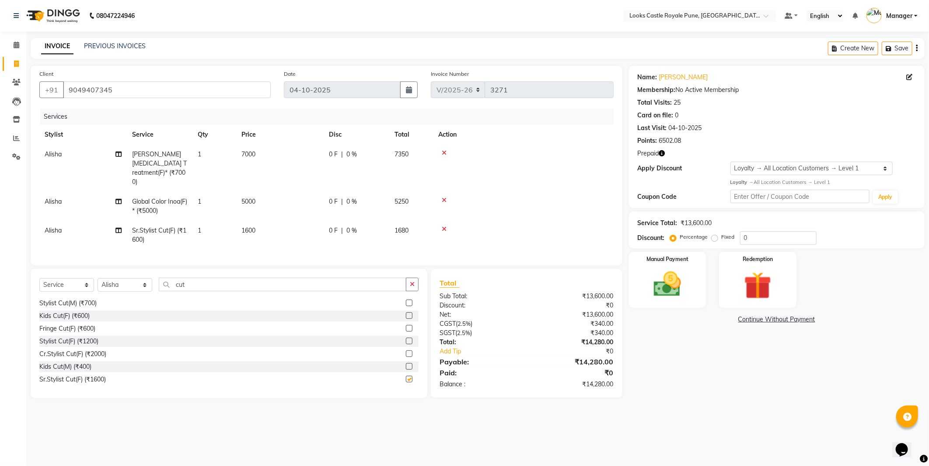
checkbox input "false"
click at [190, 283] on input "cut" at bounding box center [283, 284] width 248 height 14
click at [140, 274] on div "Select Service Product Membership Package Voucher Prepaid Gift Card Select Styl…" at bounding box center [229, 333] width 397 height 129
click at [137, 282] on select "Select Stylist Akshay [PERSON_NAME] [PERSON_NAME] [PERSON_NAME] Danish [PERSON_…" at bounding box center [125, 285] width 55 height 14
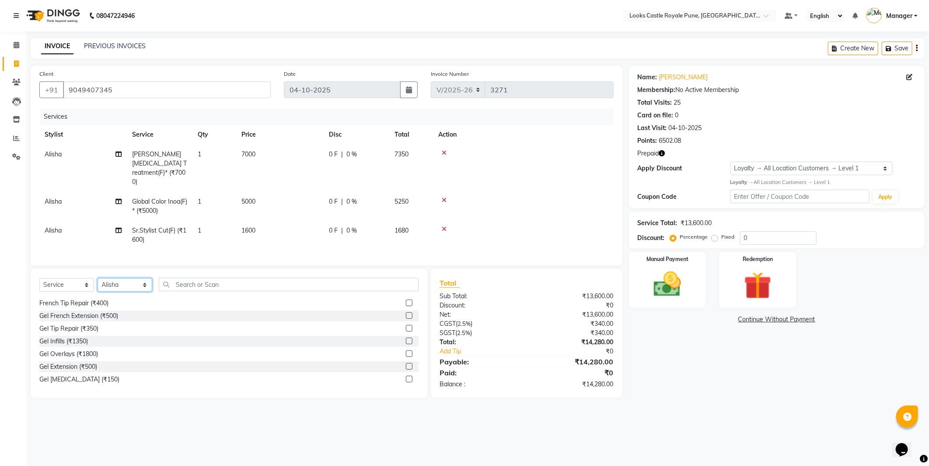
select select "43060"
click at [98, 278] on select "Select Stylist Akshay [PERSON_NAME] [PERSON_NAME] [PERSON_NAME] Danish [PERSON_…" at bounding box center [125, 285] width 55 height 14
click at [193, 287] on input "text" at bounding box center [289, 284] width 260 height 14
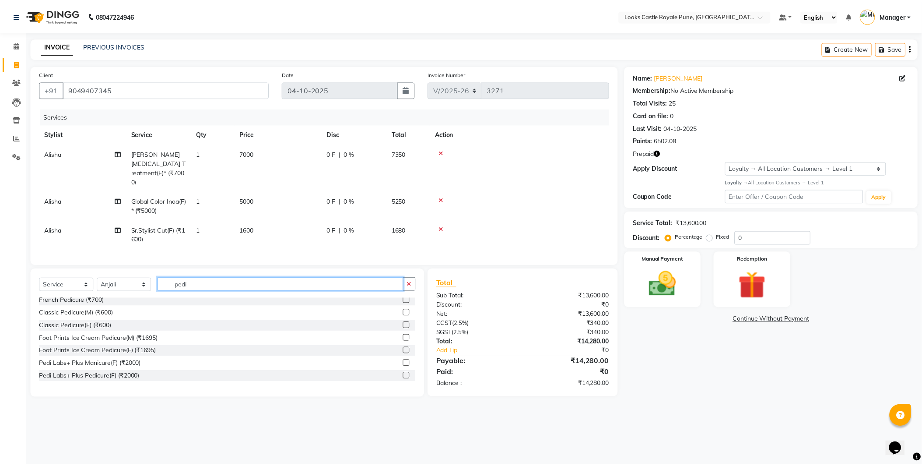
scroll to position [128, 0]
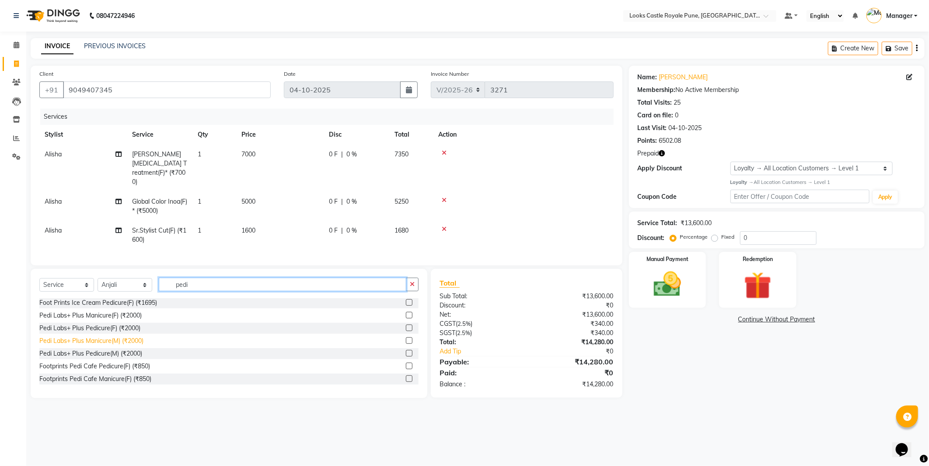
type input "pedi"
click at [92, 339] on div "Pedi Labs+ Plus Manicure(M) (₹2000)" at bounding box center [91, 340] width 104 height 9
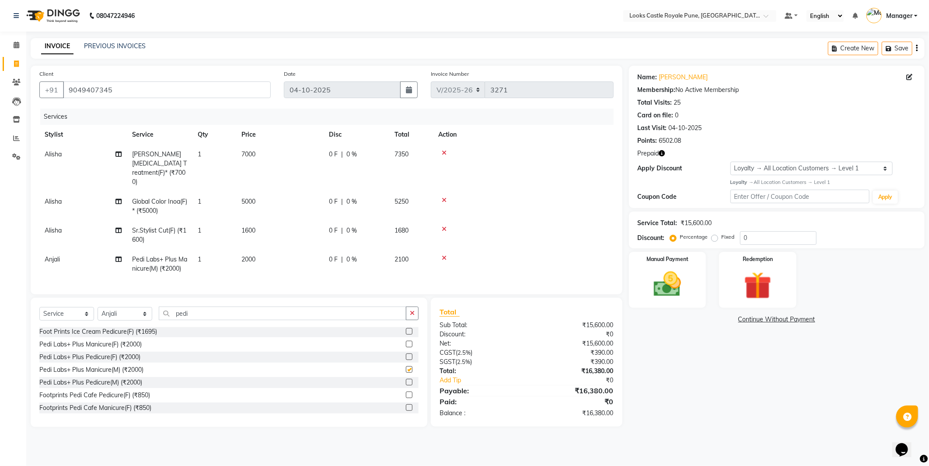
checkbox input "false"
click at [246, 260] on td "2000" at bounding box center [280, 263] width 88 height 29
select select "43060"
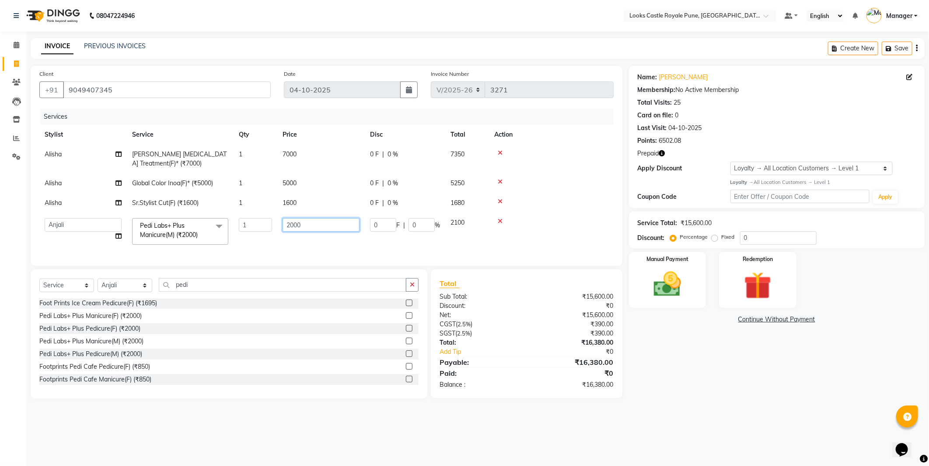
drag, startPoint x: 308, startPoint y: 228, endPoint x: 291, endPoint y: 229, distance: 17.5
click at [291, 229] on input "2000" at bounding box center [321, 225] width 77 height 14
type input "2500"
click at [298, 208] on tbody "Alisha Léa Levett Botox Treatment(F)* (₹7000) 1 7000 0 F | 0 % 7350 Alisha Glob…" at bounding box center [326, 196] width 575 height 105
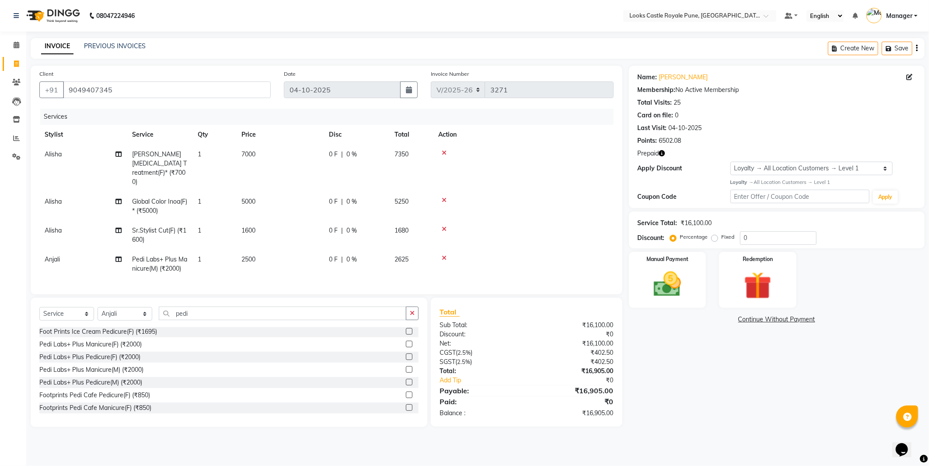
click at [256, 224] on td "1600" at bounding box center [280, 235] width 88 height 29
select select "43049"
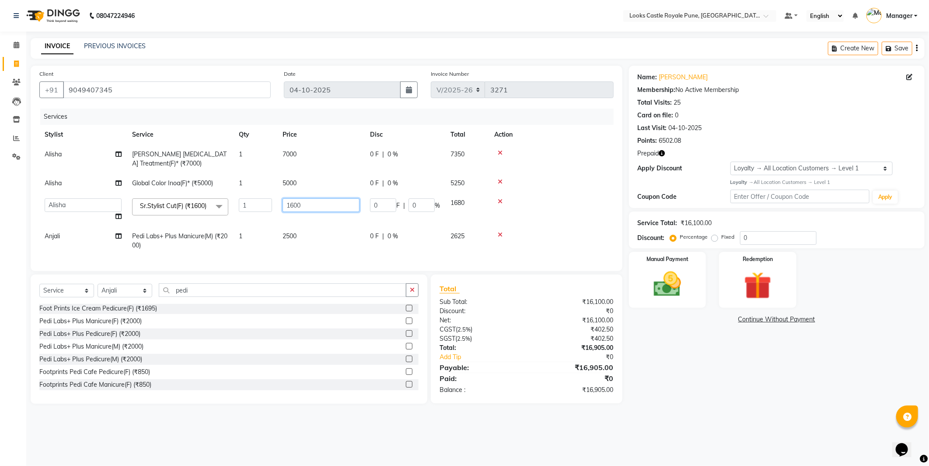
click at [291, 202] on input "1600" at bounding box center [321, 205] width 77 height 14
type input "1500"
click at [291, 181] on tbody "Alisha Léa Levett Botox Treatment(F)* (₹7000) 1 7000 0 F | 0 % 7350 Alisha Glob…" at bounding box center [326, 199] width 575 height 111
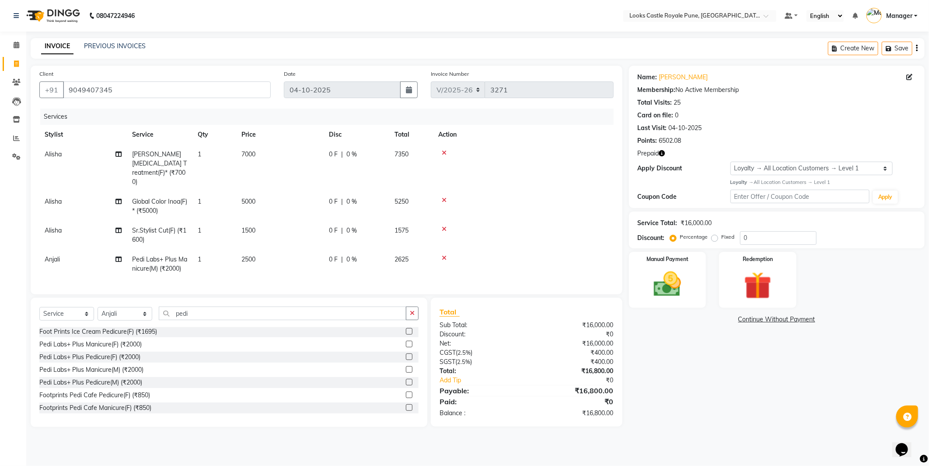
click at [278, 192] on td "5000" at bounding box center [280, 206] width 88 height 29
select select "43049"
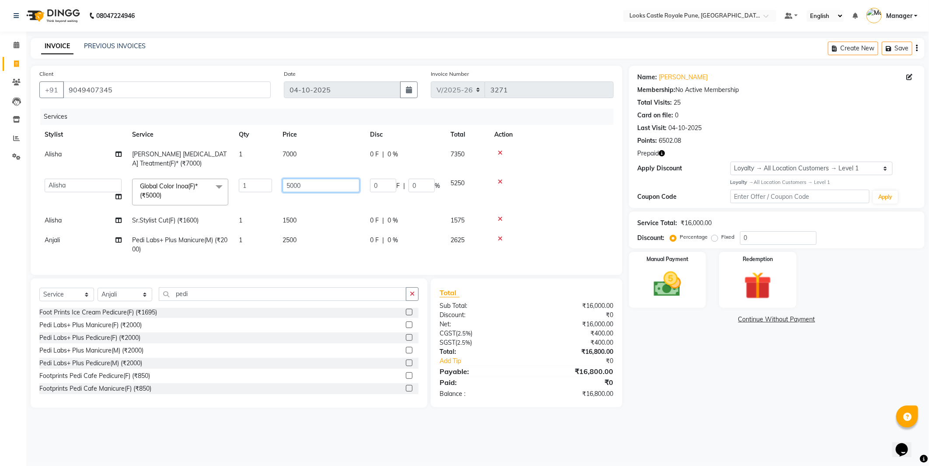
drag, startPoint x: 289, startPoint y: 184, endPoint x: 296, endPoint y: 183, distance: 7.1
click at [296, 183] on input "5000" at bounding box center [321, 186] width 77 height 14
click at [294, 183] on input "5000" at bounding box center [321, 186] width 77 height 14
type input "5500"
click at [301, 153] on td "7000" at bounding box center [321, 158] width 88 height 29
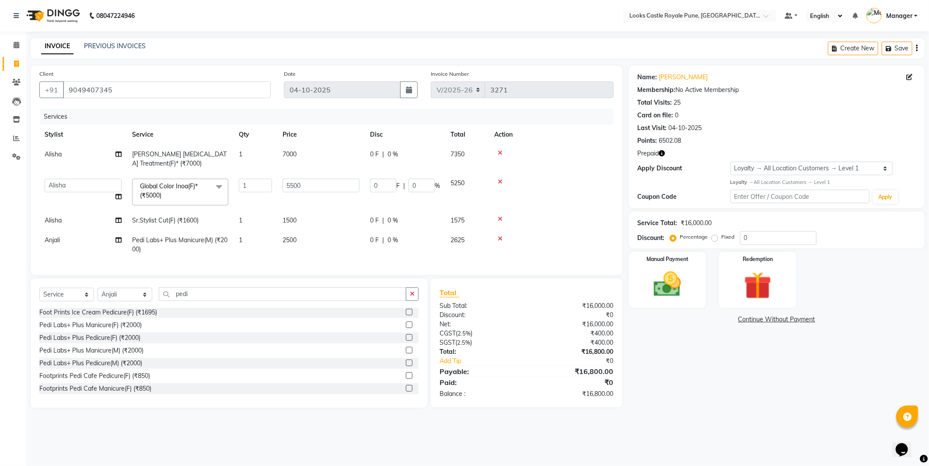
select select "43049"
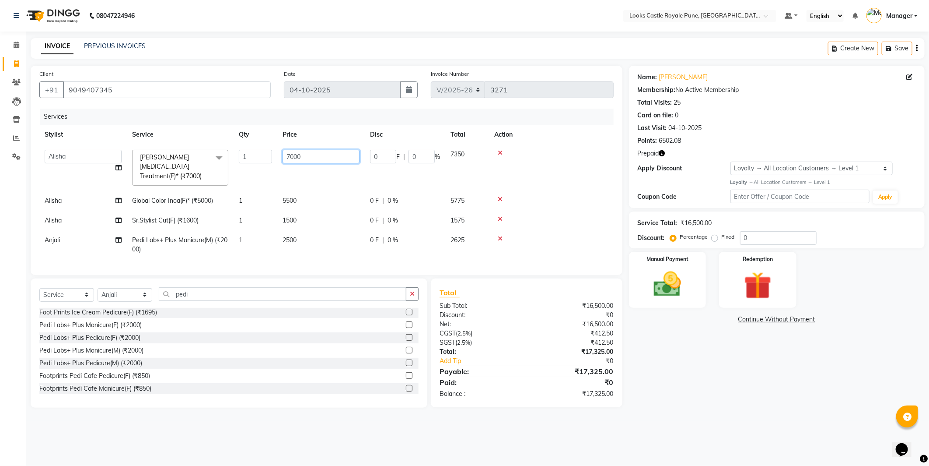
drag, startPoint x: 303, startPoint y: 154, endPoint x: 278, endPoint y: 156, distance: 24.6
click at [278, 156] on td "7000" at bounding box center [321, 167] width 88 height 46
type input "8500"
click at [555, 196] on div at bounding box center [551, 199] width 114 height 6
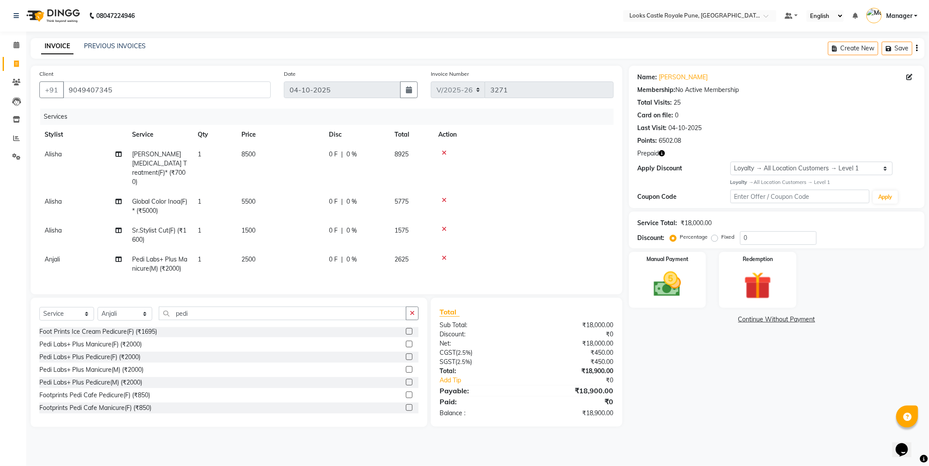
click at [245, 165] on td "8500" at bounding box center [280, 167] width 88 height 47
select select "43049"
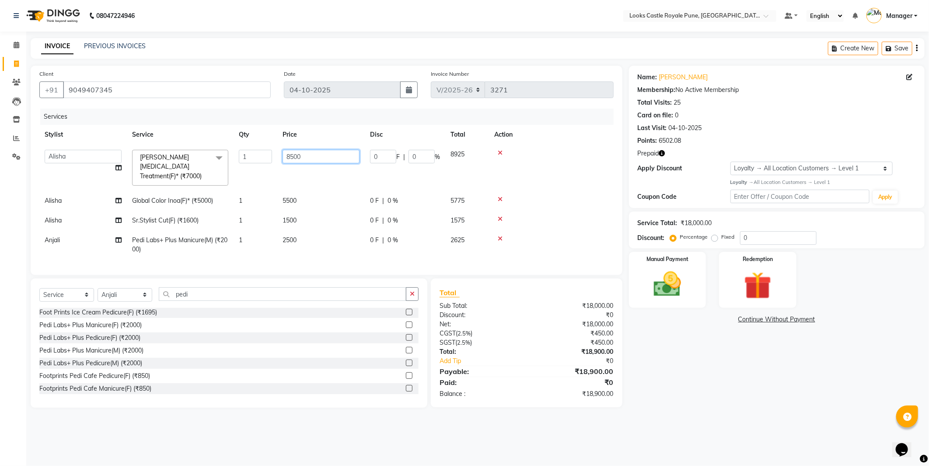
drag, startPoint x: 291, startPoint y: 155, endPoint x: 282, endPoint y: 155, distance: 8.3
click at [283, 155] on input "8500" at bounding box center [321, 157] width 77 height 14
type input "9500"
click at [685, 353] on div "Name: Hemangi Kulkarni Membership: No Active Membership Total Visits: 25 Card o…" at bounding box center [780, 237] width 302 height 342
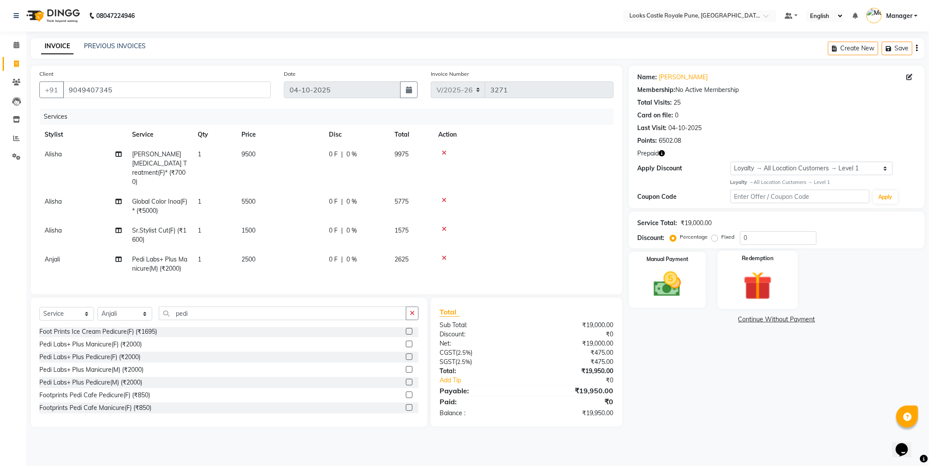
click at [759, 268] on img at bounding box center [758, 285] width 47 height 35
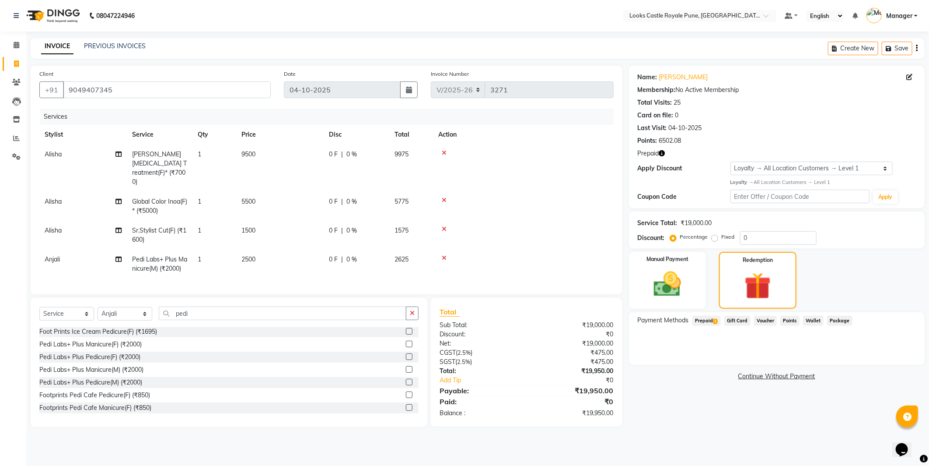
click at [705, 322] on span "Prepaid 1" at bounding box center [707, 321] width 28 height 10
click at [894, 353] on button "Add" at bounding box center [896, 355] width 32 height 15
click at [656, 343] on button "Send OTP" at bounding box center [662, 348] width 46 height 15
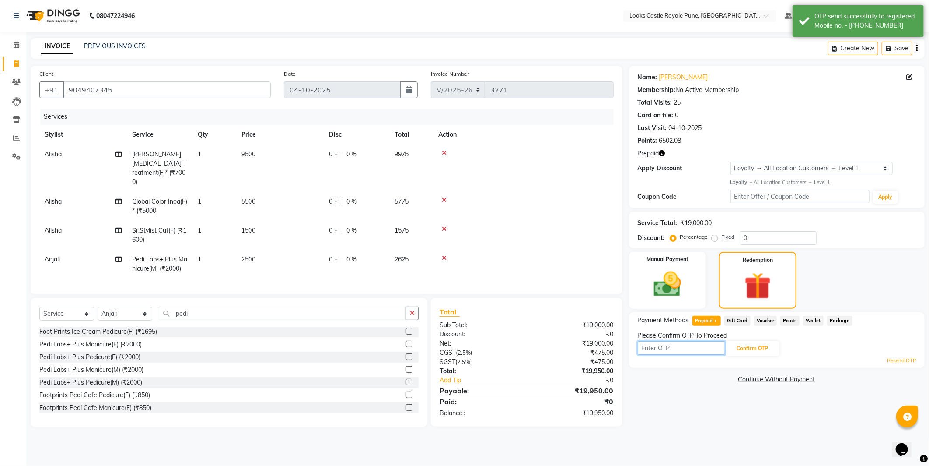
click at [670, 350] on input "text" at bounding box center [682, 348] width 88 height 14
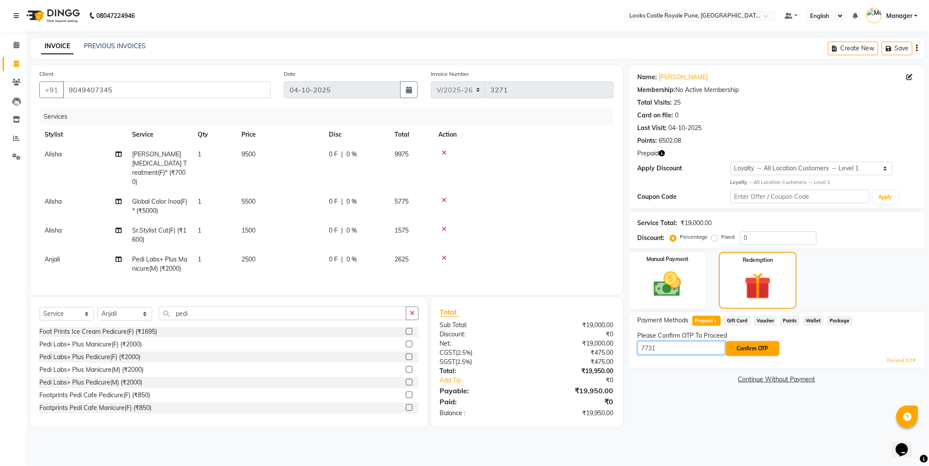
type input "7731"
click at [749, 348] on button "Confirm OTP" at bounding box center [752, 348] width 53 height 15
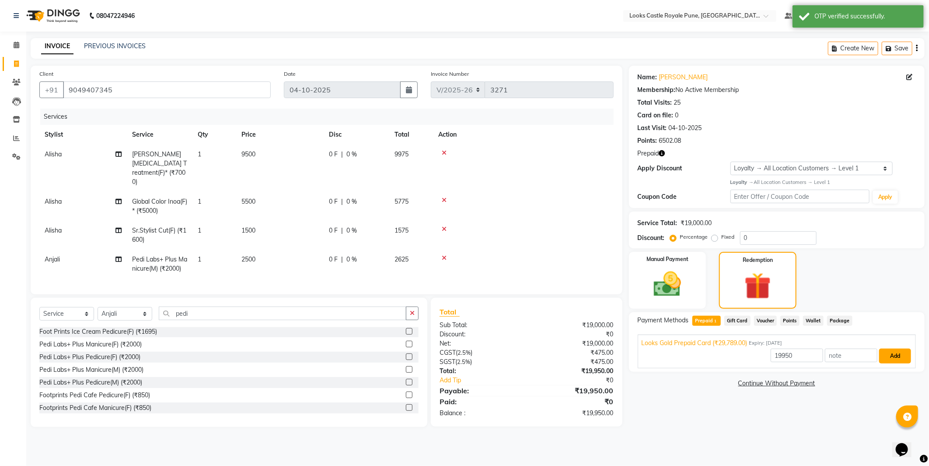
click at [897, 351] on button "Add" at bounding box center [896, 355] width 32 height 15
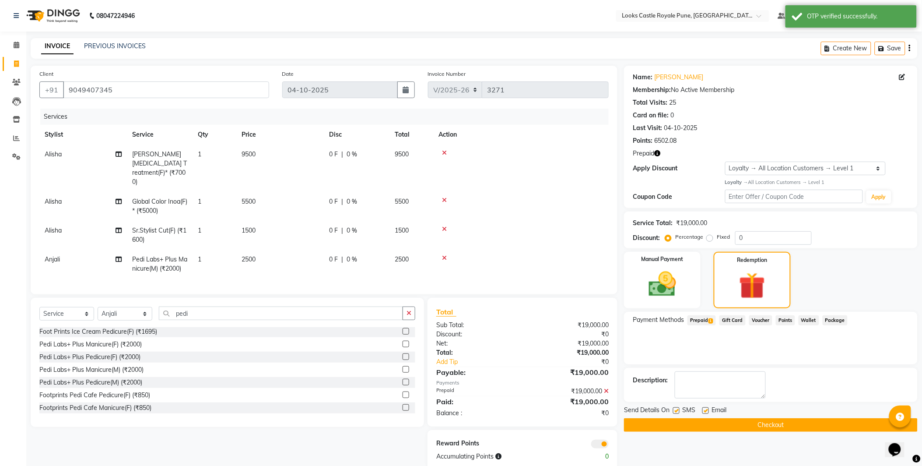
click at [749, 424] on button "Checkout" at bounding box center [771, 425] width 294 height 14
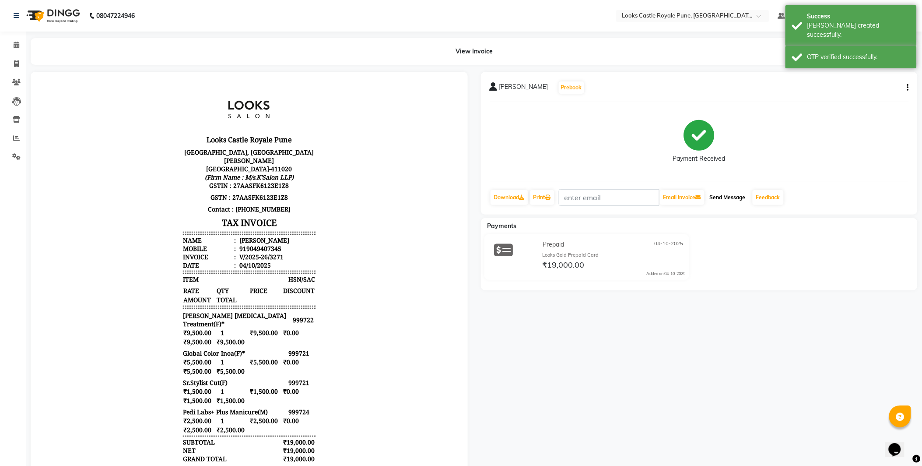
click at [736, 193] on button "Send Message" at bounding box center [727, 197] width 43 height 15
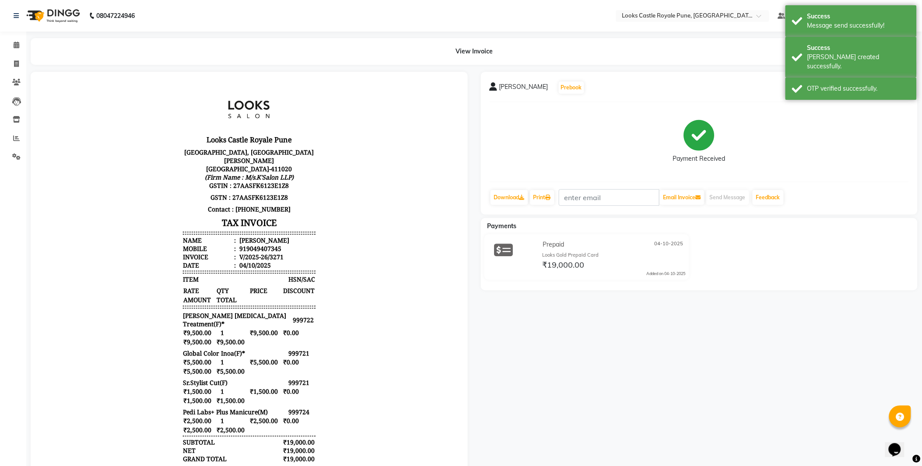
click at [49, 10] on img at bounding box center [52, 16] width 60 height 25
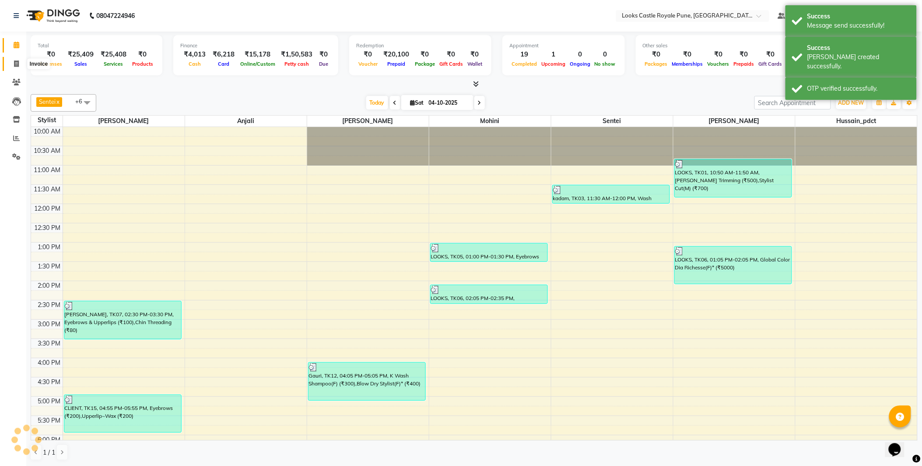
click at [12, 63] on span at bounding box center [16, 64] width 15 height 10
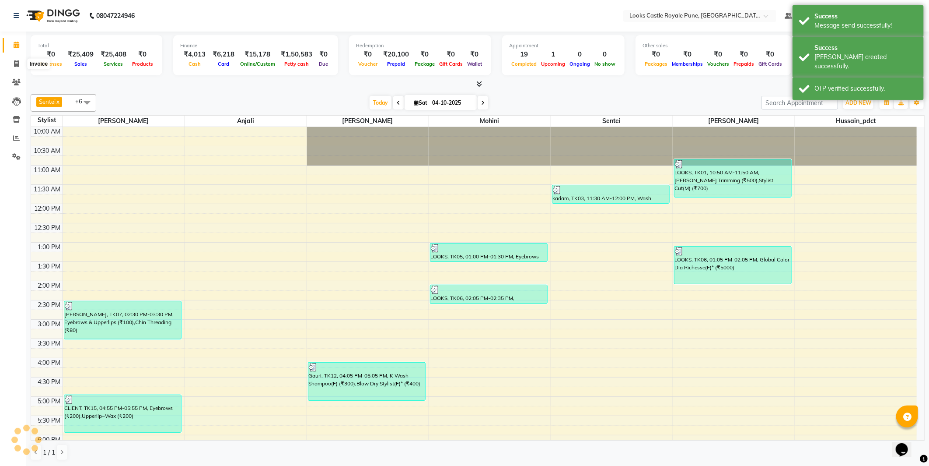
select select "service"
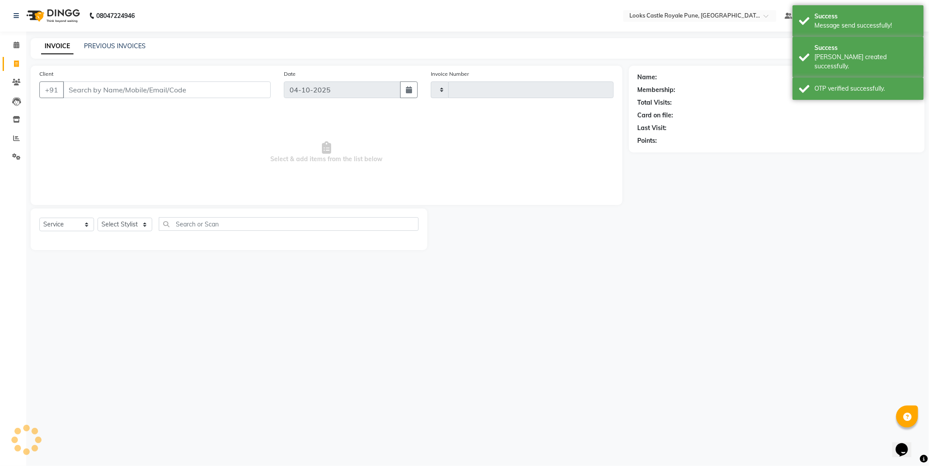
click at [135, 82] on input "Client" at bounding box center [167, 89] width 208 height 17
type input "9049407345"
type input "3272"
select select "5915"
type input "9049407345"
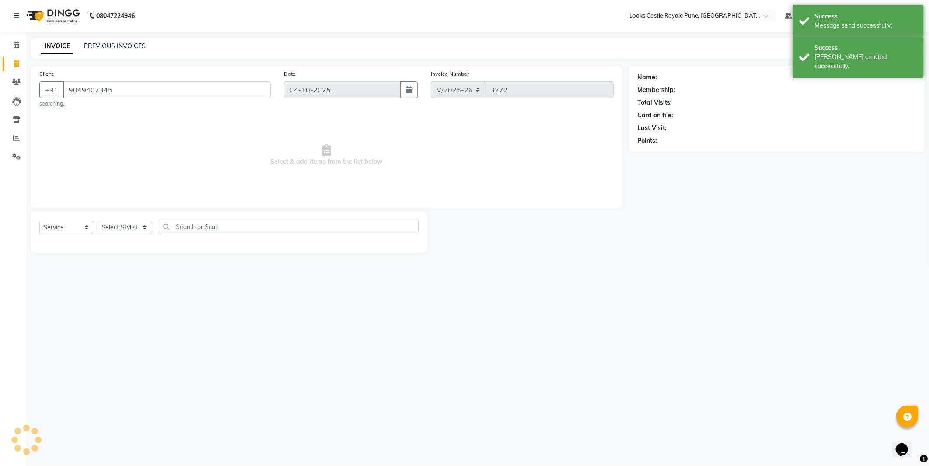
select select "1: Object"
click at [116, 227] on select "Select Stylist" at bounding box center [125, 228] width 55 height 14
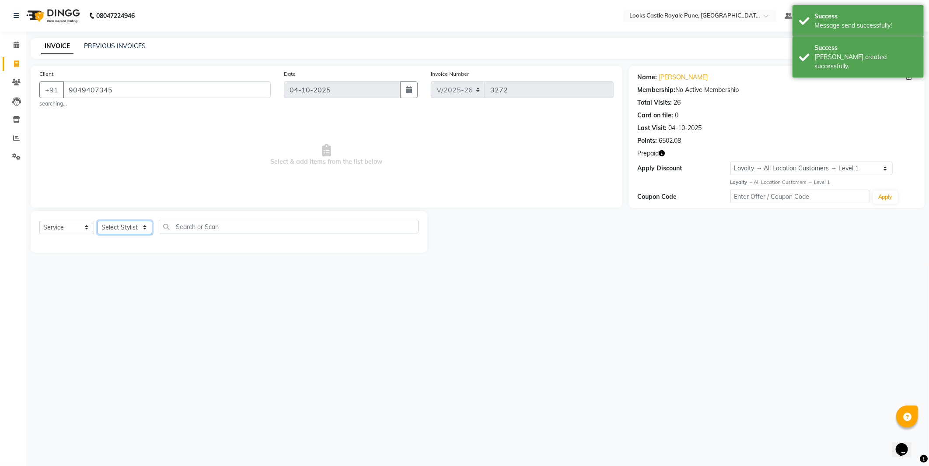
select select "43049"
click at [98, 221] on select "Select Stylist Akshay [PERSON_NAME] [PERSON_NAME] [PERSON_NAME] Danish [PERSON_…" at bounding box center [125, 228] width 55 height 14
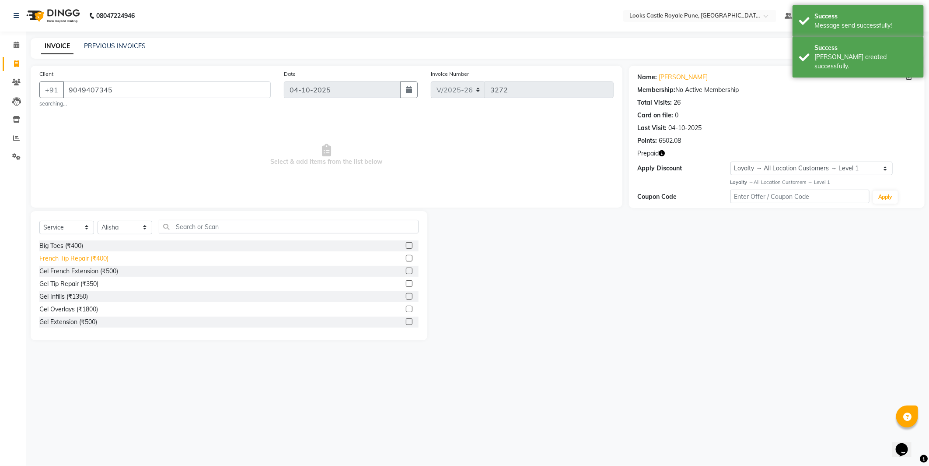
click at [54, 255] on div "French Tip Repair (₹400)" at bounding box center [73, 258] width 69 height 9
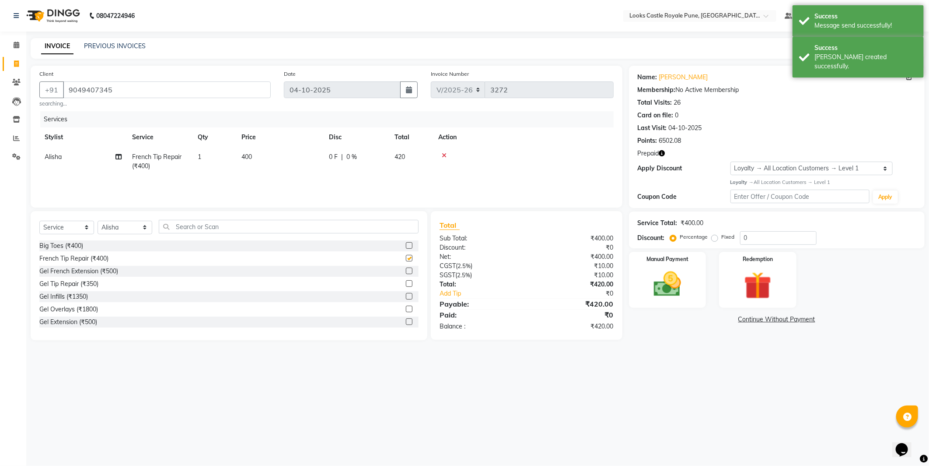
checkbox input "false"
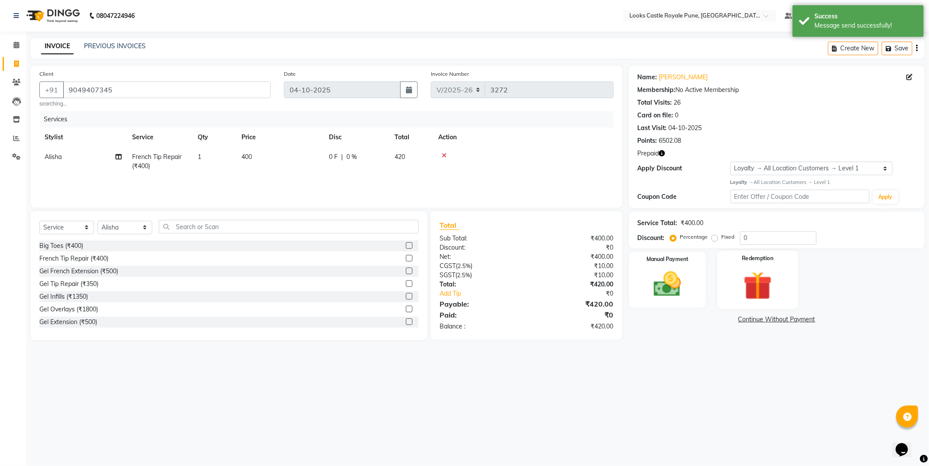
click at [726, 278] on div "Redemption" at bounding box center [758, 279] width 81 height 58
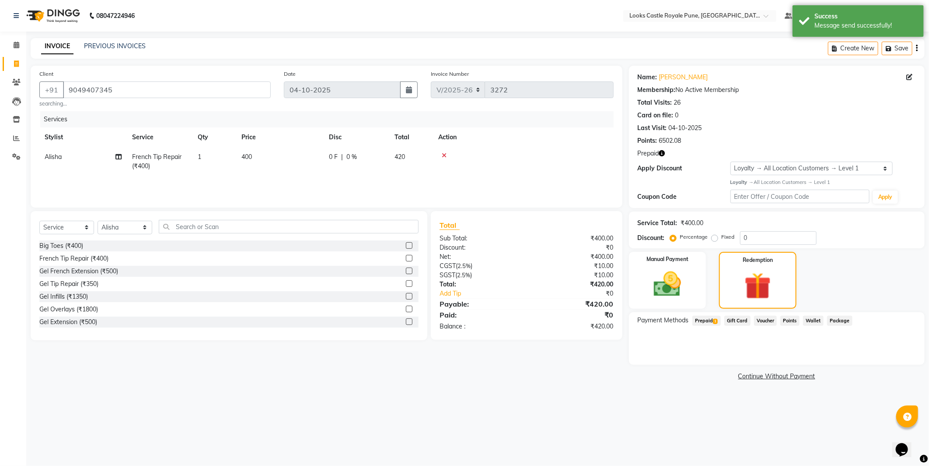
click at [706, 313] on div "Payment Methods Prepaid 1 Gift Card Voucher Points Wallet Package" at bounding box center [777, 338] width 296 height 53
click at [709, 316] on span "Prepaid 1" at bounding box center [707, 321] width 28 height 10
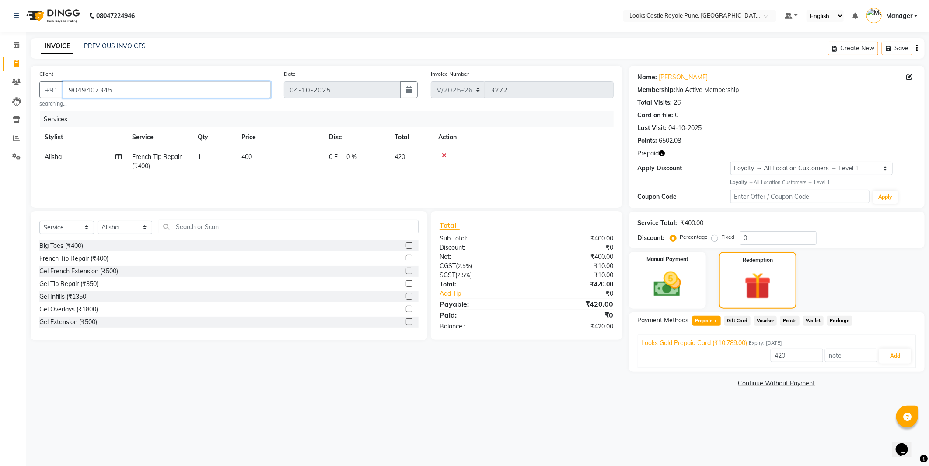
click at [116, 92] on input "9049407345" at bounding box center [167, 89] width 208 height 17
click at [20, 77] on span at bounding box center [16, 82] width 15 height 10
click at [448, 150] on div at bounding box center [523, 153] width 170 height 6
click at [445, 151] on icon at bounding box center [444, 153] width 5 height 6
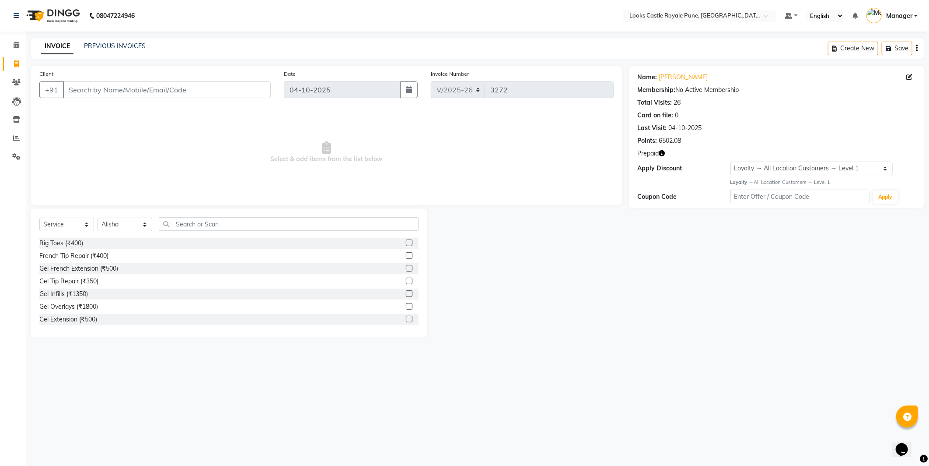
drag, startPoint x: 66, startPoint y: 8, endPoint x: 545, endPoint y: 51, distance: 480.7
click at [66, 8] on img at bounding box center [52, 16] width 60 height 25
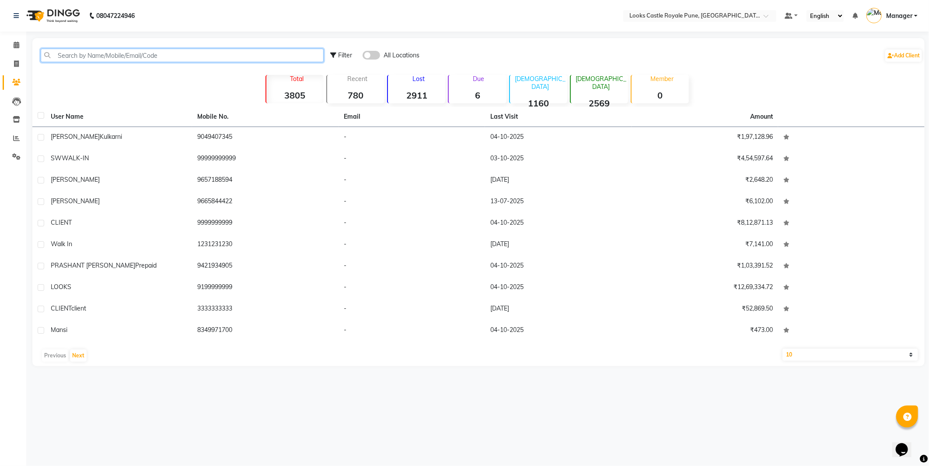
click at [158, 55] on input "text" at bounding box center [182, 56] width 283 height 14
paste input "9049407345"
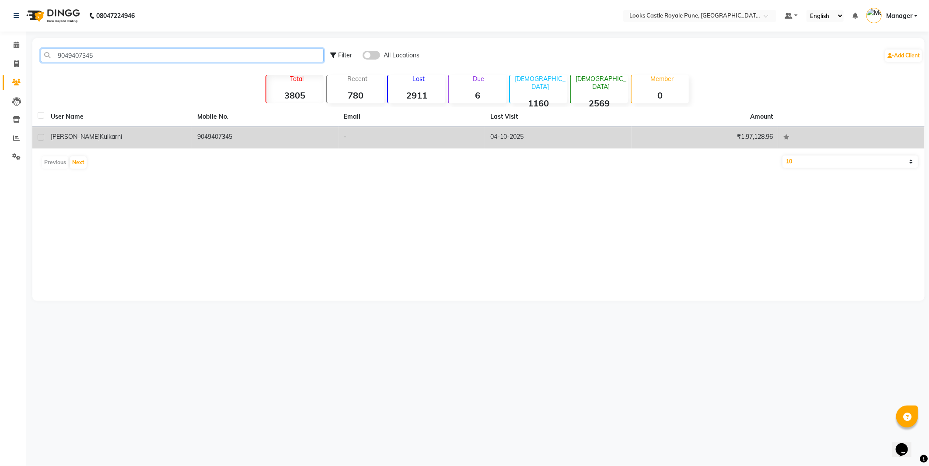
type input "9049407345"
click at [117, 144] on td "[PERSON_NAME]" at bounding box center [119, 137] width 147 height 21
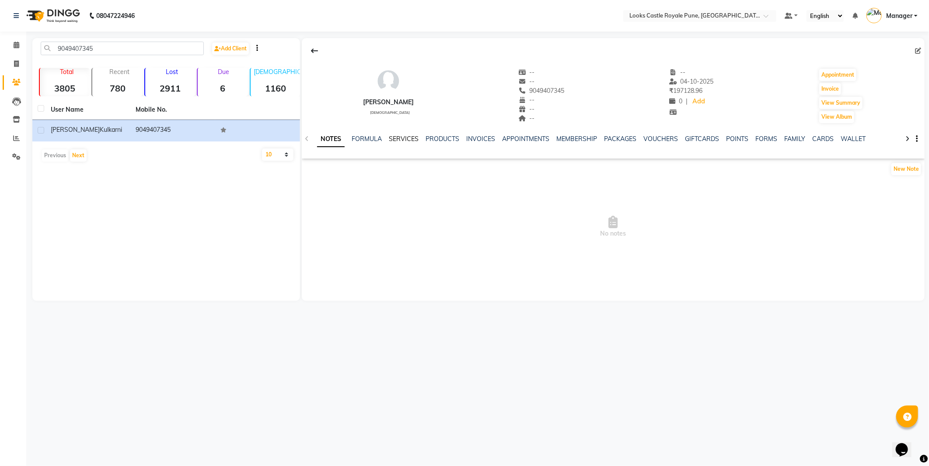
click at [396, 139] on link "SERVICES" at bounding box center [404, 139] width 30 height 8
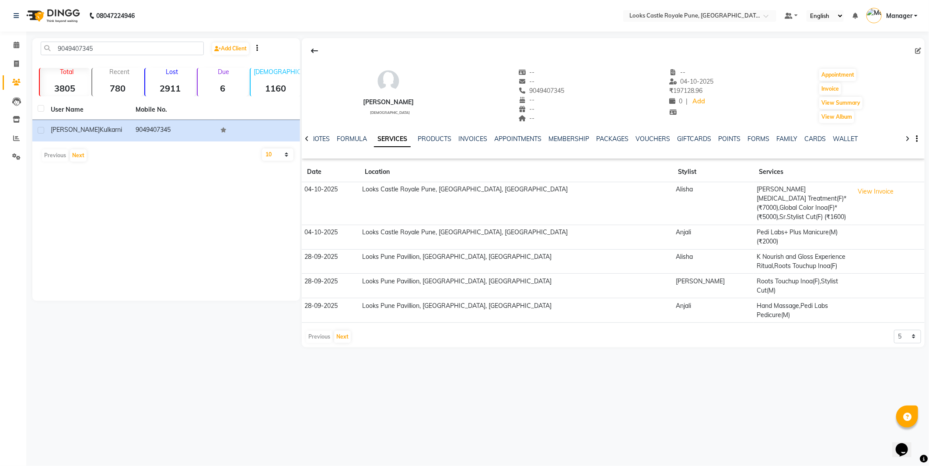
click at [504, 386] on div "08047224946 Select Location × Looks Castle Royale Pune, [GEOGRAPHIC_DATA], [GEO…" at bounding box center [464, 233] width 929 height 466
click at [338, 330] on button "Next" at bounding box center [342, 336] width 17 height 12
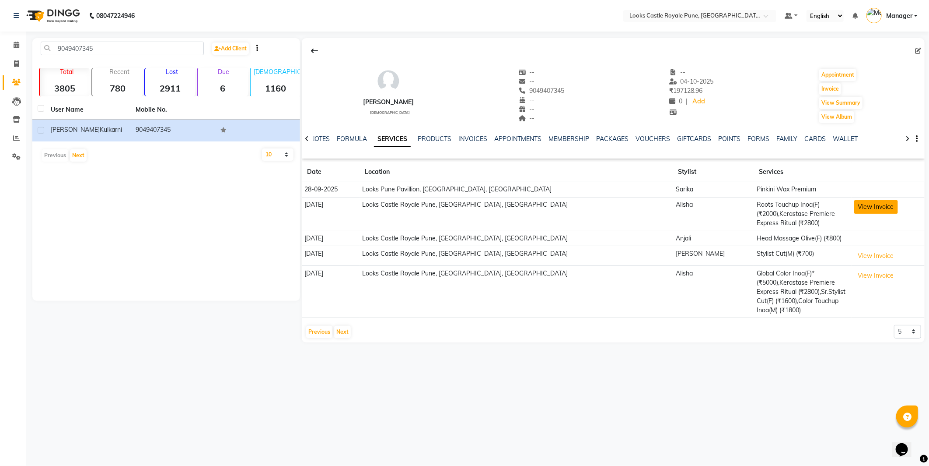
click at [859, 210] on button "View Invoice" at bounding box center [877, 207] width 44 height 14
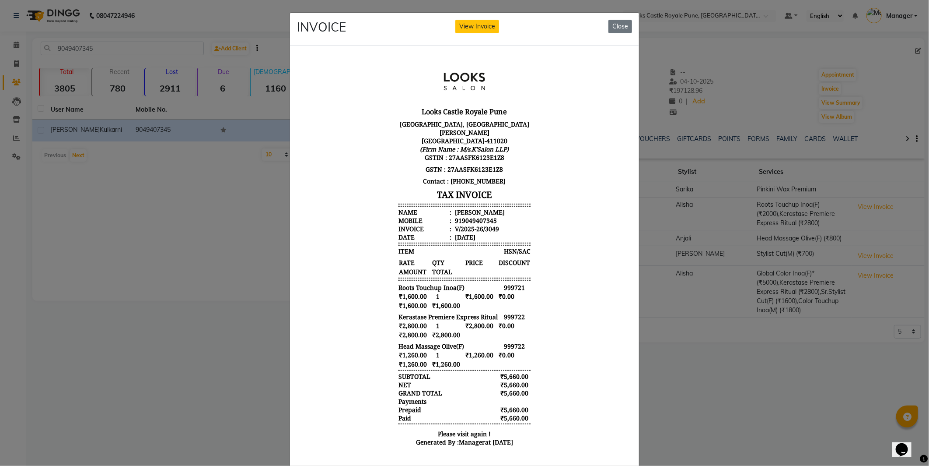
scroll to position [7, 0]
click at [613, 13] on div "INVOICE View Invoice Close" at bounding box center [464, 29] width 349 height 33
click at [619, 28] on button "Close" at bounding box center [621, 27] width 24 height 14
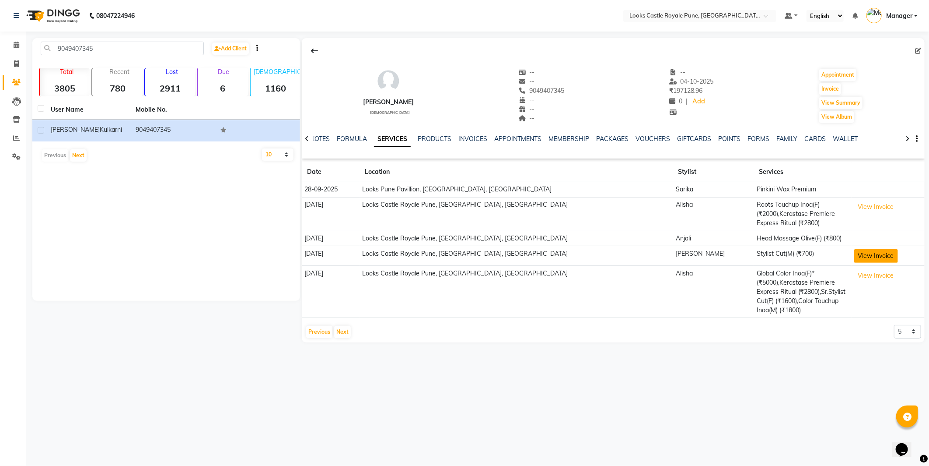
click at [855, 249] on button "View Invoice" at bounding box center [877, 256] width 44 height 14
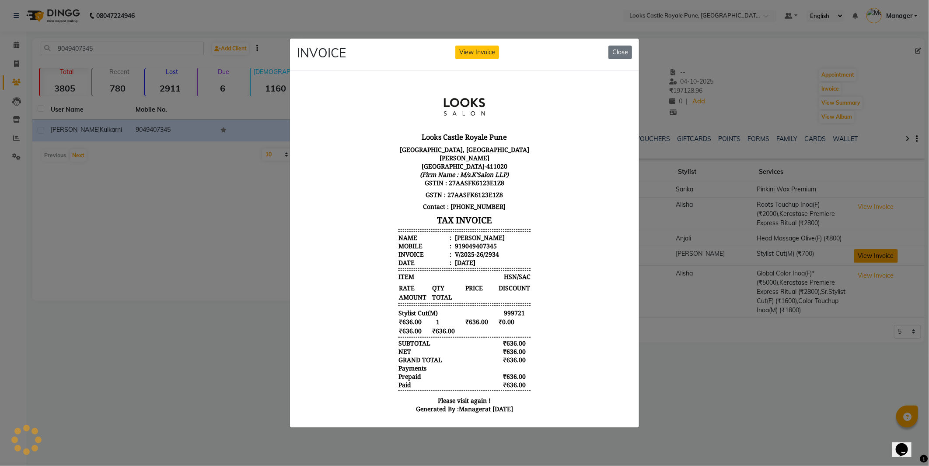
scroll to position [0, 0]
click at [610, 46] on button "Close" at bounding box center [621, 53] width 24 height 14
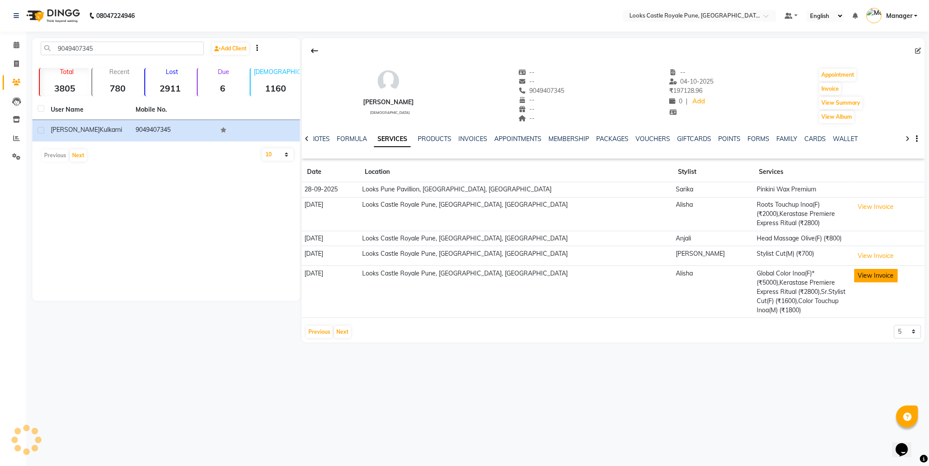
click at [865, 269] on button "View Invoice" at bounding box center [877, 276] width 44 height 14
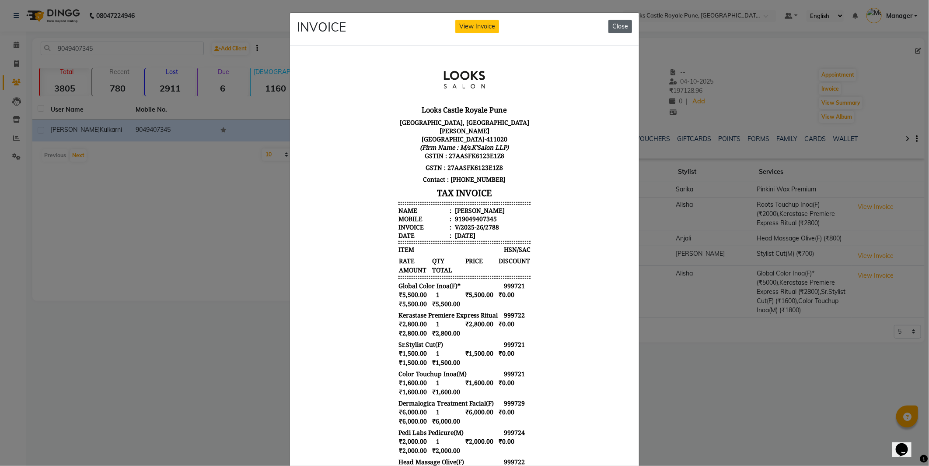
click at [609, 25] on button "Close" at bounding box center [621, 27] width 24 height 14
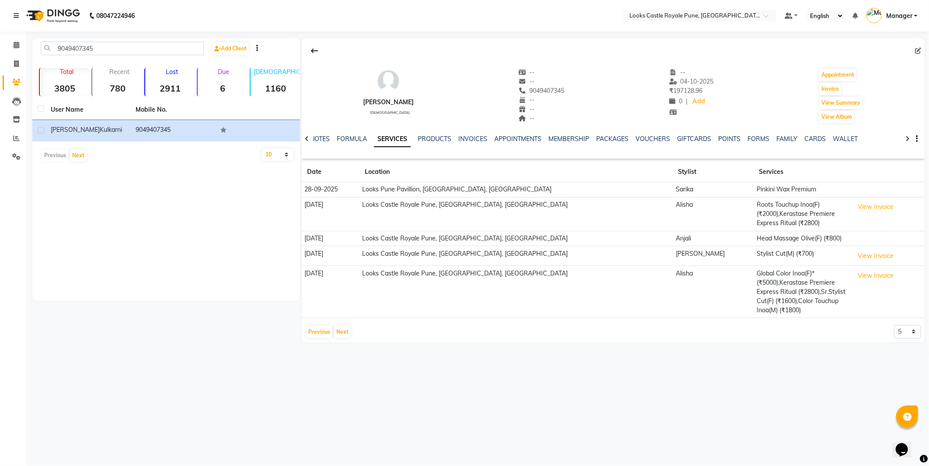
click at [69, 20] on img at bounding box center [52, 16] width 60 height 25
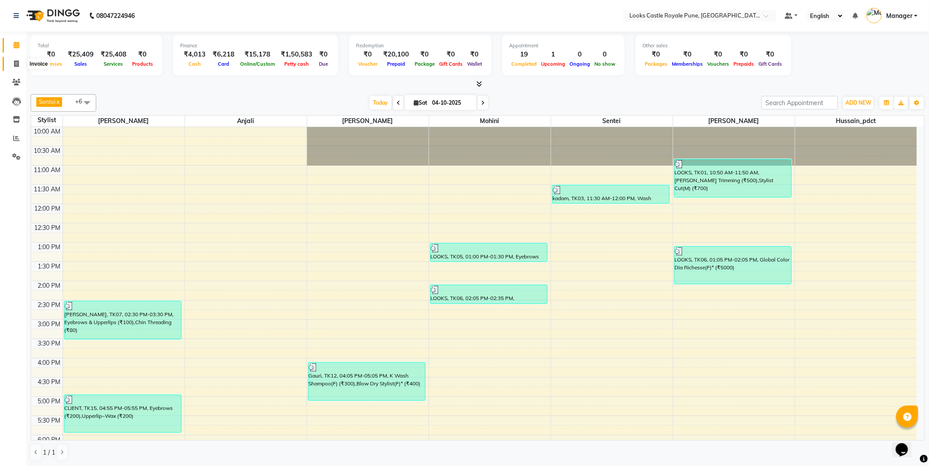
click at [20, 63] on span at bounding box center [16, 64] width 15 height 10
select select "5915"
select select "service"
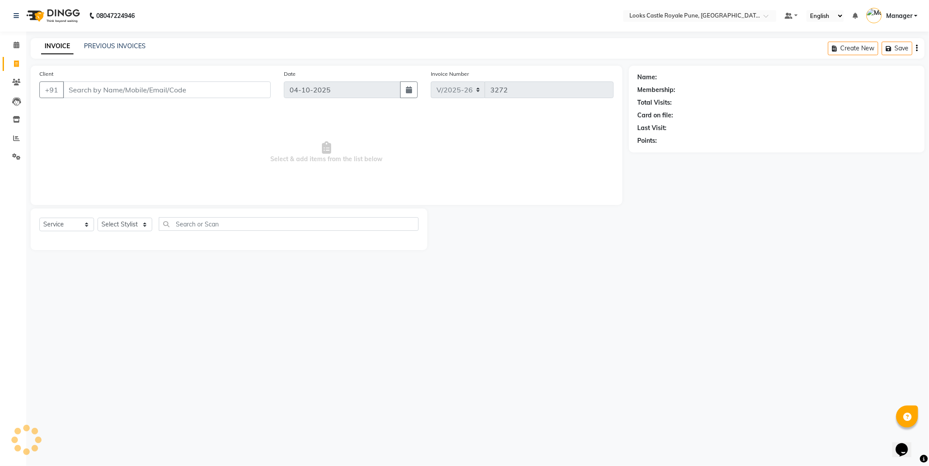
click at [168, 86] on input "Client" at bounding box center [167, 89] width 208 height 17
click at [53, 16] on img at bounding box center [52, 16] width 60 height 25
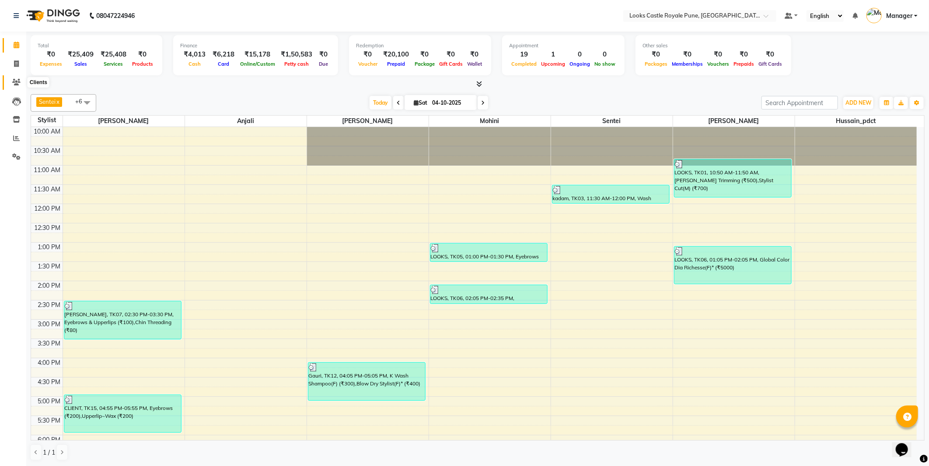
click at [21, 77] on span at bounding box center [16, 82] width 15 height 10
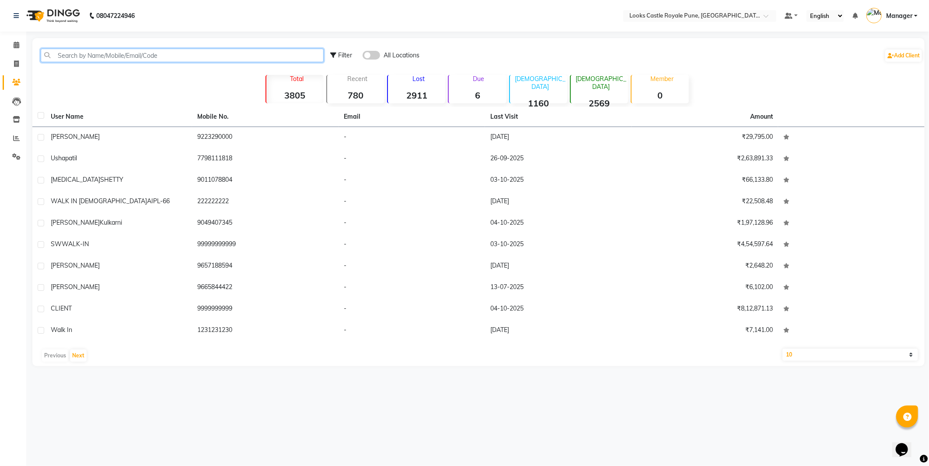
click at [120, 55] on input "text" at bounding box center [182, 56] width 283 height 14
paste input "9049407345"
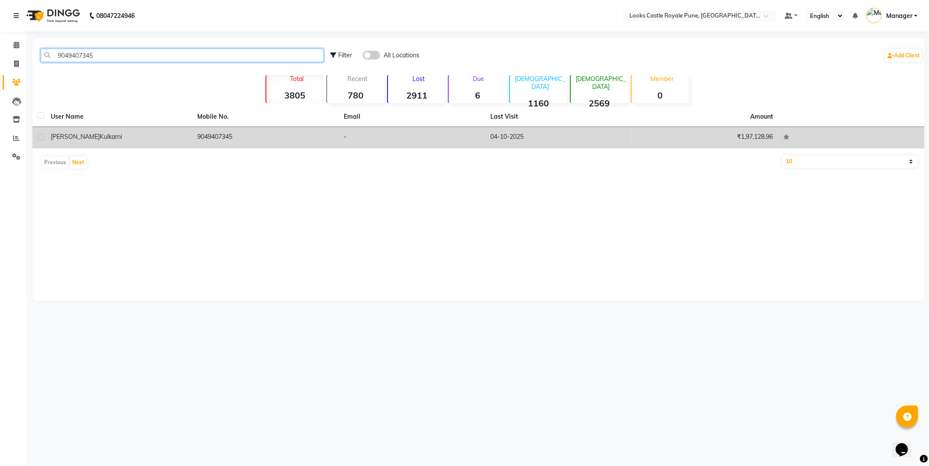
type input "9049407345"
click at [100, 140] on span "Kulkarni" at bounding box center [111, 137] width 22 height 8
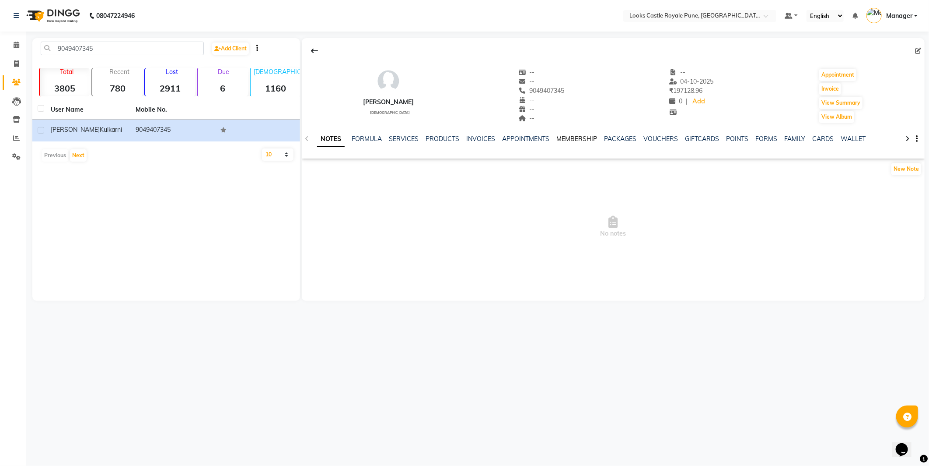
click at [573, 136] on link "MEMBERSHIP" at bounding box center [577, 139] width 41 height 8
click at [581, 141] on link "PACKAGES" at bounding box center [584, 139] width 32 height 8
click at [613, 140] on link "VOUCHERS" at bounding box center [618, 139] width 35 height 8
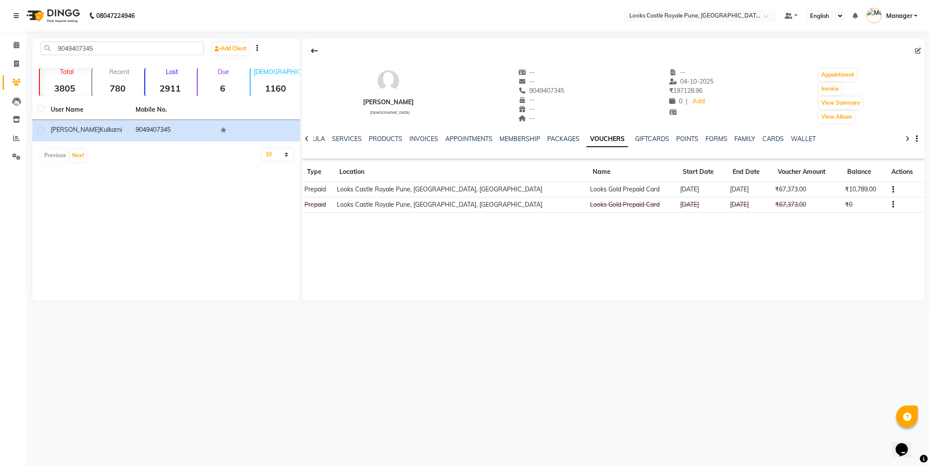
click at [601, 247] on div "[PERSON_NAME] [DEMOGRAPHIC_DATA] -- -- 9049407345 -- -- -- -- [DATE] ₹ 197128.9…" at bounding box center [613, 169] width 623 height 263
click at [129, 212] on div "9049407345 Add Client Total 3805 Recent 780 Lost 2911 Due 6 [DEMOGRAPHIC_DATA] …" at bounding box center [166, 169] width 268 height 263
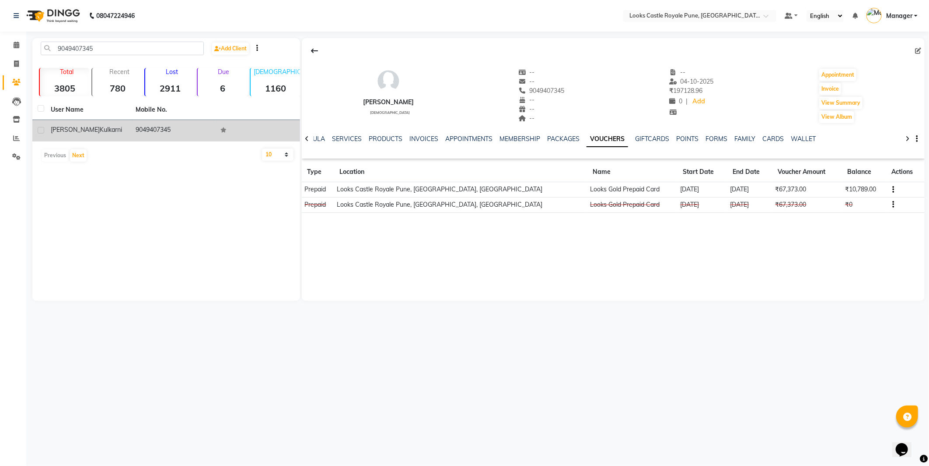
click at [63, 126] on span "[PERSON_NAME]" at bounding box center [75, 130] width 49 height 8
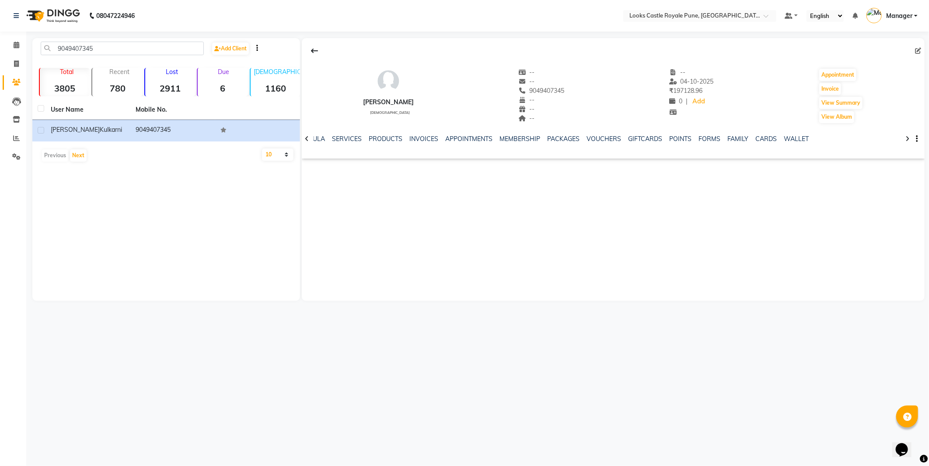
click at [69, 19] on img at bounding box center [52, 16] width 60 height 25
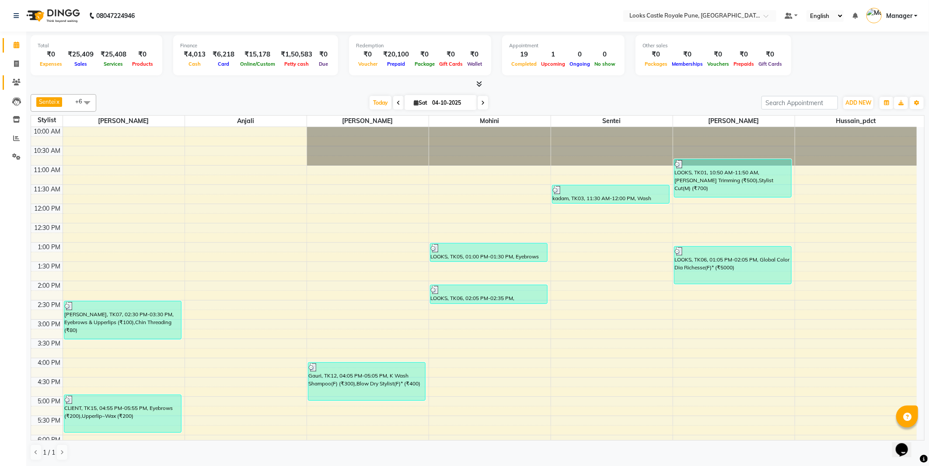
click at [20, 88] on link "Clients" at bounding box center [13, 82] width 21 height 14
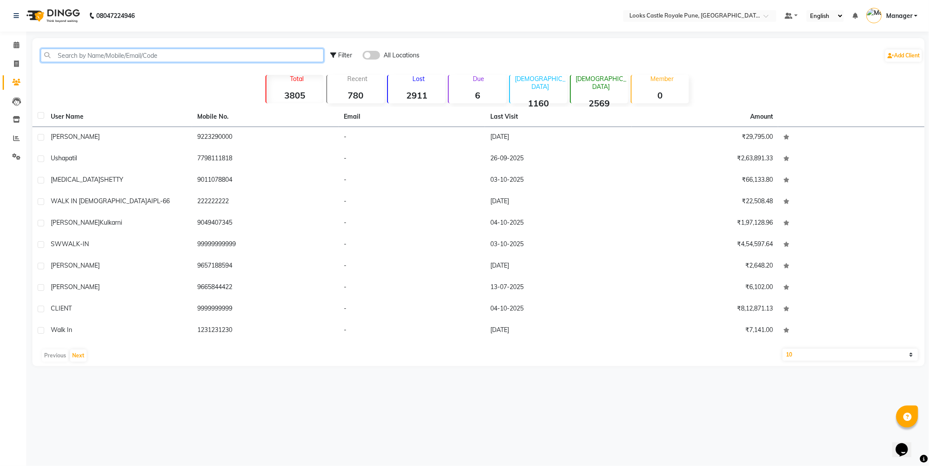
click at [124, 56] on input "text" at bounding box center [182, 56] width 283 height 14
paste input "9049407345"
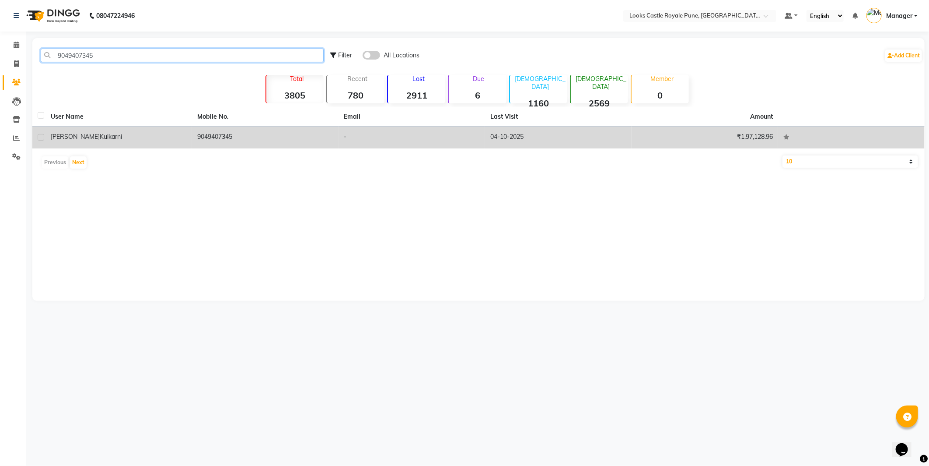
type input "9049407345"
click at [84, 129] on td "[PERSON_NAME]" at bounding box center [119, 137] width 147 height 21
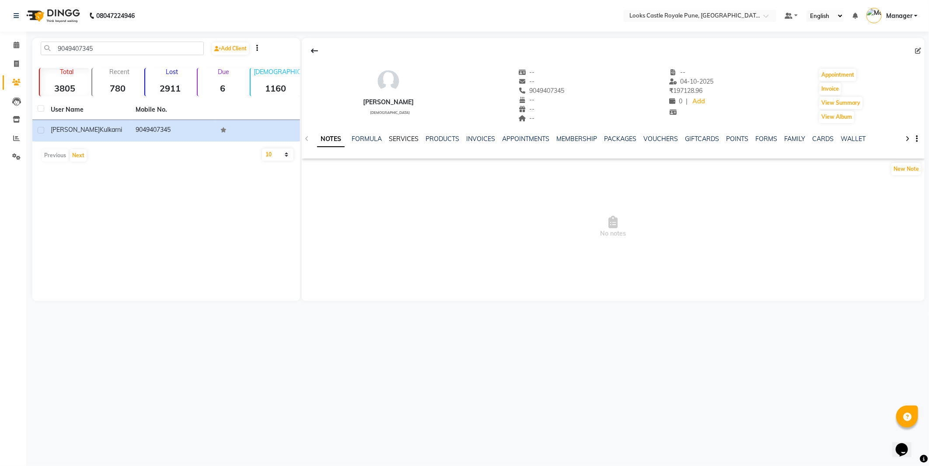
click at [403, 138] on link "SERVICES" at bounding box center [404, 139] width 30 height 8
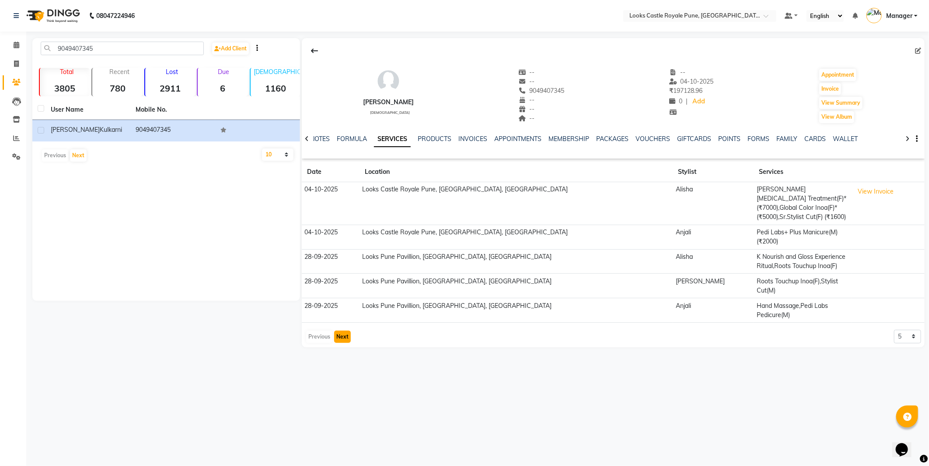
click at [337, 330] on button "Next" at bounding box center [342, 336] width 17 height 12
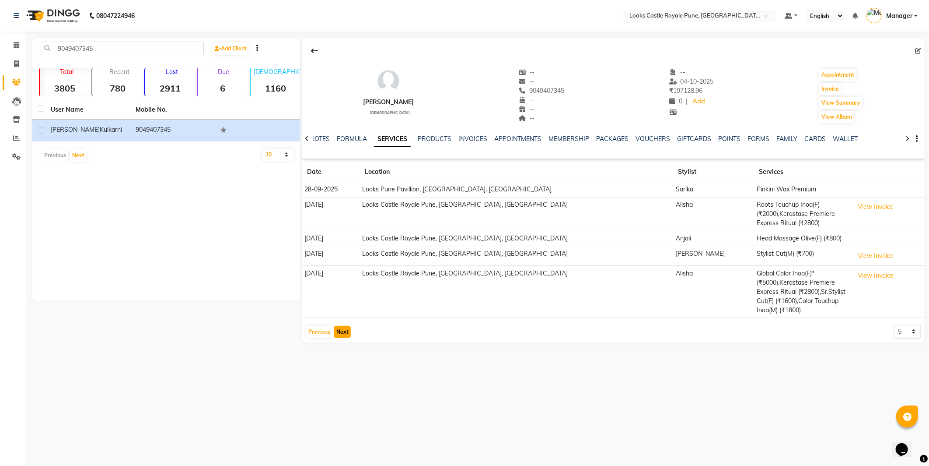
click at [338, 326] on button "Next" at bounding box center [342, 332] width 17 height 12
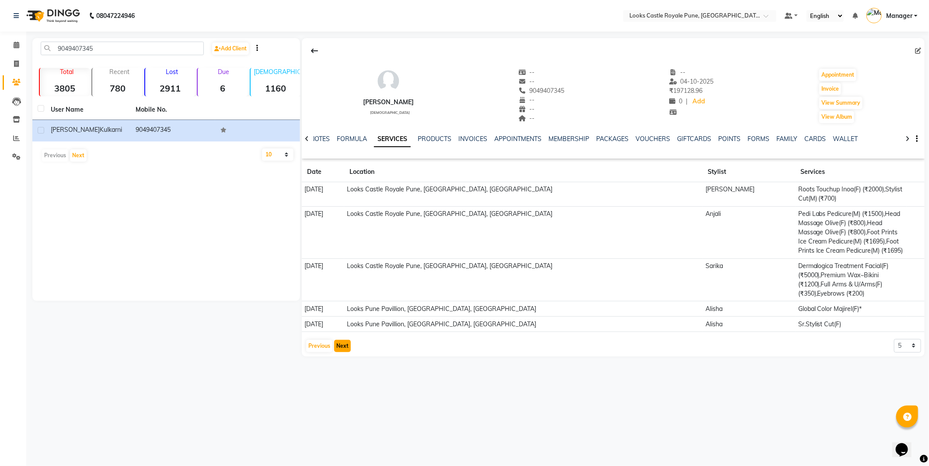
click at [343, 340] on button "Next" at bounding box center [342, 346] width 17 height 12
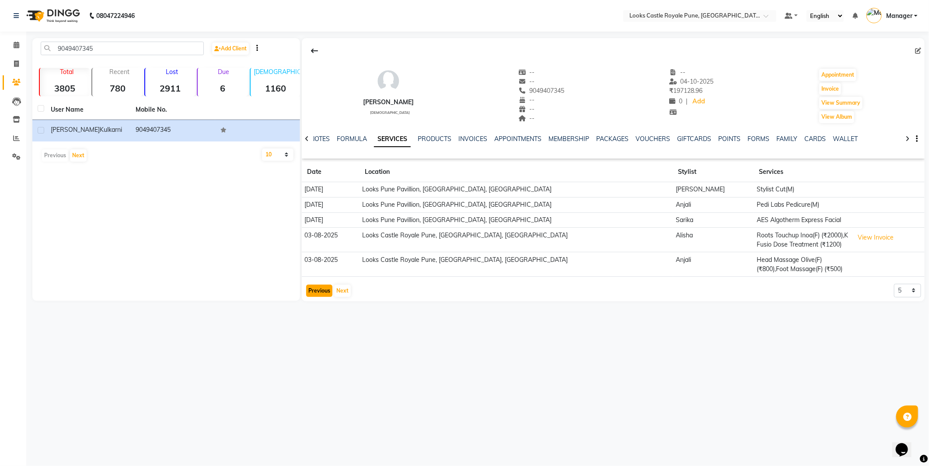
click at [312, 291] on button "Previous" at bounding box center [319, 290] width 26 height 12
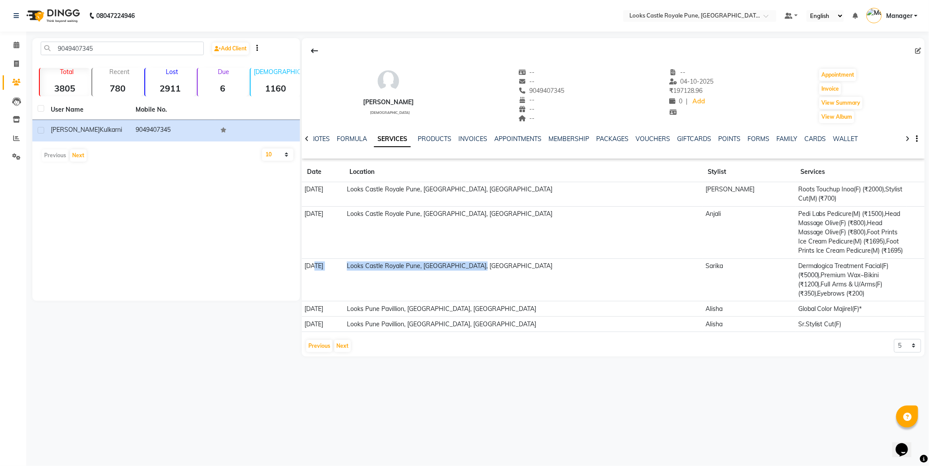
drag, startPoint x: 314, startPoint y: 266, endPoint x: 666, endPoint y: 274, distance: 351.9
click at [666, 274] on tr "06-09-2025 Looks Castle Royale Pune, Pune, Maharashtra Sarika Dermalogica Treat…" at bounding box center [613, 279] width 623 height 43
click at [326, 340] on button "Previous" at bounding box center [319, 346] width 26 height 12
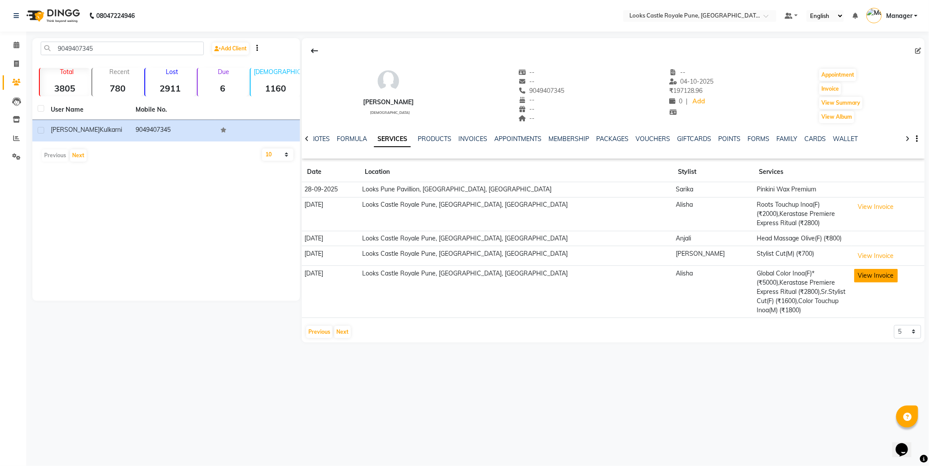
click at [858, 269] on button "View Invoice" at bounding box center [877, 276] width 44 height 14
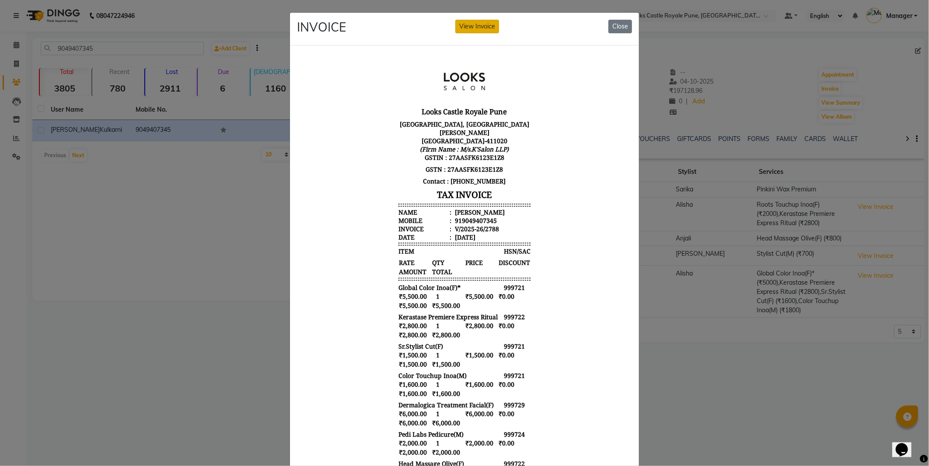
click at [481, 28] on button "View Invoice" at bounding box center [478, 27] width 44 height 14
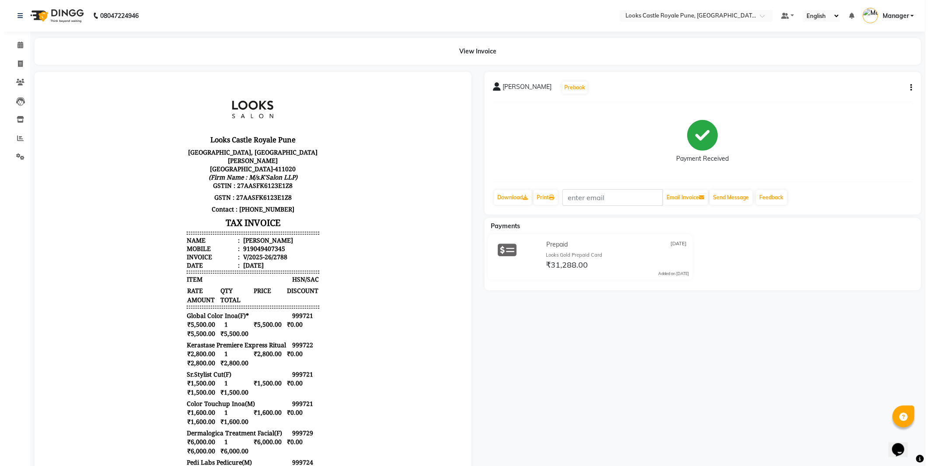
scroll to position [7, 0]
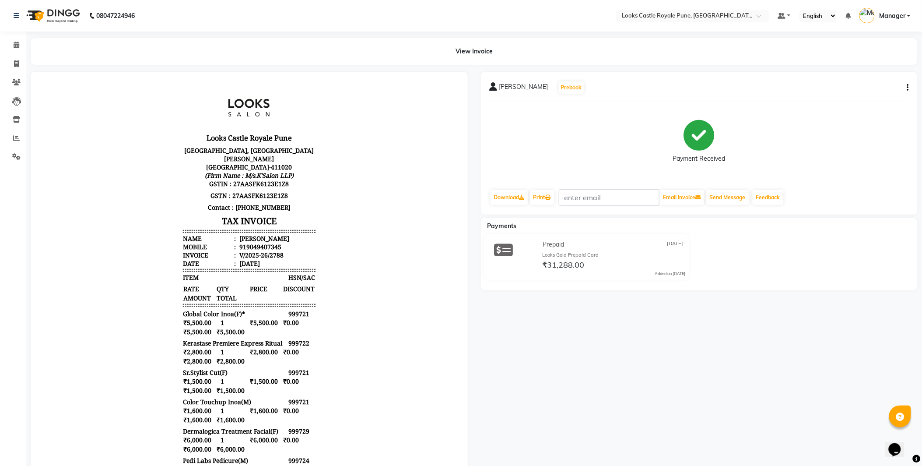
click at [906, 90] on button "button" at bounding box center [906, 87] width 5 height 9
click at [854, 85] on div "Split Service Amount" at bounding box center [864, 87] width 60 height 11
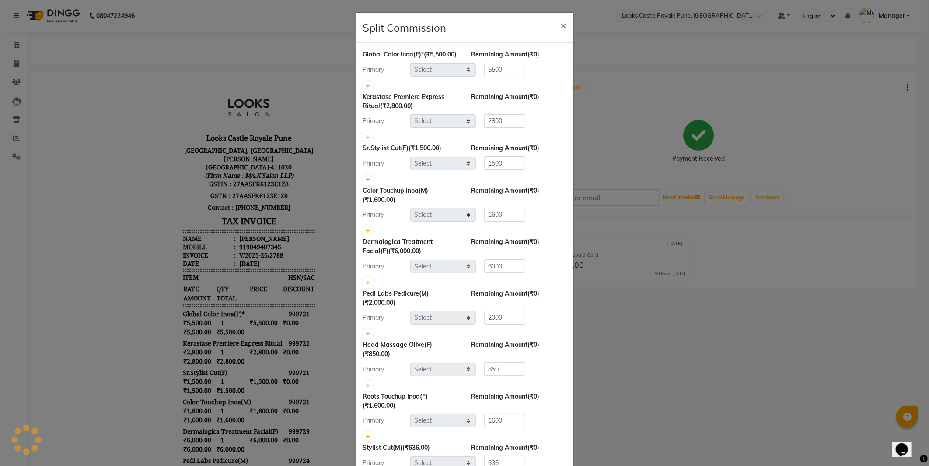
select select "43049"
select select "71317"
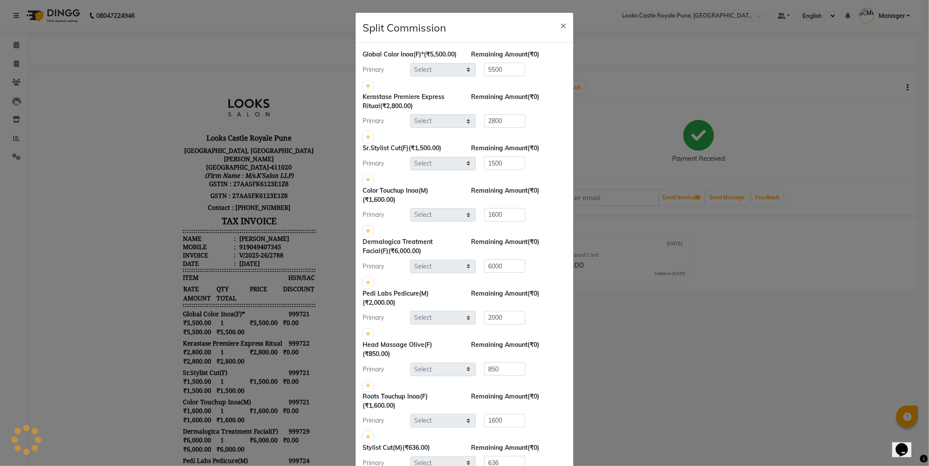
select select "43060"
select select "43053"
select select "71317"
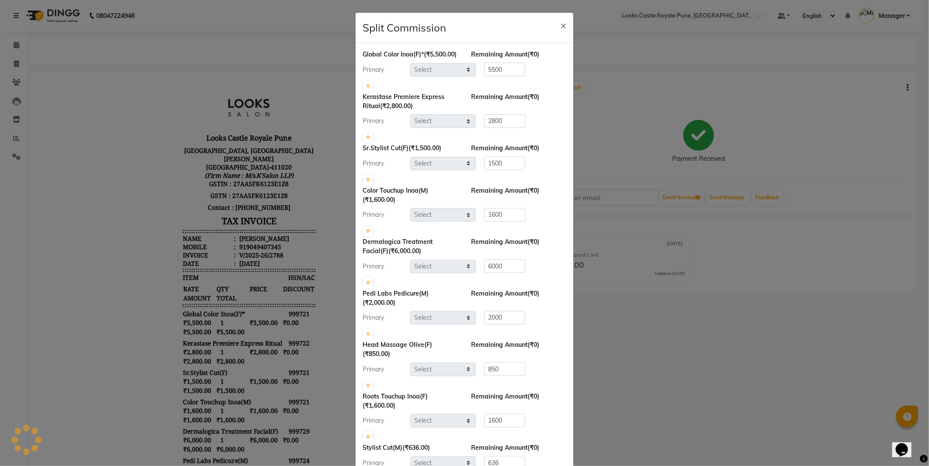
select select "71317"
select select "43060"
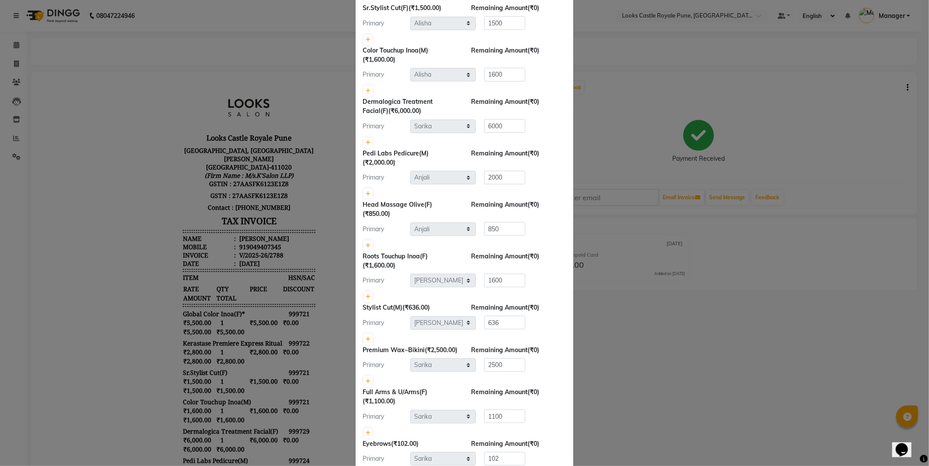
scroll to position [139, 0]
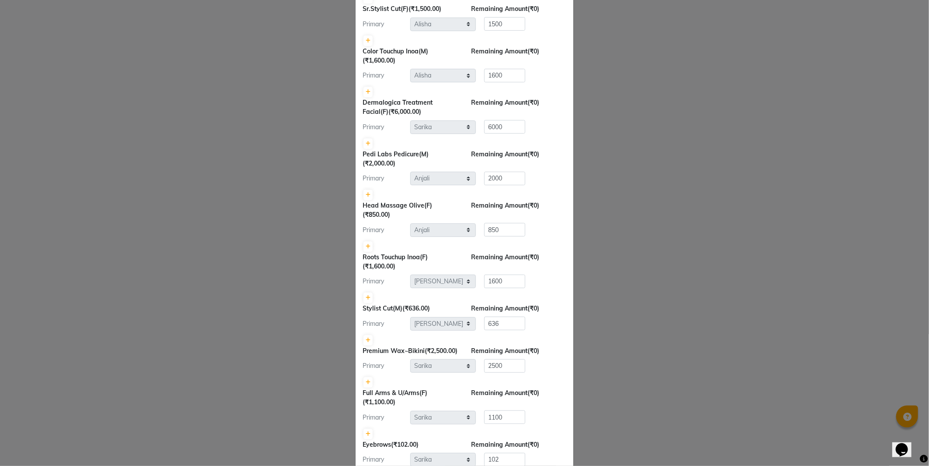
type input "e2555-01"
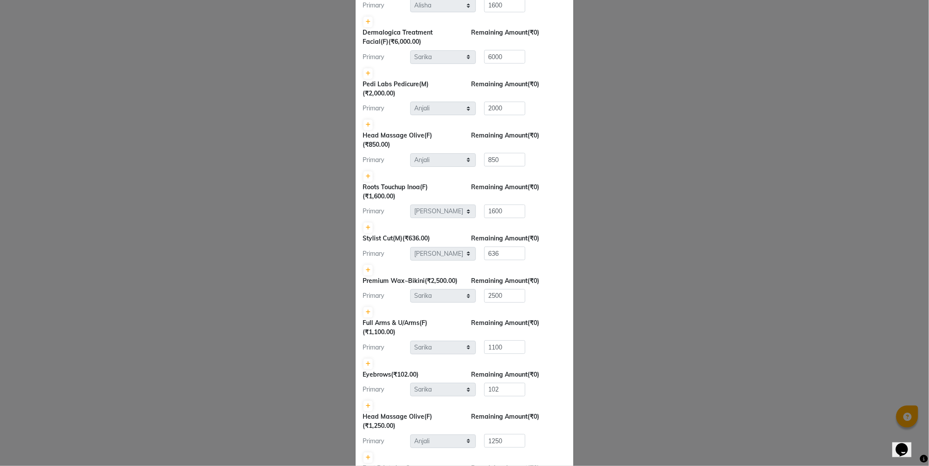
scroll to position [279, 0]
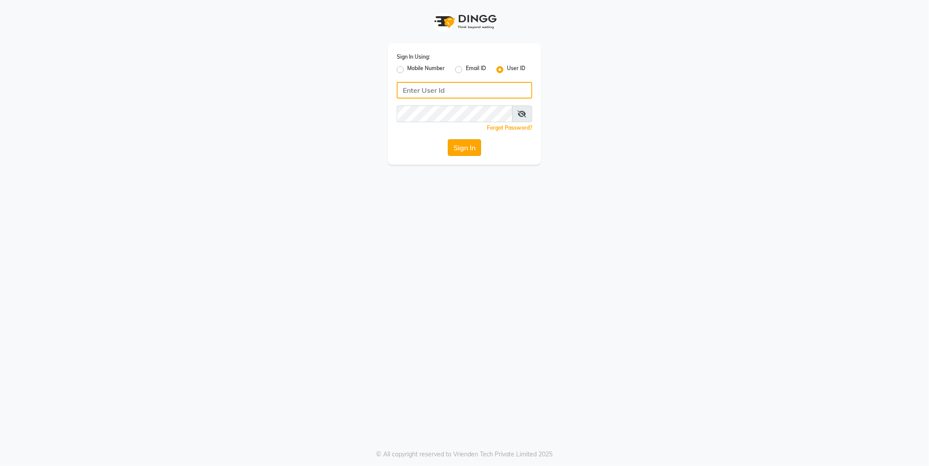
type input "e2555-01"
click at [461, 151] on button "Sign In" at bounding box center [464, 147] width 33 height 17
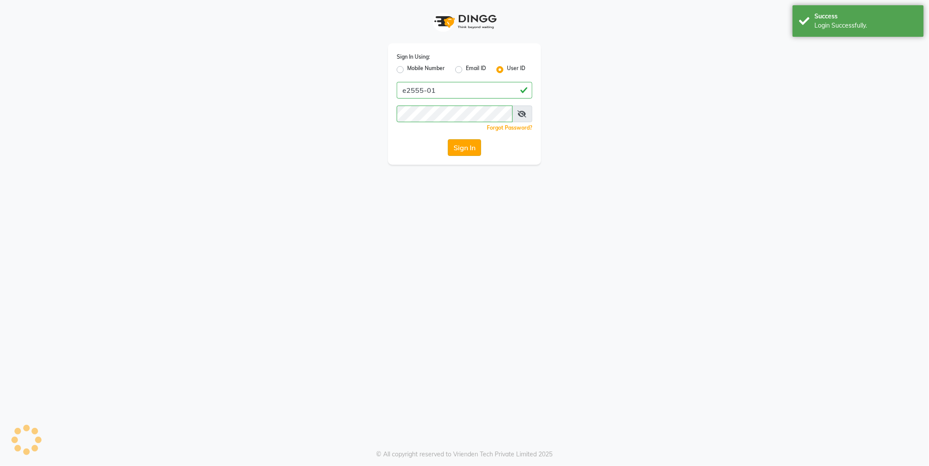
click at [462, 151] on button "Sign In" at bounding box center [464, 147] width 33 height 17
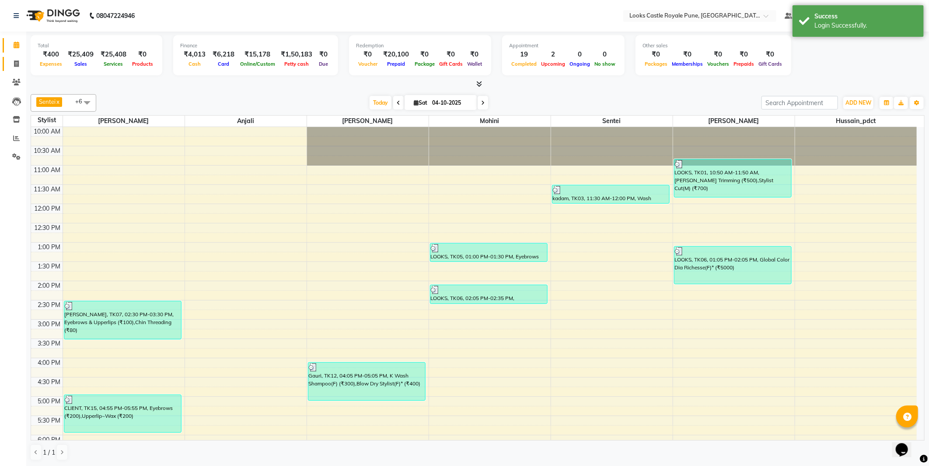
click at [18, 63] on icon at bounding box center [16, 63] width 5 height 7
select select "service"
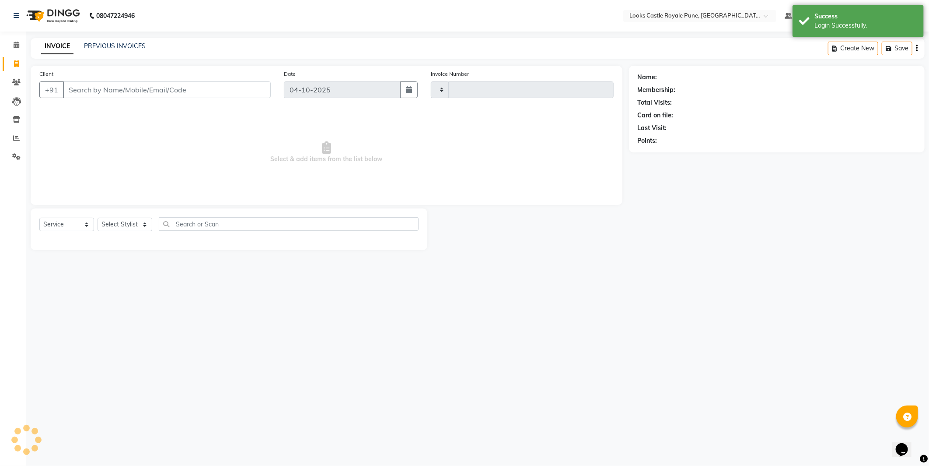
type input "3272"
select select "5915"
click at [134, 227] on select "Select Stylist" at bounding box center [125, 224] width 55 height 14
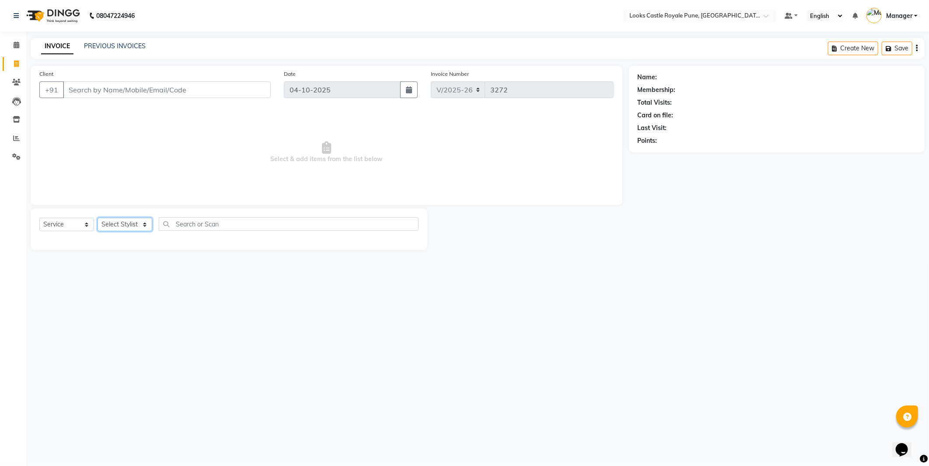
select select "43053"
click at [98, 218] on select "Select Stylist Akshay [PERSON_NAME] [PERSON_NAME] [PERSON_NAME] Danish [PERSON_…" at bounding box center [125, 224] width 55 height 14
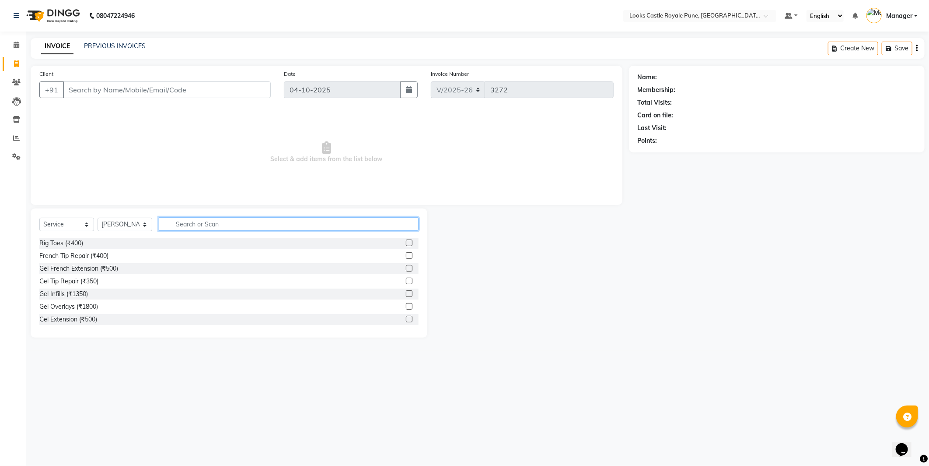
click at [214, 224] on input "text" at bounding box center [289, 224] width 260 height 14
type input "cut"
click at [61, 259] on div "Stylist Cut(M) (₹700)" at bounding box center [67, 255] width 57 height 9
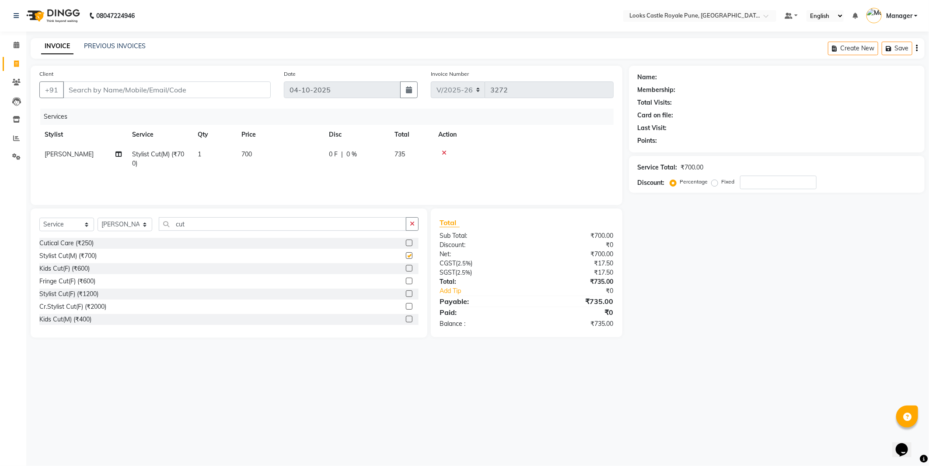
checkbox input "false"
click at [285, 158] on td "700" at bounding box center [280, 158] width 88 height 29
select select "43053"
drag, startPoint x: 302, startPoint y: 160, endPoint x: 283, endPoint y: 161, distance: 19.3
click at [283, 161] on input "700" at bounding box center [321, 157] width 77 height 14
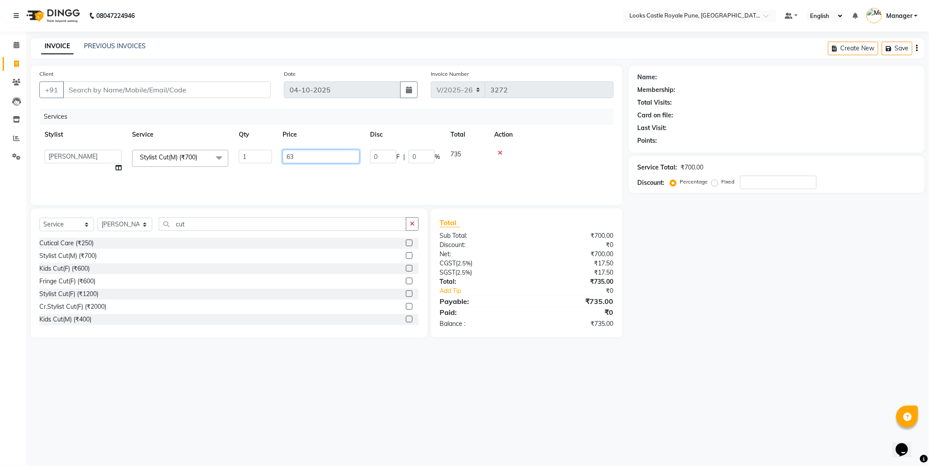
type input "638"
click at [558, 161] on td at bounding box center [523, 158] width 181 height 29
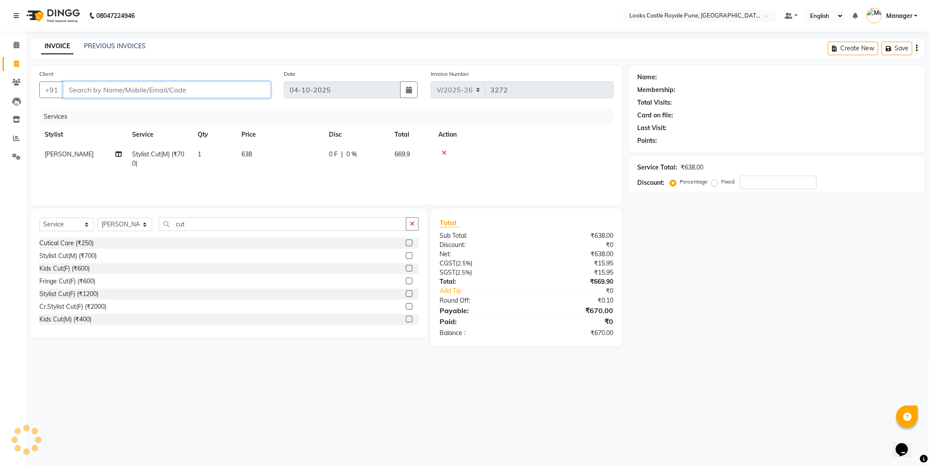
click at [205, 94] on input "Client" at bounding box center [167, 89] width 208 height 17
paste input "8010555273"
type input "8010555273"
type input "0"
type input "8010555273"
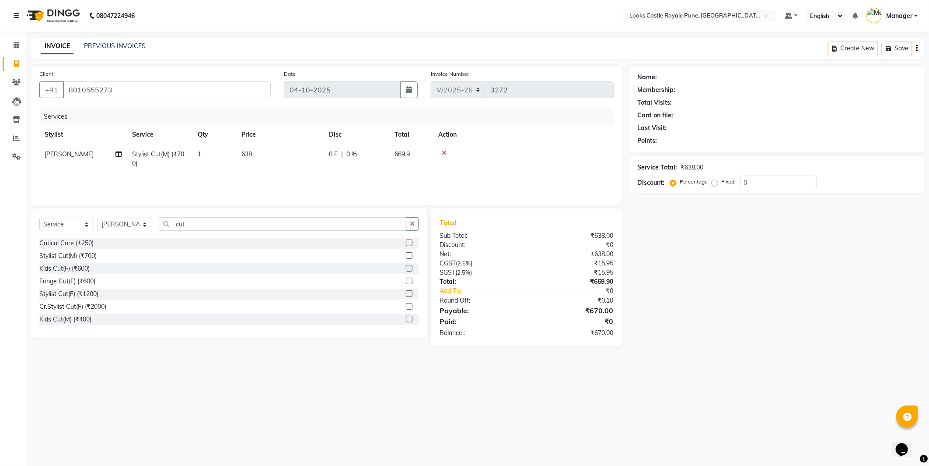
select select "1: Object"
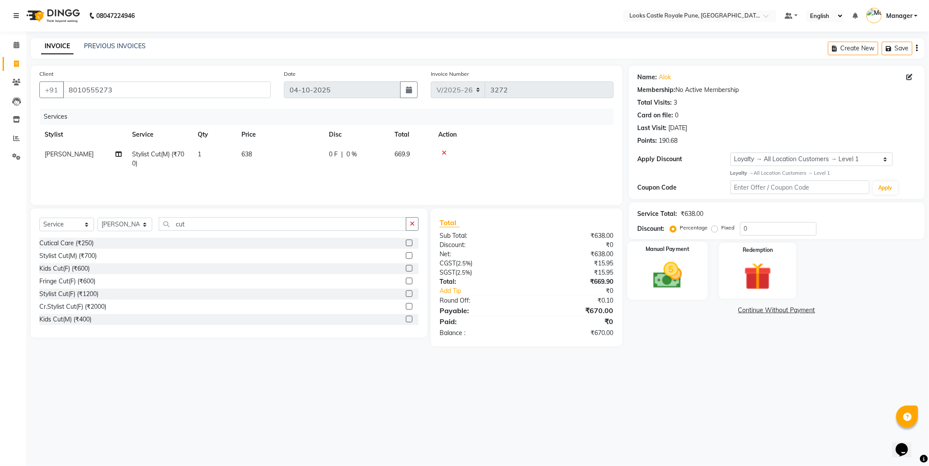
click at [671, 273] on img at bounding box center [668, 275] width 47 height 33
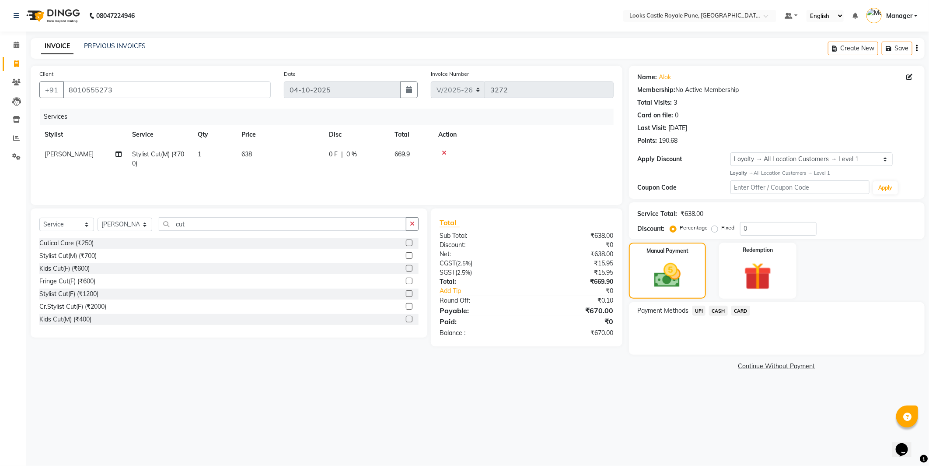
drag, startPoint x: 812, startPoint y: 313, endPoint x: 712, endPoint y: 300, distance: 100.2
drag, startPoint x: 712, startPoint y: 300, endPoint x: 715, endPoint y: 309, distance: 9.9
click at [715, 309] on span "CASH" at bounding box center [718, 310] width 19 height 10
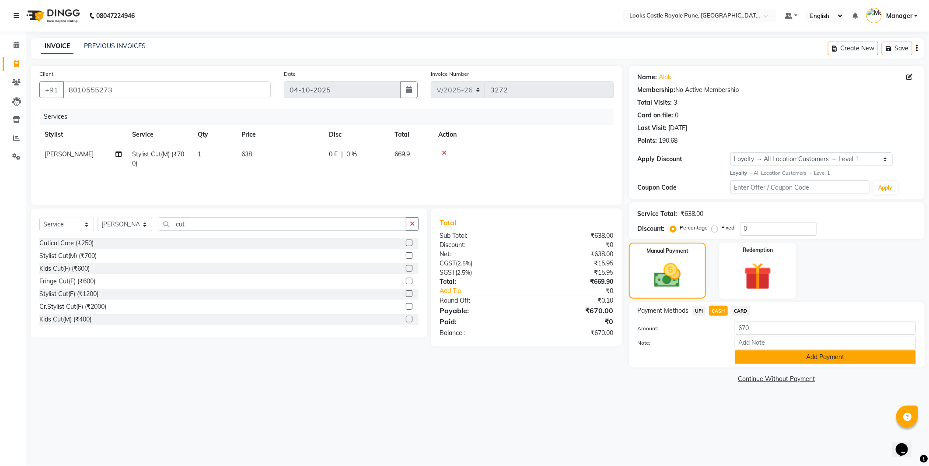
click at [778, 353] on button "Add Payment" at bounding box center [825, 357] width 181 height 14
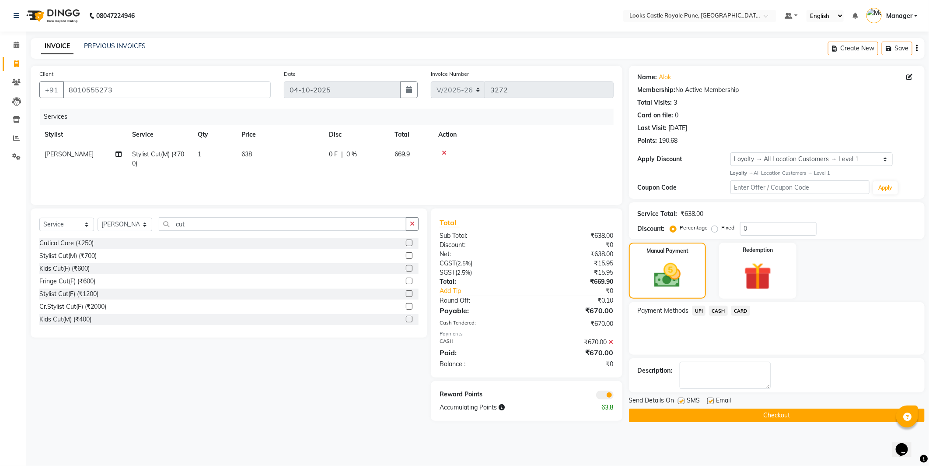
click at [756, 418] on button "Checkout" at bounding box center [777, 415] width 296 height 14
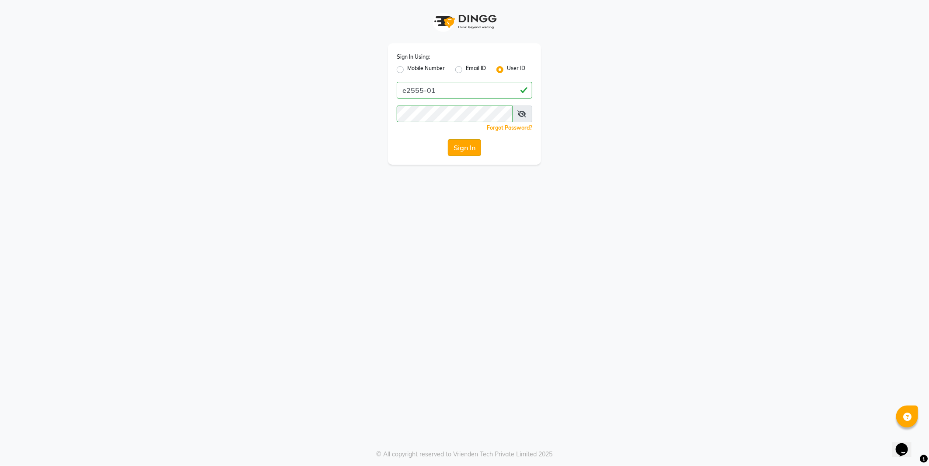
click at [459, 149] on button "Sign In" at bounding box center [464, 147] width 33 height 17
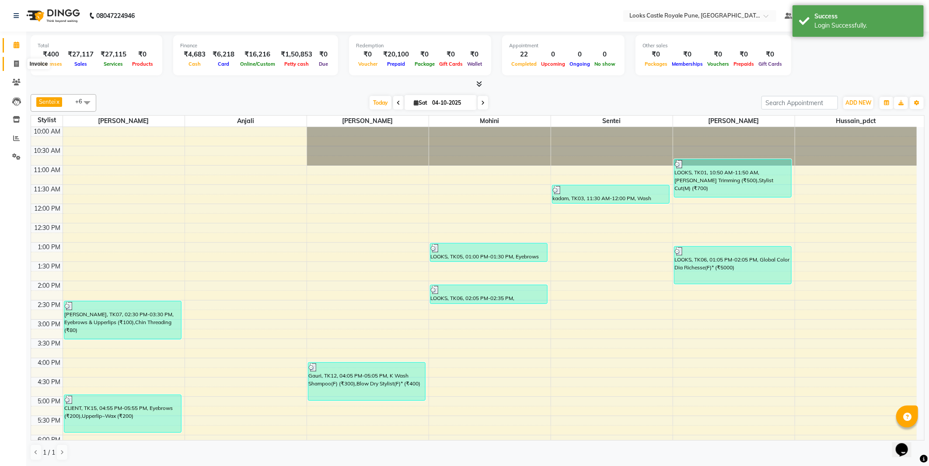
click at [14, 63] on icon at bounding box center [16, 63] width 5 height 7
select select "5915"
select select "service"
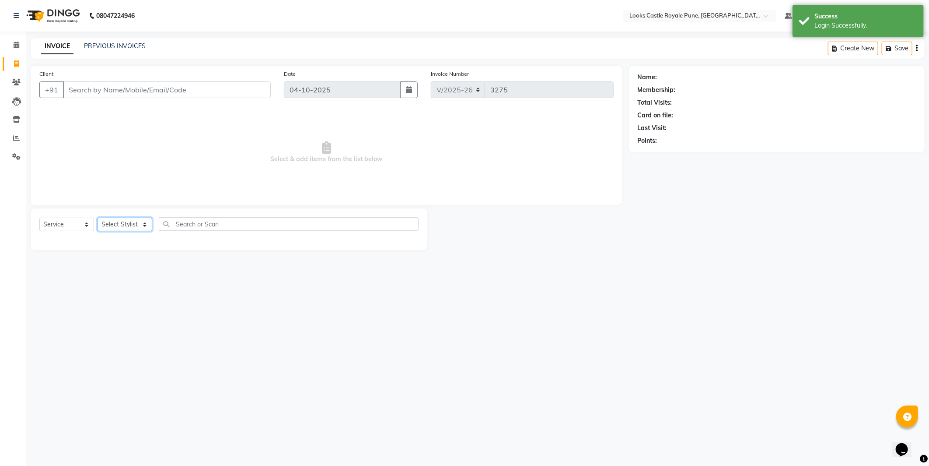
click at [116, 226] on select "Select Stylist Akshay [PERSON_NAME] [PERSON_NAME] [PERSON_NAME] Danish [PERSON_…" at bounding box center [125, 224] width 55 height 14
select select "44715"
click at [98, 218] on select "Select Stylist Akshay [PERSON_NAME] [PERSON_NAME] [PERSON_NAME] Danish [PERSON_…" at bounding box center [125, 224] width 55 height 14
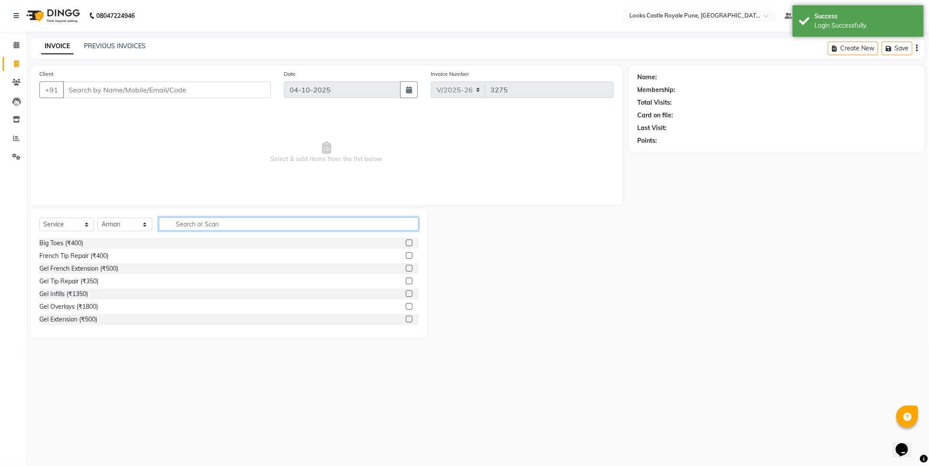
click at [215, 224] on input "text" at bounding box center [289, 224] width 260 height 14
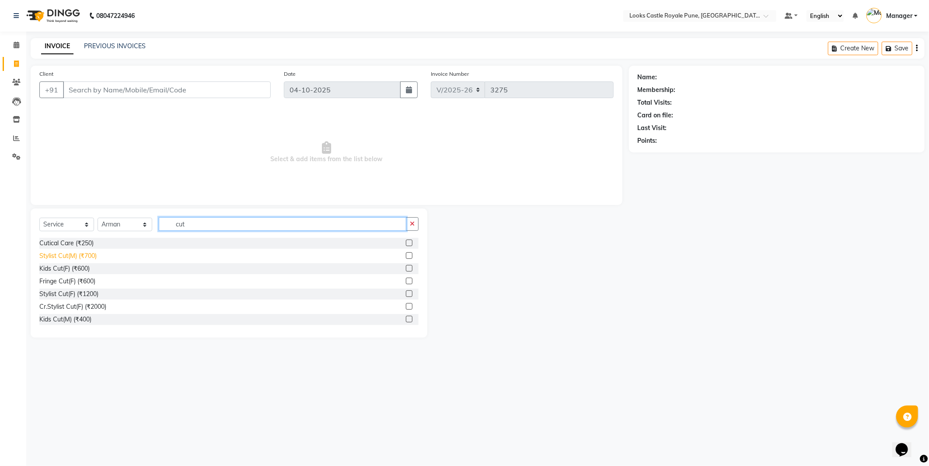
type input "cut"
click at [78, 256] on div "Stylist Cut(M) (₹700)" at bounding box center [67, 255] width 57 height 9
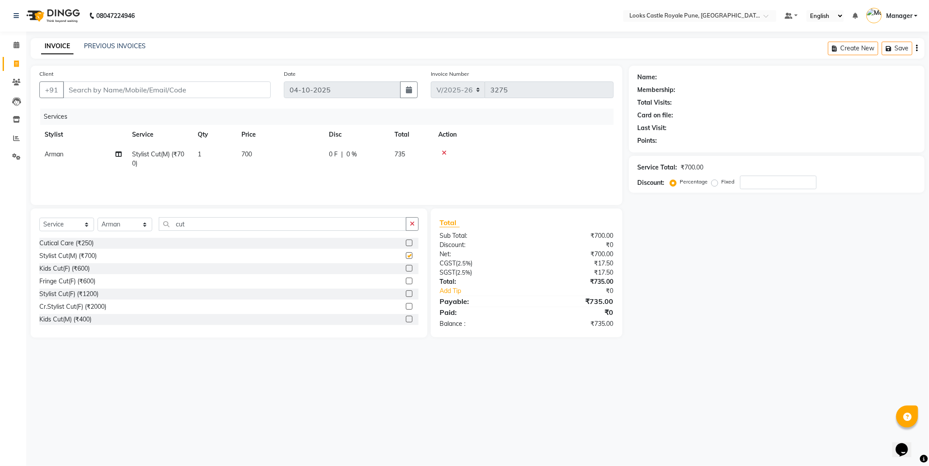
checkbox input "false"
click at [191, 224] on input "cut" at bounding box center [283, 224] width 248 height 14
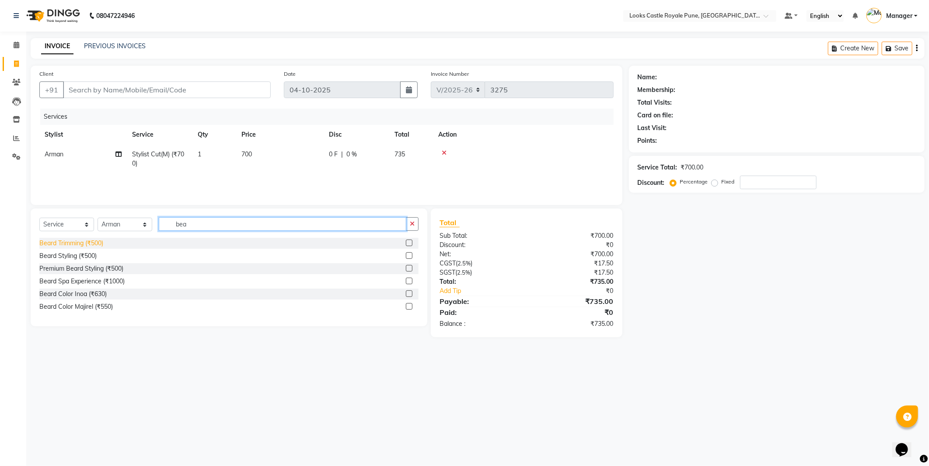
type input "bea"
click at [77, 243] on div "Beard Trimming (₹500)" at bounding box center [71, 242] width 64 height 9
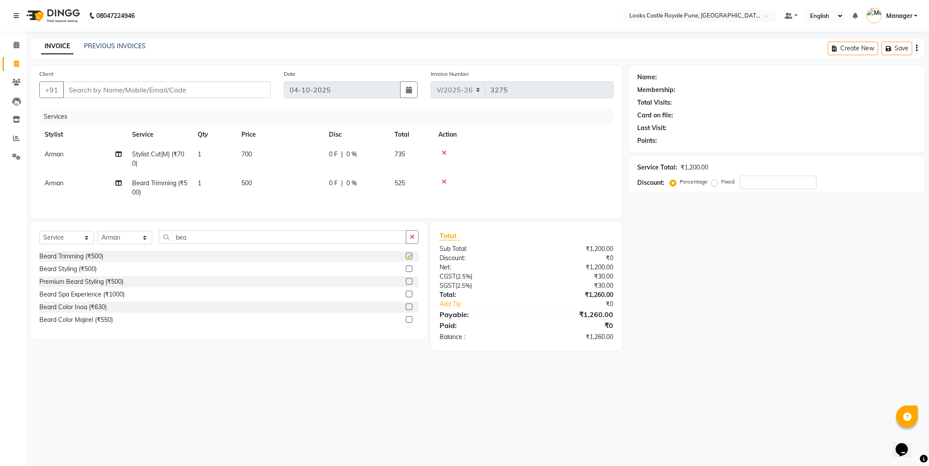
checkbox input "false"
click at [256, 158] on td "700" at bounding box center [280, 158] width 88 height 29
select select "44715"
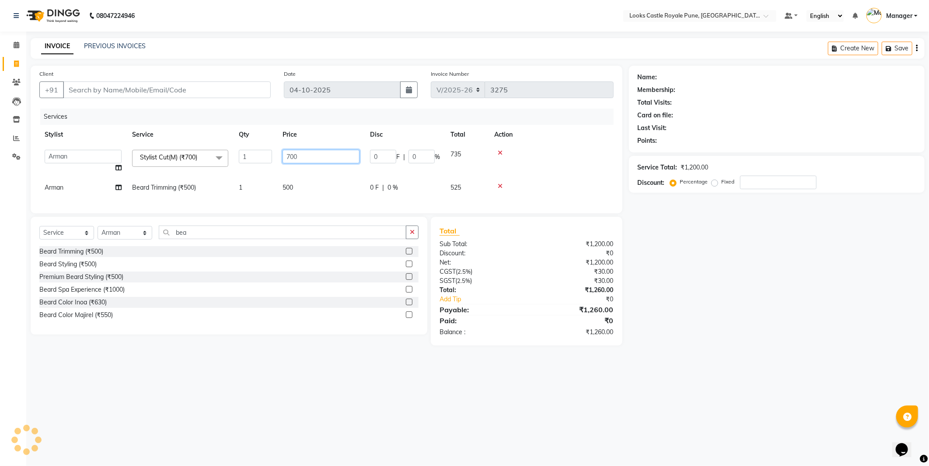
drag, startPoint x: 311, startPoint y: 156, endPoint x: 283, endPoint y: 163, distance: 29.0
click at [282, 165] on td "700" at bounding box center [321, 160] width 88 height 33
type input "638"
click at [198, 86] on input "Client" at bounding box center [167, 89] width 208 height 17
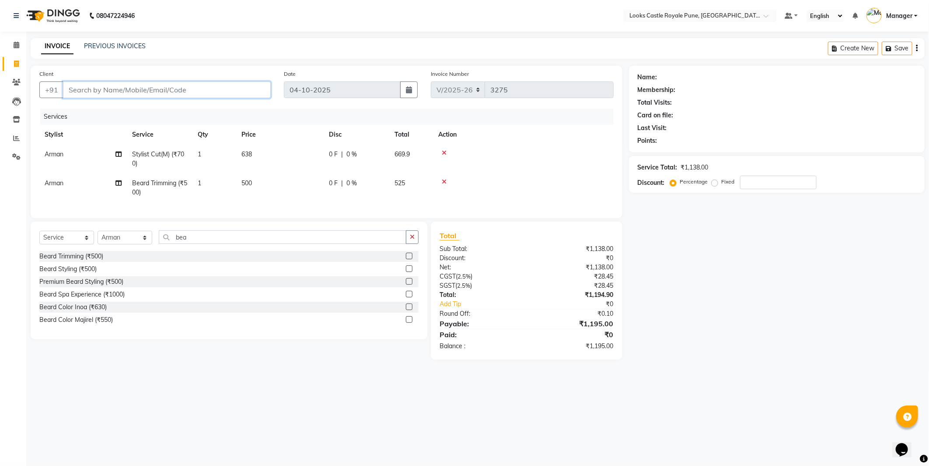
type input "h"
type input "0"
click at [112, 110] on span "[PERSON_NAME]" at bounding box center [102, 109] width 56 height 9
type input "9049407345"
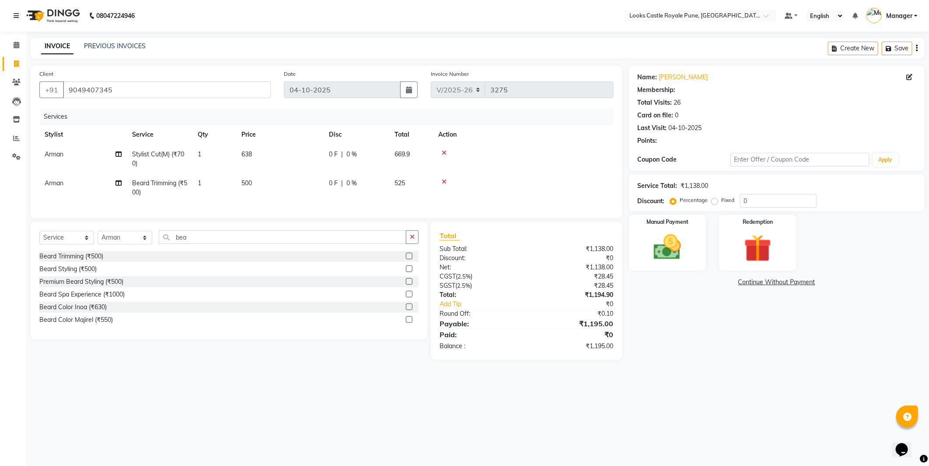
select select "1: Object"
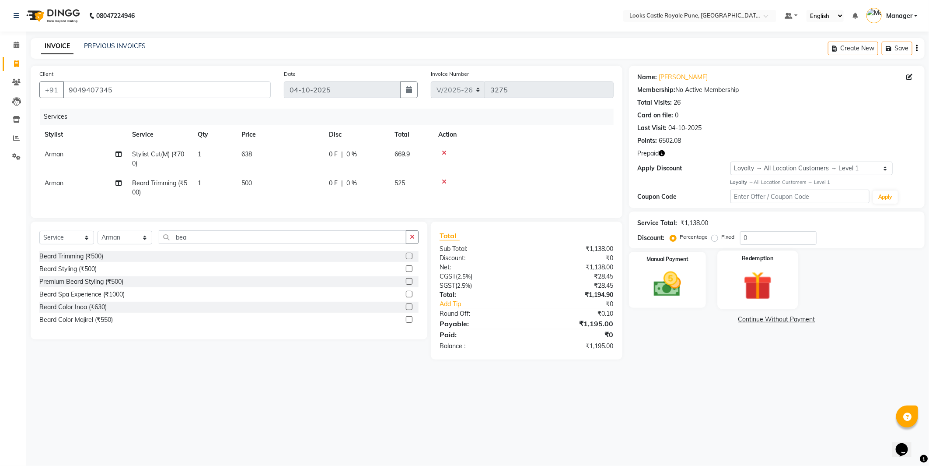
click at [778, 277] on img at bounding box center [758, 285] width 47 height 35
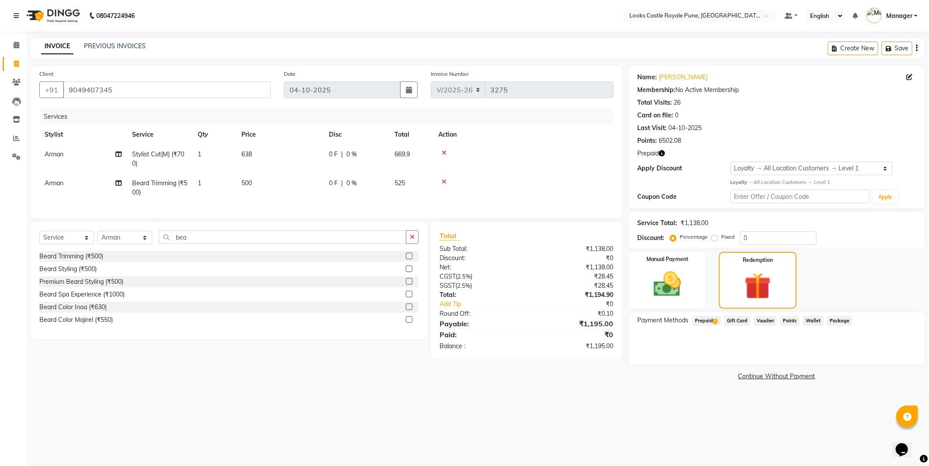
click at [703, 316] on span "Prepaid 1" at bounding box center [707, 321] width 28 height 10
click at [890, 355] on button "Add" at bounding box center [896, 355] width 32 height 15
click at [659, 346] on button "Send OTP" at bounding box center [662, 348] width 46 height 15
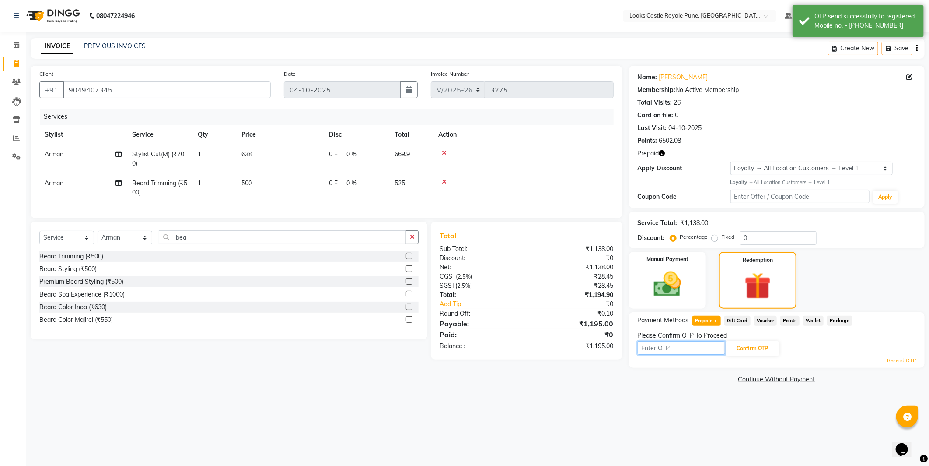
click at [666, 351] on input "text" at bounding box center [682, 348] width 88 height 14
click at [673, 372] on div "Name: [PERSON_NAME] Membership: No Active Membership Total Visits: 26 Card on f…" at bounding box center [780, 226] width 302 height 320
click at [674, 349] on input "text" at bounding box center [682, 348] width 88 height 14
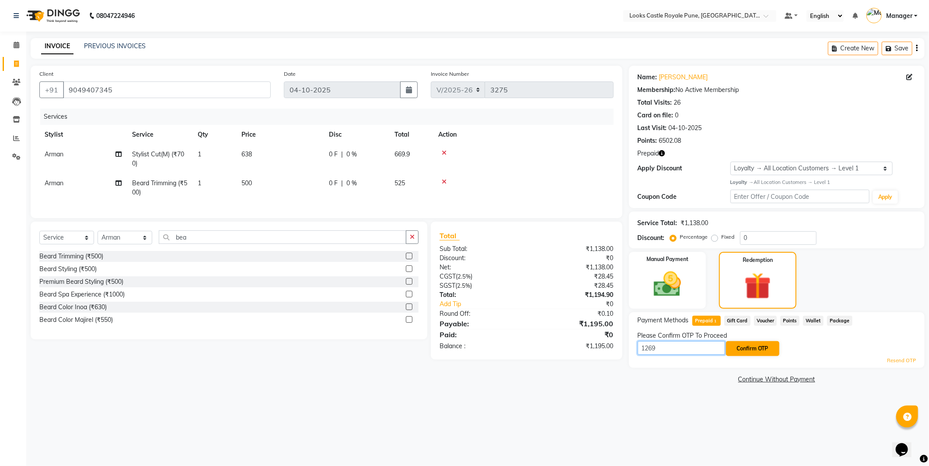
type input "1269"
click at [755, 350] on button "Confirm OTP" at bounding box center [752, 348] width 53 height 15
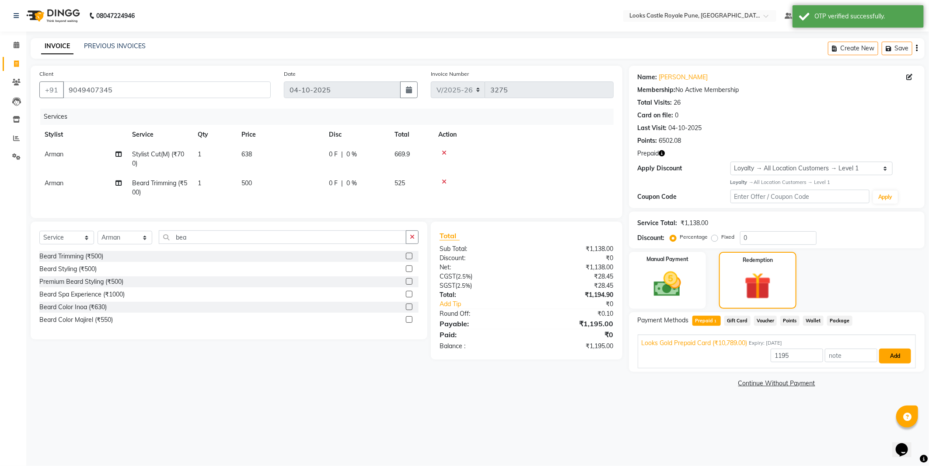
click at [898, 352] on button "Add" at bounding box center [896, 355] width 32 height 15
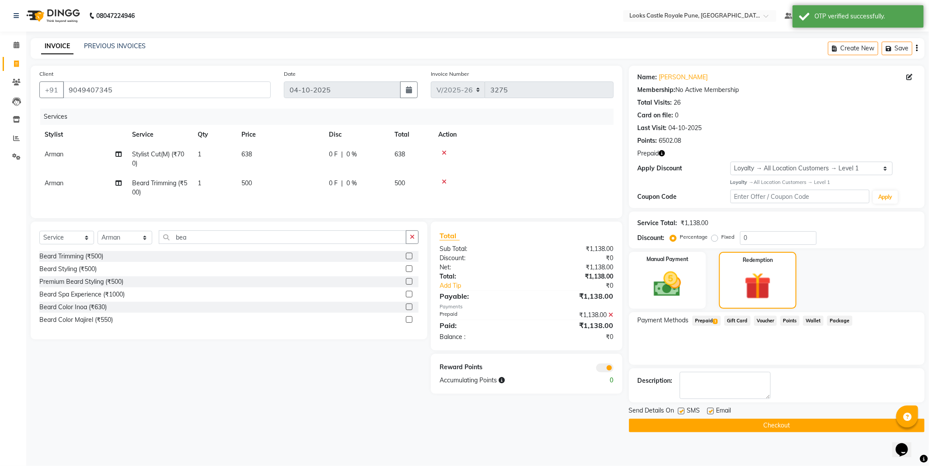
click at [762, 426] on button "Checkout" at bounding box center [777, 425] width 296 height 14
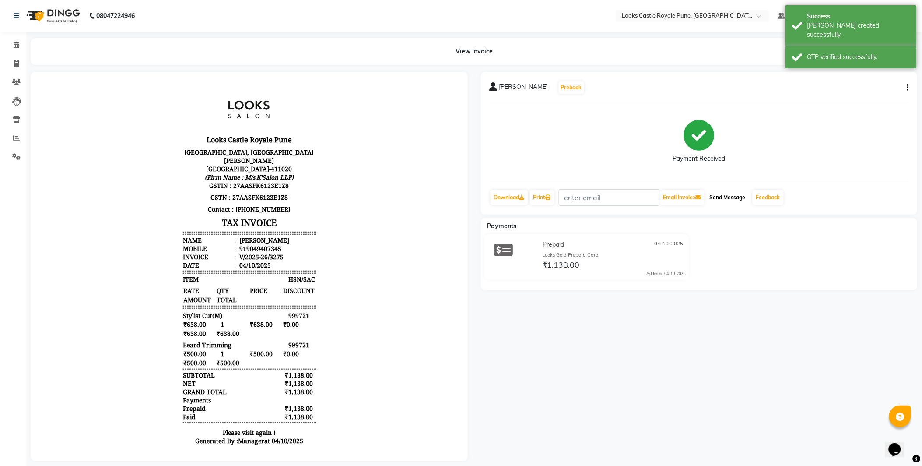
click at [737, 196] on button "Send Message" at bounding box center [727, 197] width 43 height 15
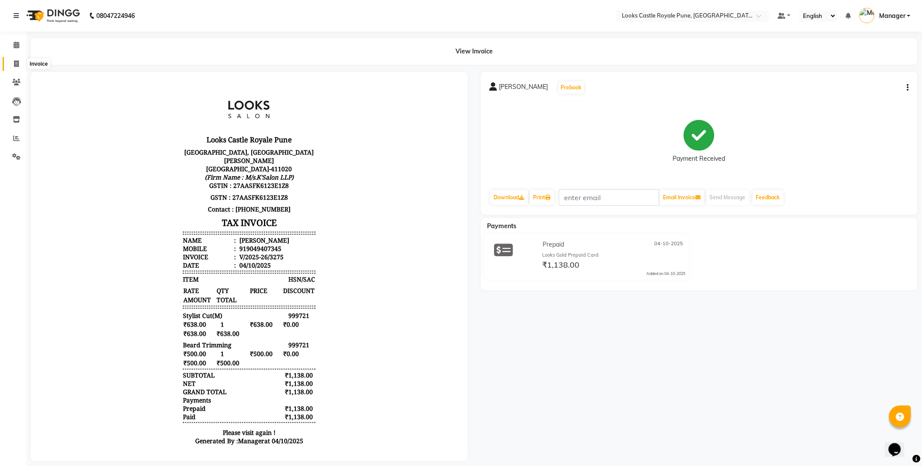
click at [21, 63] on span at bounding box center [16, 64] width 15 height 10
select select "5915"
select select "service"
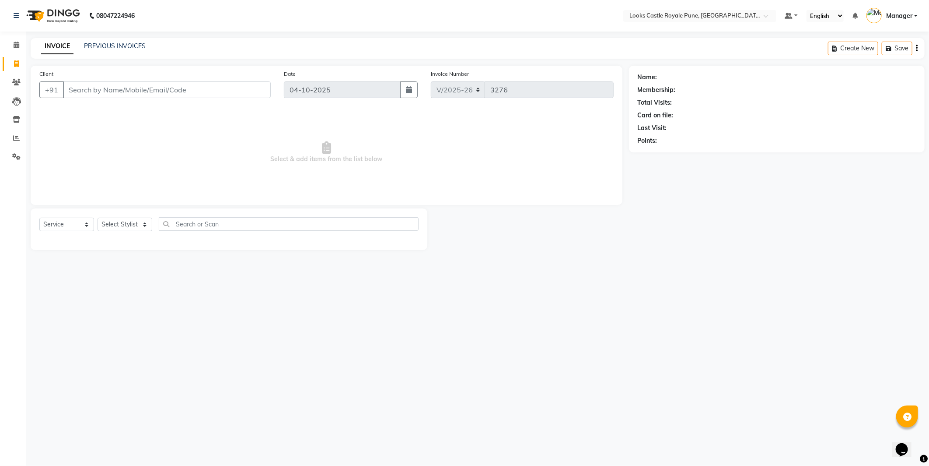
click at [83, 84] on input "Client" at bounding box center [167, 89] width 208 height 17
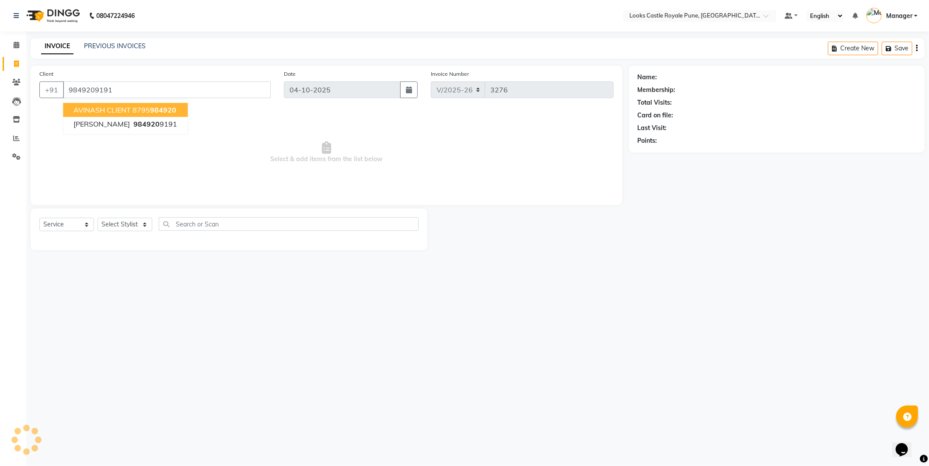
type input "9849209191"
select select "1: Object"
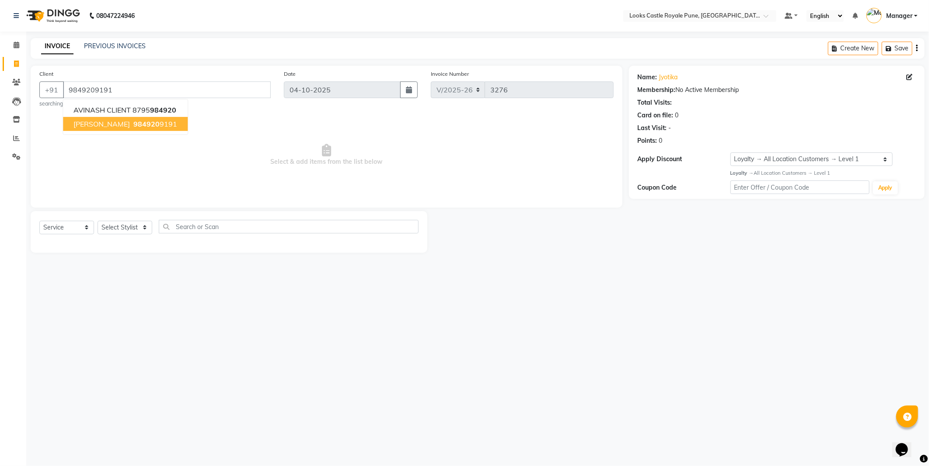
click at [145, 122] on button "[PERSON_NAME] 984920 9191" at bounding box center [125, 124] width 125 height 14
select select "1: Object"
click at [147, 227] on select "Select Stylist Akshay [PERSON_NAME] [PERSON_NAME] [PERSON_NAME] Danish [PERSON_…" at bounding box center [125, 228] width 55 height 14
select select "91917"
click at [98, 221] on select "Select Stylist Akshay [PERSON_NAME] [PERSON_NAME] [PERSON_NAME] Danish [PERSON_…" at bounding box center [125, 228] width 55 height 14
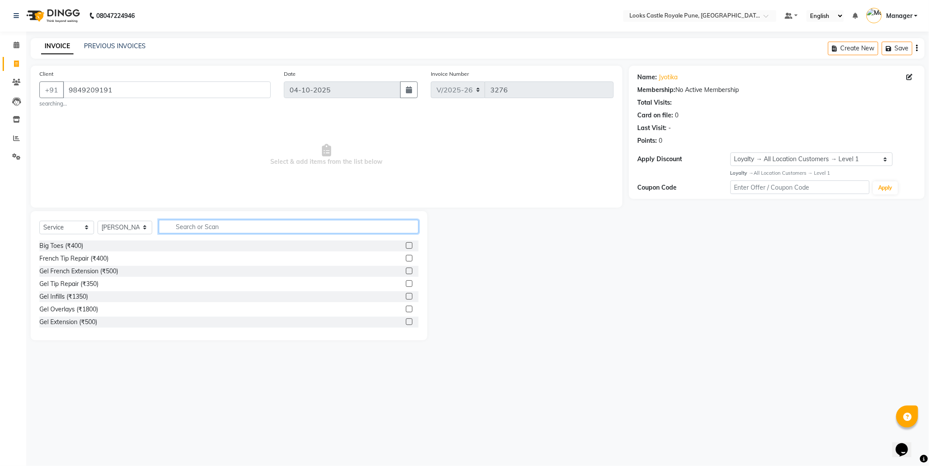
click at [187, 226] on input "text" at bounding box center [289, 227] width 260 height 14
click at [261, 229] on input "text" at bounding box center [289, 227] width 260 height 14
type input "t"
type input "root"
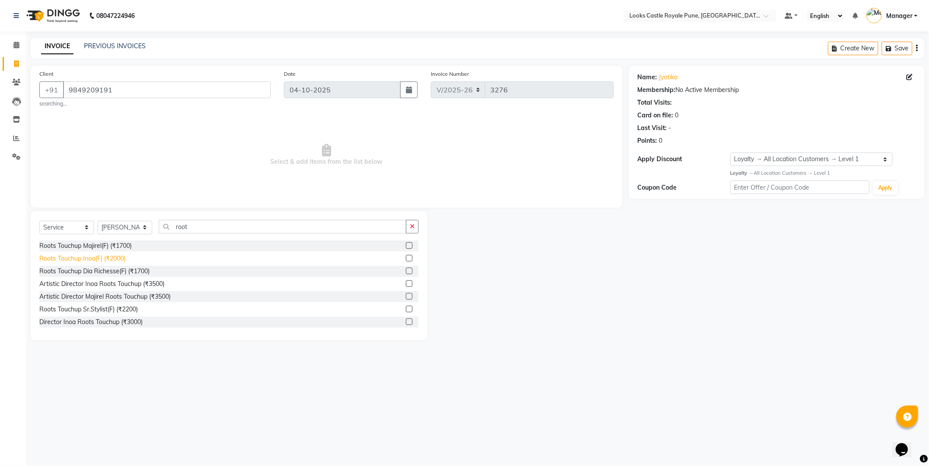
click at [53, 259] on div "Roots Touchup Inoa(F) (₹2000)" at bounding box center [82, 258] width 86 height 9
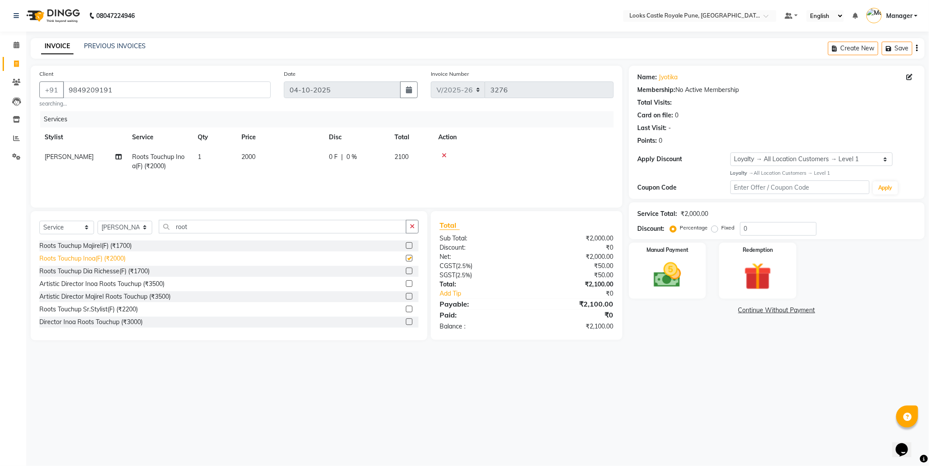
checkbox input "false"
click at [258, 158] on td "2000" at bounding box center [280, 161] width 88 height 29
select select "91917"
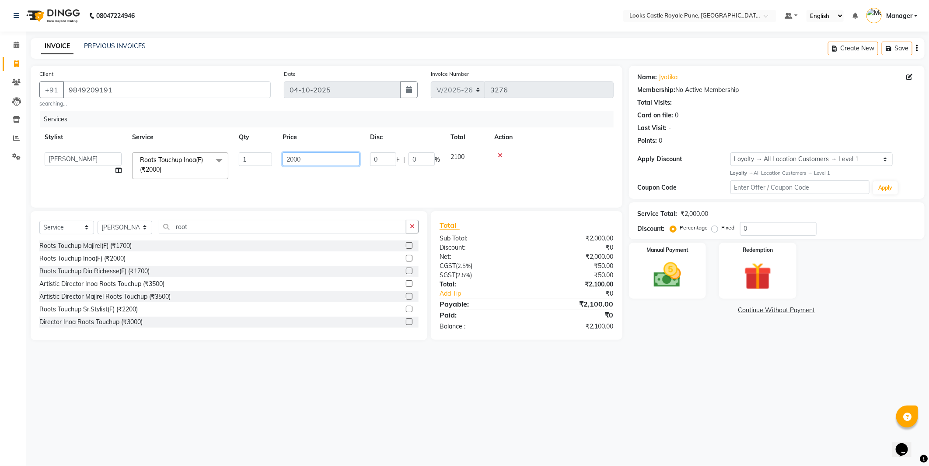
click at [304, 158] on input "2000" at bounding box center [321, 159] width 77 height 14
type input "2"
type input "1600"
click at [540, 387] on div "08047224946 Select Location × Looks Castle Royale Pune, [GEOGRAPHIC_DATA], [GEO…" at bounding box center [464, 233] width 929 height 466
click at [692, 273] on div "Manual Payment" at bounding box center [667, 270] width 81 height 58
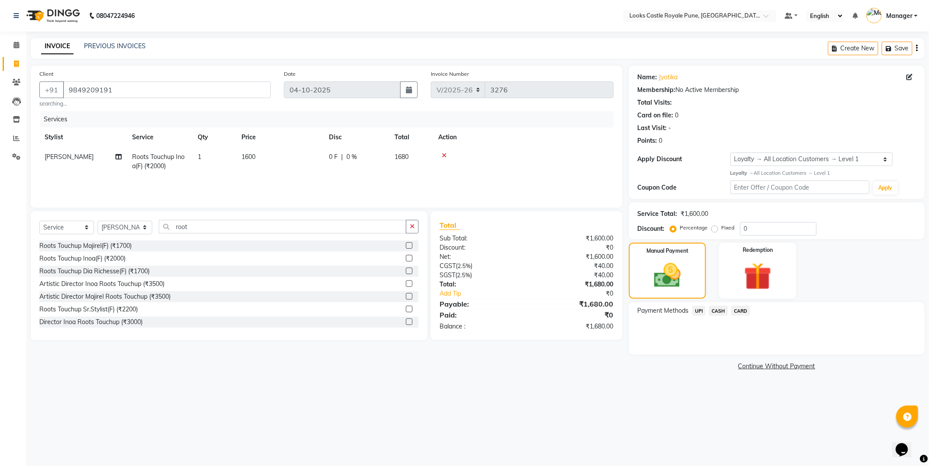
click at [714, 312] on span "CASH" at bounding box center [718, 310] width 19 height 10
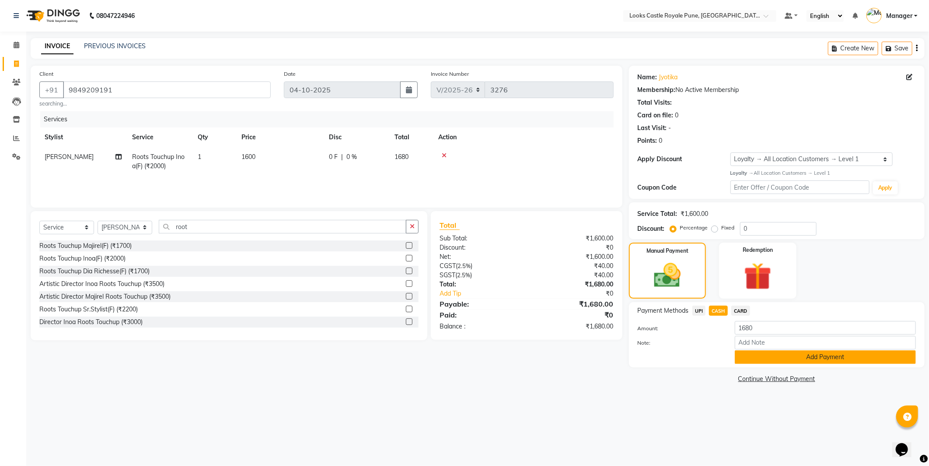
click at [807, 359] on button "Add Payment" at bounding box center [825, 357] width 181 height 14
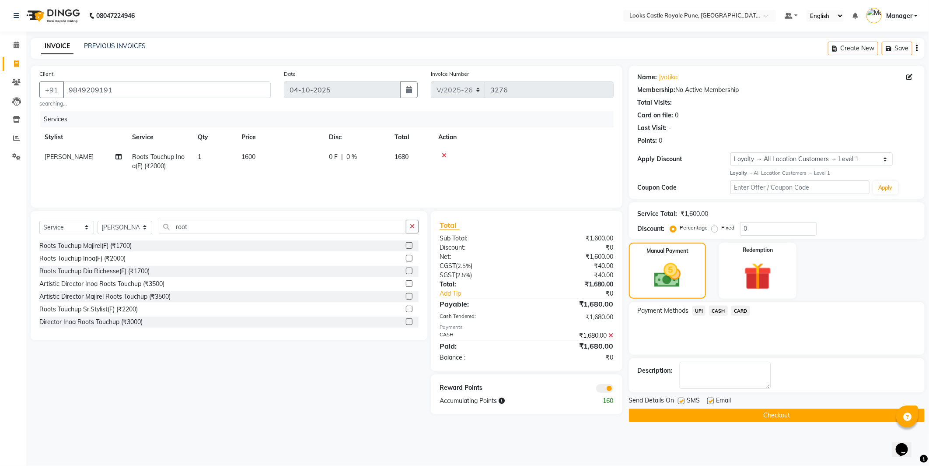
click at [719, 305] on span "CASH" at bounding box center [718, 310] width 19 height 10
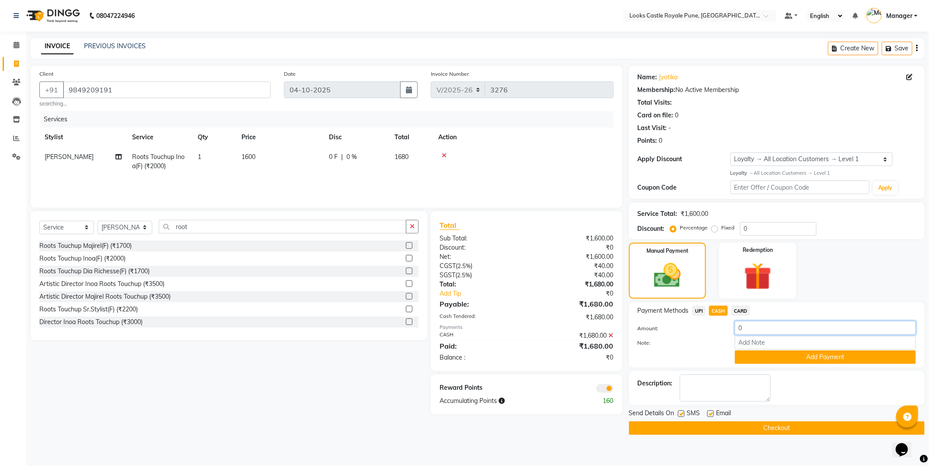
click at [757, 325] on input "0" at bounding box center [825, 328] width 181 height 14
type input "0"
click at [611, 335] on icon at bounding box center [611, 335] width 5 height 6
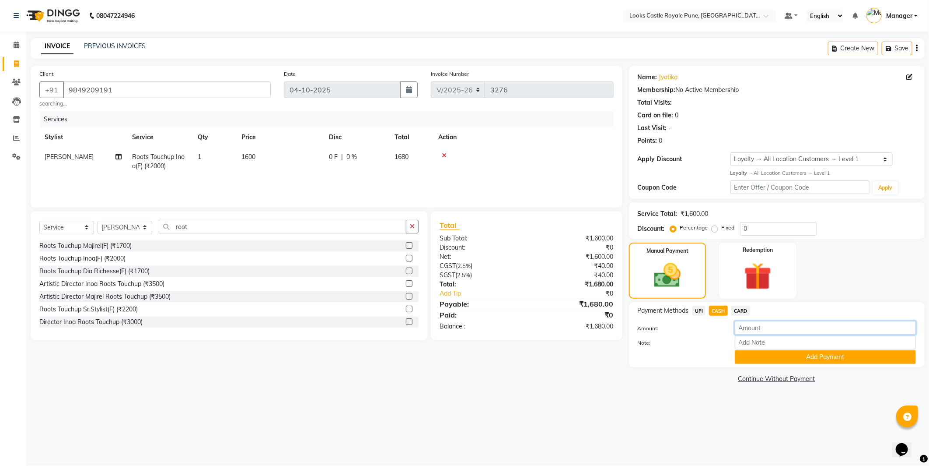
click at [747, 329] on input "number" at bounding box center [825, 328] width 181 height 14
type input "2000"
click at [819, 417] on div "08047224946 Select Location × Looks Castle Royale Pune, [GEOGRAPHIC_DATA], [GEO…" at bounding box center [464, 233] width 929 height 466
click at [843, 360] on button "Add Payment" at bounding box center [825, 357] width 181 height 14
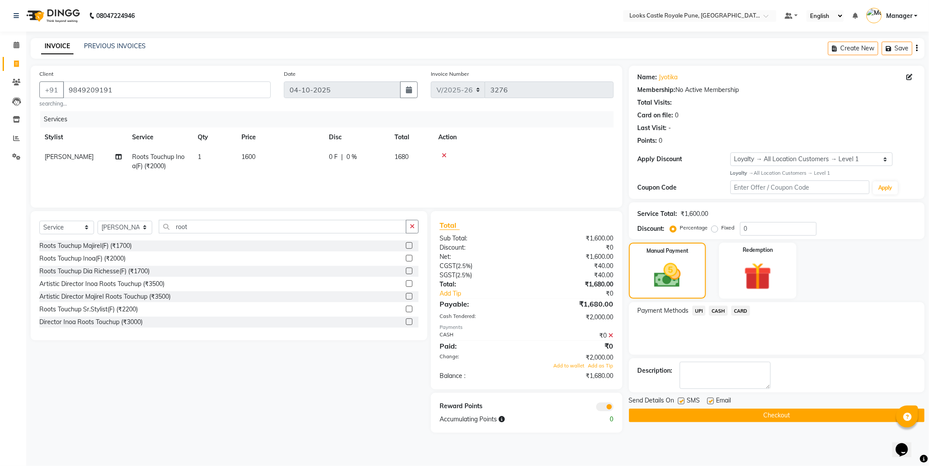
click at [812, 414] on button "Checkout" at bounding box center [777, 415] width 296 height 14
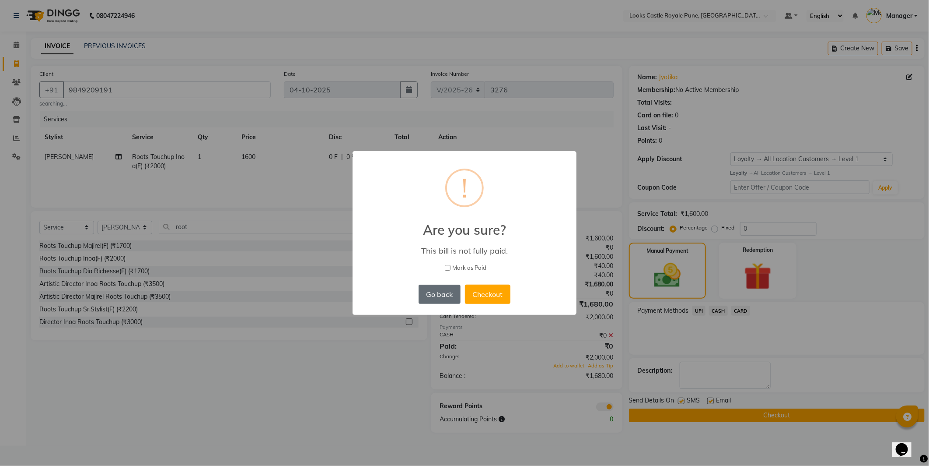
click at [438, 287] on button "Go back" at bounding box center [440, 293] width 42 height 19
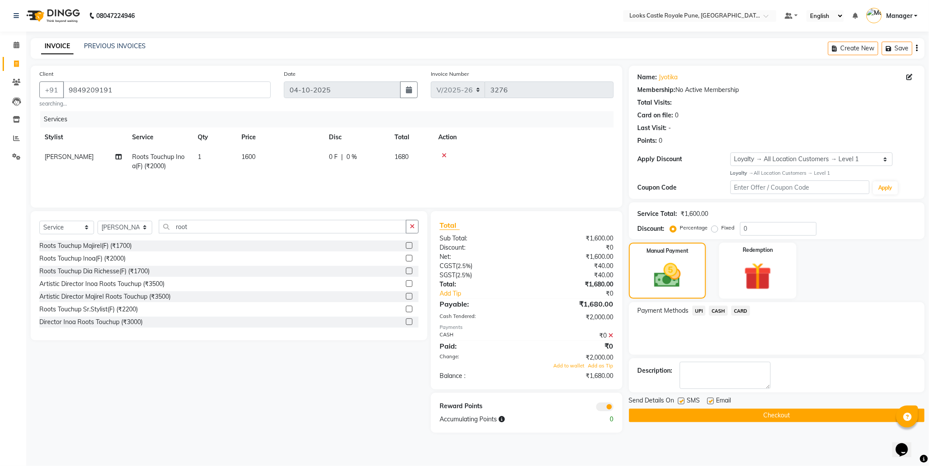
click at [611, 327] on div "Payments" at bounding box center [527, 326] width 174 height 7
click at [610, 334] on icon at bounding box center [611, 335] width 5 height 6
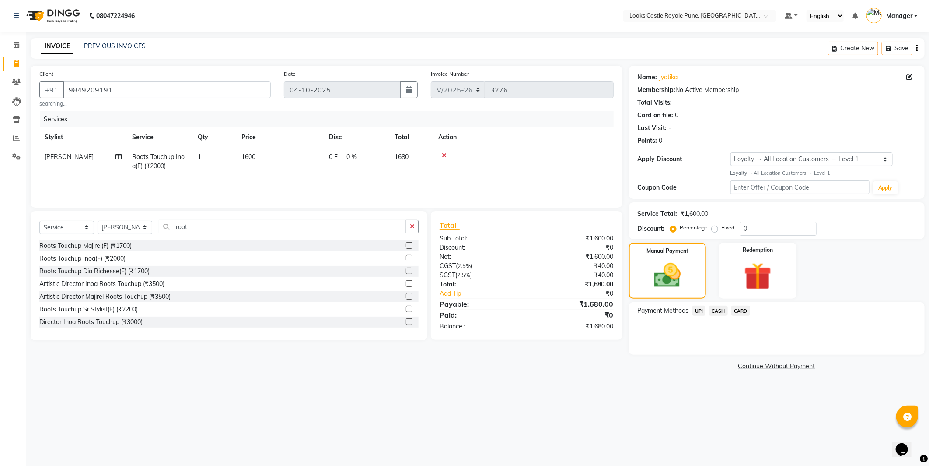
click at [716, 305] on span "CASH" at bounding box center [718, 310] width 19 height 10
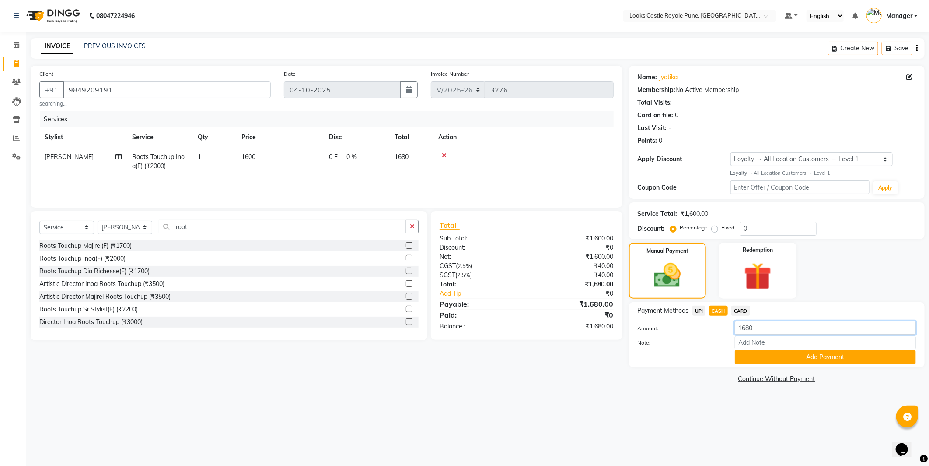
click at [773, 333] on input "1680" at bounding box center [825, 328] width 181 height 14
type input "1"
type input "2000"
click at [819, 349] on div "Note:" at bounding box center [776, 343] width 291 height 15
click at [818, 361] on button "Add Payment" at bounding box center [825, 357] width 181 height 14
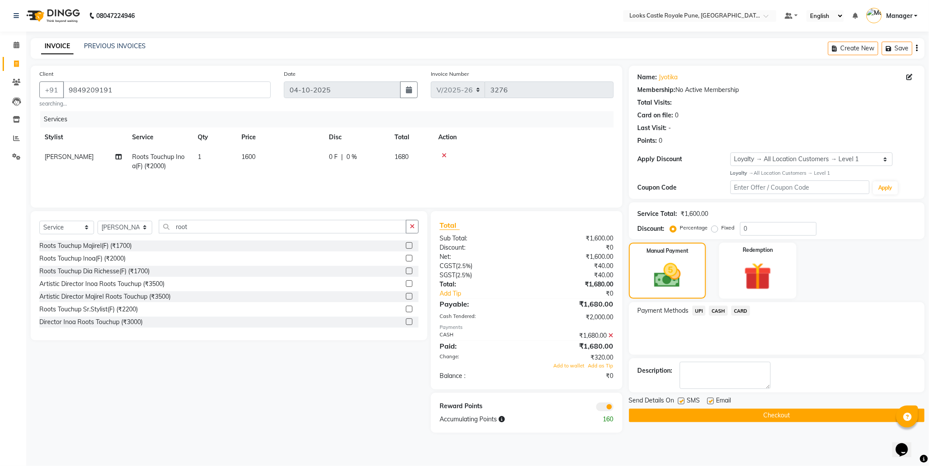
click at [715, 414] on button "Checkout" at bounding box center [777, 415] width 296 height 14
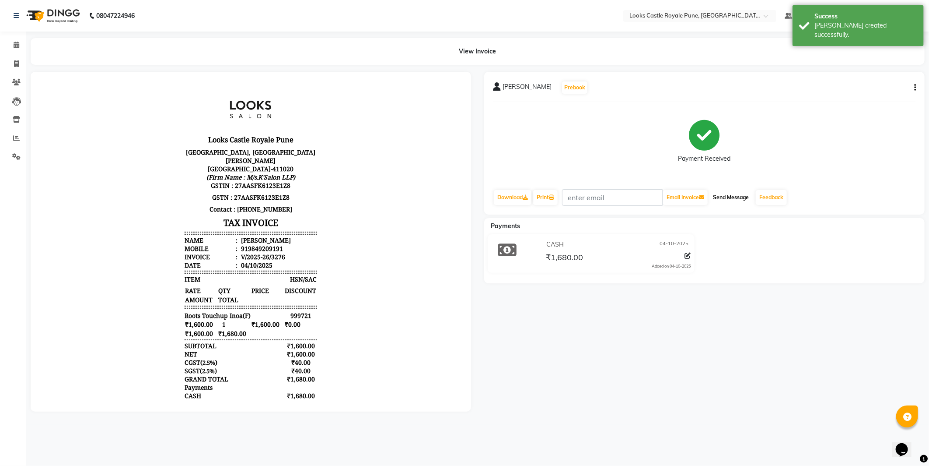
click at [727, 199] on button "Send Message" at bounding box center [731, 197] width 43 height 15
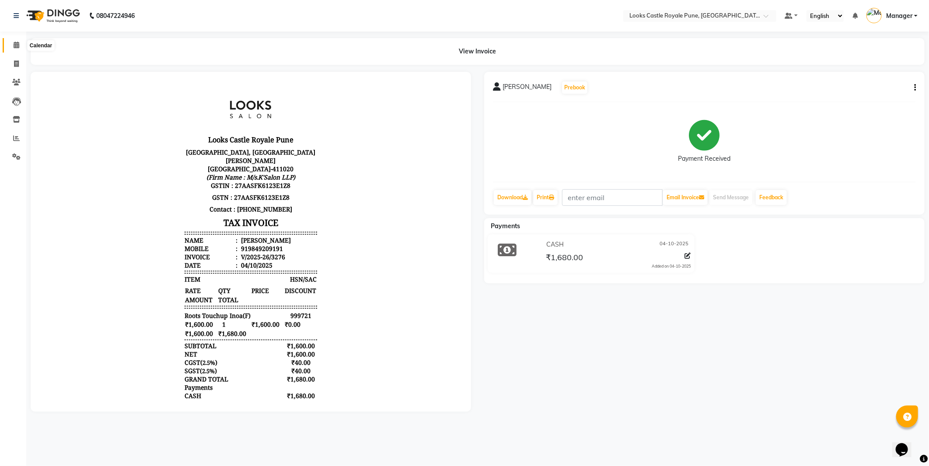
click at [9, 42] on span at bounding box center [16, 45] width 15 height 10
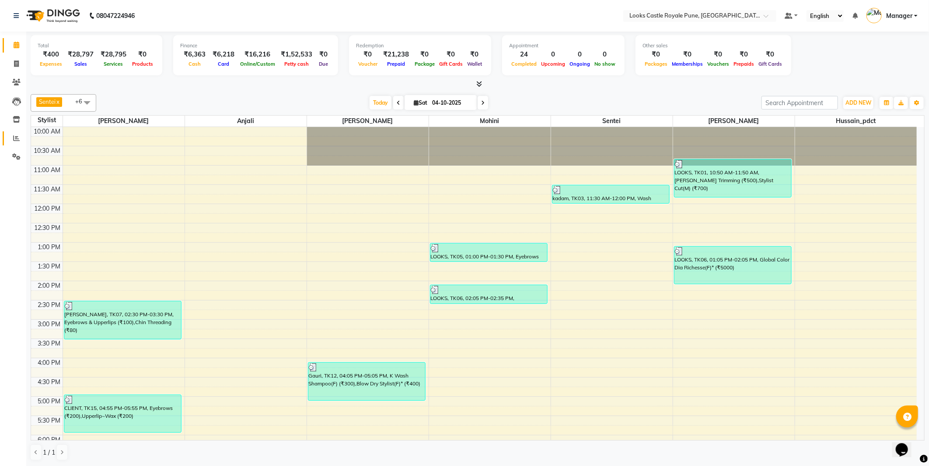
drag, startPoint x: 9, startPoint y: 130, endPoint x: 10, endPoint y: 137, distance: 6.6
click at [9, 132] on link "Reports" at bounding box center [13, 138] width 21 height 14
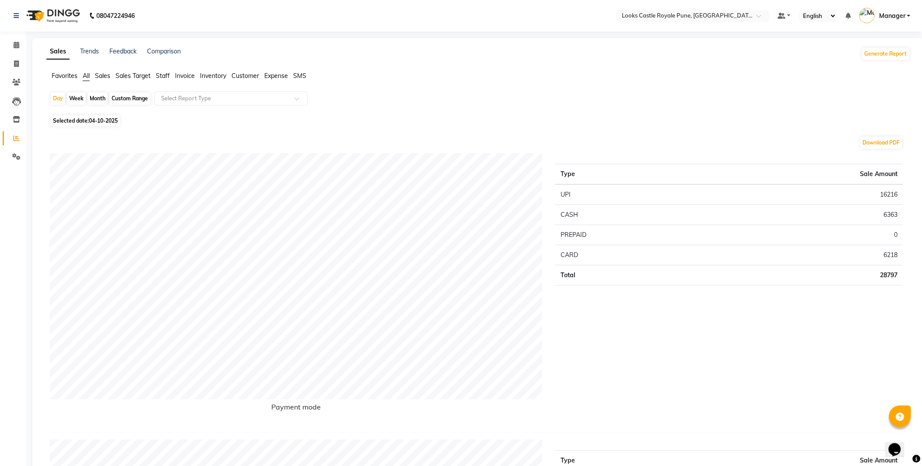
click at [163, 75] on span "Staff" at bounding box center [163, 76] width 14 height 8
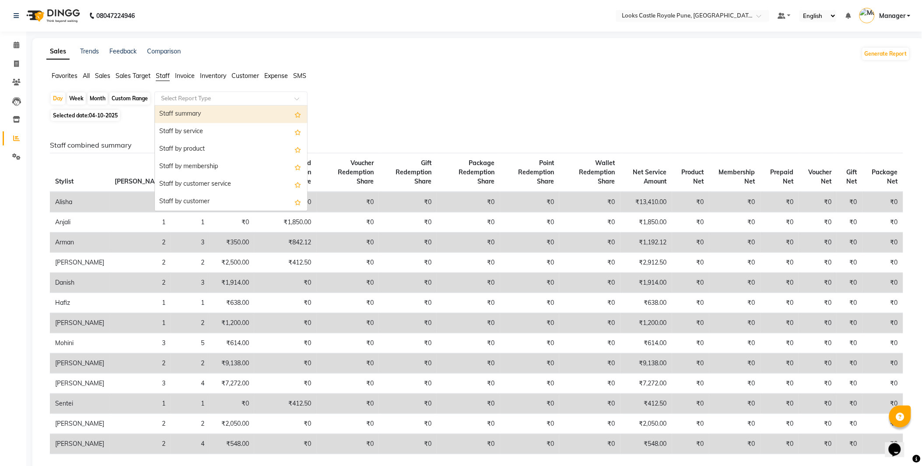
click at [207, 94] on input "text" at bounding box center [222, 98] width 126 height 9
click at [220, 133] on div "Staff by service" at bounding box center [231, 132] width 152 height 18
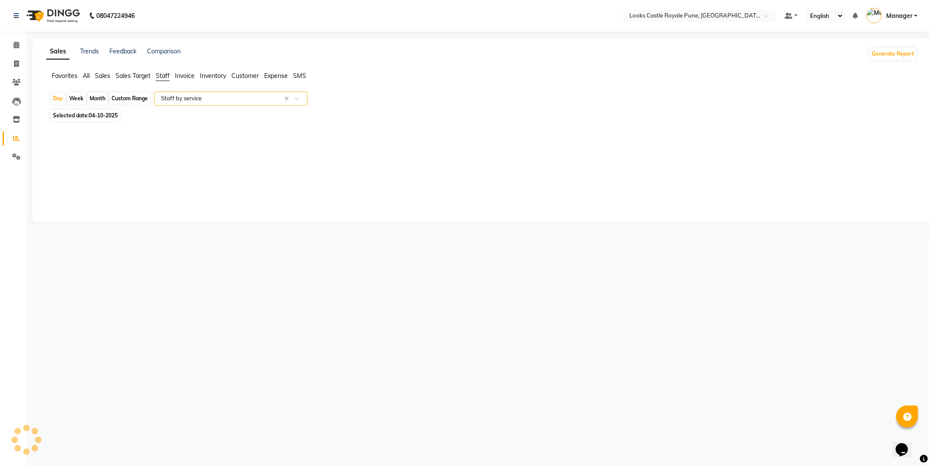
select select "full_report"
select select "csv"
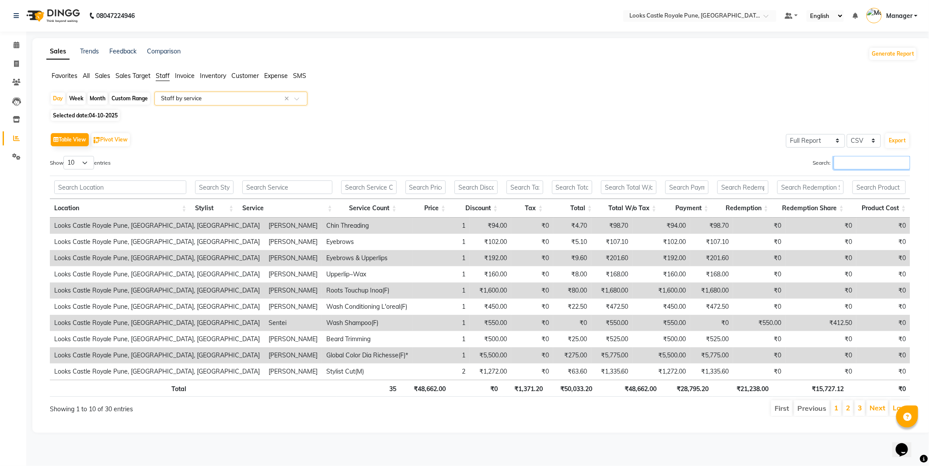
click at [854, 163] on input "Search:" at bounding box center [872, 163] width 77 height 14
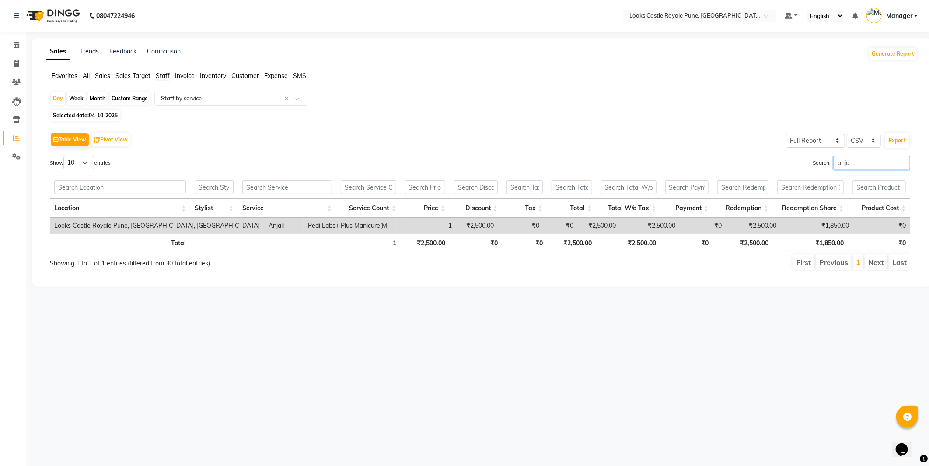
type input "anja"
click at [67, 19] on img at bounding box center [52, 16] width 60 height 25
